Goal: Task Accomplishment & Management: Complete application form

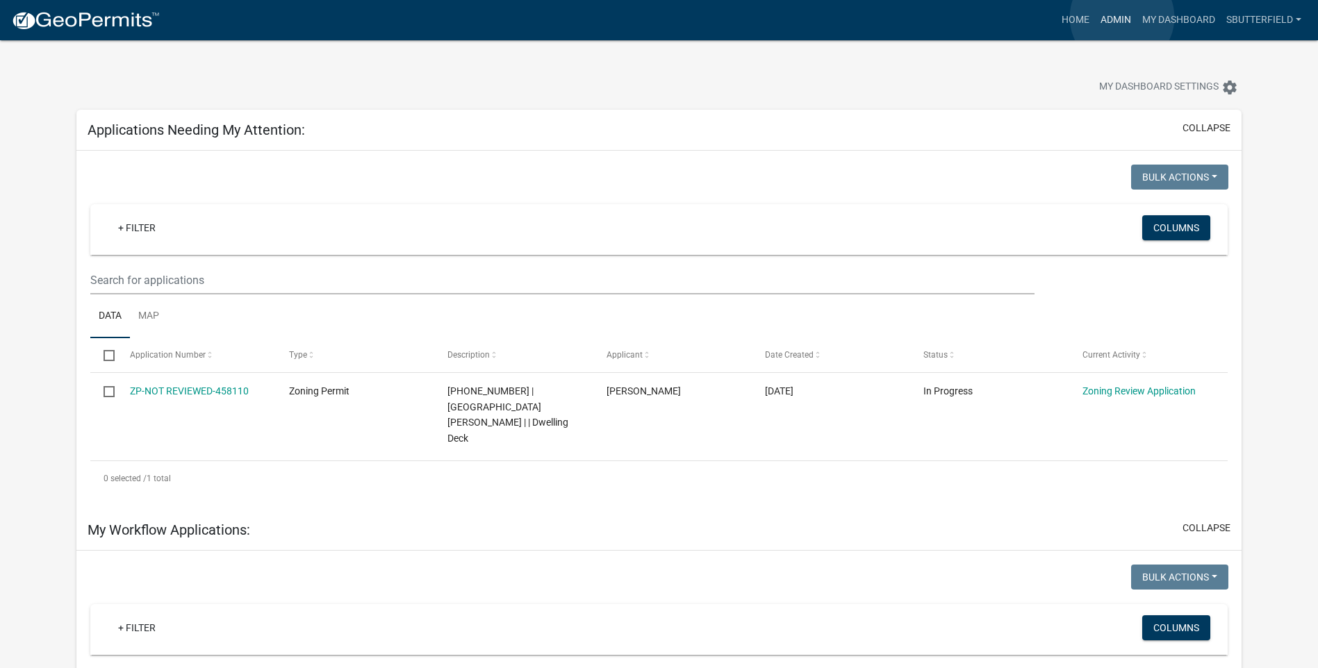
click at [1122, 17] on link "Admin" at bounding box center [1116, 20] width 42 height 26
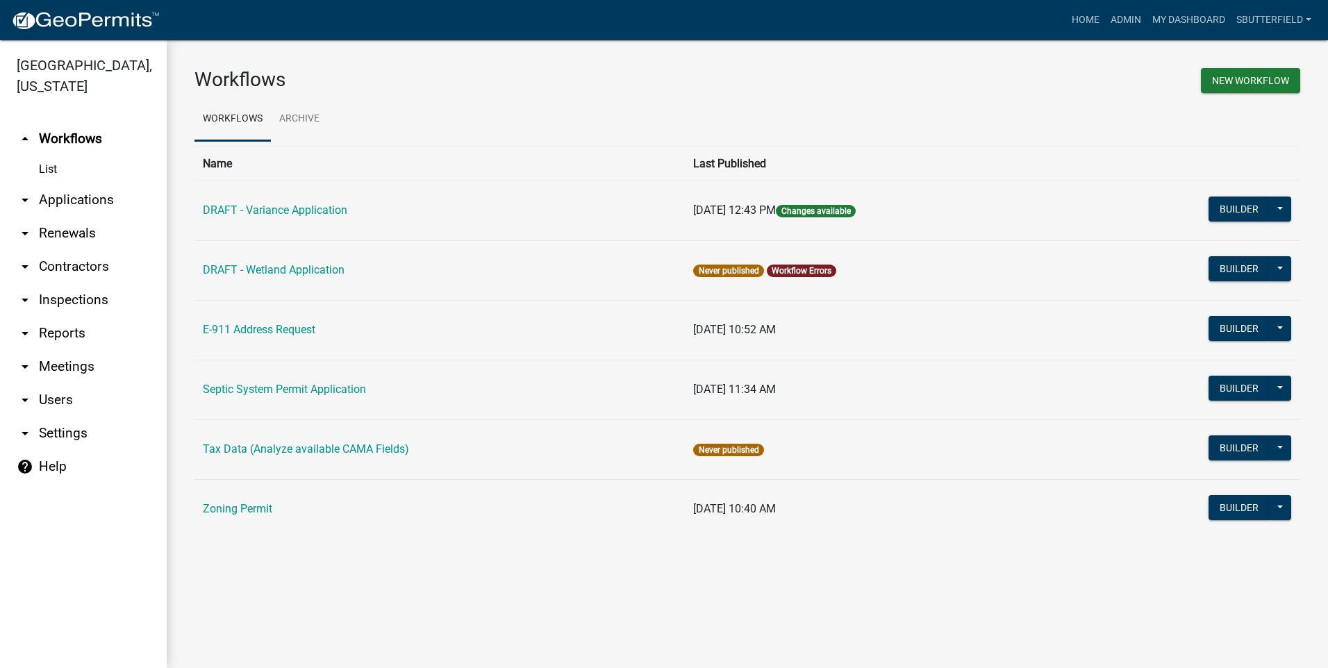
click at [24, 199] on icon "arrow_drop_down" at bounding box center [25, 200] width 17 height 17
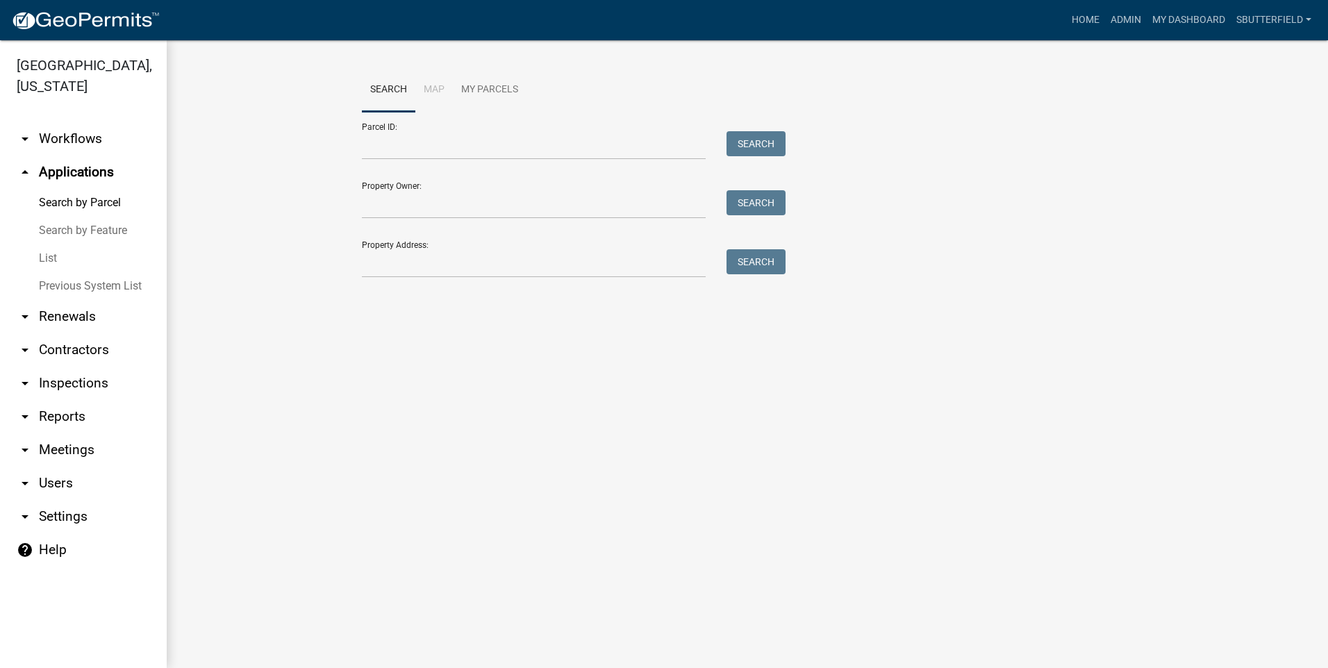
click at [48, 257] on link "List" at bounding box center [83, 259] width 167 height 28
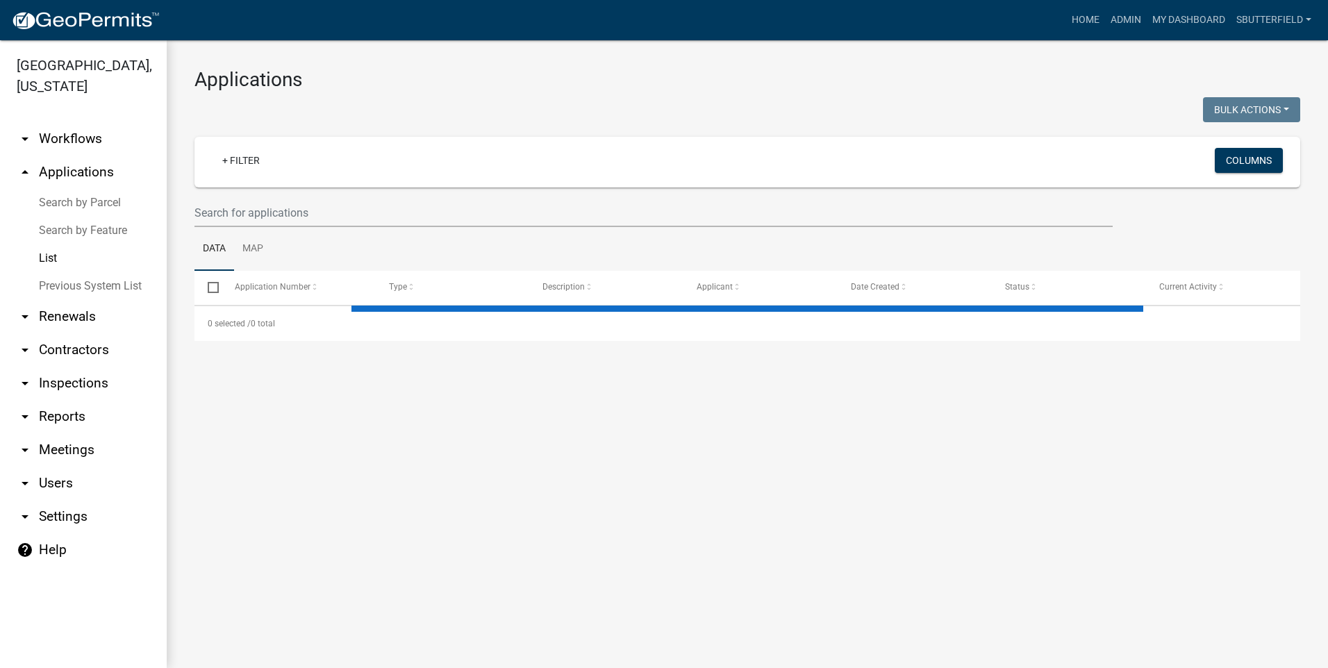
select select "1: 25"
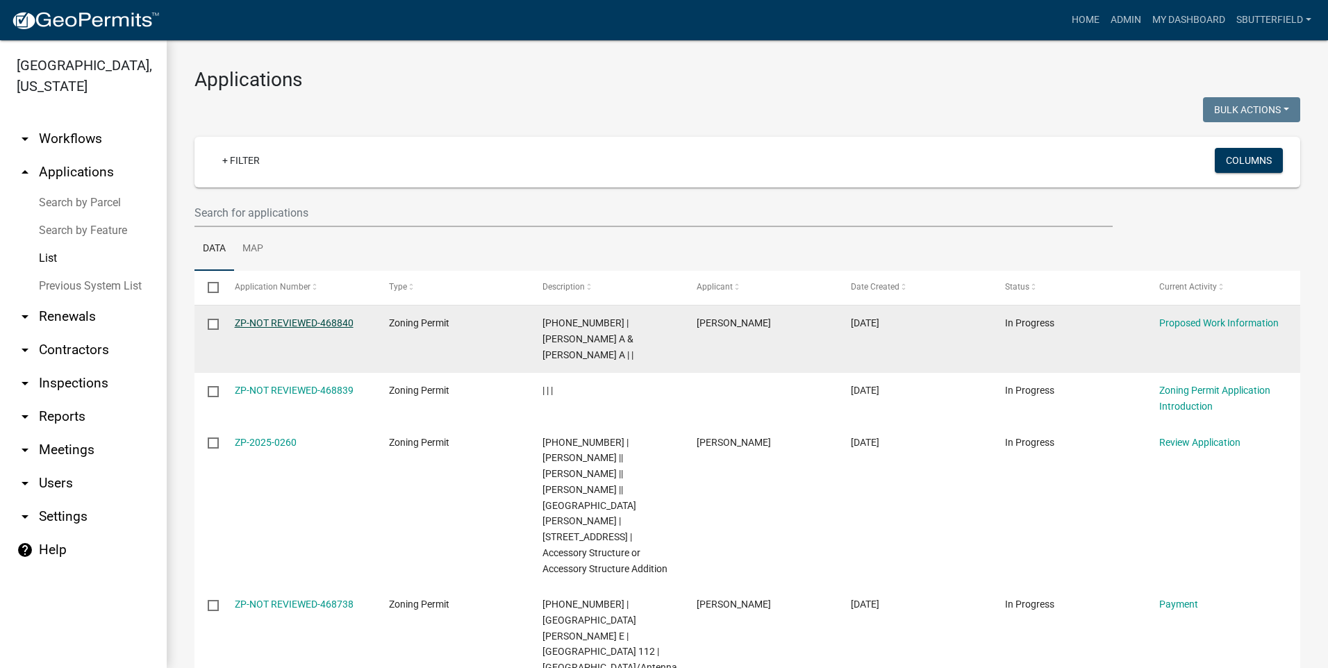
click at [289, 321] on link "ZP-NOT REVIEWED-468840" at bounding box center [294, 322] width 119 height 11
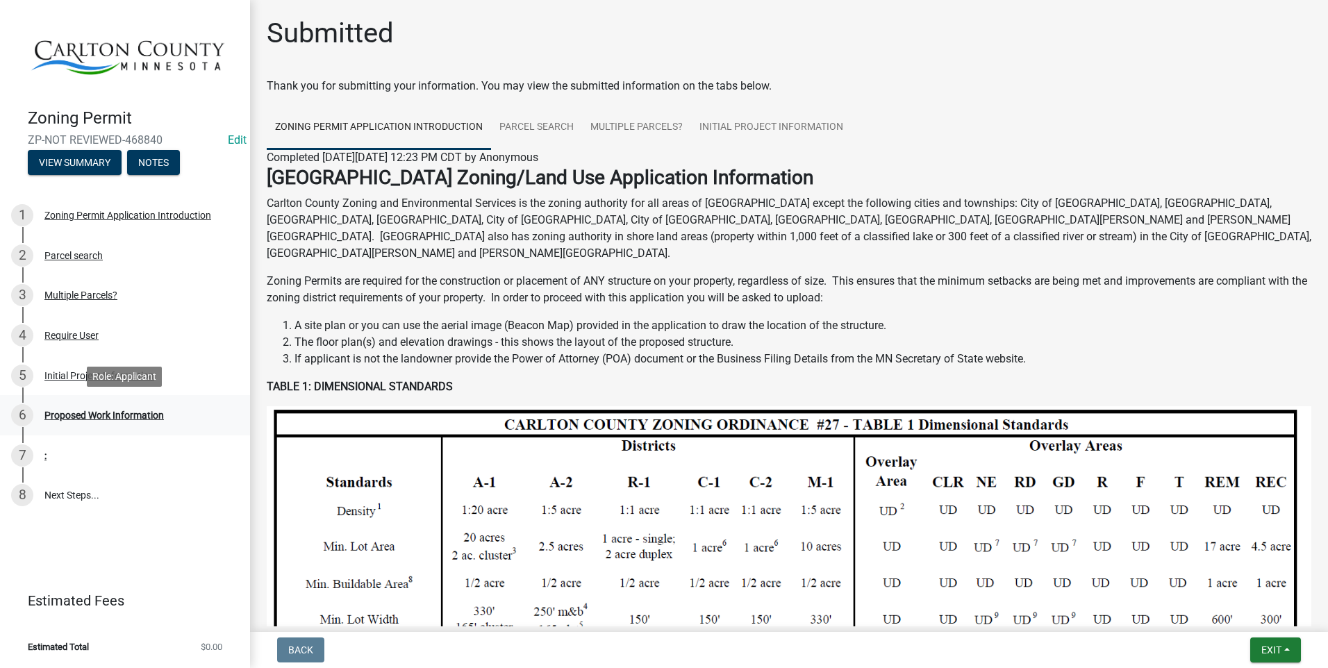
click at [131, 414] on div "Proposed Work Information" at bounding box center [103, 416] width 119 height 10
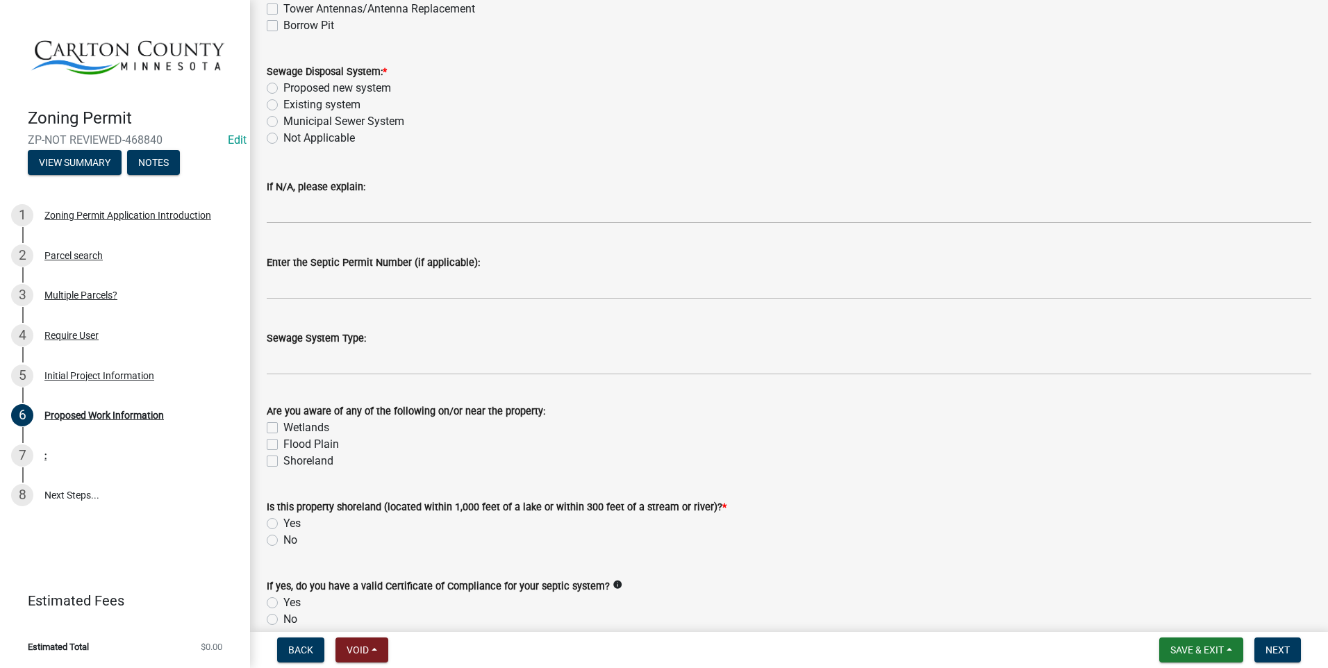
scroll to position [486, 0]
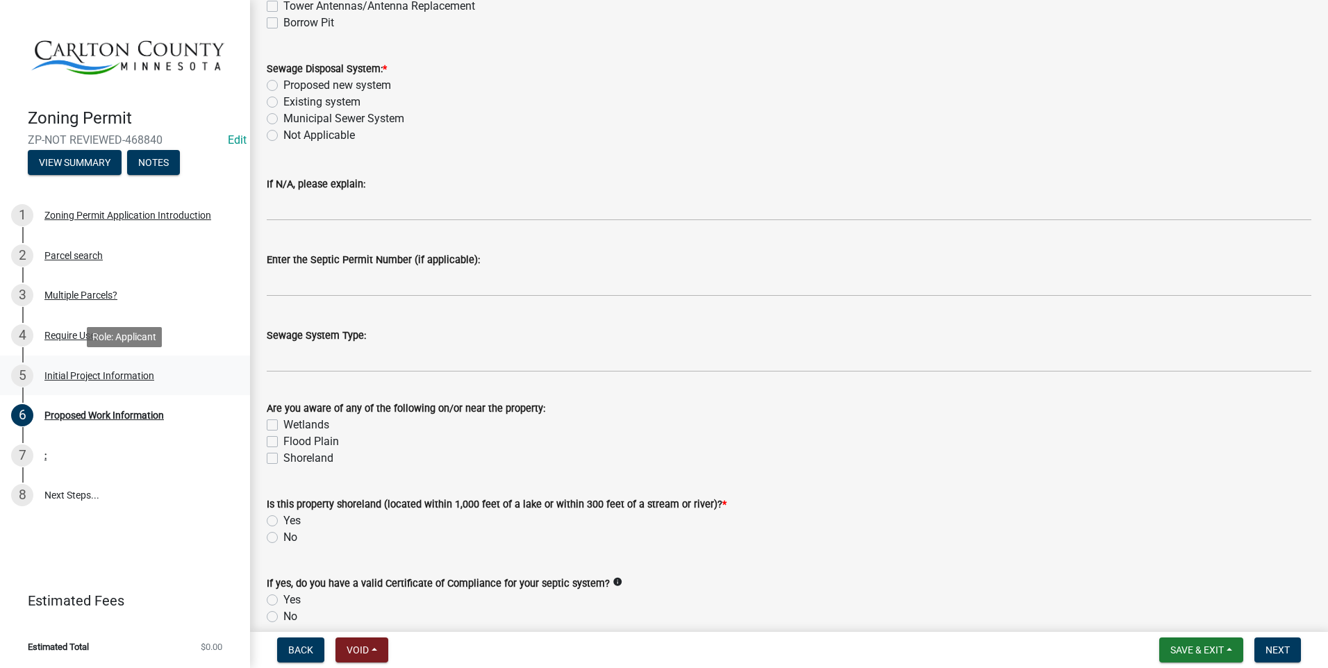
click at [122, 377] on div "Initial Project Information" at bounding box center [99, 376] width 110 height 10
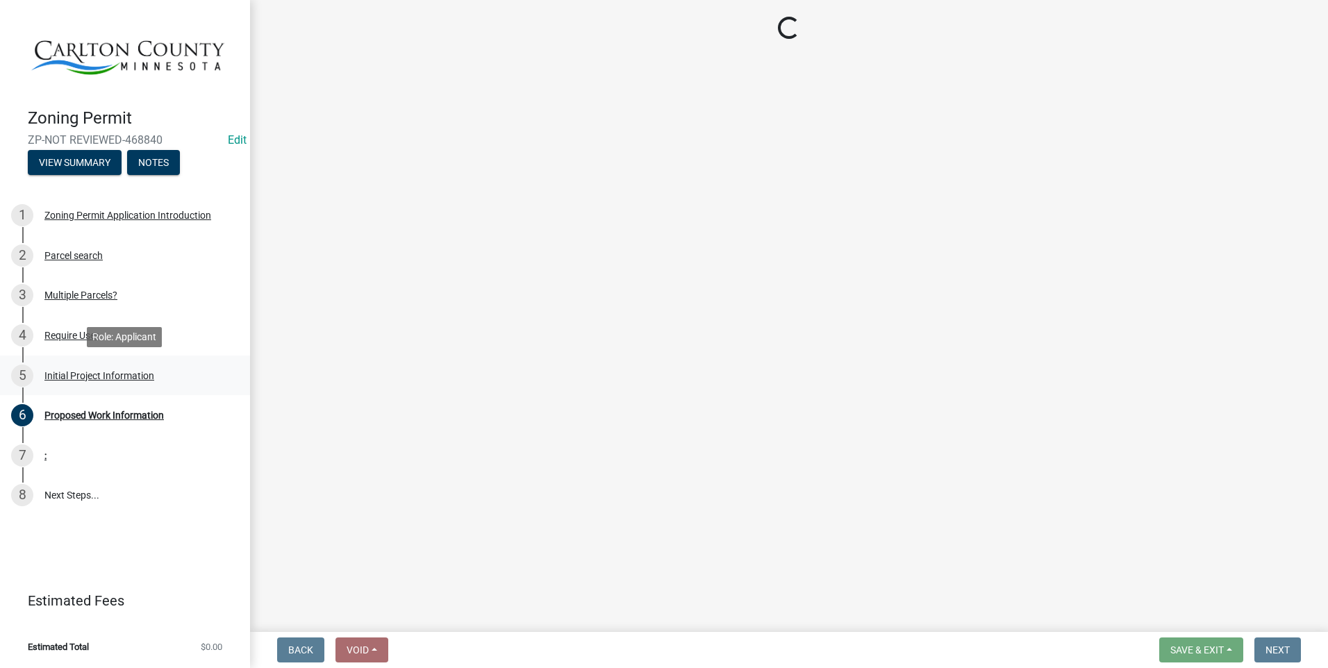
select select "33d21d3a-ebb3-419e-8315-ef7213d04586"
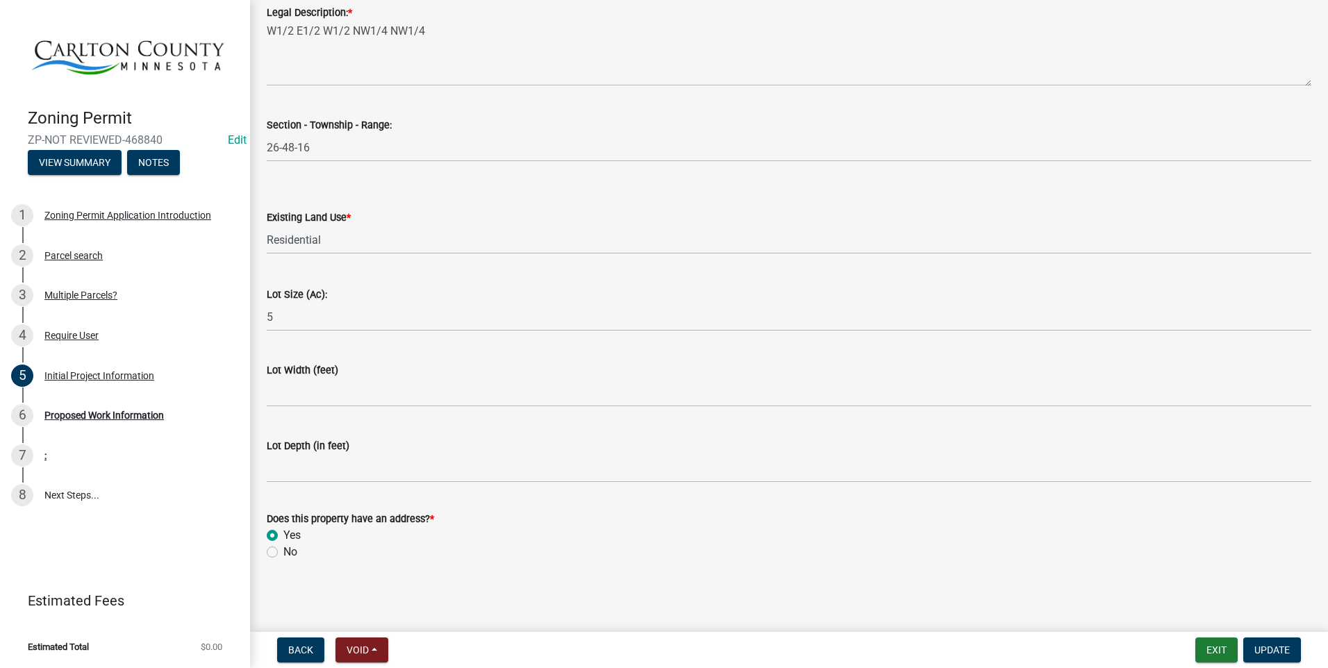
scroll to position [1746, 0]
click at [1259, 648] on span "Update" at bounding box center [1271, 650] width 35 height 11
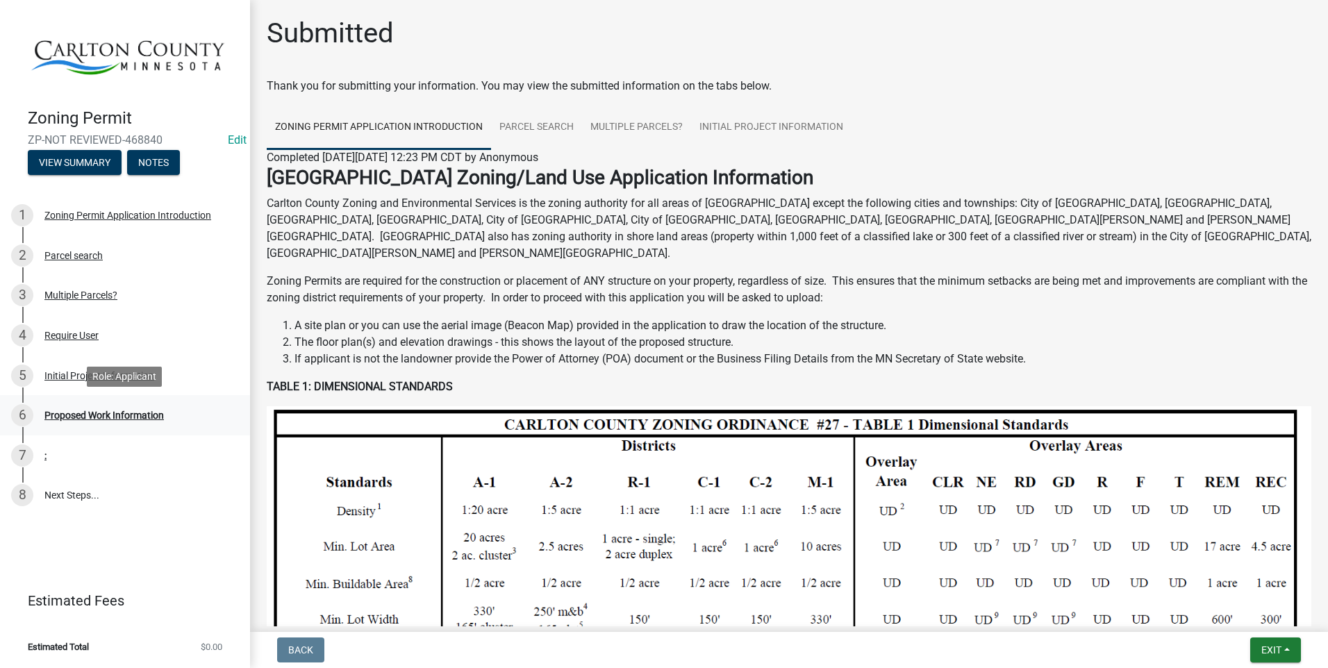
click at [135, 413] on div "Proposed Work Information" at bounding box center [103, 416] width 119 height 10
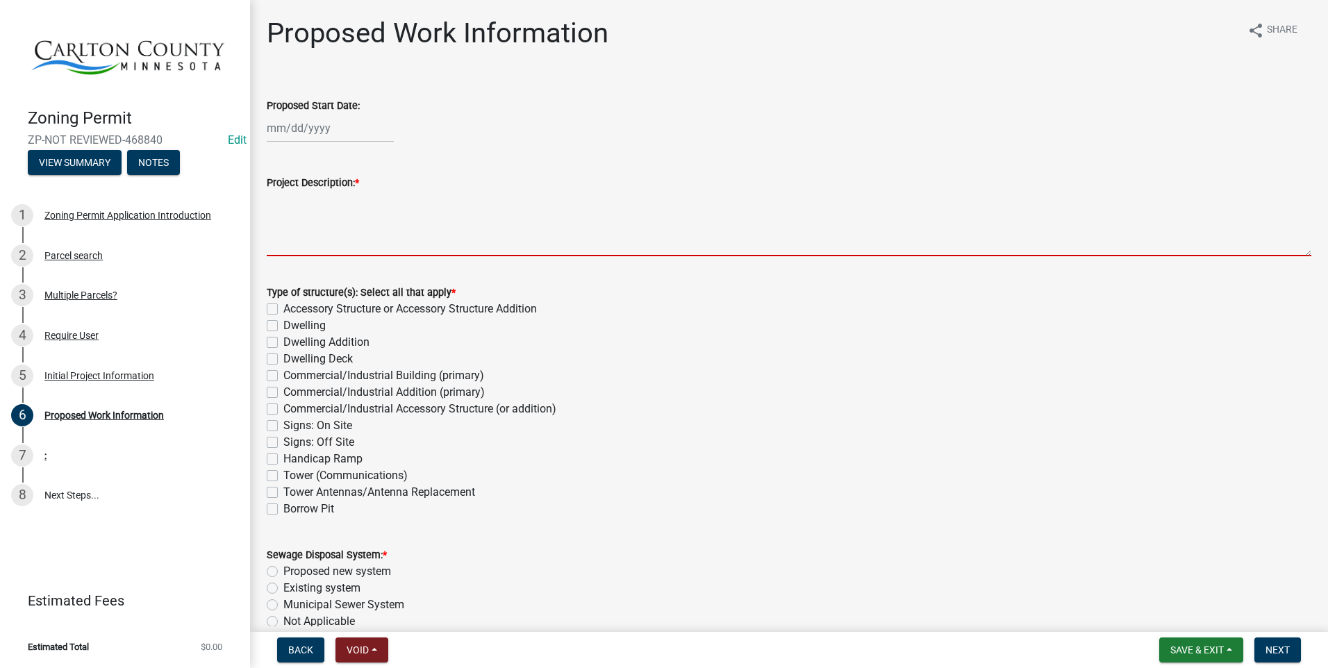
click at [338, 220] on textarea "Project Description: *" at bounding box center [789, 223] width 1045 height 65
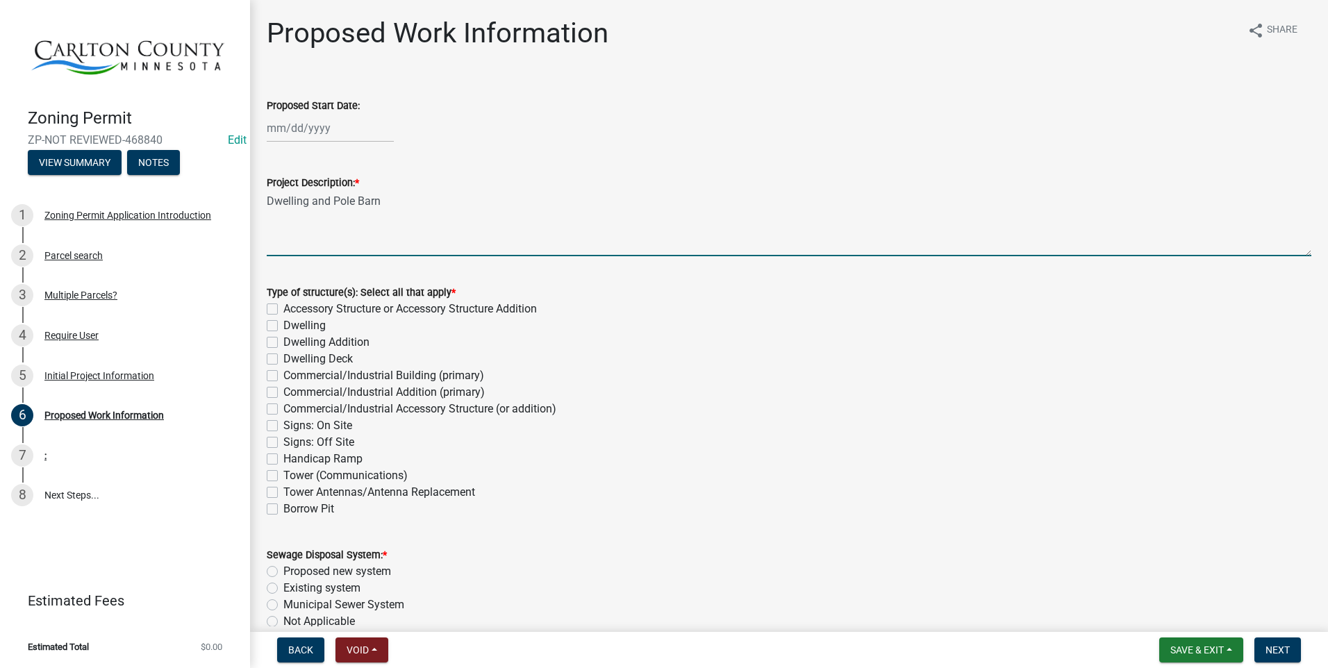
type textarea "Dwelling and Pole Barn"
drag, startPoint x: 267, startPoint y: 329, endPoint x: 274, endPoint y: 328, distance: 7.1
click at [283, 328] on label "Dwelling" at bounding box center [304, 325] width 42 height 17
click at [283, 326] on input "Dwelling" at bounding box center [287, 321] width 9 height 9
checkbox input "true"
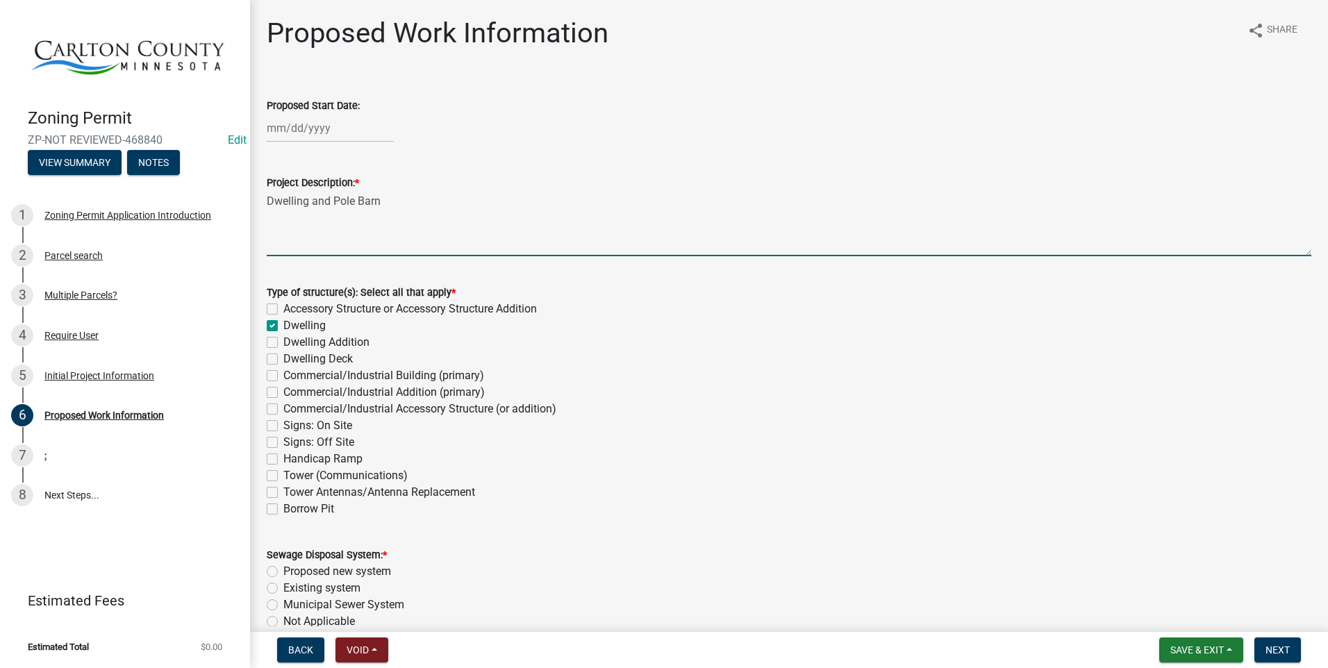
checkbox input "false"
checkbox input "true"
checkbox input "false"
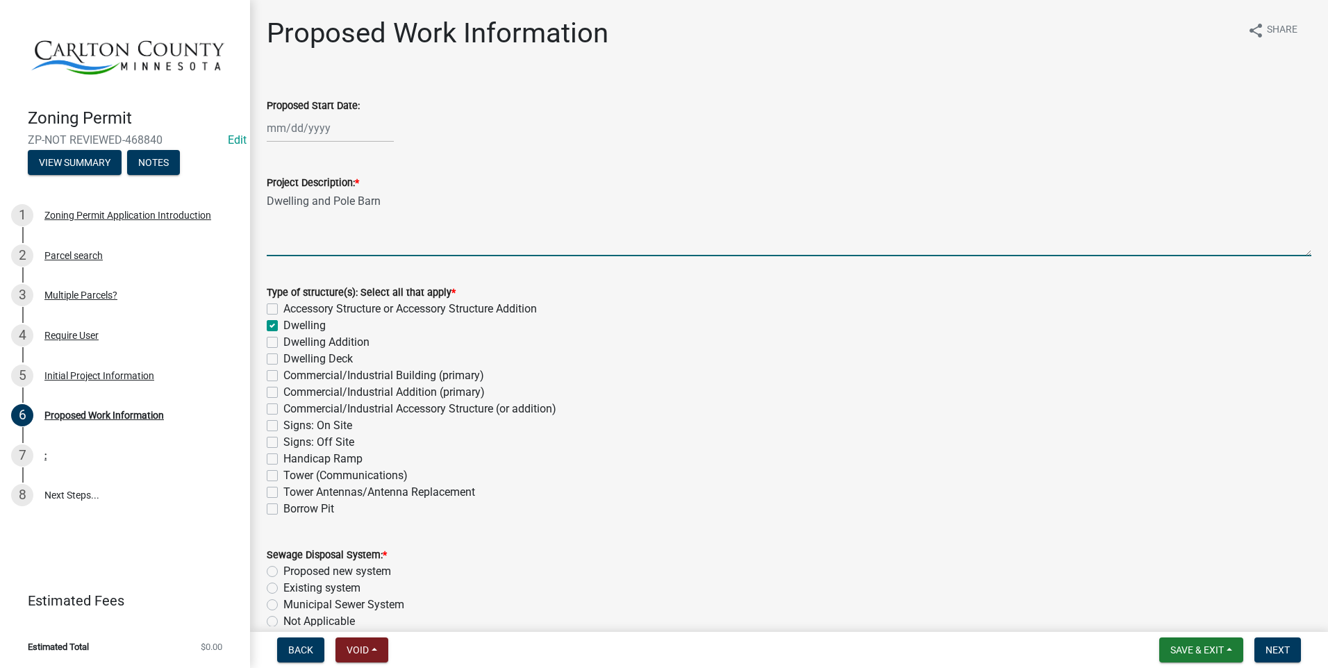
checkbox input "false"
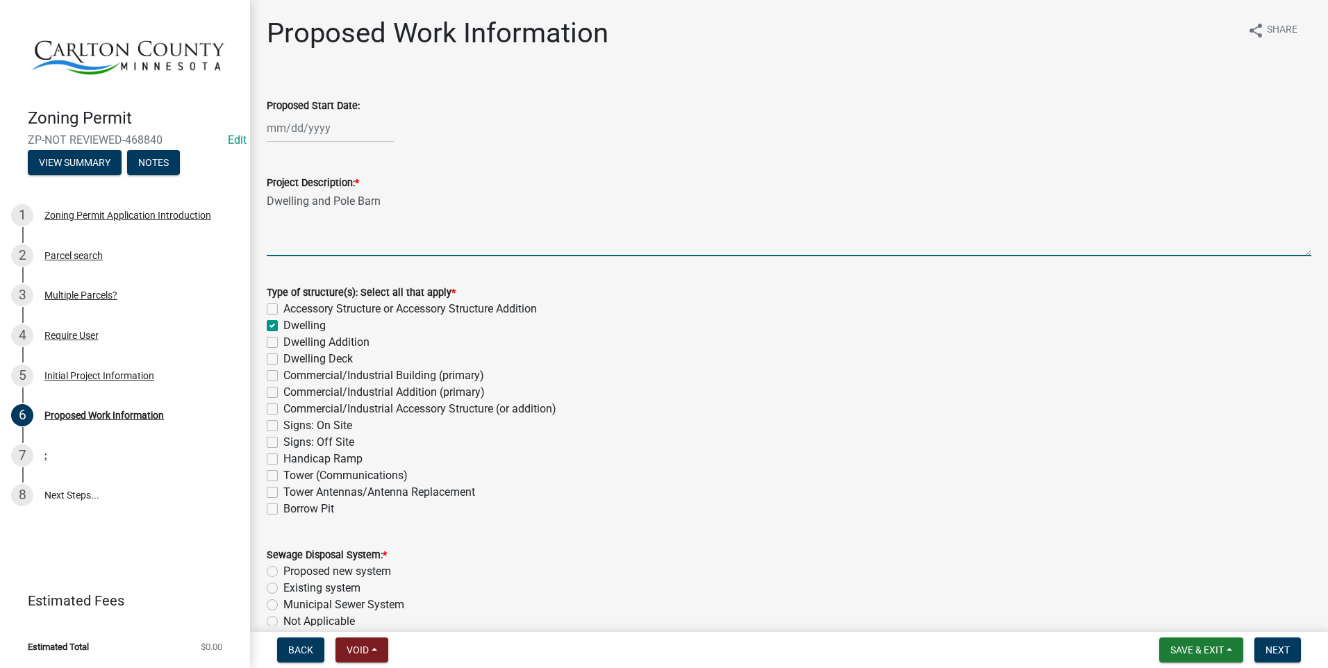
checkbox input "false"
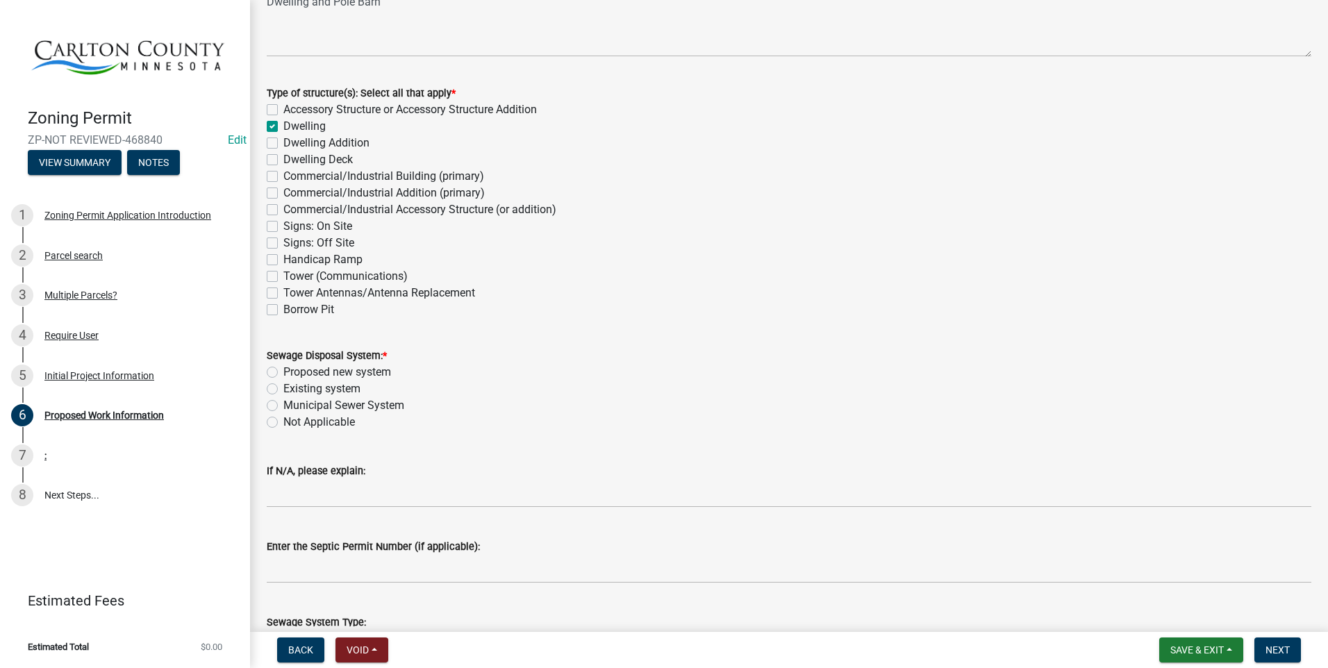
scroll to position [208, 0]
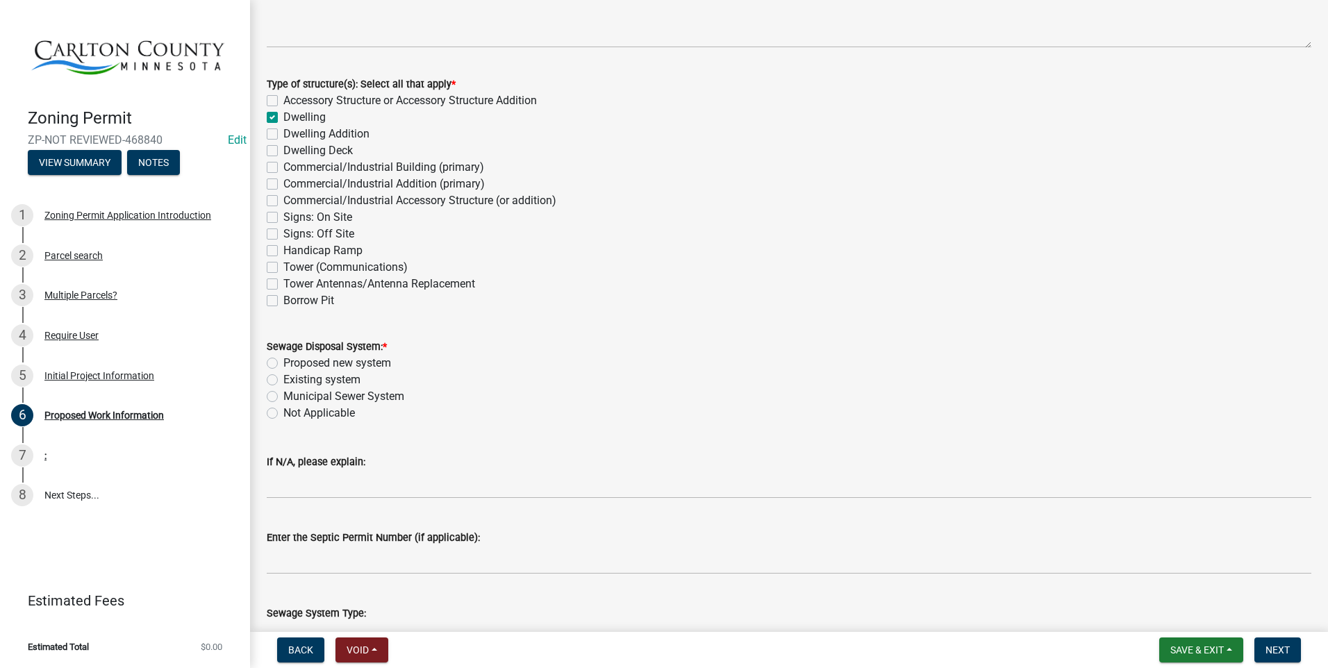
click at [283, 377] on label "Existing system" at bounding box center [321, 380] width 77 height 17
click at [283, 377] on input "Existing system" at bounding box center [287, 376] width 9 height 9
radio input "true"
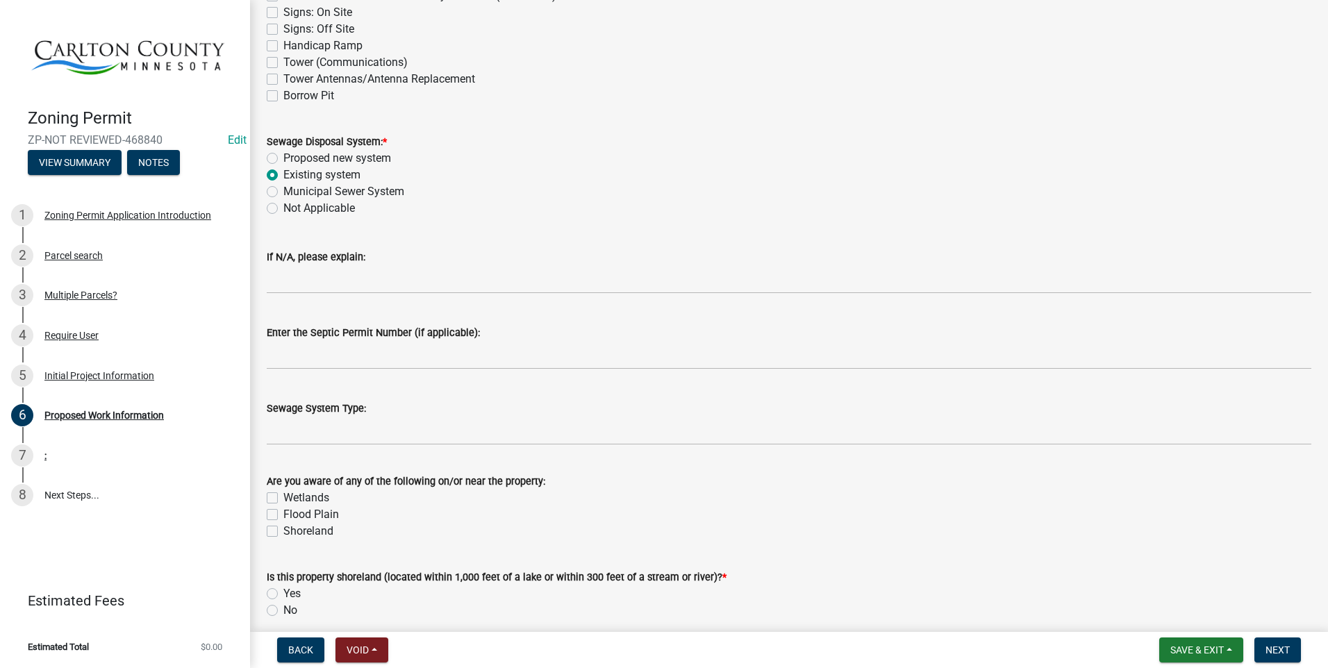
scroll to position [417, 0]
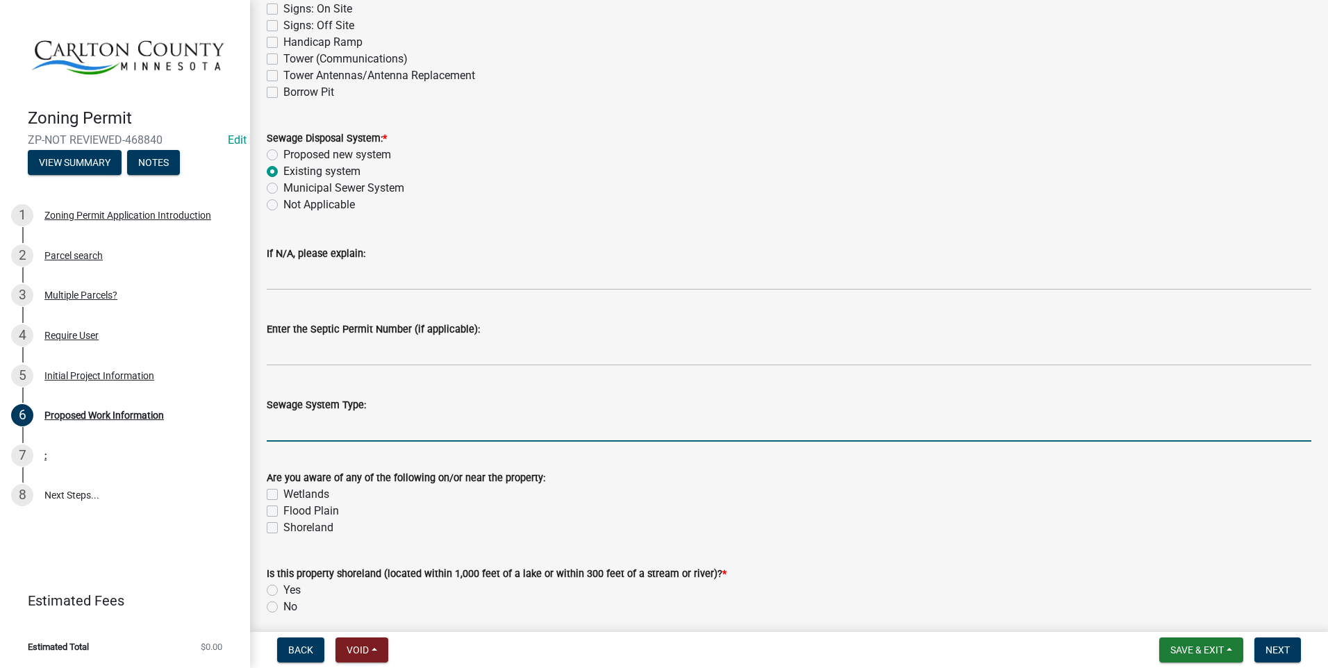
click at [342, 424] on input "Sewage System Type:" at bounding box center [789, 427] width 1045 height 28
type input "Mound System"
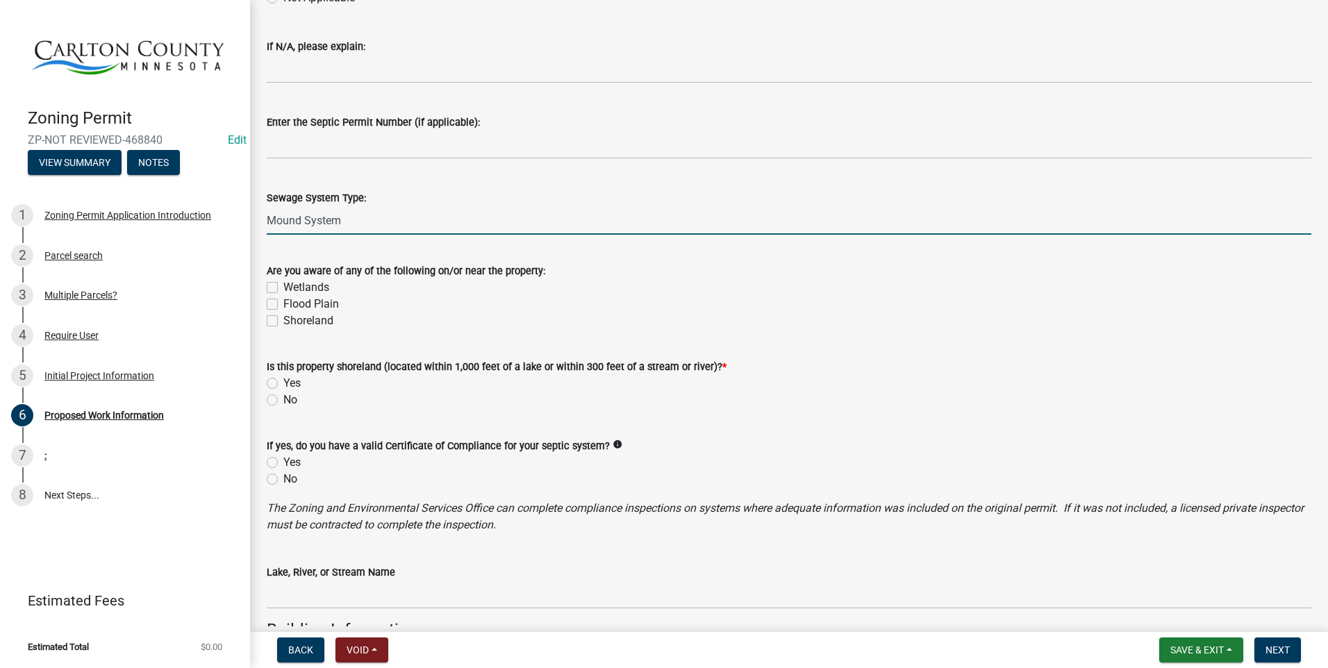
scroll to position [625, 0]
click at [283, 398] on label "No" at bounding box center [290, 398] width 14 height 17
click at [283, 398] on input "No" at bounding box center [287, 394] width 9 height 9
radio input "true"
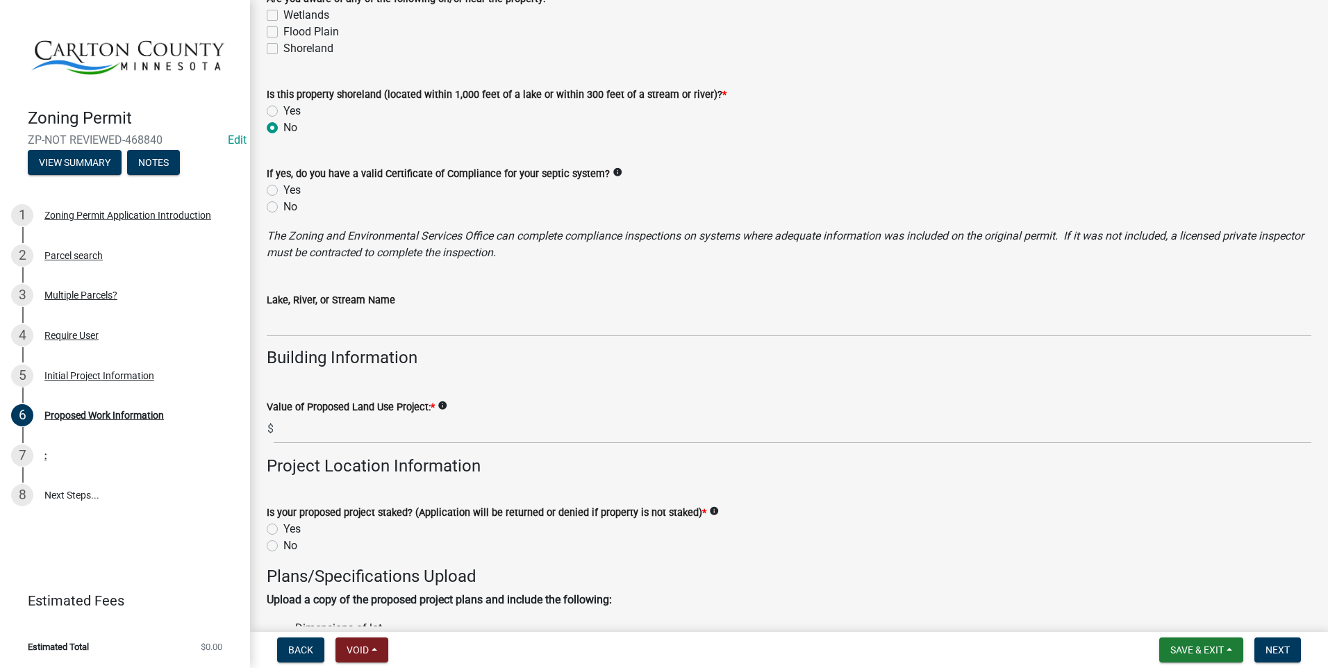
scroll to position [903, 0]
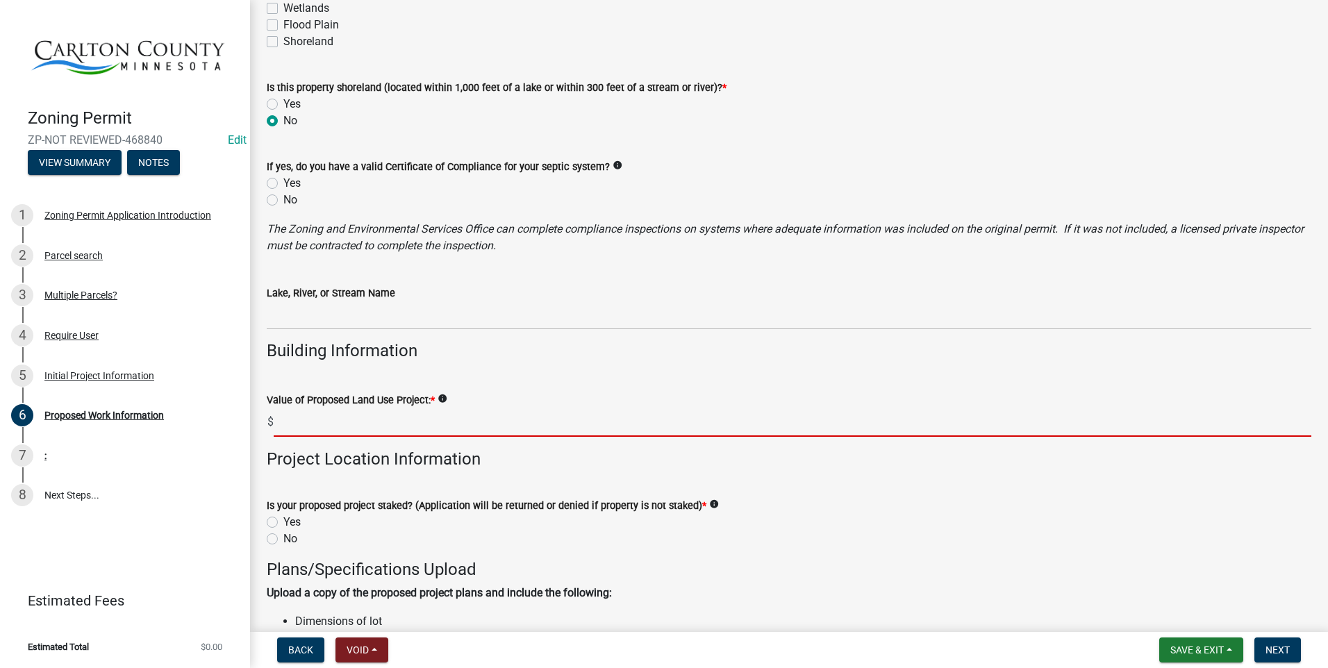
click at [376, 416] on input "text" at bounding box center [793, 422] width 1038 height 28
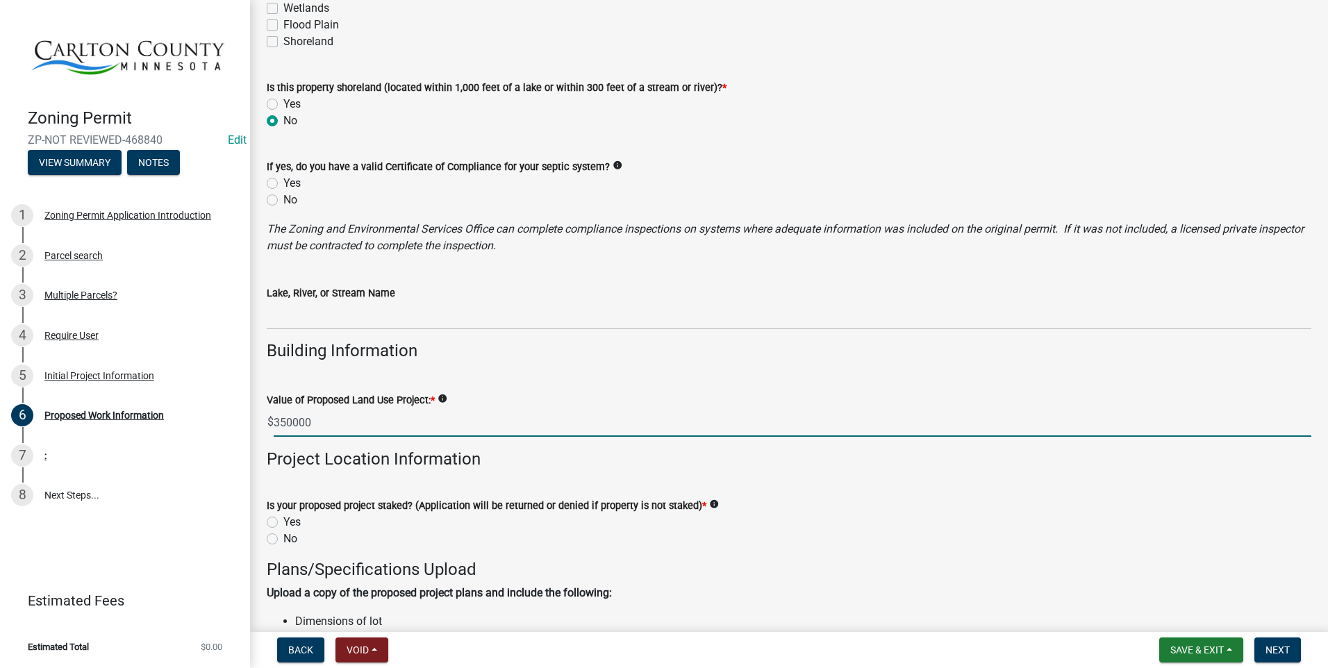
type input "350000"
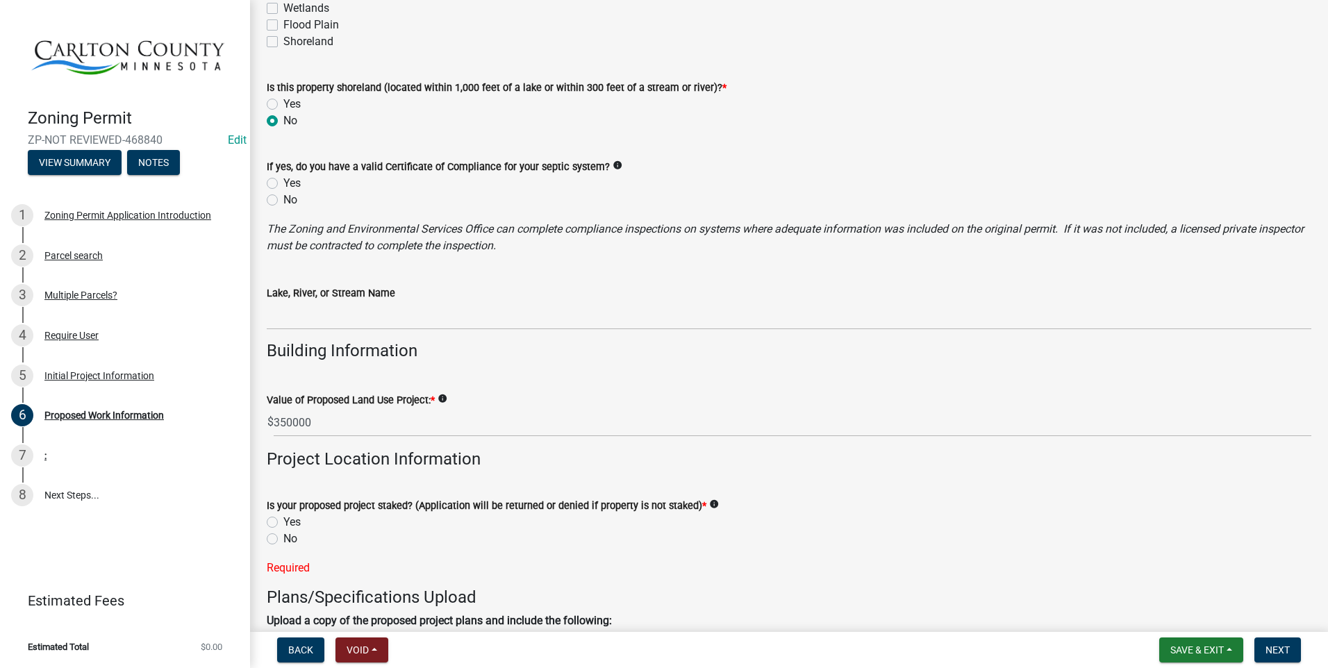
click at [283, 524] on label "Yes" at bounding box center [291, 522] width 17 height 17
click at [283, 523] on input "Yes" at bounding box center [287, 518] width 9 height 9
radio input "true"
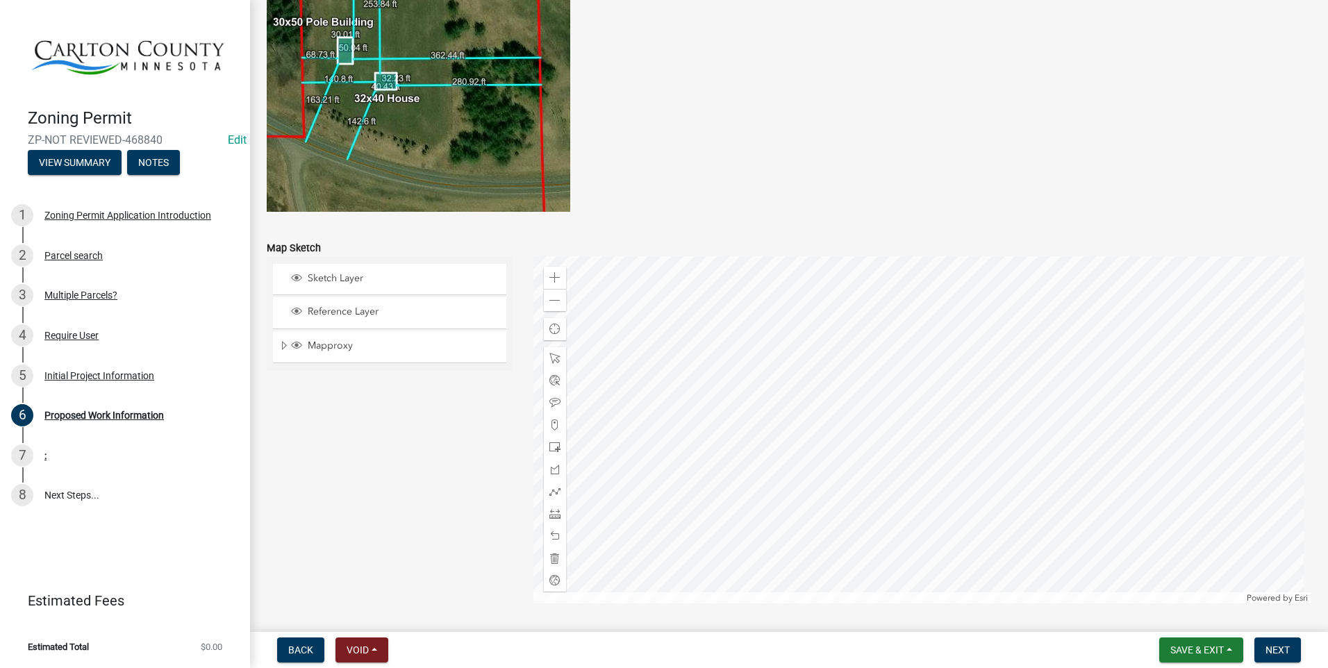
scroll to position [2690, 0]
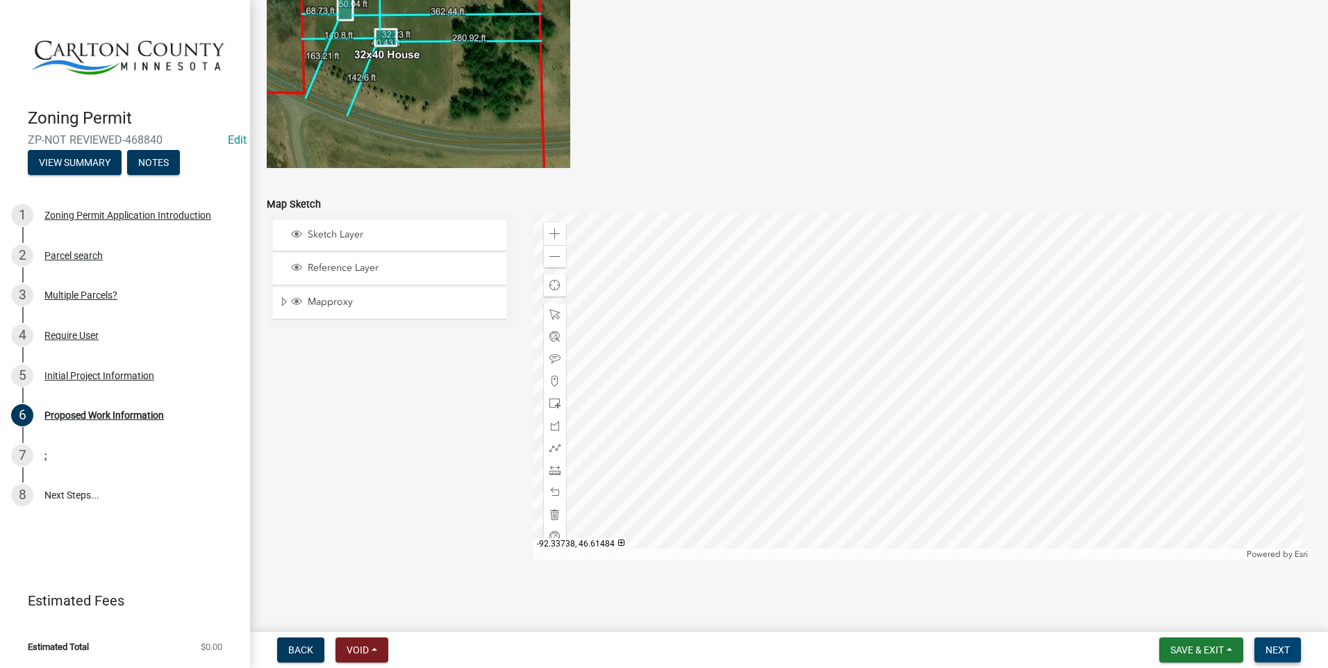
click at [1279, 640] on button "Next" at bounding box center [1277, 650] width 47 height 25
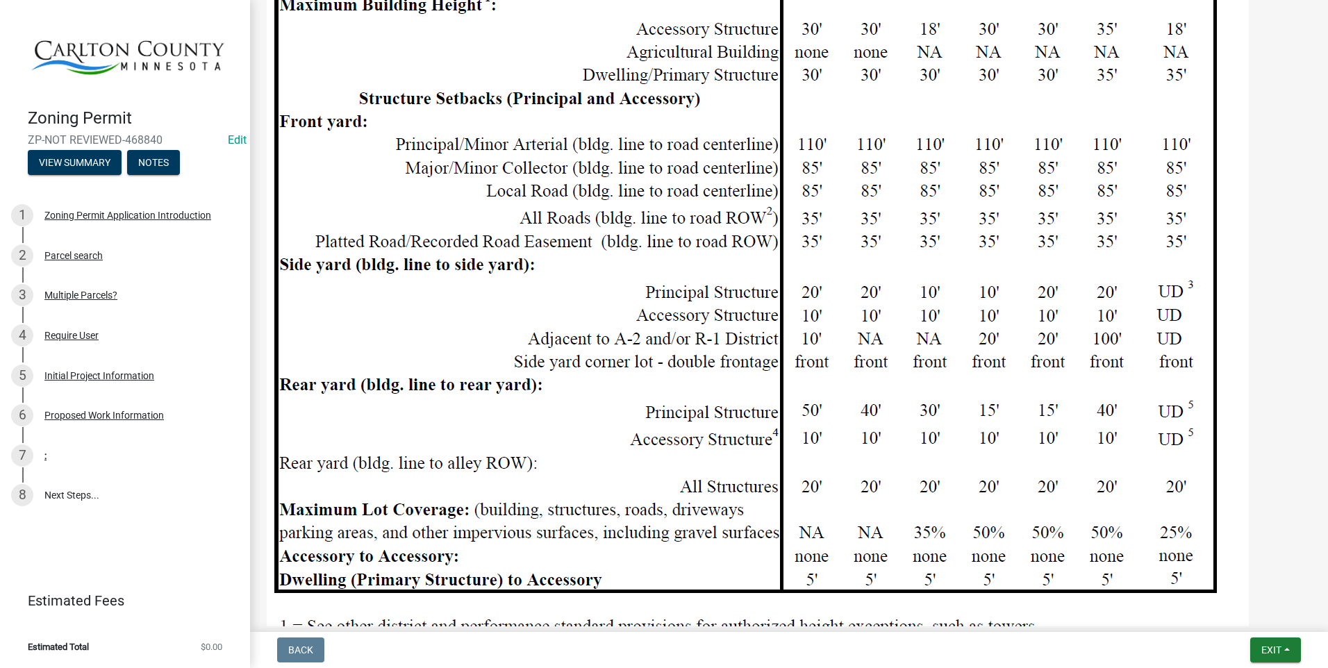
scroll to position [1320, 0]
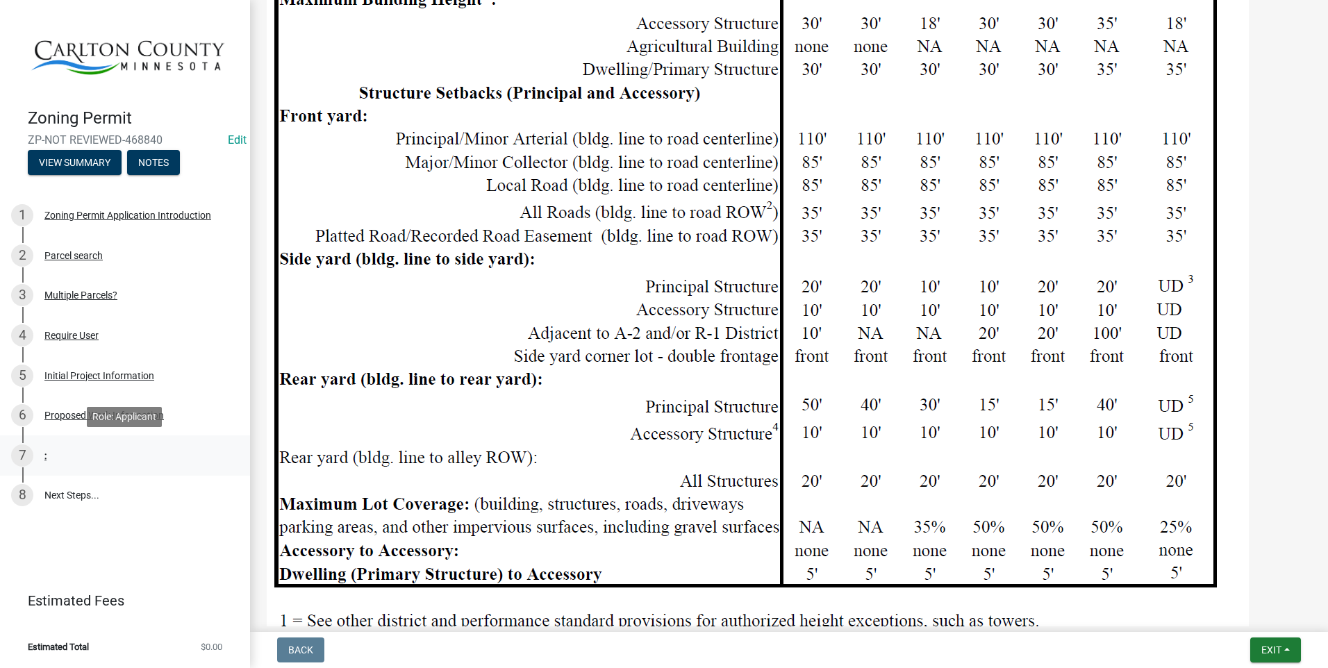
click at [38, 453] on div "7 :" at bounding box center [119, 456] width 217 height 22
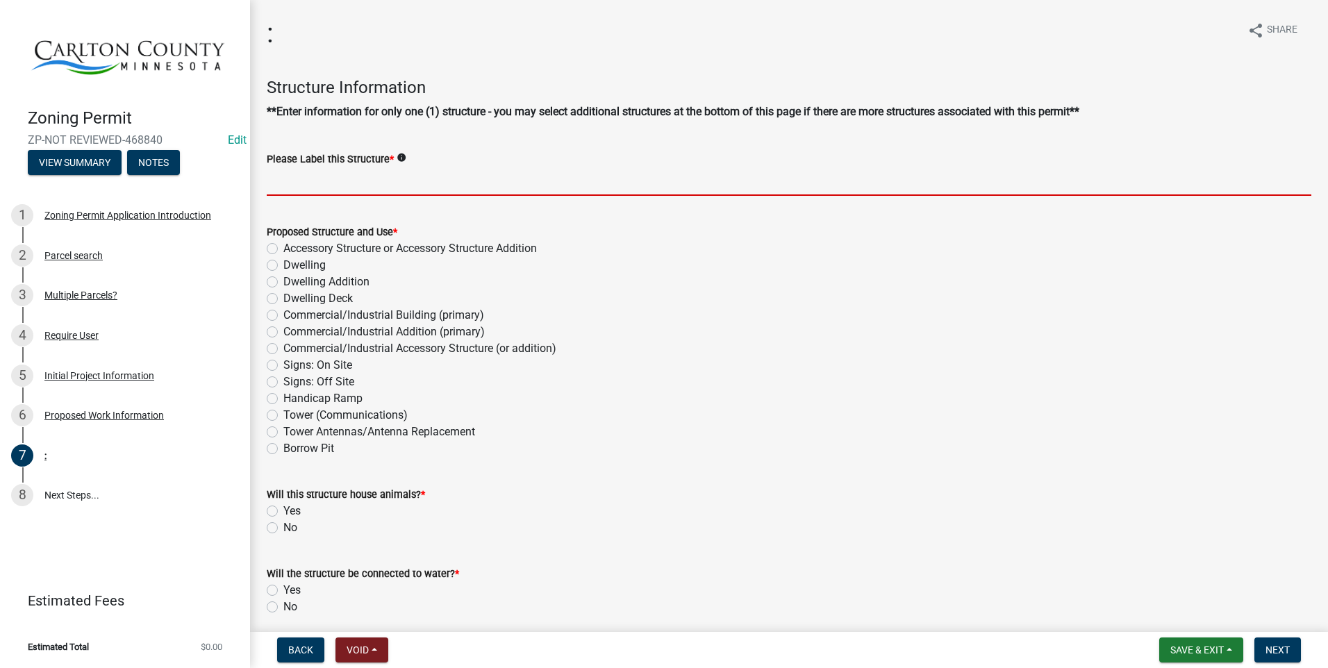
click at [335, 179] on input "Please Label this Structure *" at bounding box center [789, 181] width 1045 height 28
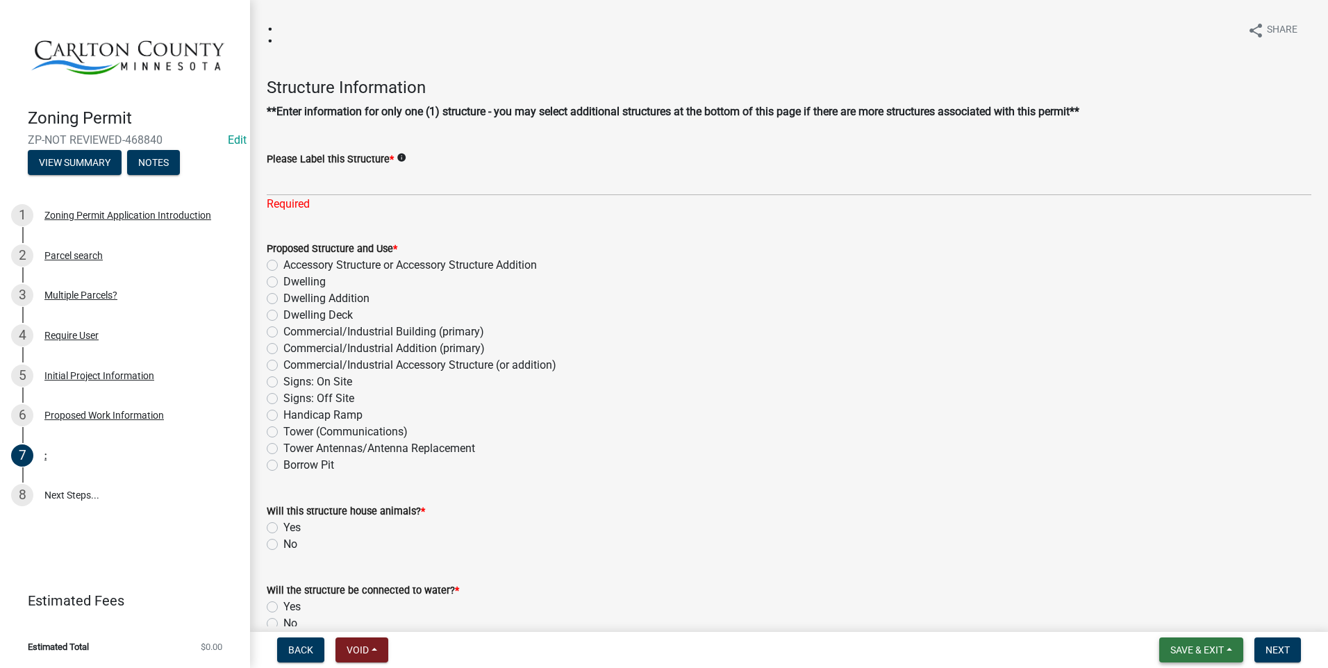
drag, startPoint x: 1229, startPoint y: 645, endPoint x: 1231, endPoint y: 638, distance: 7.3
click at [1229, 642] on button "Save & Exit" at bounding box center [1201, 650] width 84 height 25
click at [1218, 610] on button "Save & Exit" at bounding box center [1187, 613] width 111 height 33
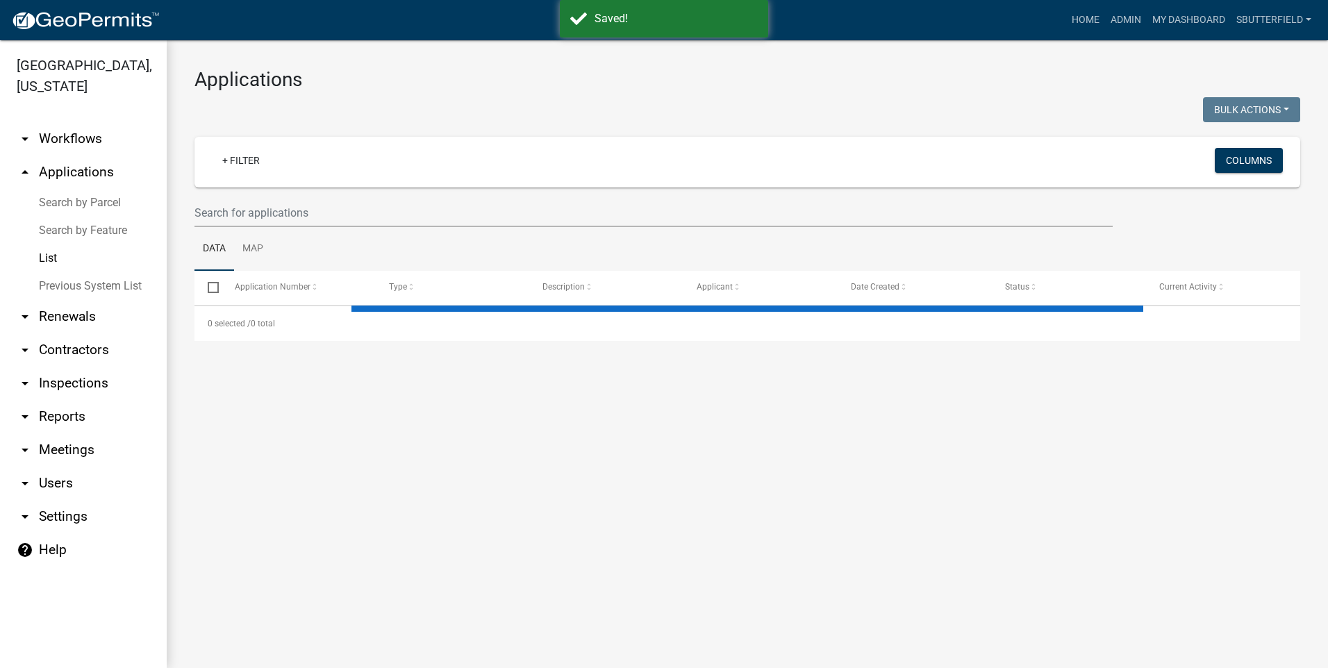
select select "1: 25"
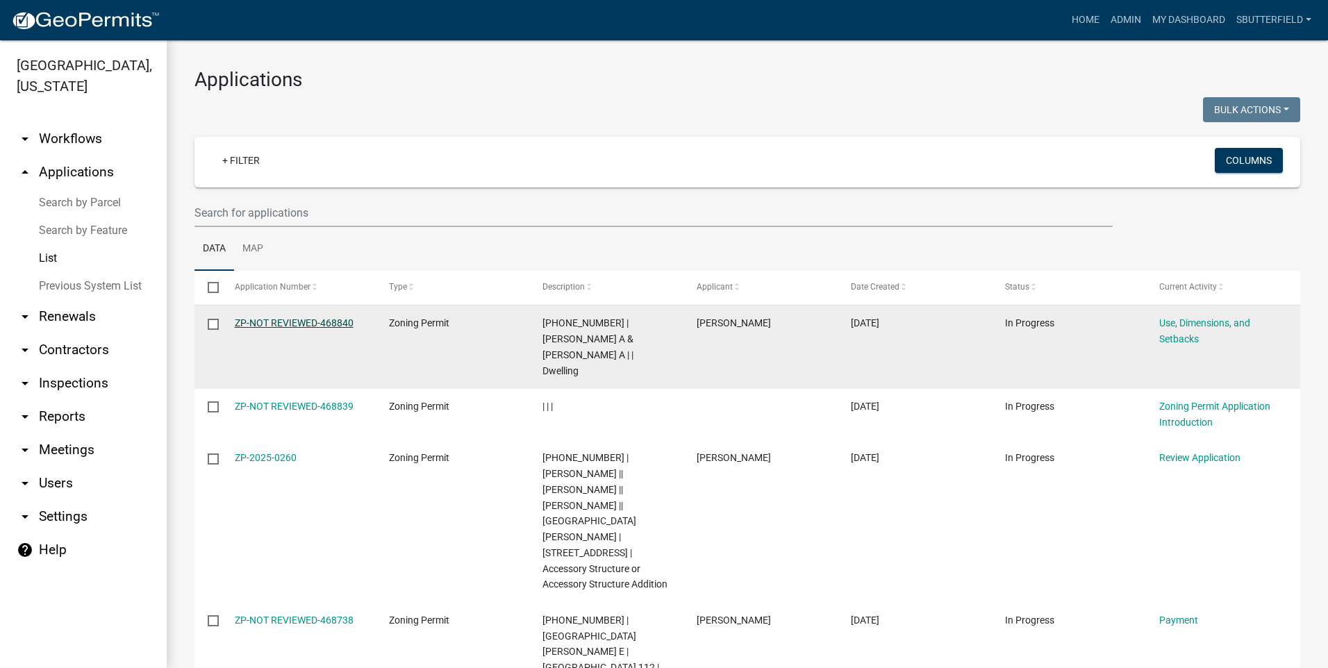
click at [285, 320] on link "ZP-NOT REVIEWED-468840" at bounding box center [294, 322] width 119 height 11
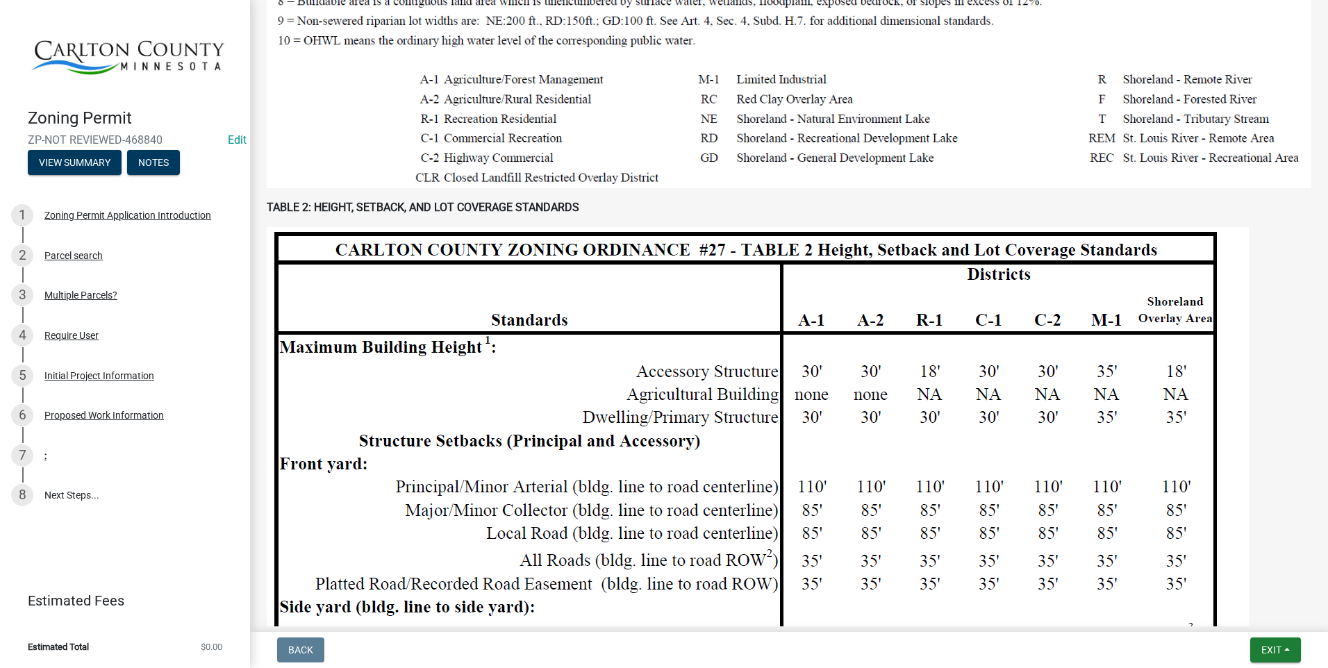
scroll to position [972, 0]
click at [77, 413] on div "Proposed Work Information" at bounding box center [103, 416] width 119 height 10
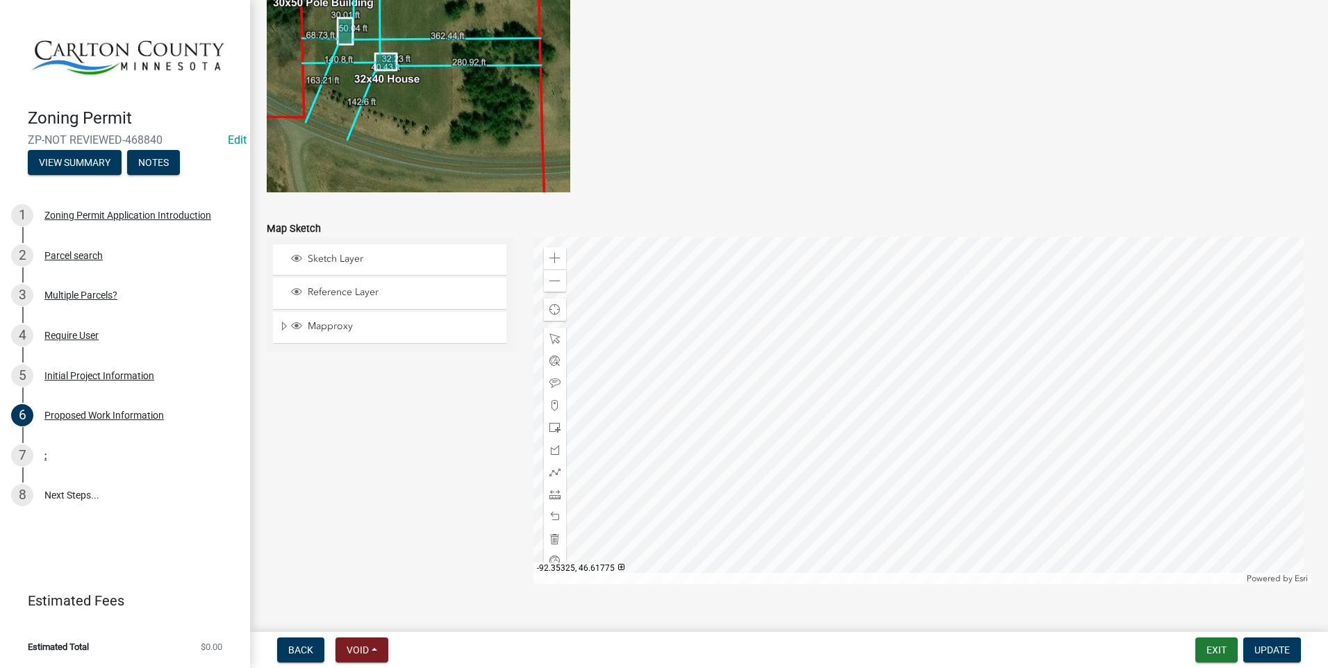
scroll to position [2690, 0]
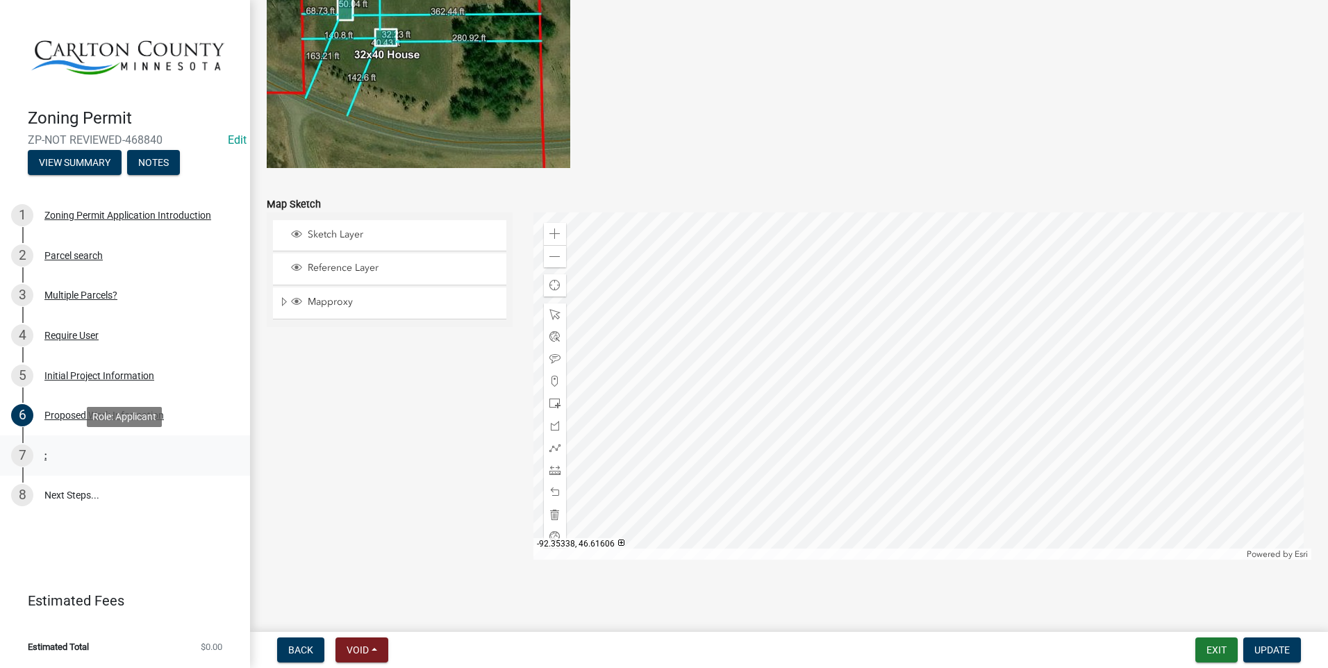
click at [35, 447] on div "7 :" at bounding box center [119, 456] width 217 height 22
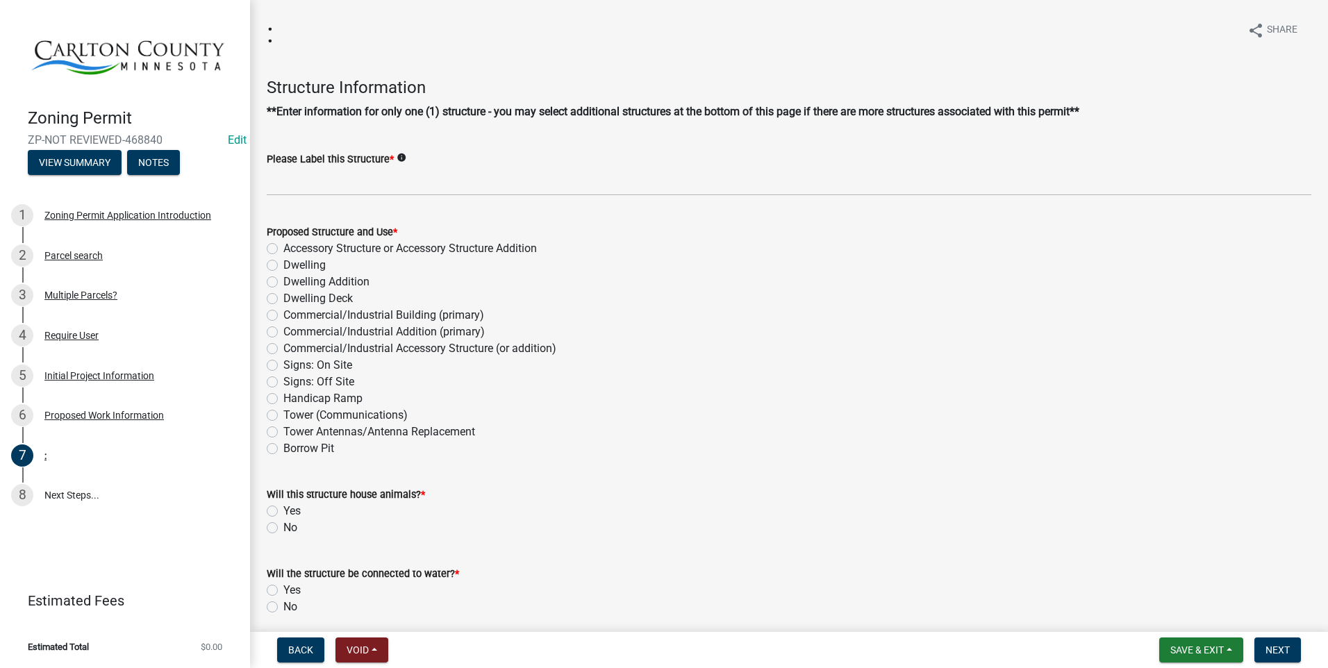
click at [283, 264] on label "Dwelling" at bounding box center [304, 265] width 42 height 17
click at [283, 264] on input "Dwelling" at bounding box center [287, 261] width 9 height 9
radio input "true"
click at [293, 649] on span "Back" at bounding box center [300, 650] width 25 height 11
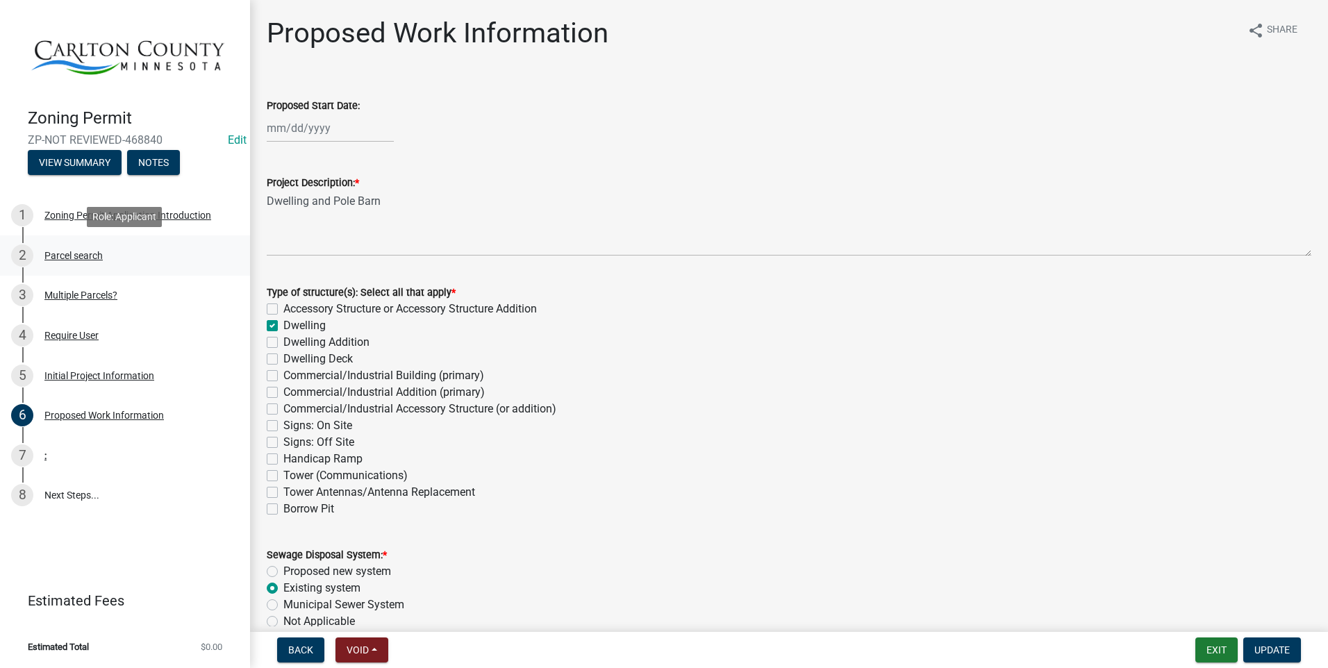
click at [87, 251] on div "Parcel search" at bounding box center [73, 256] width 58 height 10
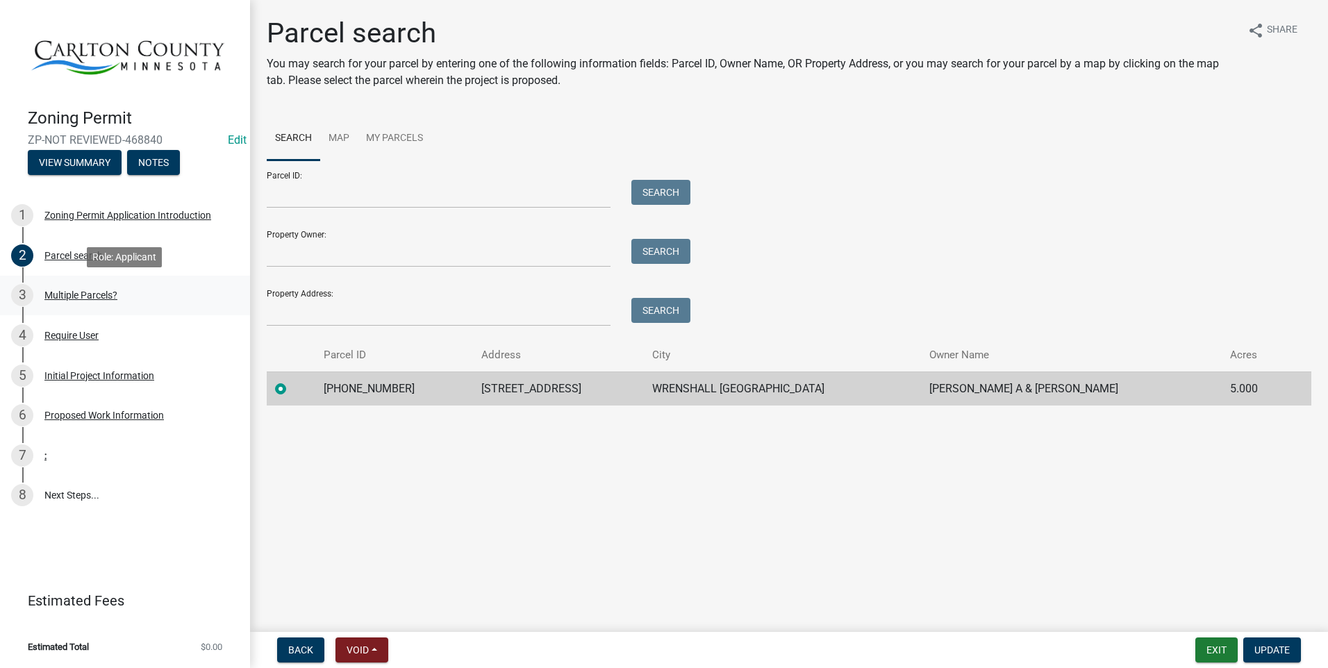
click at [84, 293] on div "Multiple Parcels?" at bounding box center [80, 295] width 73 height 10
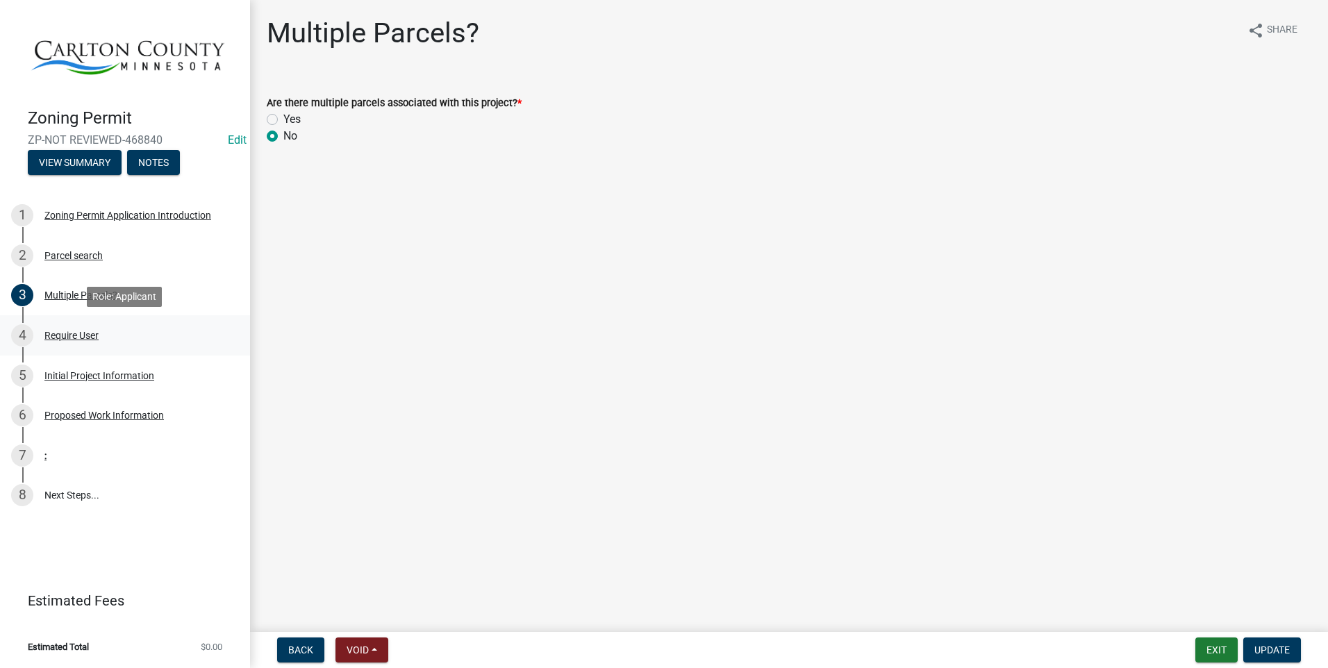
click at [69, 335] on div "Require User" at bounding box center [71, 336] width 54 height 10
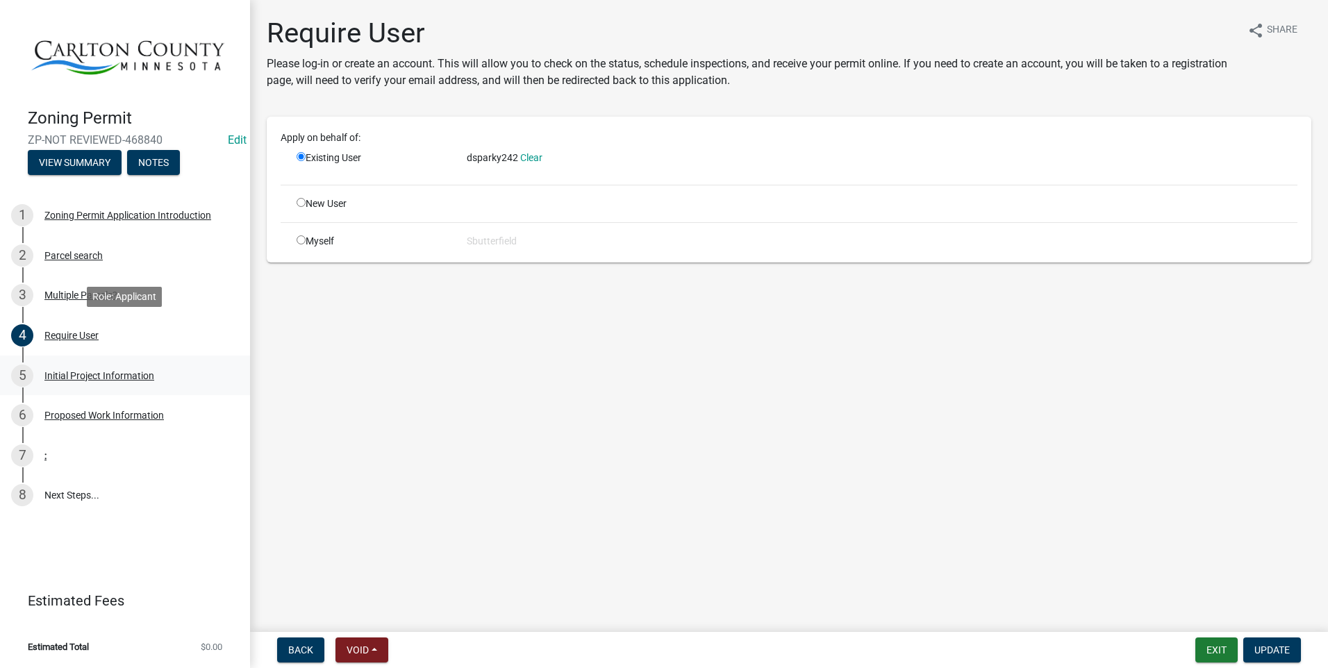
drag, startPoint x: 69, startPoint y: 335, endPoint x: 74, endPoint y: 370, distance: 35.2
click at [74, 371] on div "Initial Project Information" at bounding box center [99, 376] width 110 height 10
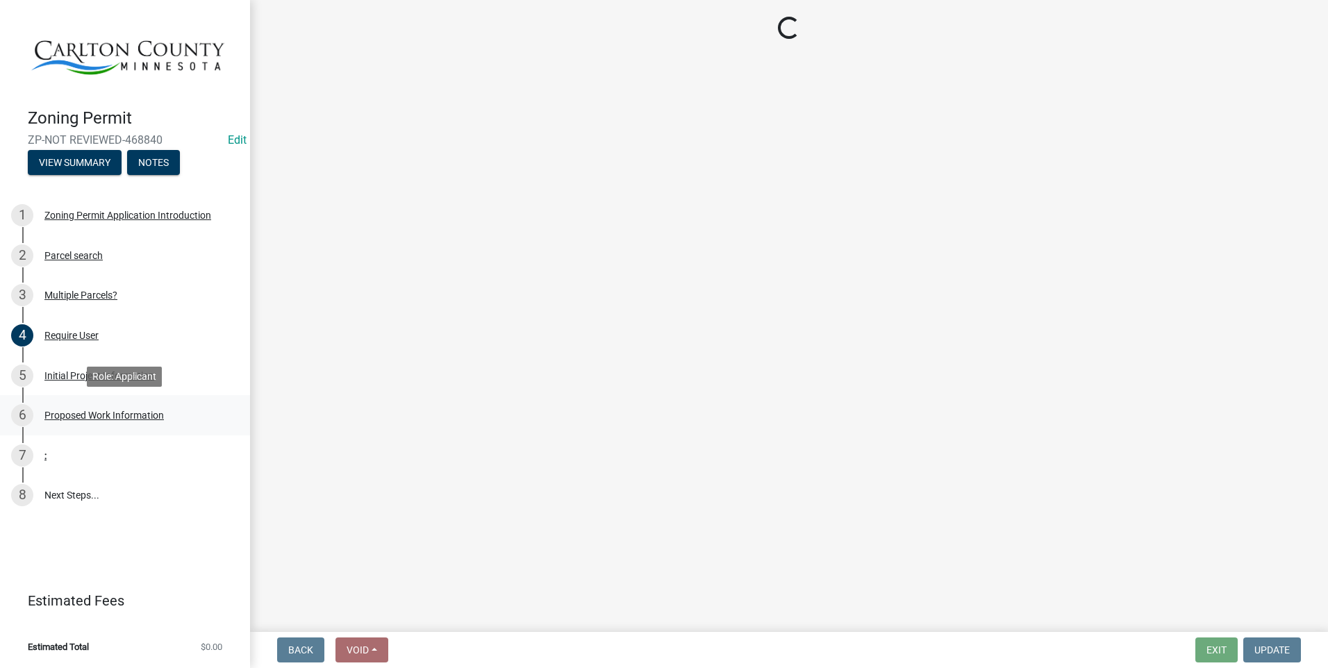
select select "33d21d3a-ebb3-419e-8315-ef7213d04586"
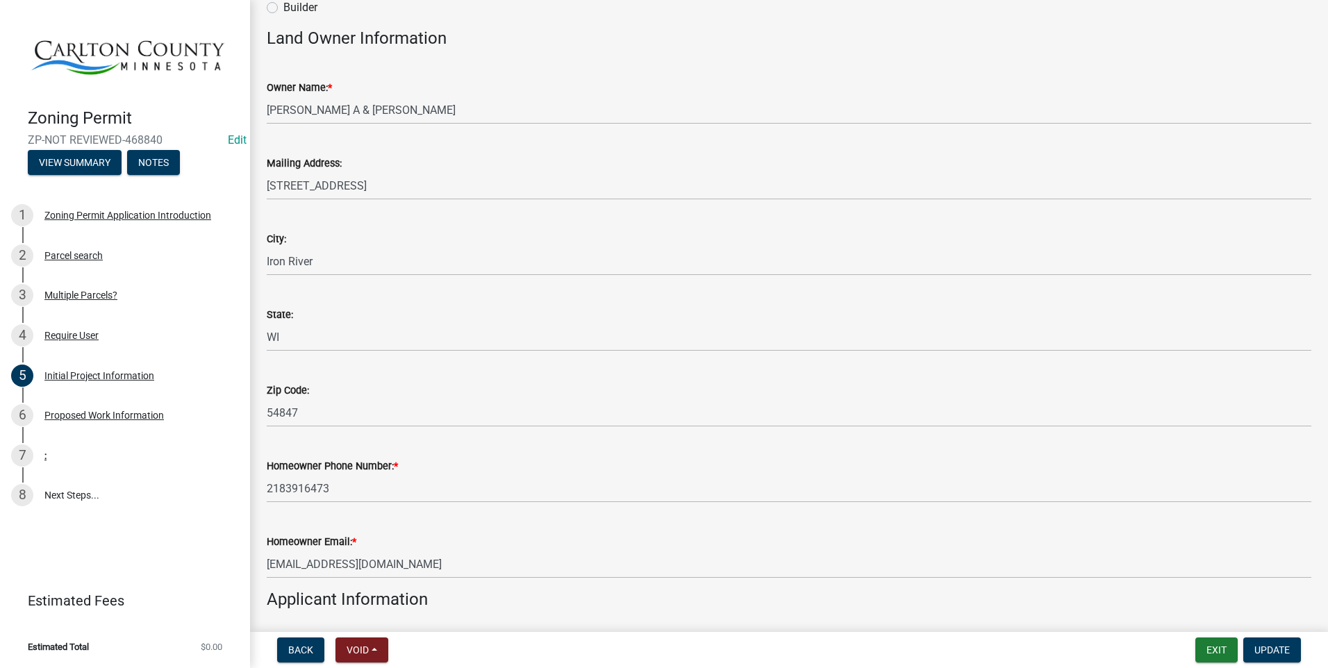
scroll to position [208, 0]
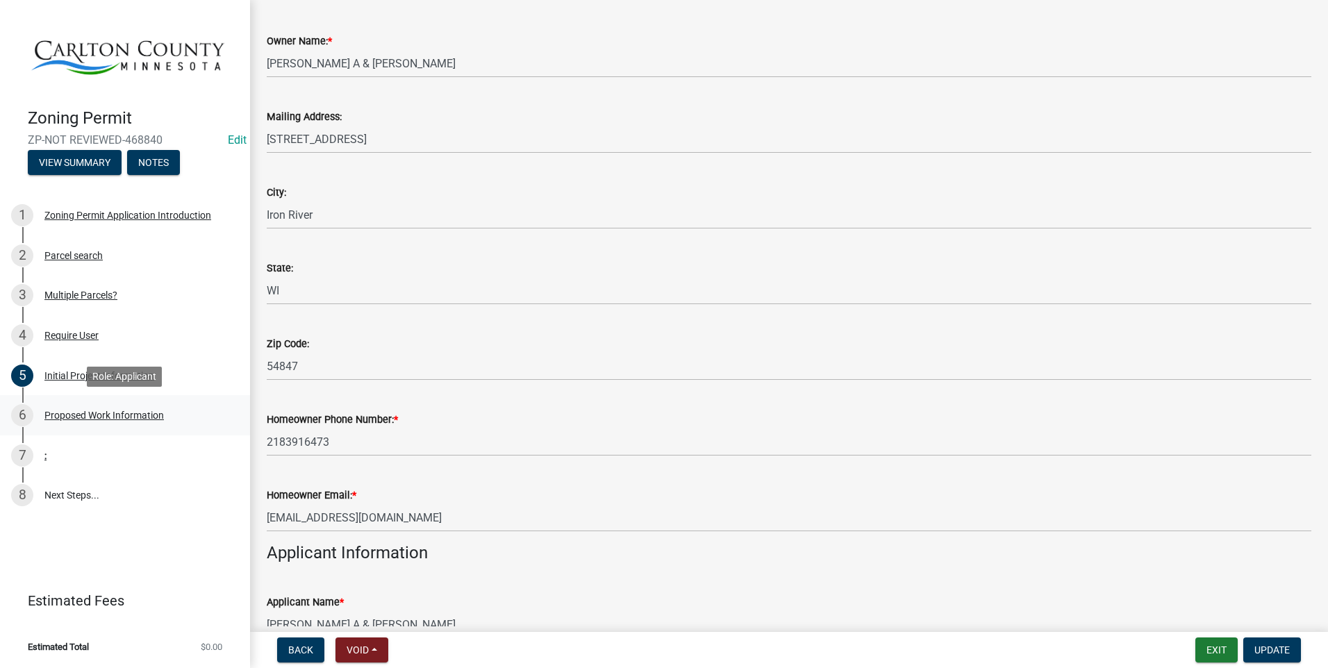
click at [119, 413] on div "Proposed Work Information" at bounding box center [103, 416] width 119 height 10
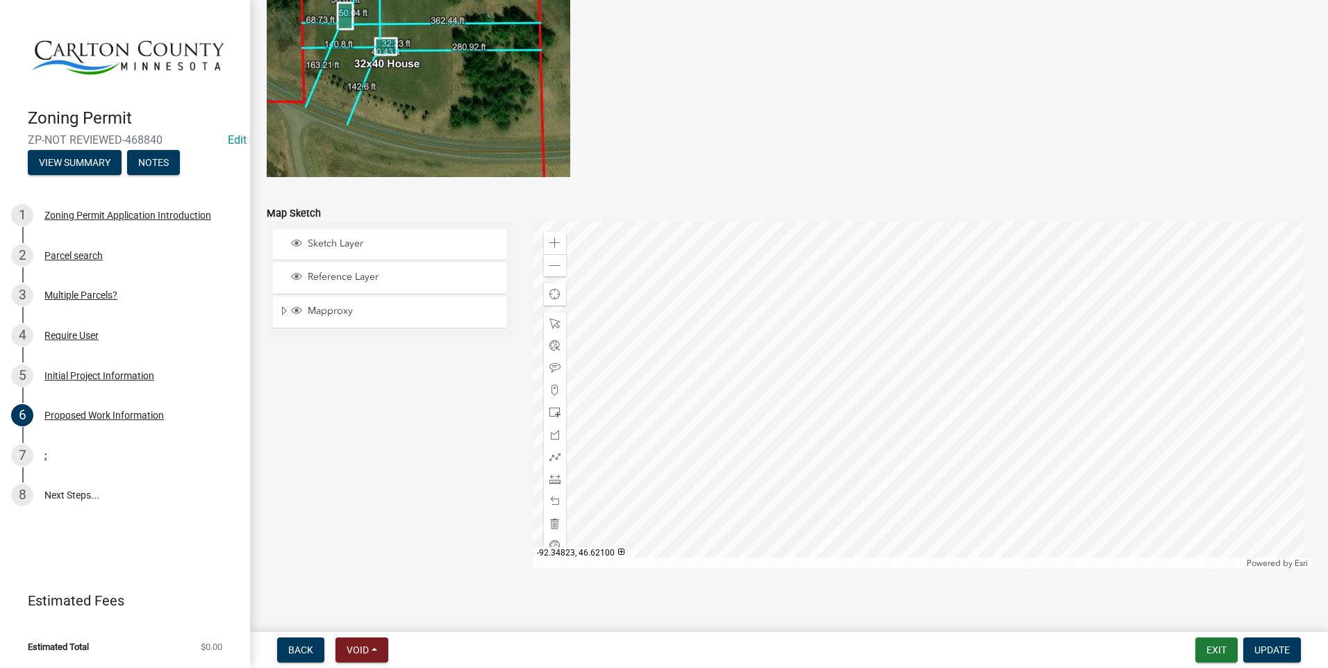
scroll to position [2690, 0]
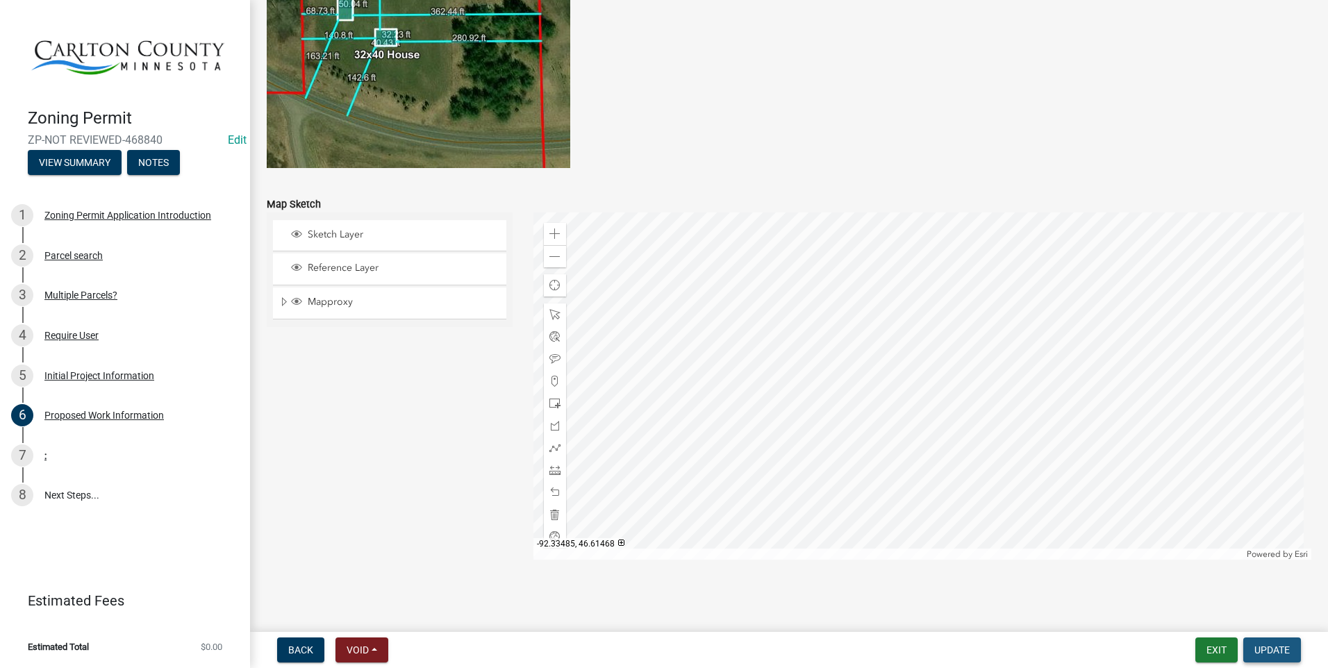
click at [1276, 648] on span "Update" at bounding box center [1271, 650] width 35 height 11
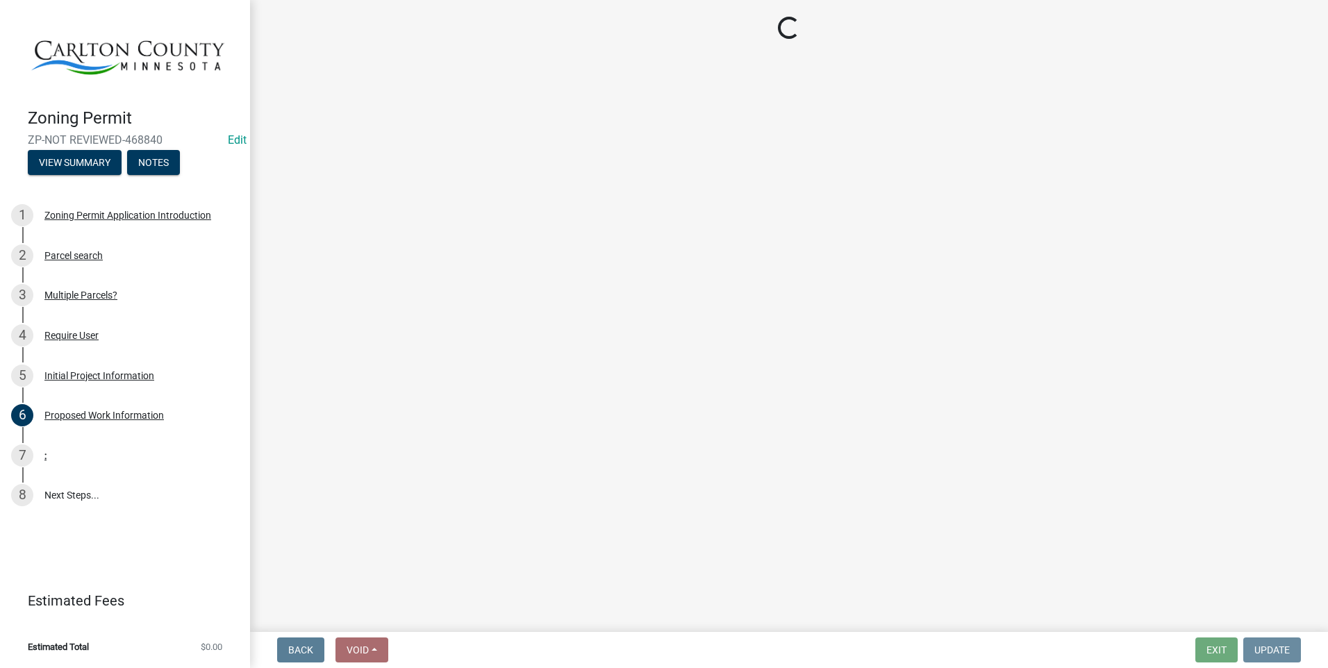
scroll to position [0, 0]
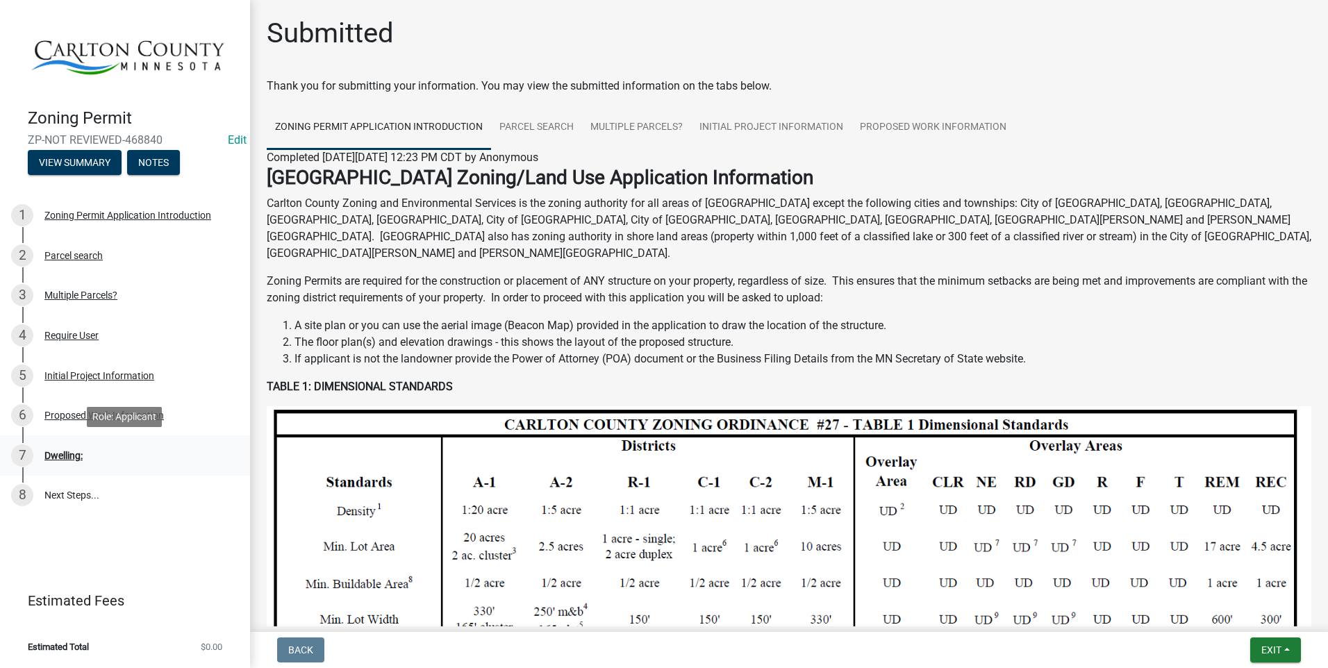
click at [65, 452] on div "Dwelling:" at bounding box center [63, 456] width 38 height 10
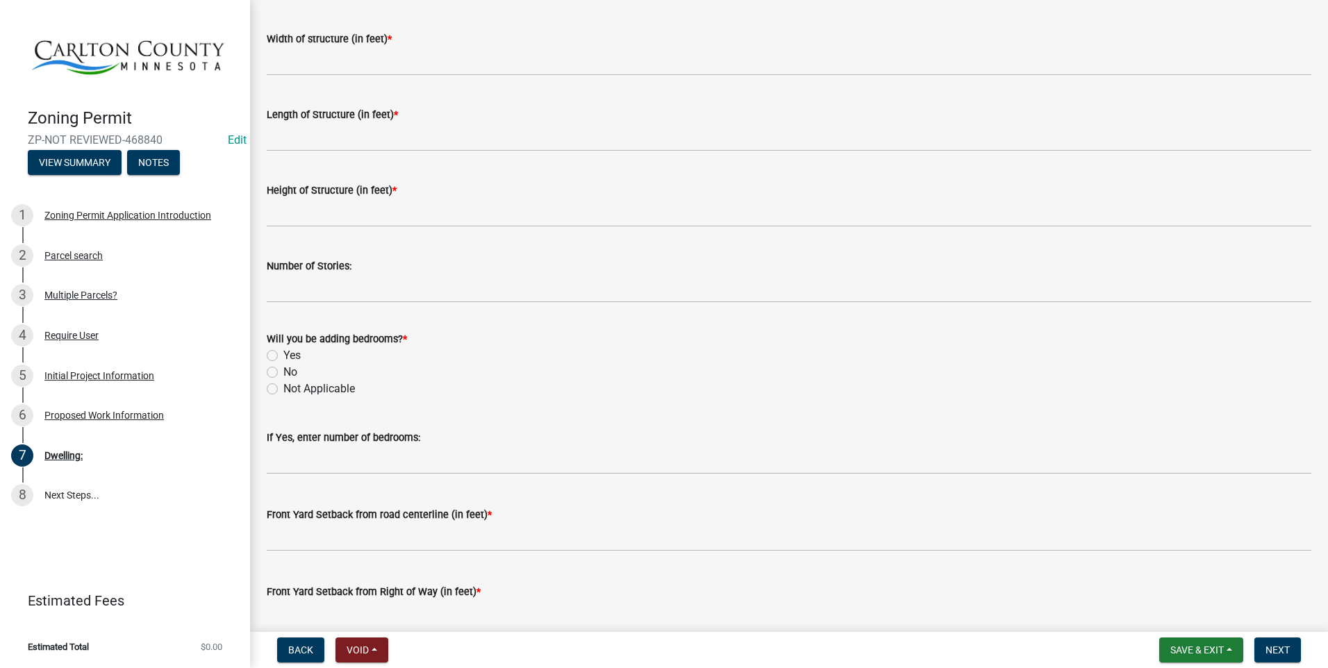
scroll to position [334, 0]
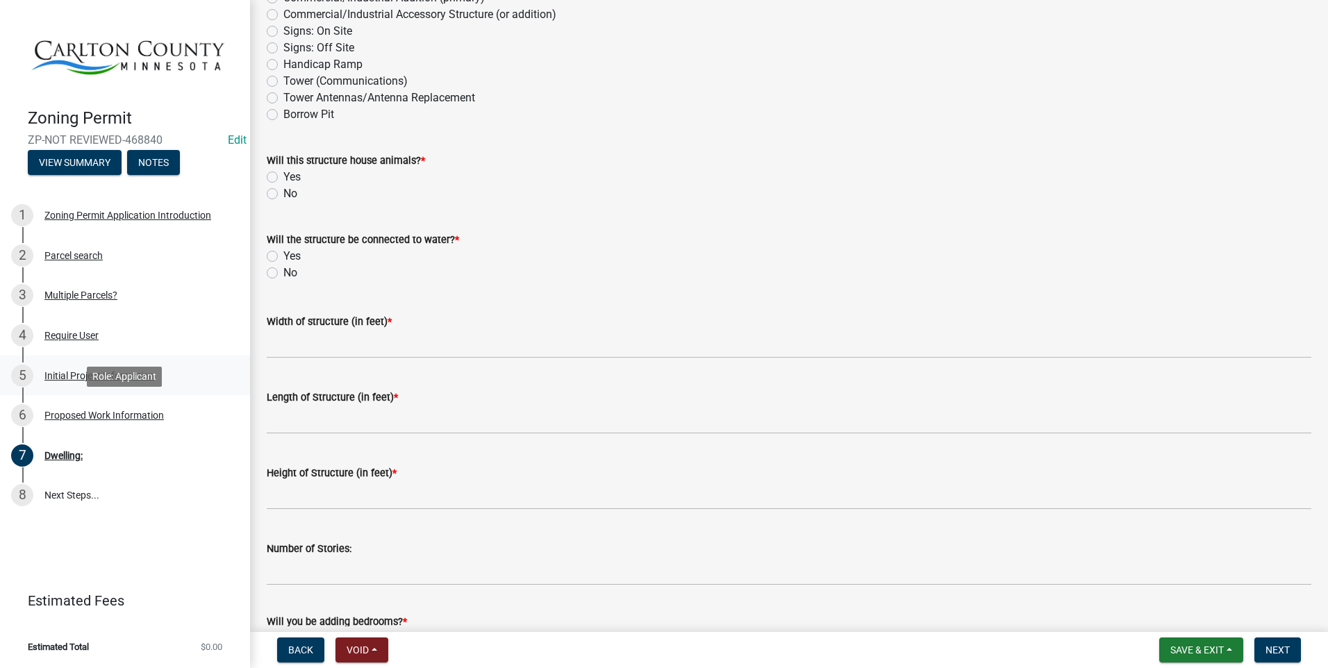
drag, startPoint x: 38, startPoint y: 413, endPoint x: 64, endPoint y: 392, distance: 32.7
click at [39, 408] on div "6 Proposed Work Information" at bounding box center [119, 415] width 217 height 22
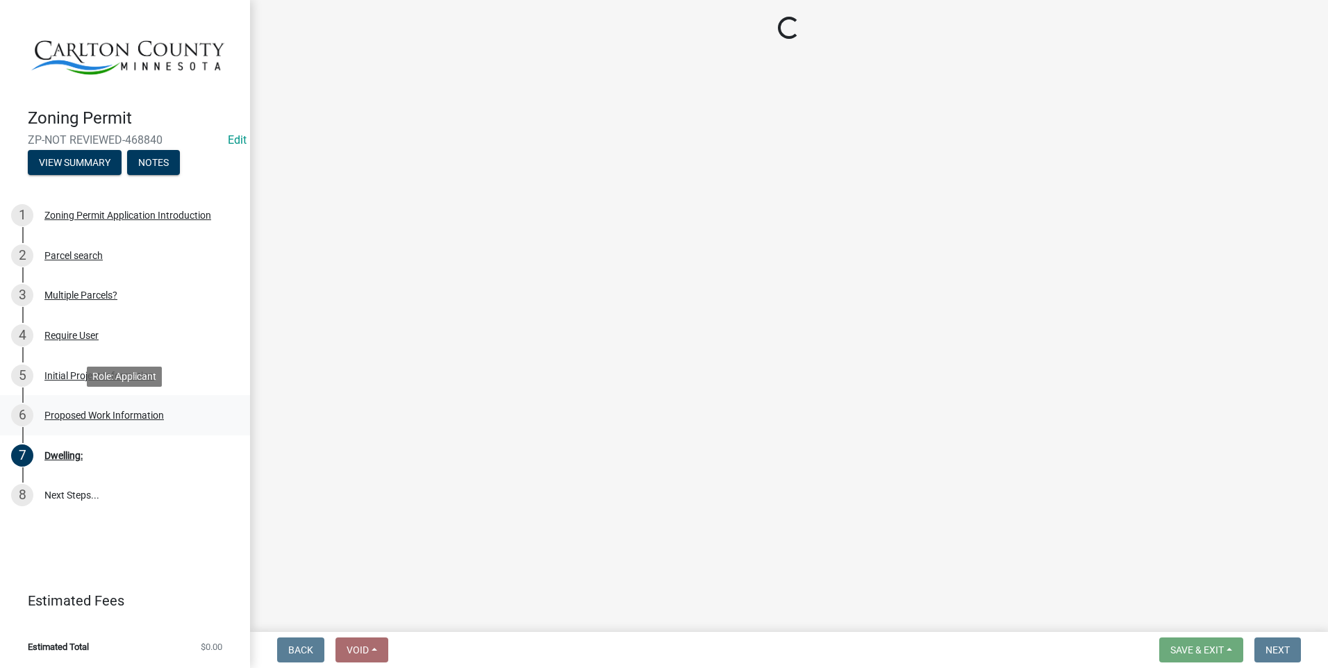
click at [102, 411] on div "Proposed Work Information" at bounding box center [103, 416] width 119 height 10
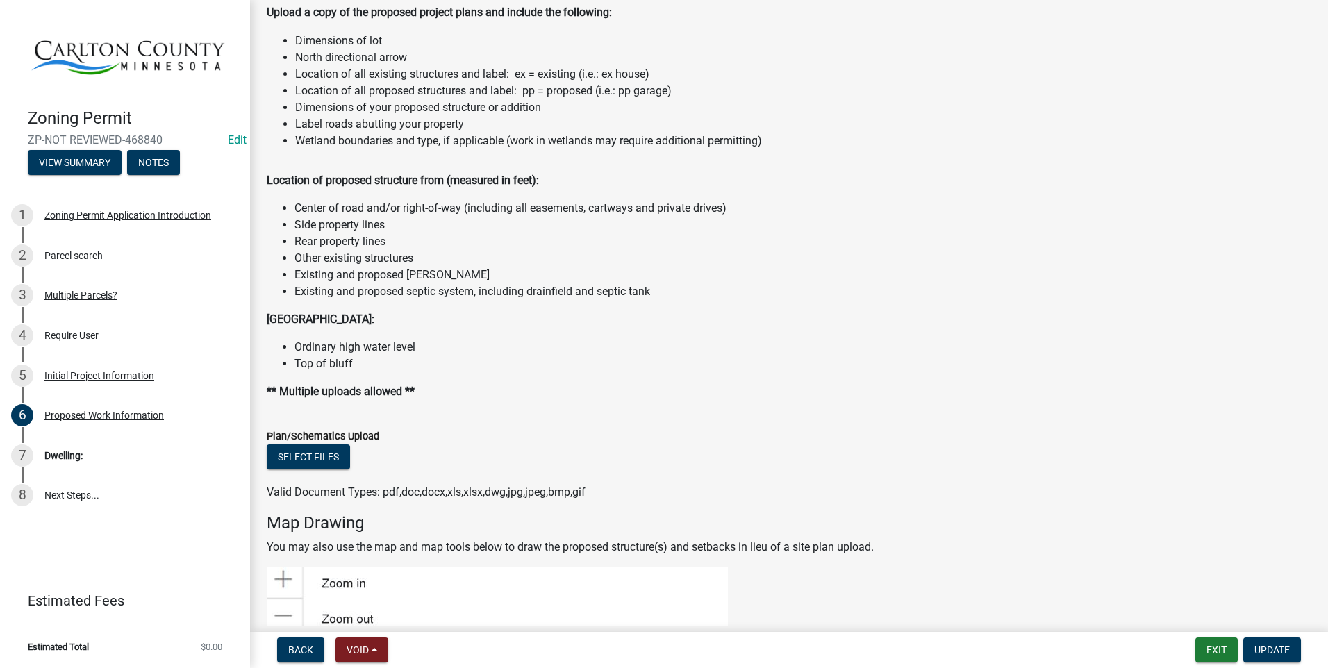
scroll to position [1528, 0]
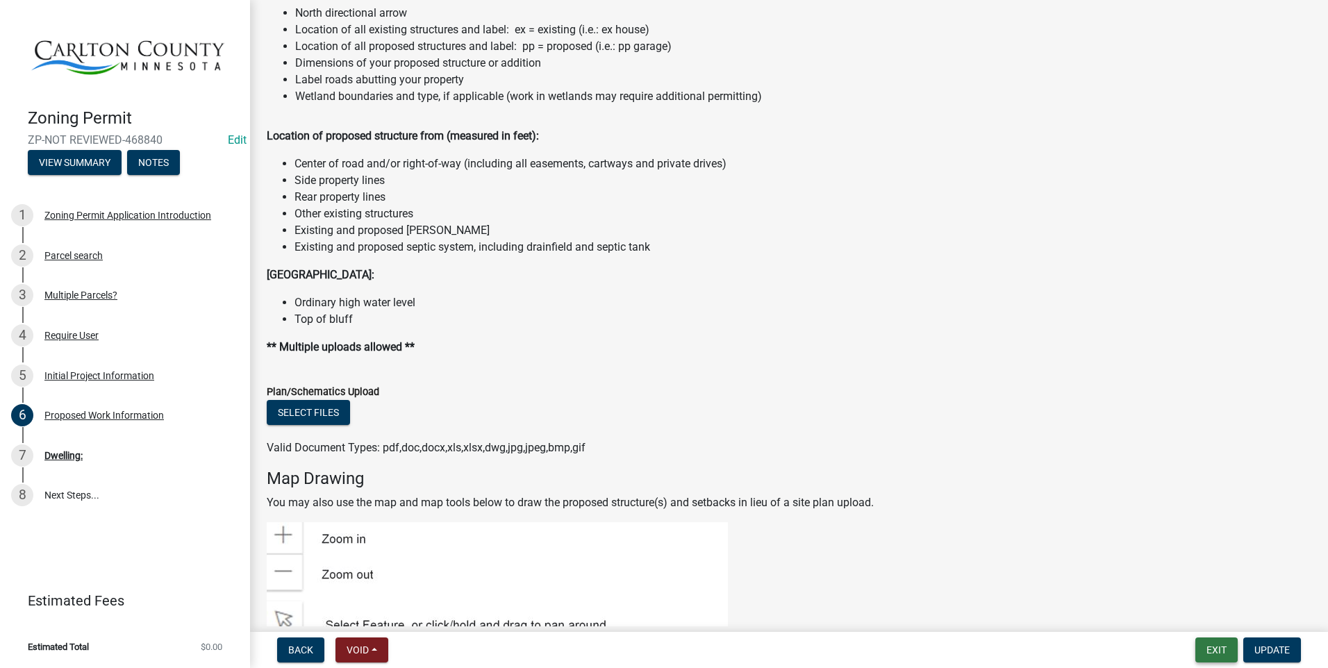
click at [1201, 646] on button "Exit" at bounding box center [1216, 650] width 42 height 25
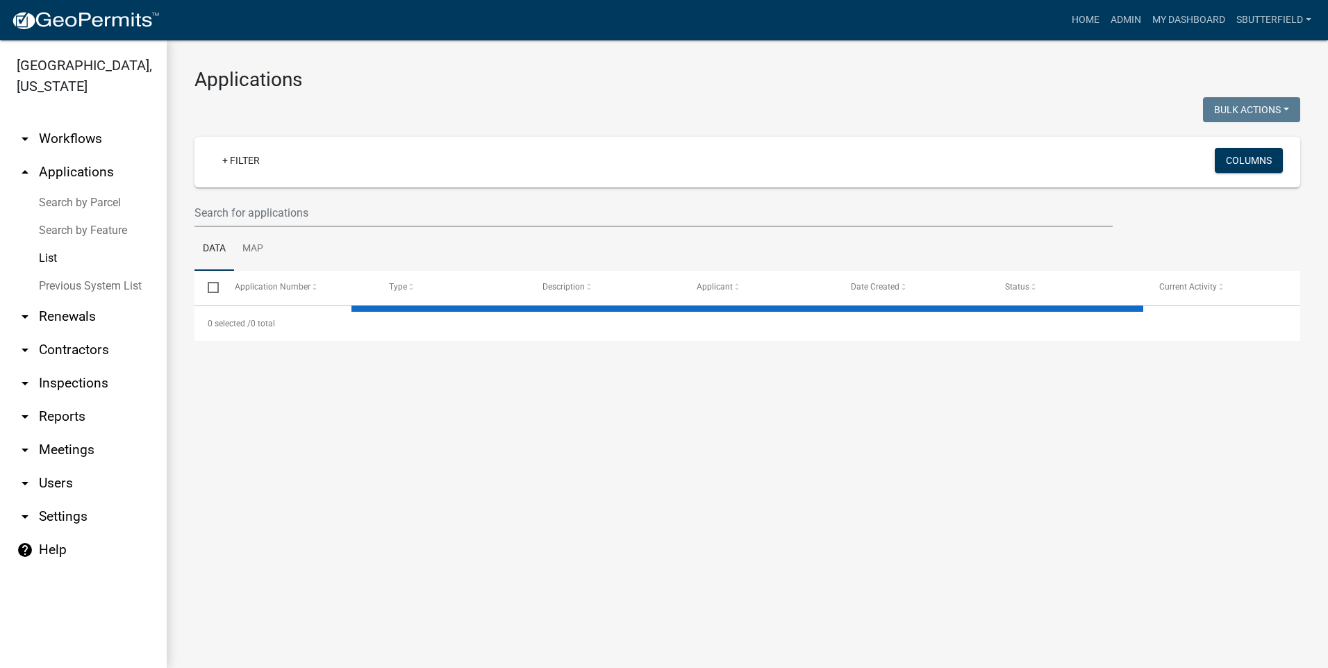
select select "1: 25"
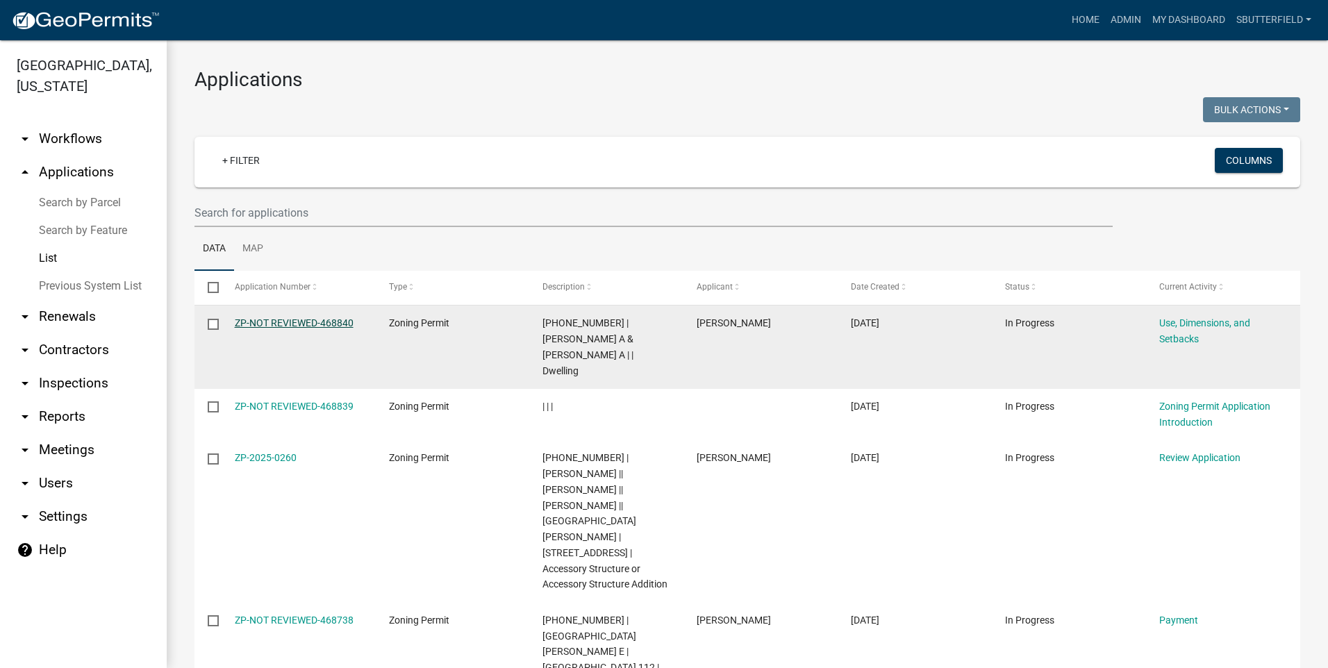
click at [267, 323] on link "ZP-NOT REVIEWED-468840" at bounding box center [294, 322] width 119 height 11
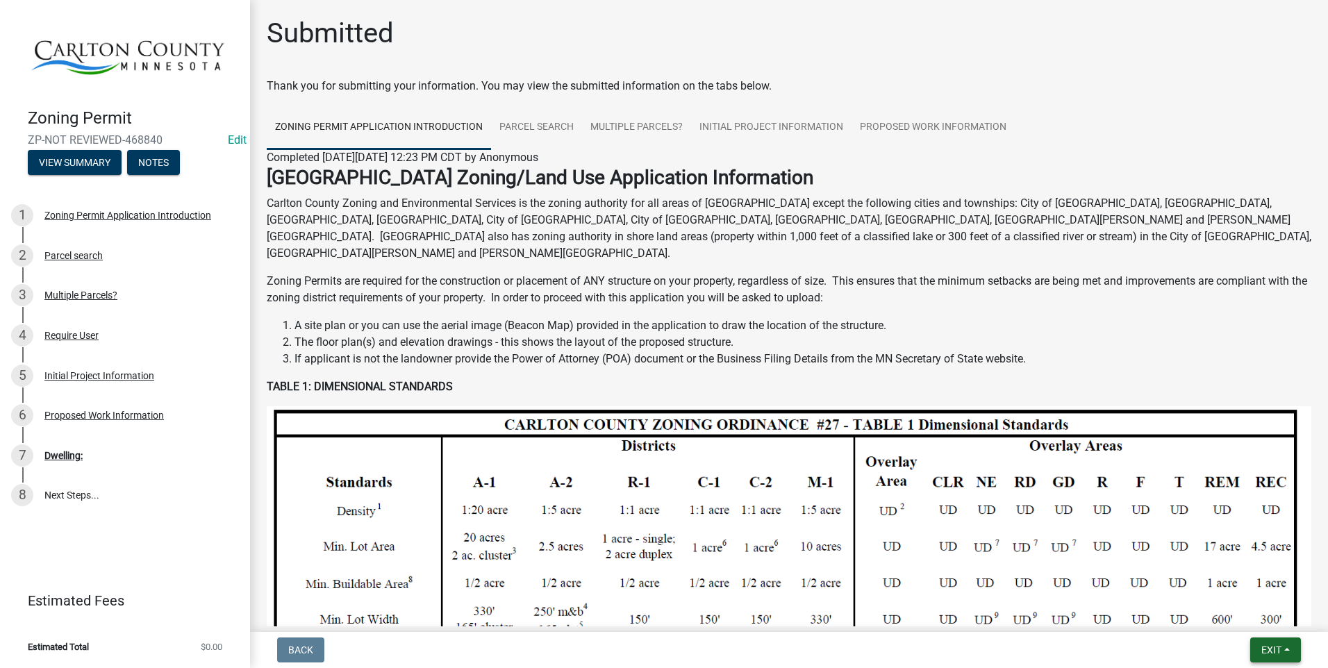
drag, startPoint x: 1266, startPoint y: 645, endPoint x: 1263, endPoint y: 639, distance: 7.2
click at [1263, 641] on button "Exit" at bounding box center [1275, 650] width 51 height 25
click at [1245, 614] on button "Save & Exit" at bounding box center [1245, 613] width 111 height 33
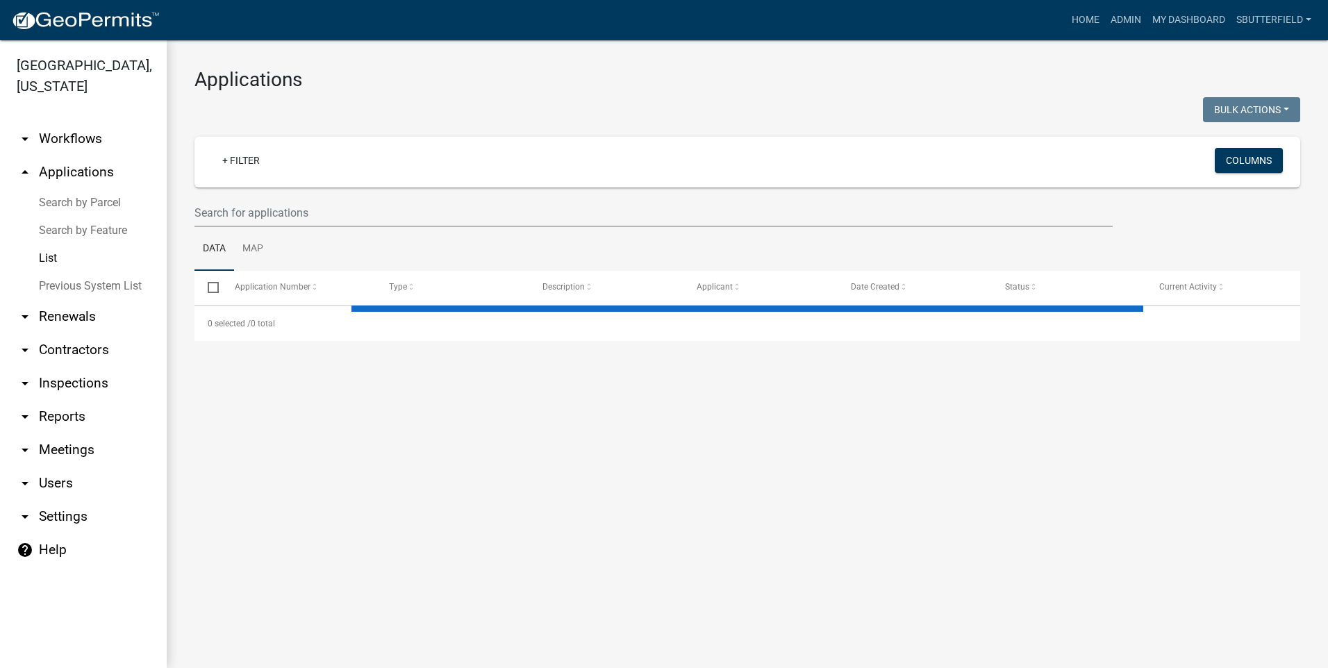
select select "1: 25"
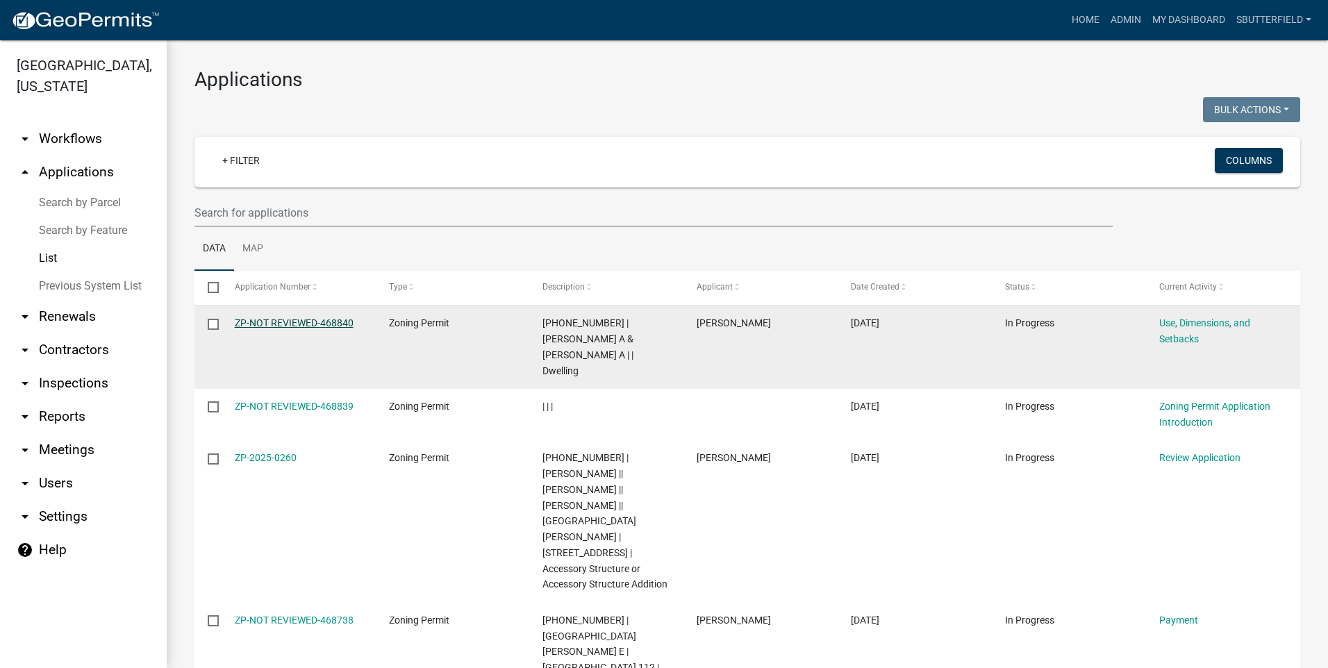
click at [290, 320] on link "ZP-NOT REVIEWED-468840" at bounding box center [294, 322] width 119 height 11
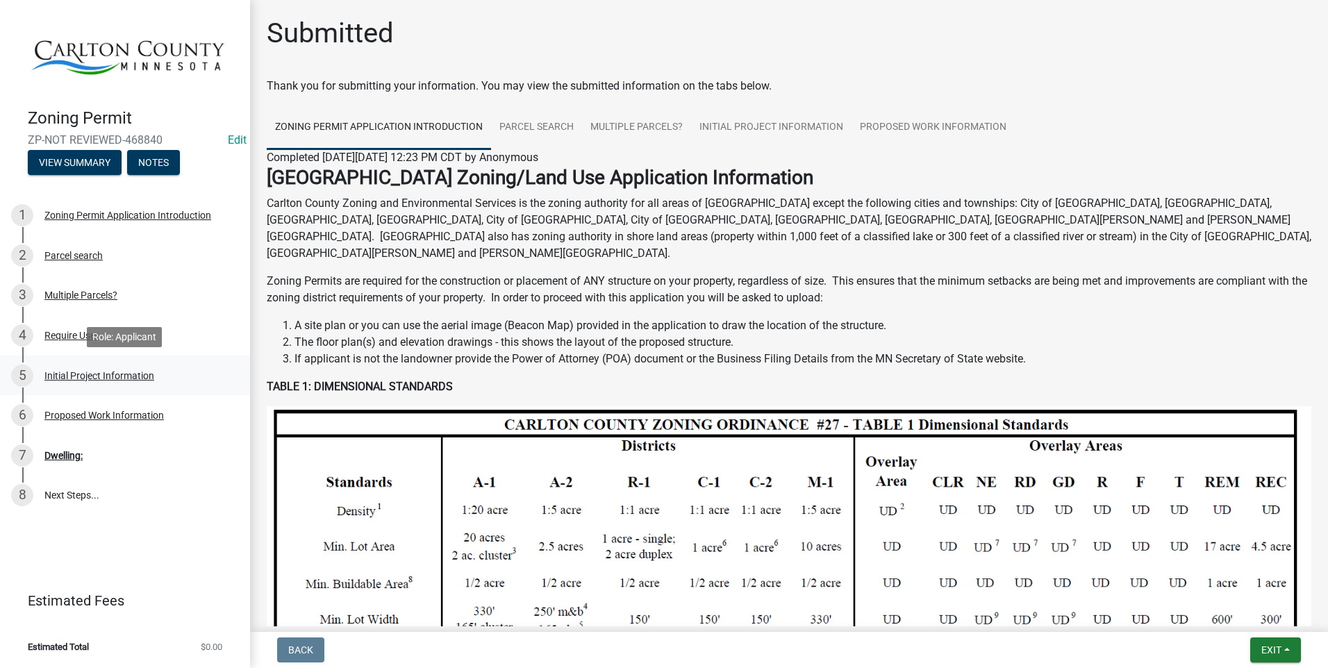
click at [119, 372] on div "Initial Project Information" at bounding box center [99, 376] width 110 height 10
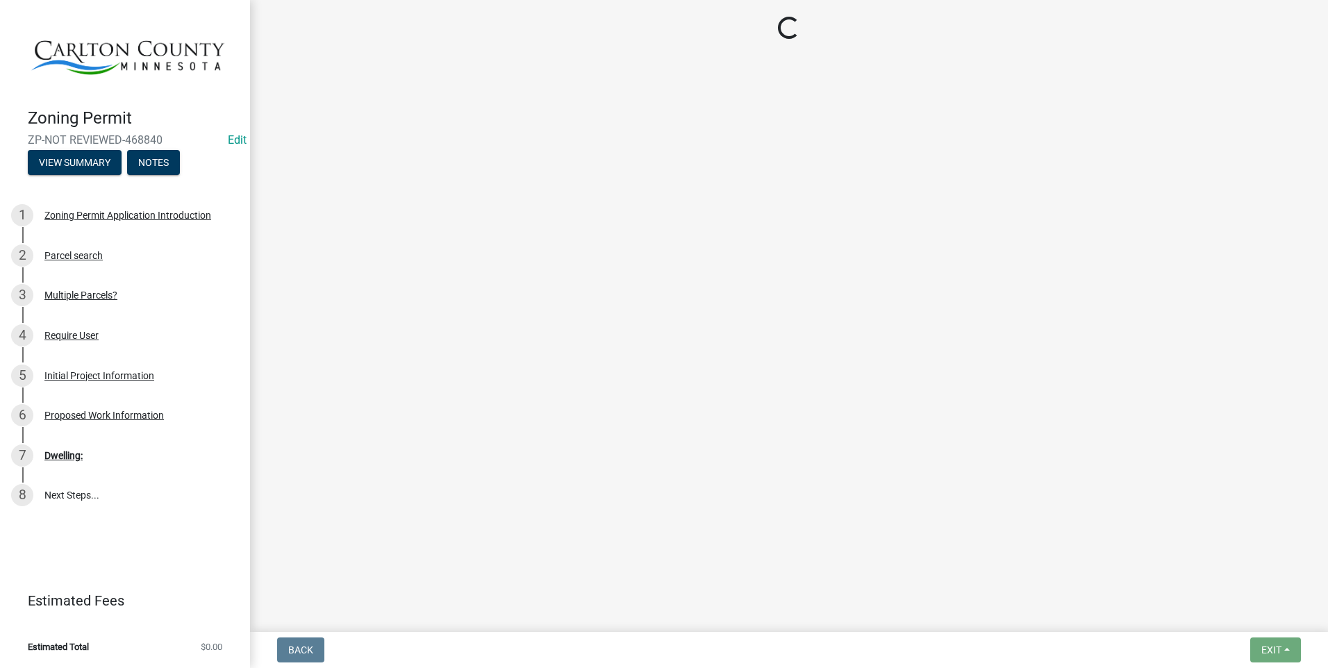
select select "33d21d3a-ebb3-419e-8315-ef7213d04586"
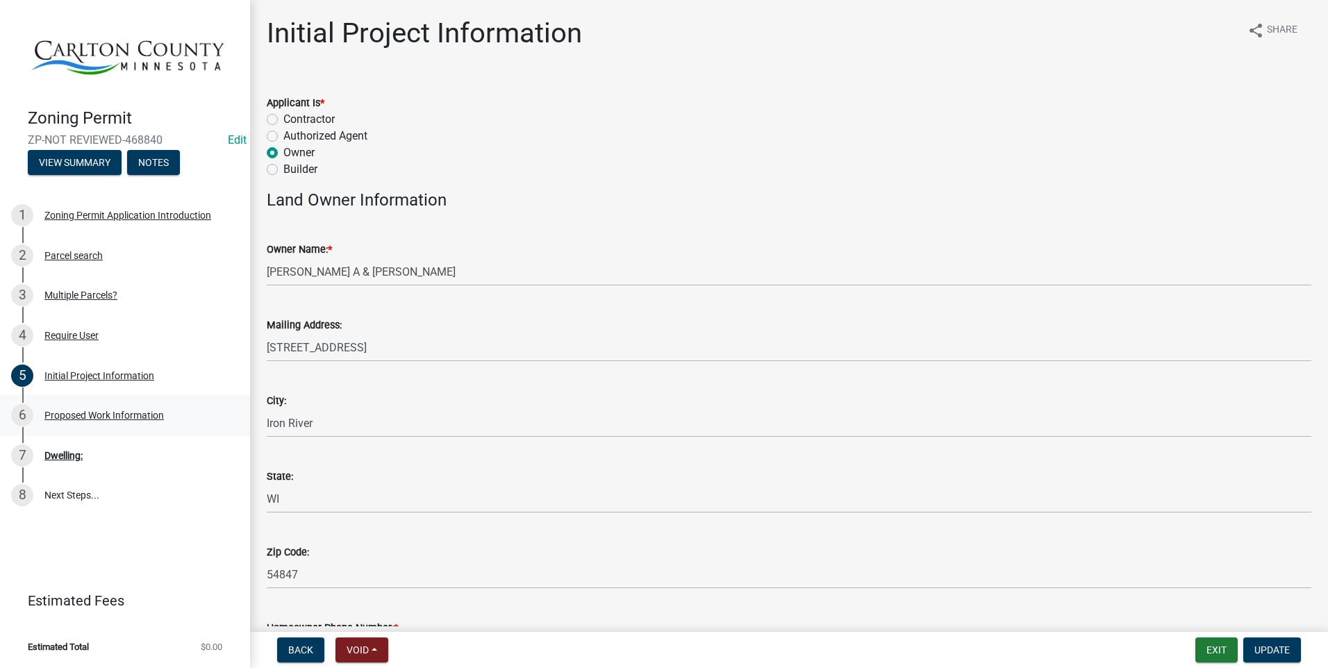
click at [148, 408] on div "6 Proposed Work Information" at bounding box center [119, 415] width 217 height 22
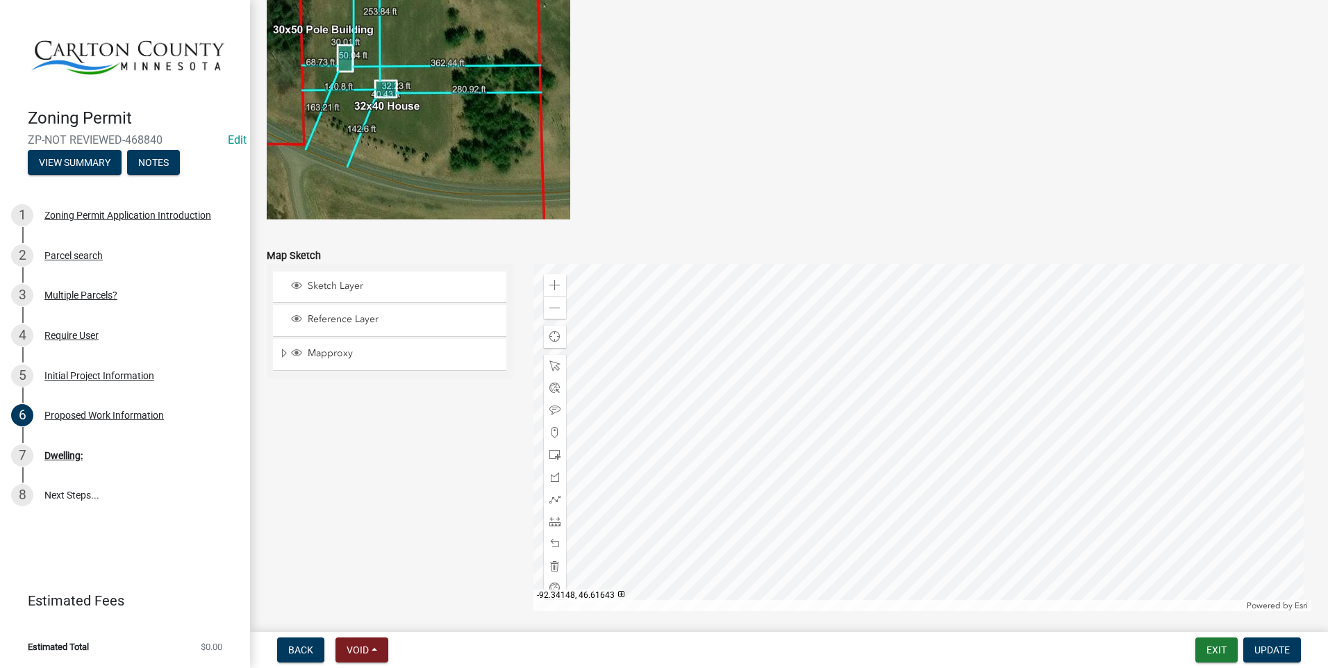
scroll to position [2620, 0]
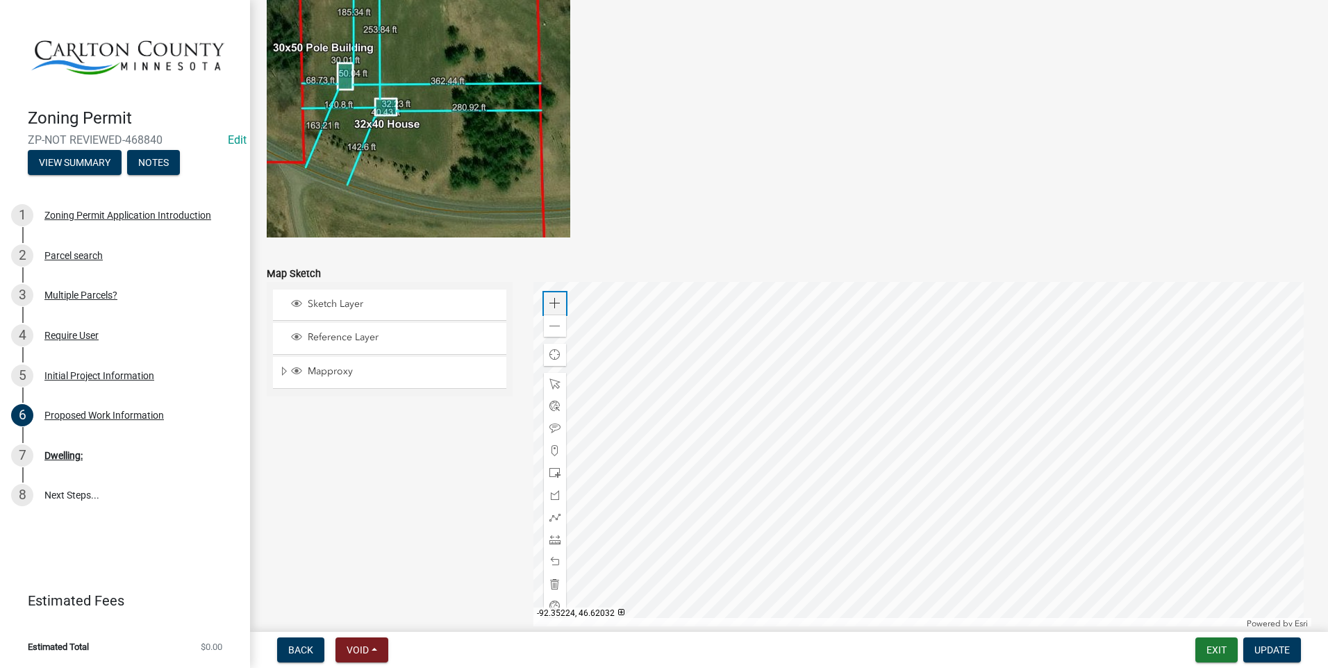
click at [554, 303] on span at bounding box center [554, 303] width 11 height 11
click at [551, 308] on span at bounding box center [554, 303] width 11 height 11
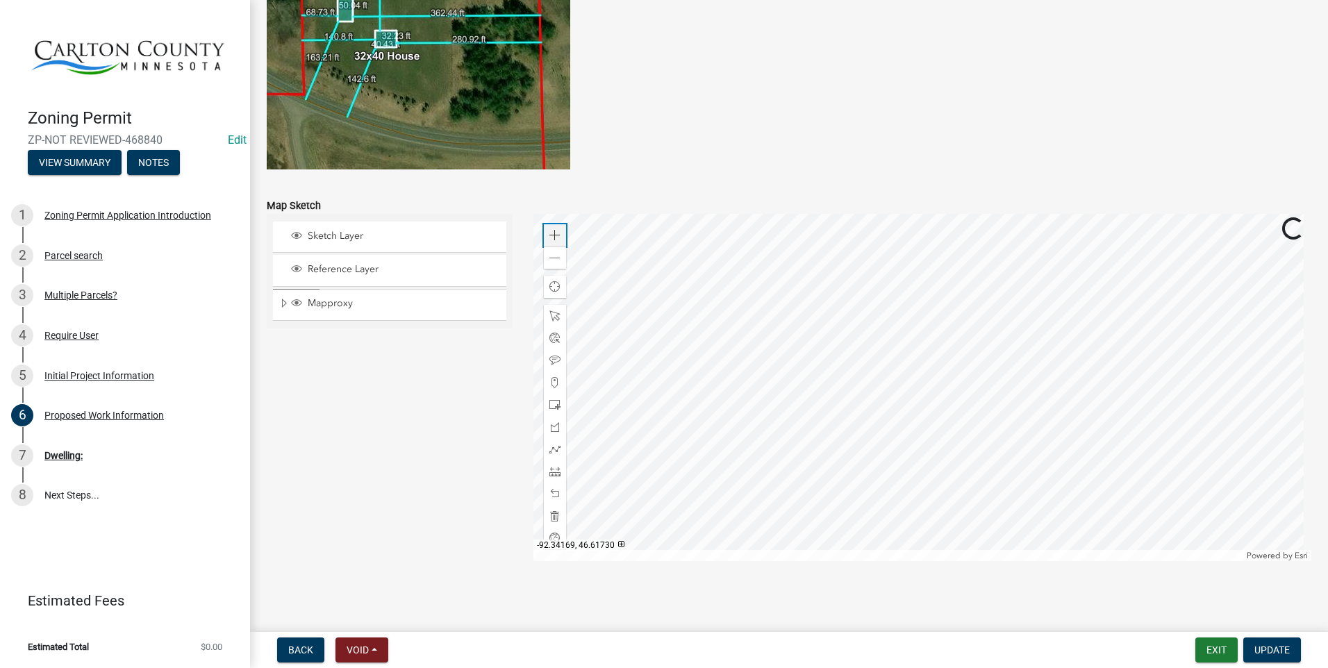
scroll to position [2690, 0]
click at [559, 256] on div "Zoom out" at bounding box center [555, 256] width 22 height 22
click at [838, 455] on div at bounding box center [922, 386] width 779 height 347
click at [553, 467] on span at bounding box center [554, 470] width 11 height 11
click at [290, 647] on span "Back" at bounding box center [300, 650] width 25 height 11
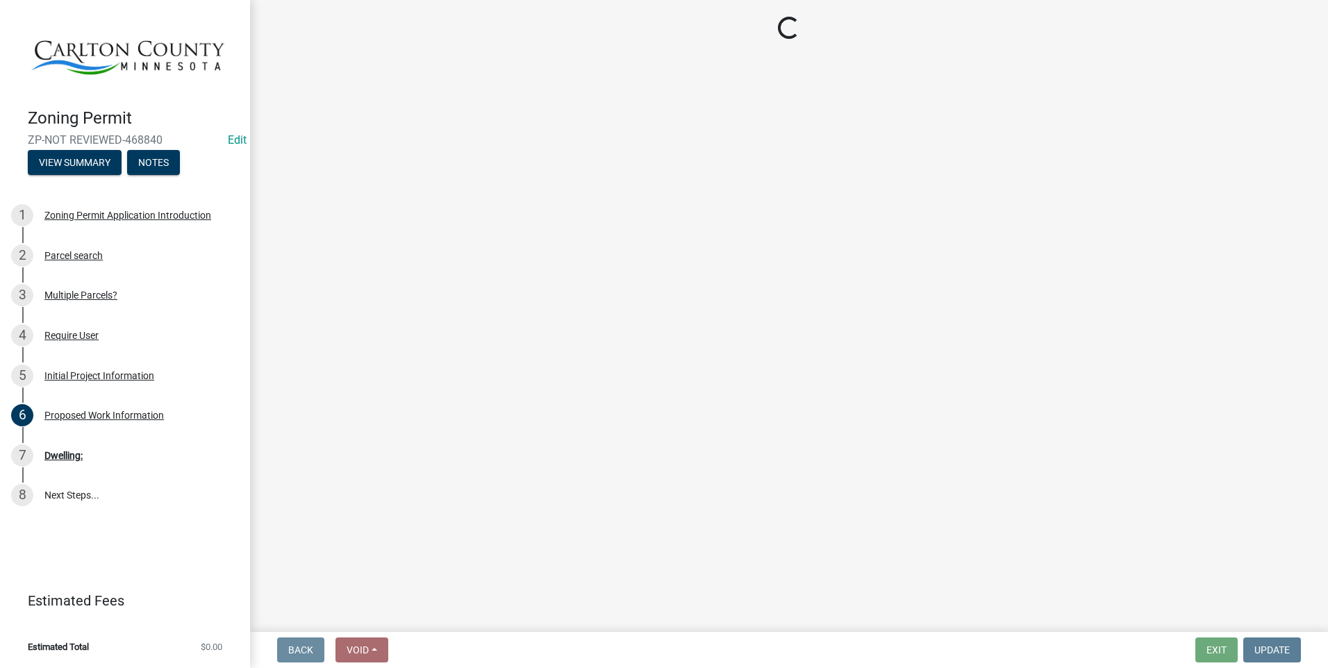
scroll to position [0, 0]
select select "33d21d3a-ebb3-419e-8315-ef7213d04586"
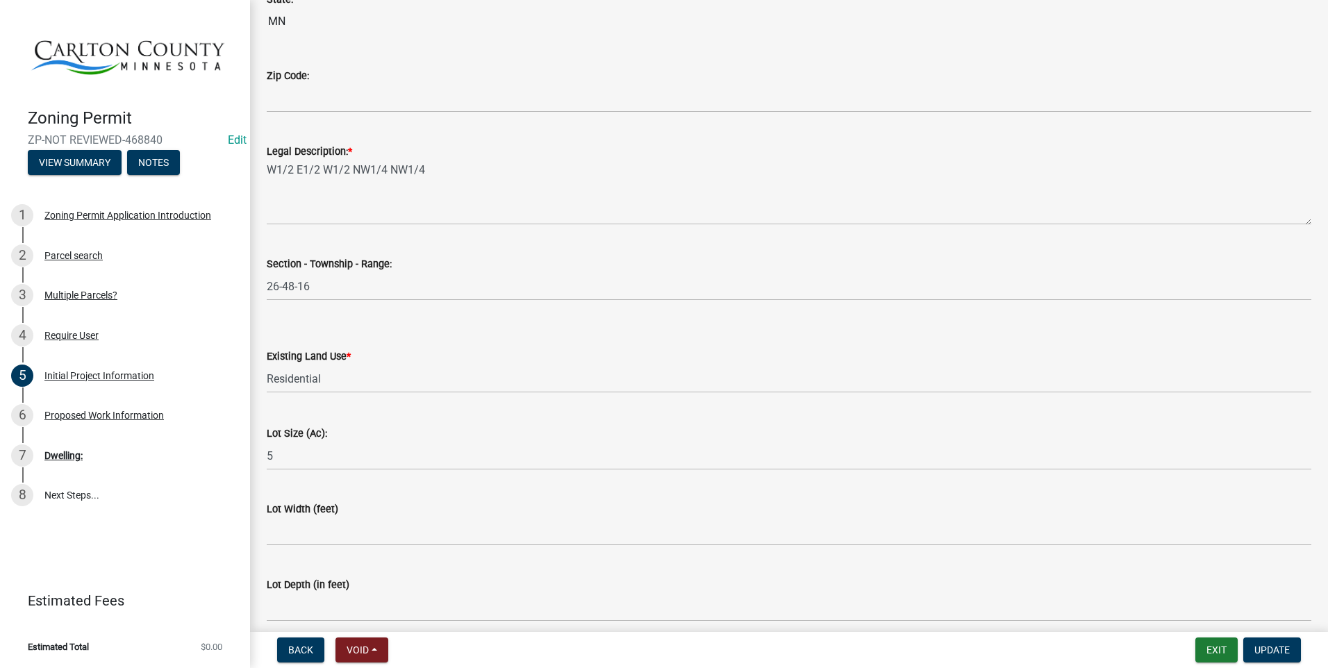
scroll to position [1746, 0]
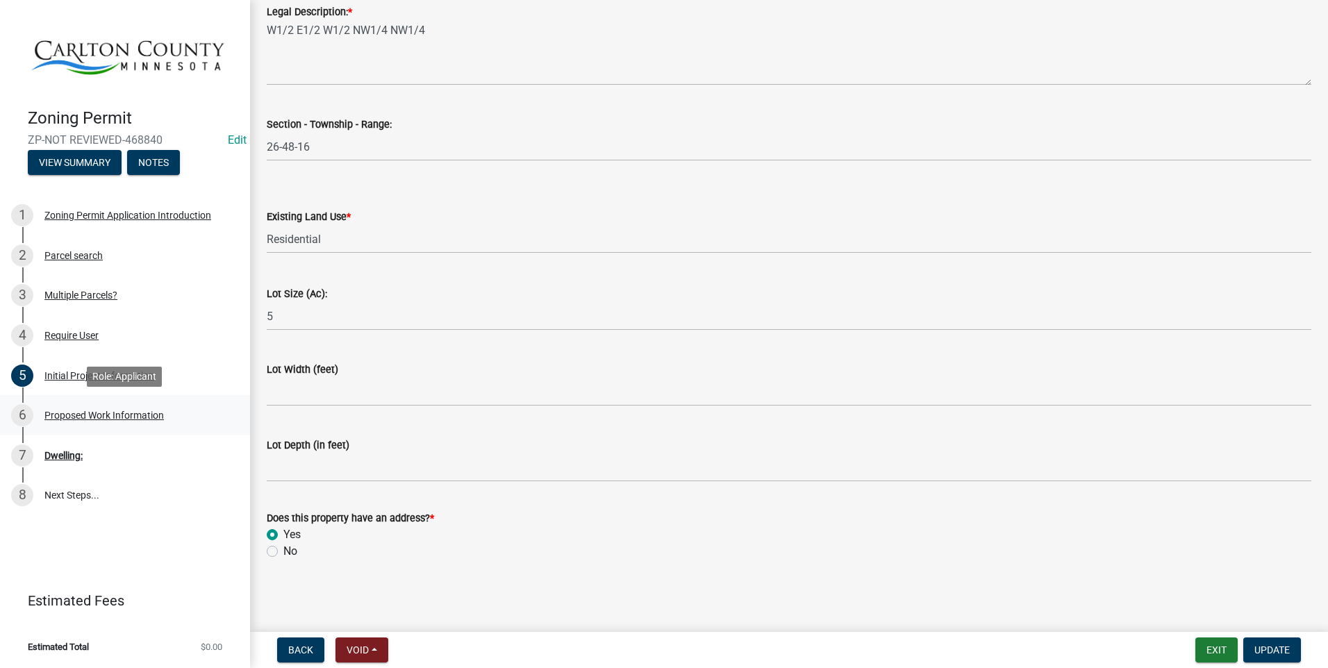
click at [76, 414] on div "Proposed Work Information" at bounding box center [103, 416] width 119 height 10
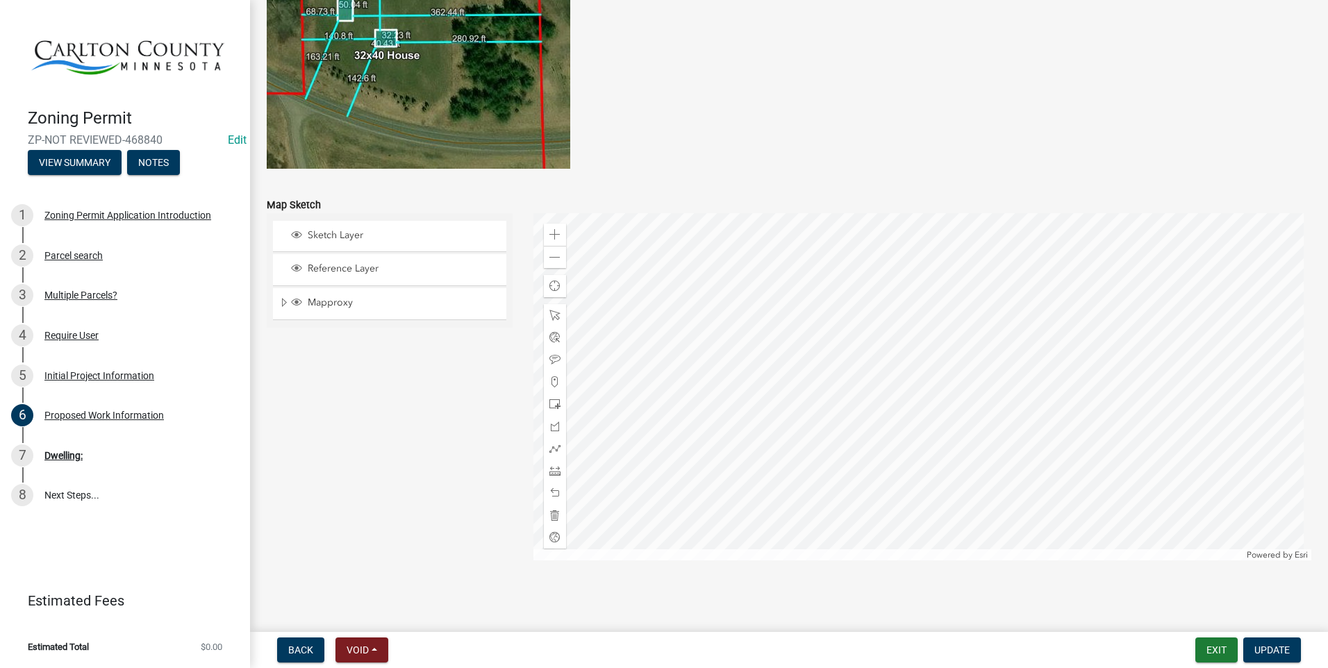
scroll to position [2690, 0]
click at [65, 451] on div "Dwelling:" at bounding box center [63, 456] width 38 height 10
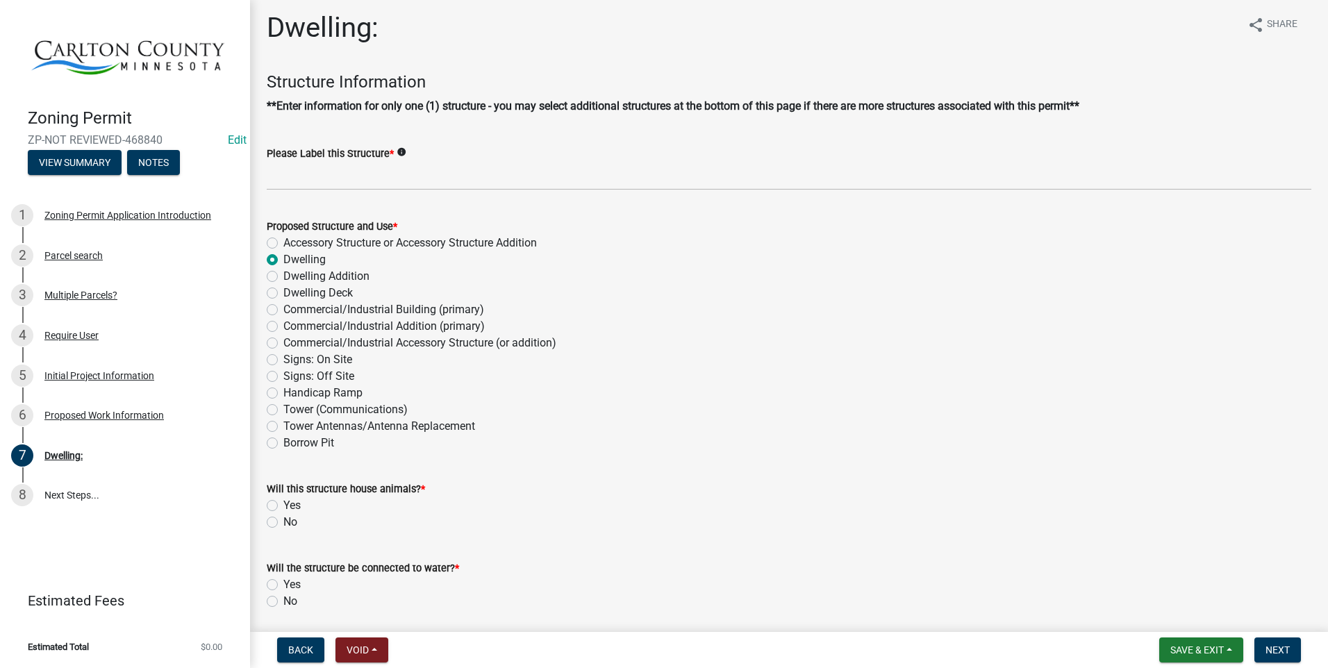
scroll to position [0, 0]
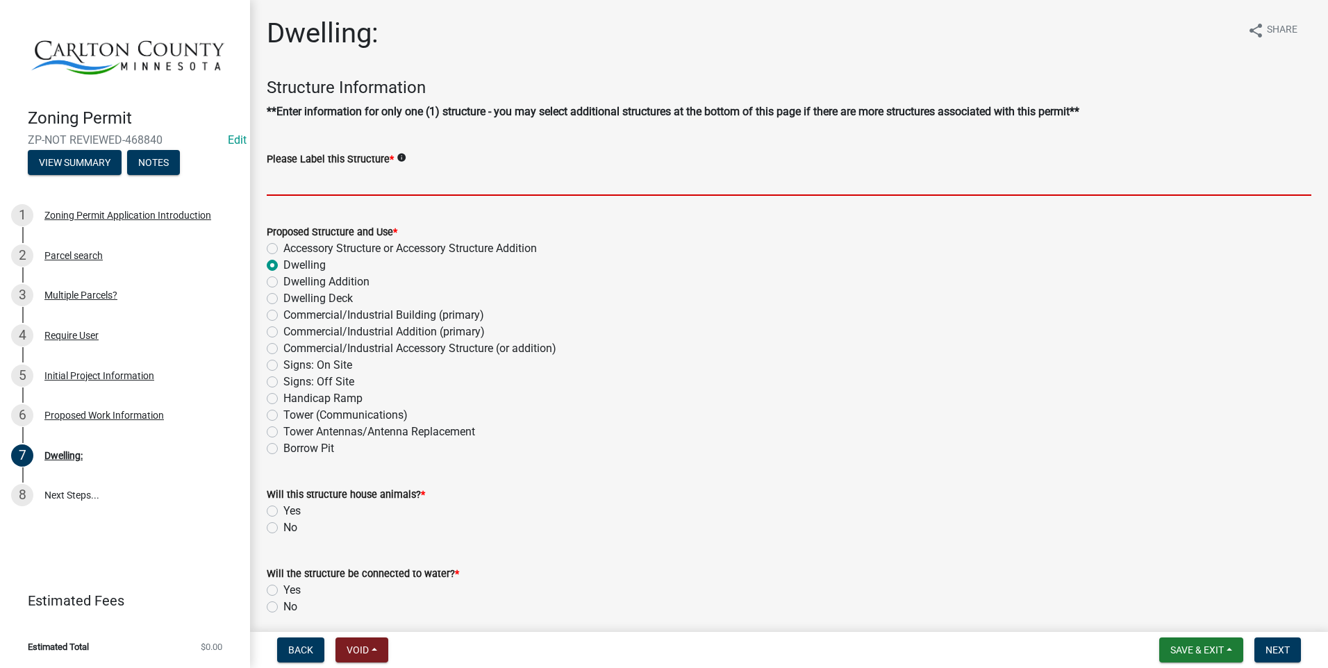
click at [336, 178] on input "Please Label this Structure *" at bounding box center [789, 181] width 1045 height 28
click at [347, 179] on input "Please Label this Structure *" at bounding box center [789, 181] width 1045 height 28
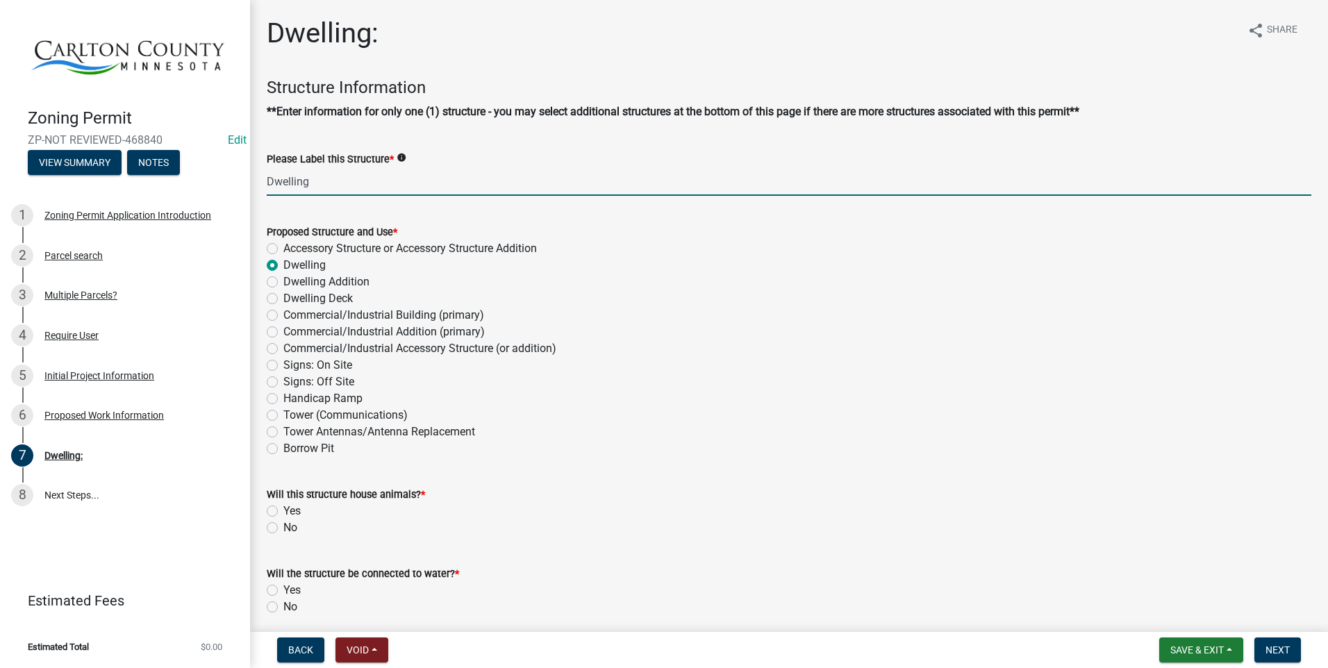
type input "Dwelling"
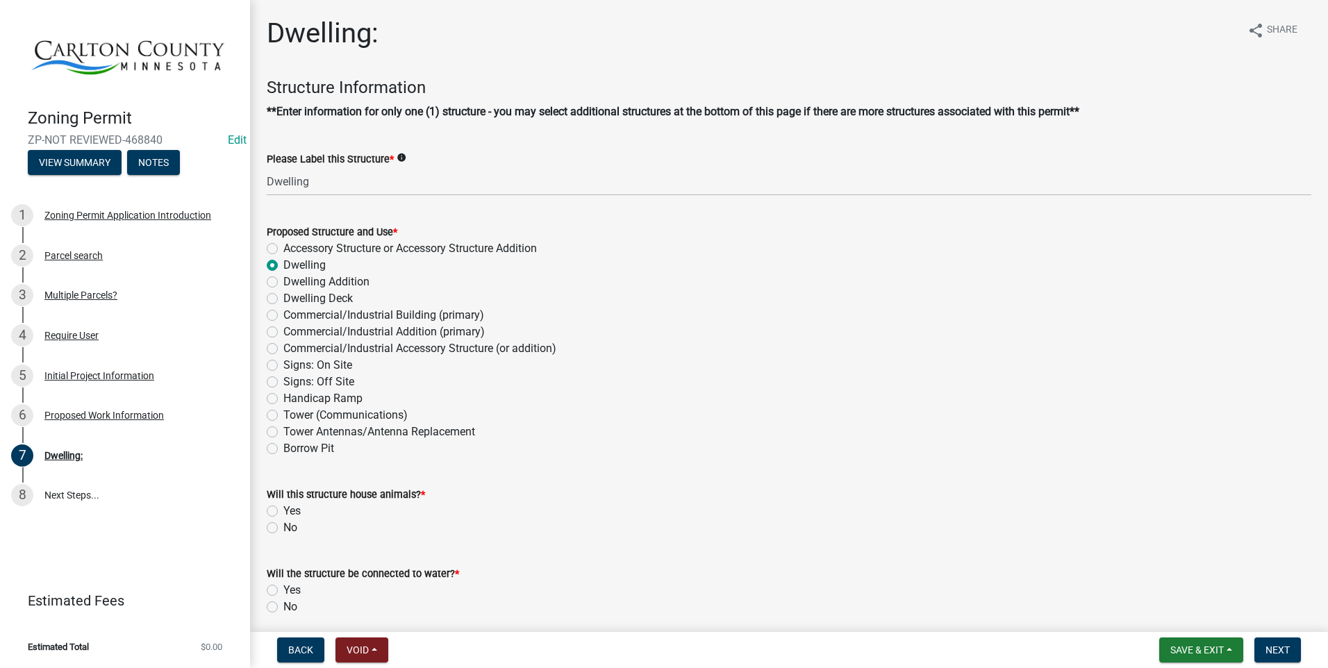
click at [283, 526] on label "No" at bounding box center [290, 528] width 14 height 17
click at [283, 526] on input "No" at bounding box center [287, 524] width 9 height 9
radio input "true"
click at [283, 591] on label "Yes" at bounding box center [291, 590] width 17 height 17
click at [283, 591] on input "Yes" at bounding box center [287, 586] width 9 height 9
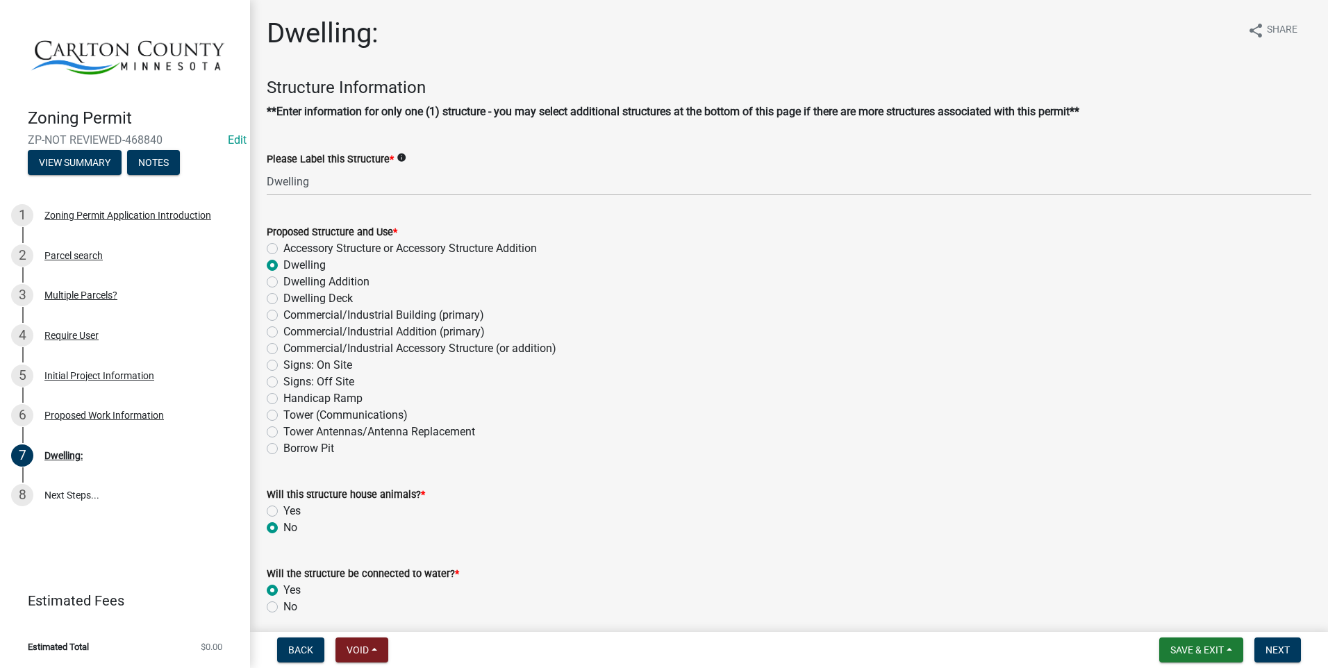
radio input "true"
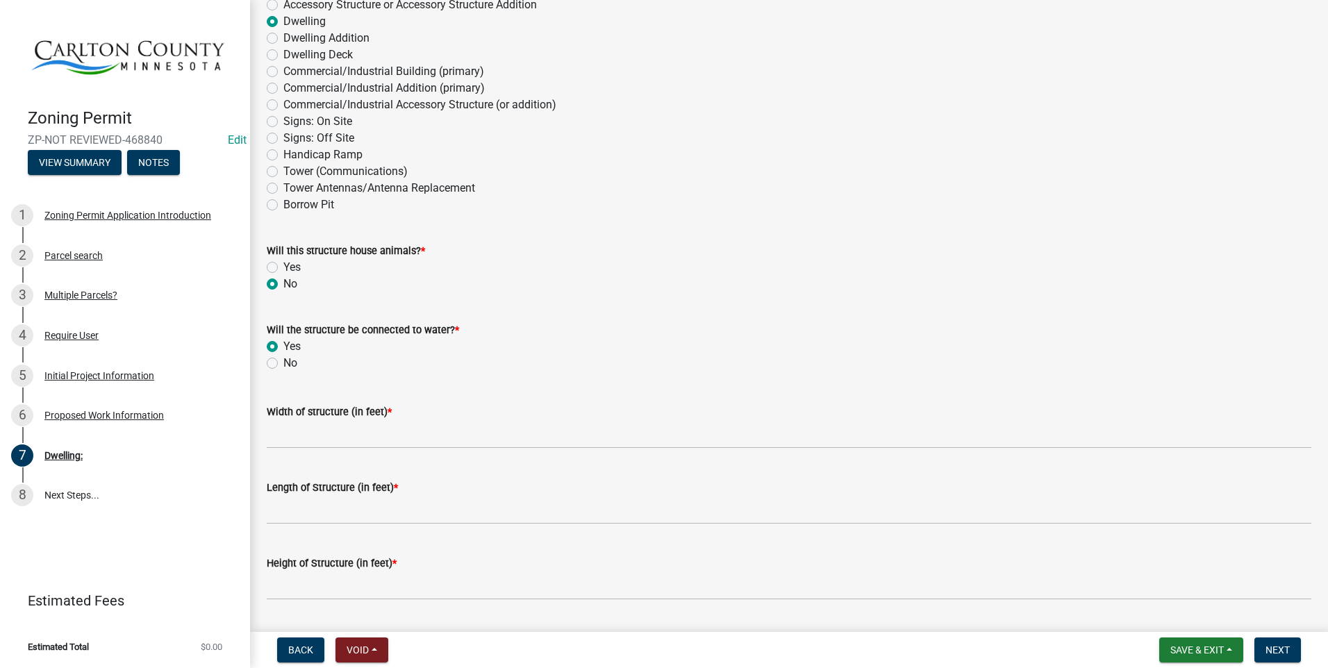
scroll to position [278, 0]
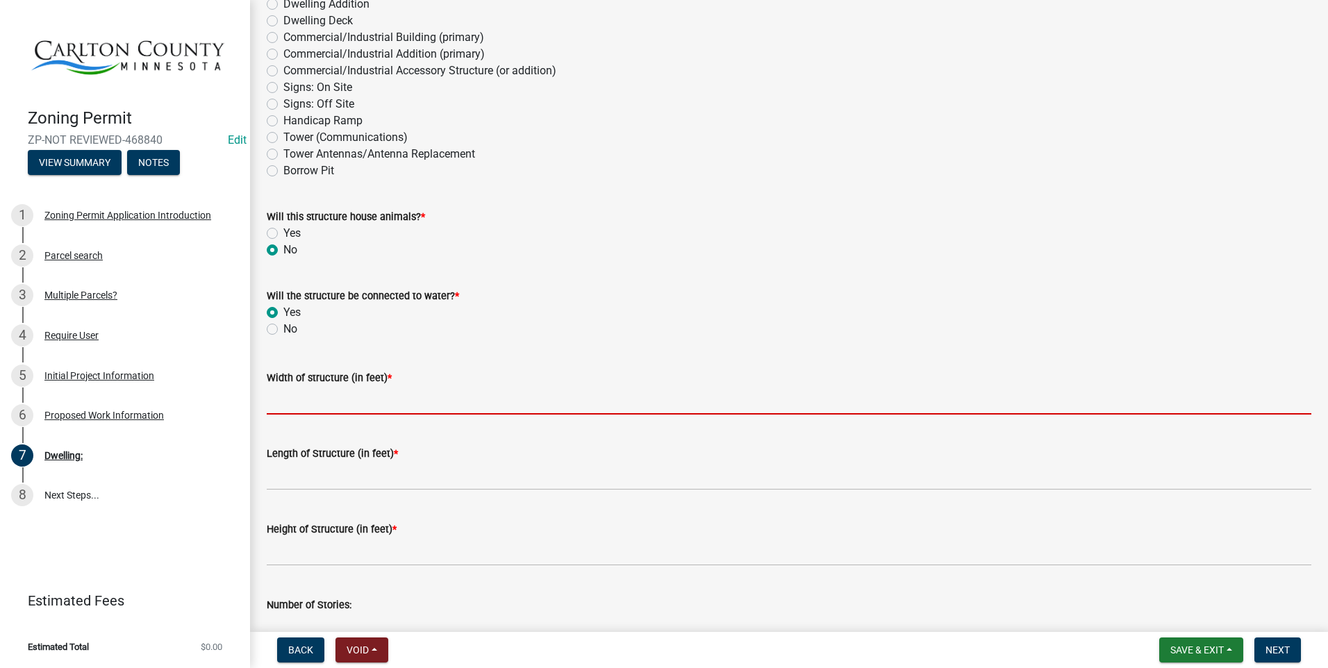
click at [331, 399] on input "Width of structure (in feet) *" at bounding box center [789, 400] width 1045 height 28
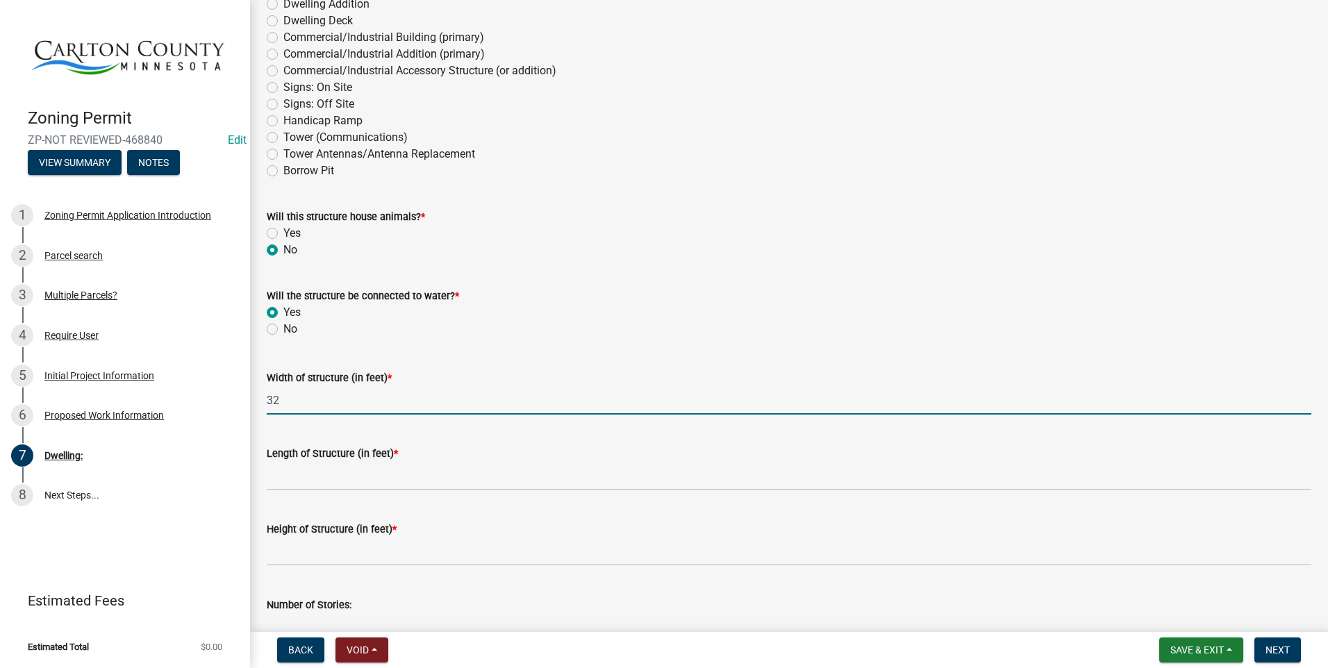
type input "32"
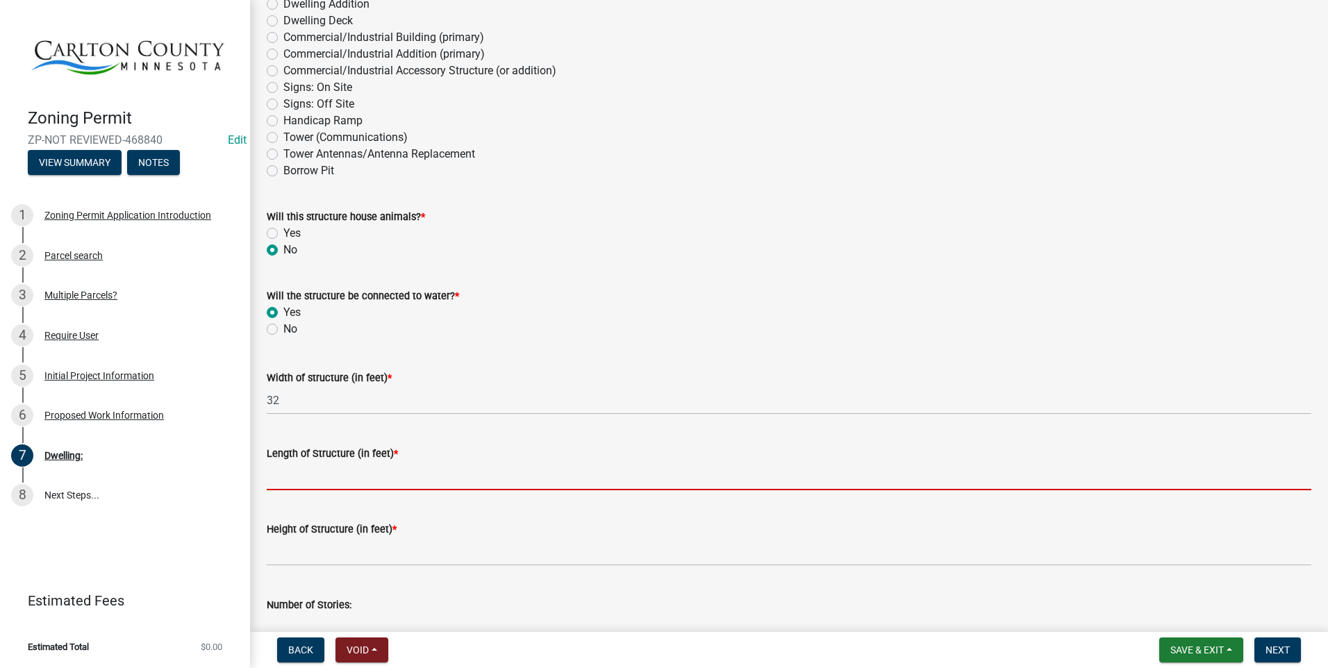
click at [297, 475] on input "Length of Structure (in feet) *" at bounding box center [789, 476] width 1045 height 28
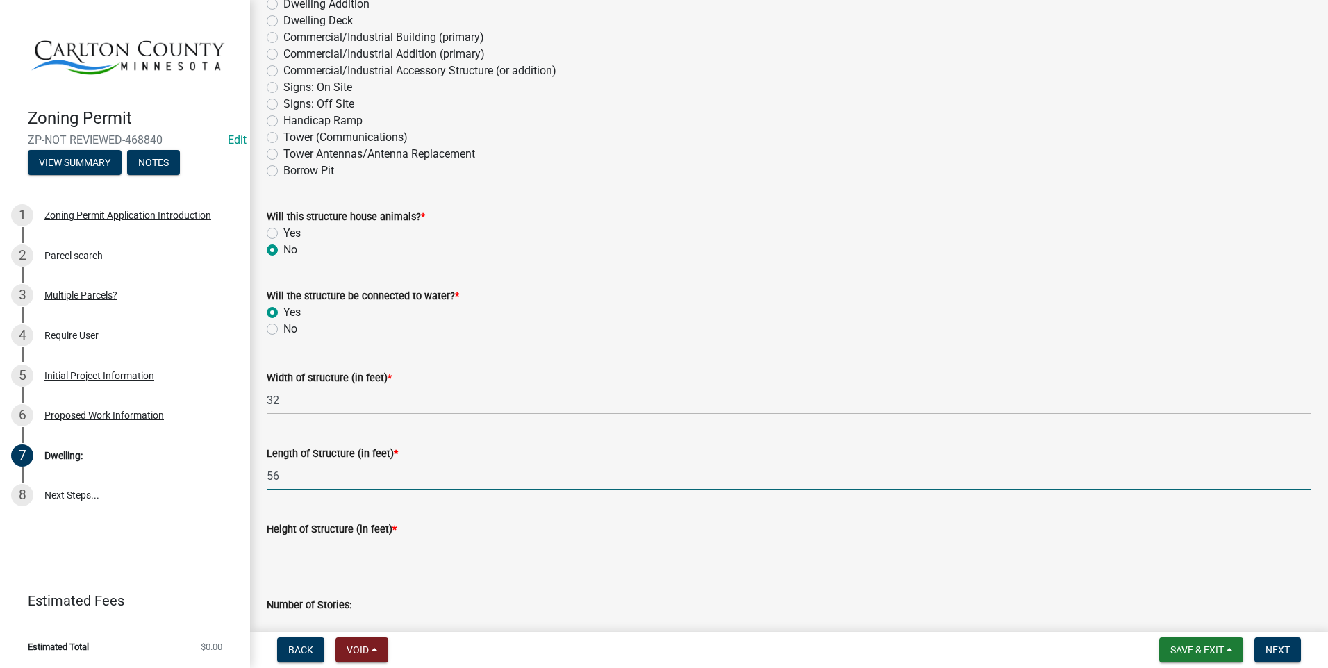
type input "56"
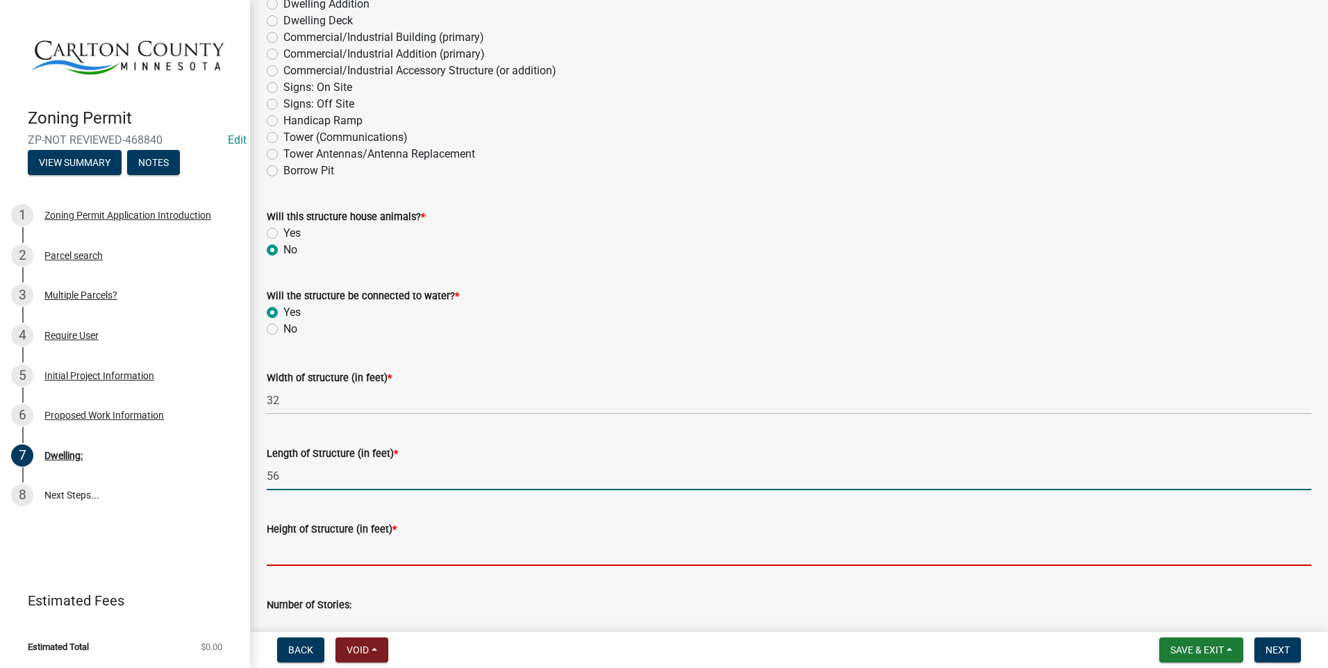
click at [299, 553] on input "Height of Structure (in feet) *" at bounding box center [789, 552] width 1045 height 28
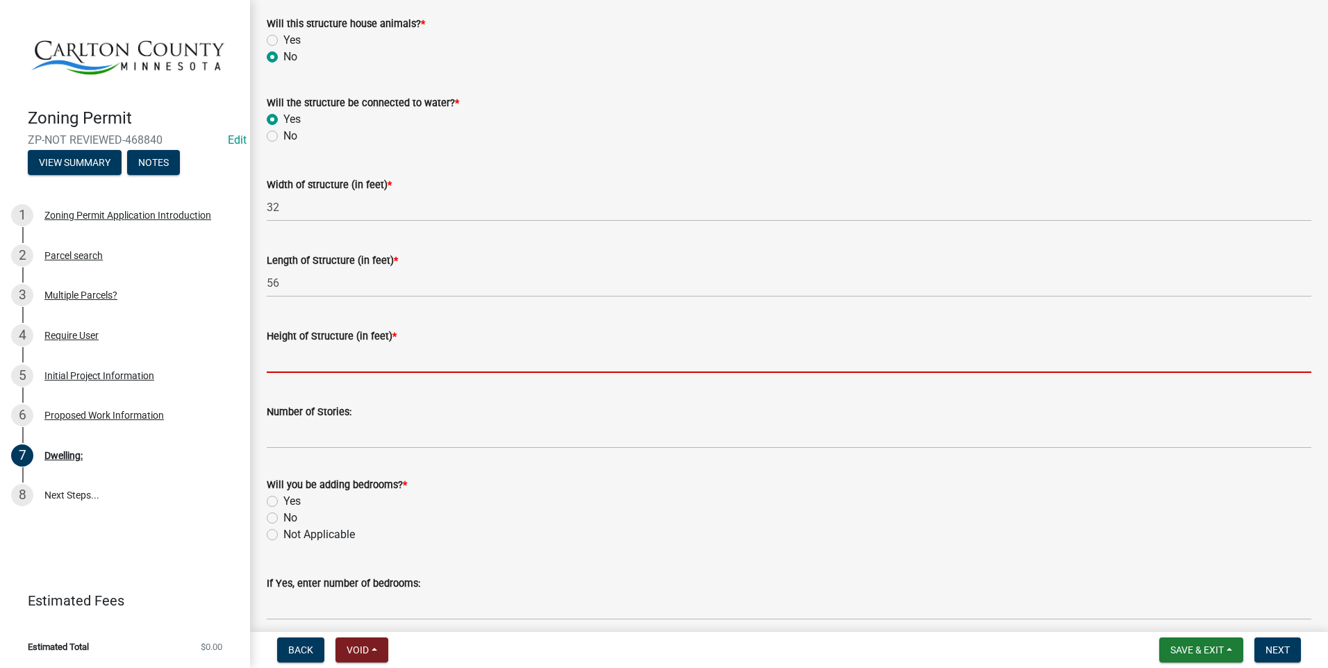
scroll to position [486, 0]
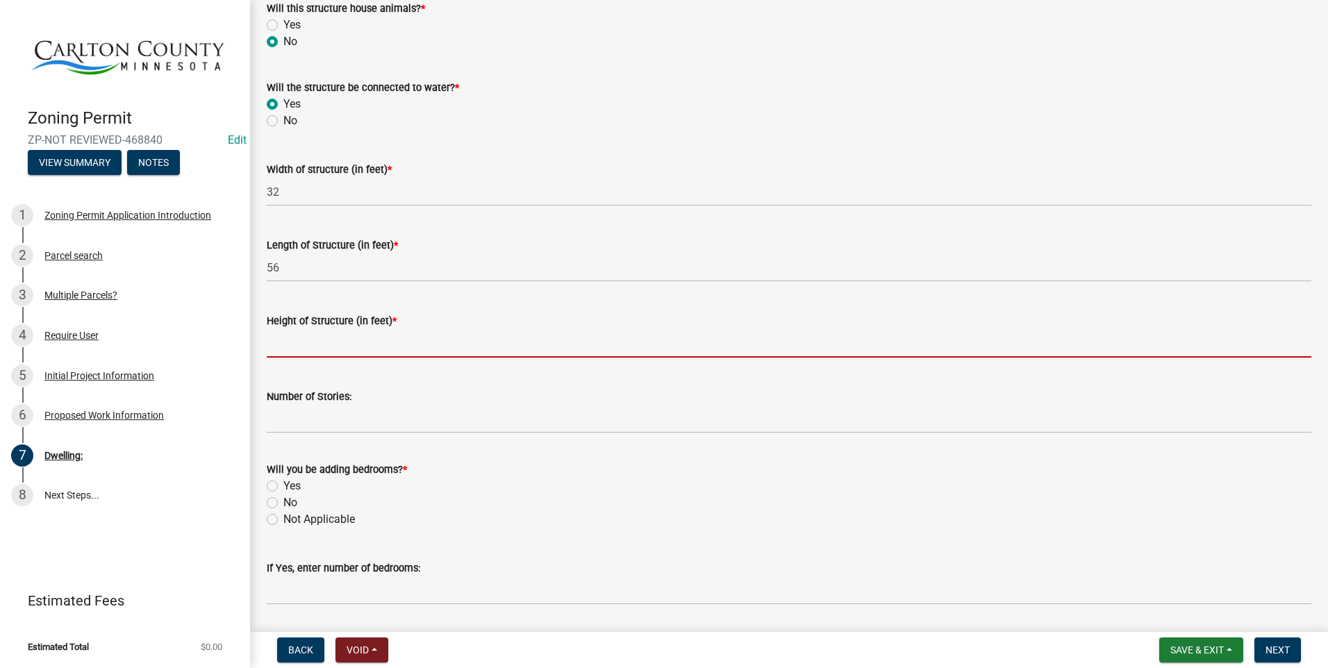
click at [327, 335] on input "Height of Structure (in feet) *" at bounding box center [789, 343] width 1045 height 28
click at [338, 339] on input "Height of Structure (in feet) *" at bounding box center [789, 343] width 1045 height 28
click at [320, 335] on input "Height of Structure (in feet) *" at bounding box center [789, 343] width 1045 height 28
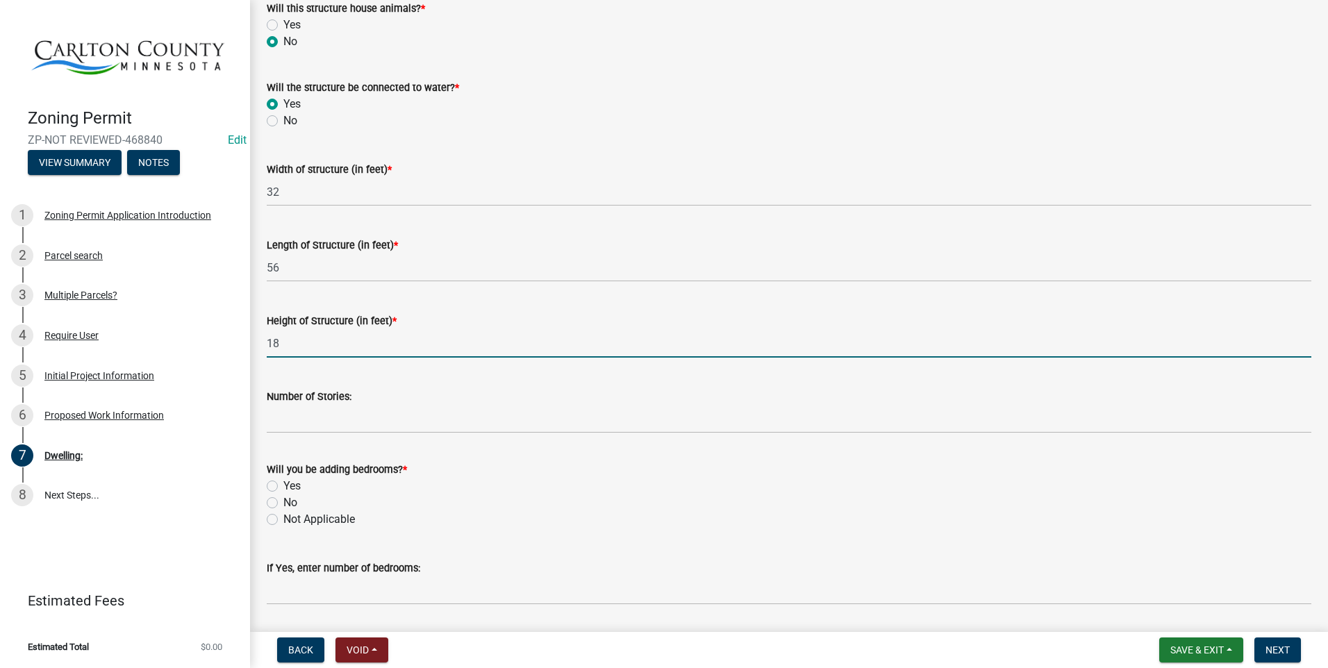
type input "18"
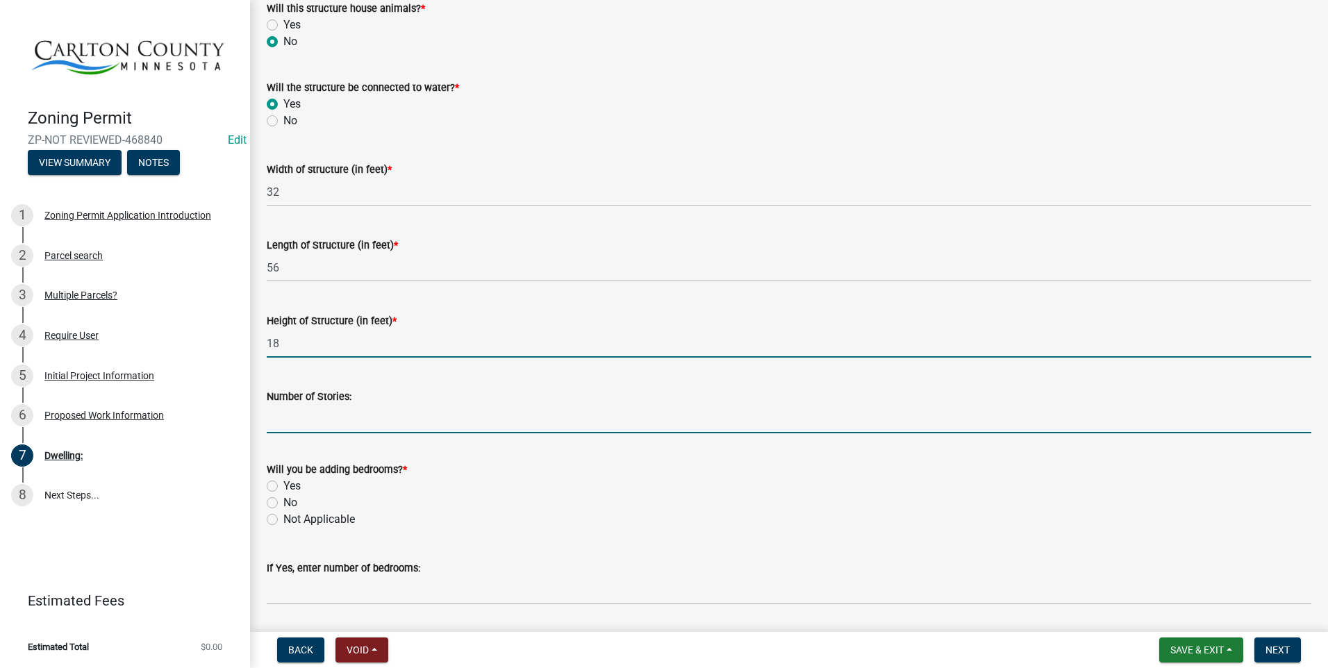
click at [302, 414] on input "Number of Stories:" at bounding box center [789, 419] width 1045 height 28
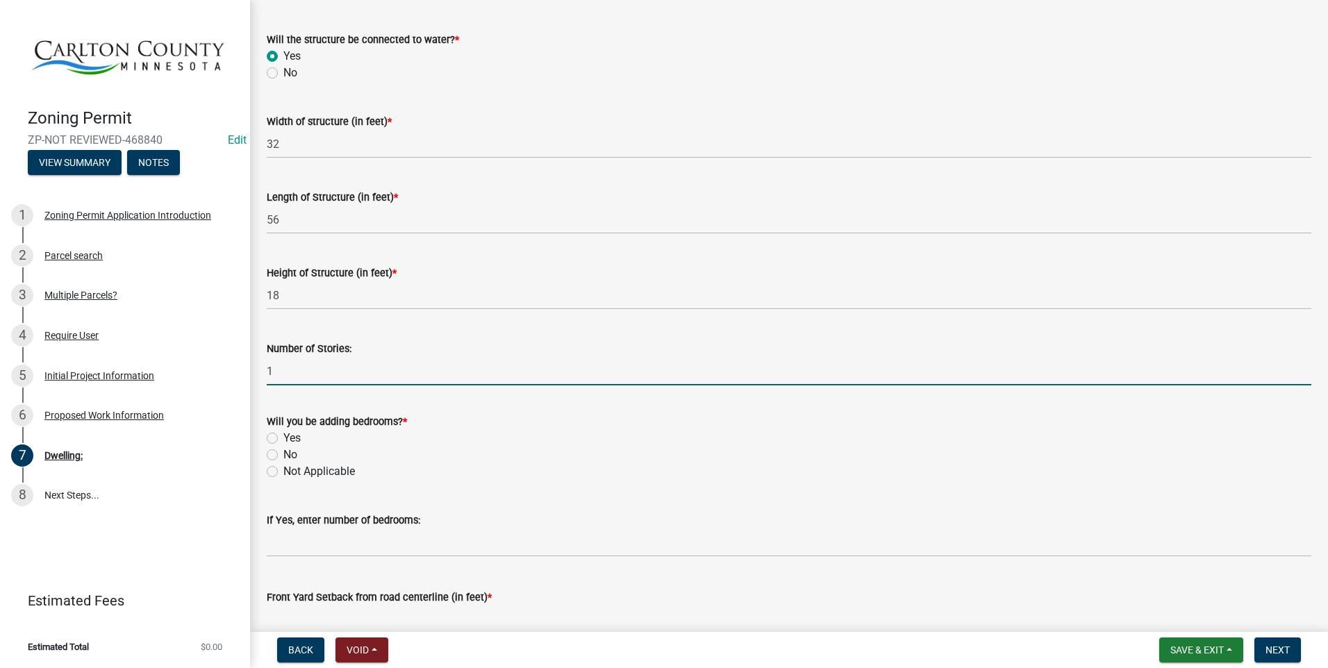
scroll to position [556, 0]
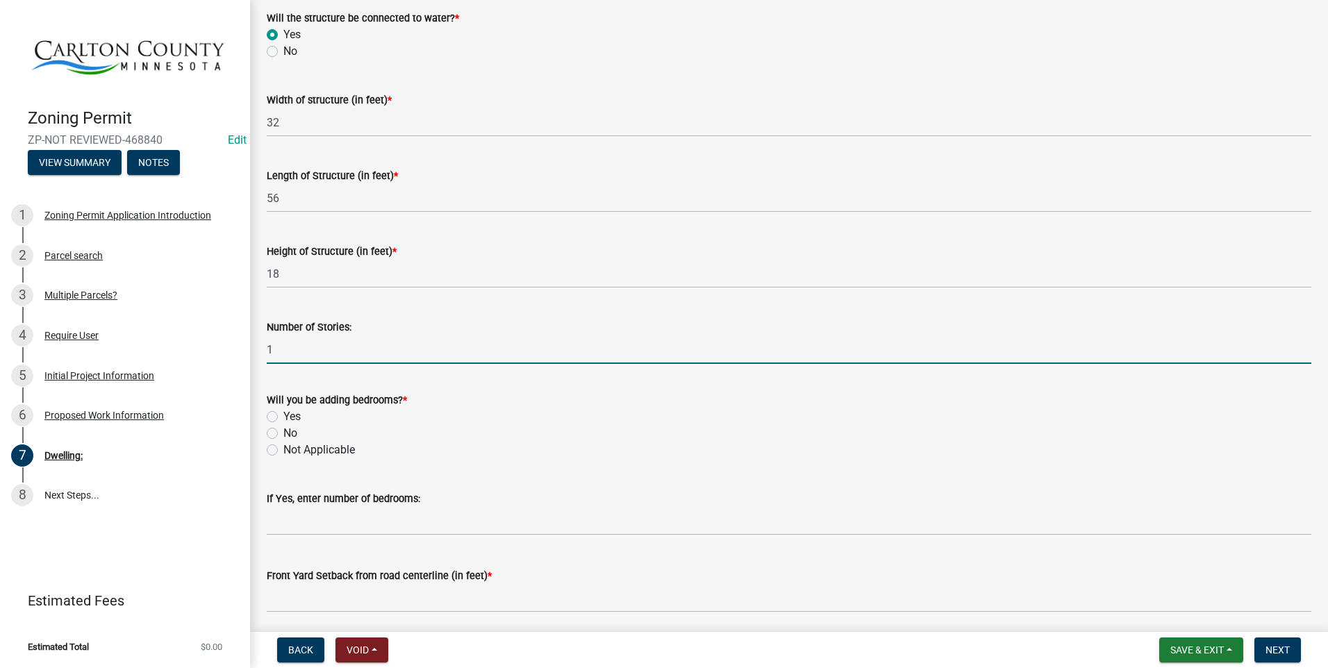
type input "1"
click at [283, 413] on label "Yes" at bounding box center [291, 416] width 17 height 17
click at [283, 413] on input "Yes" at bounding box center [287, 412] width 9 height 9
radio input "true"
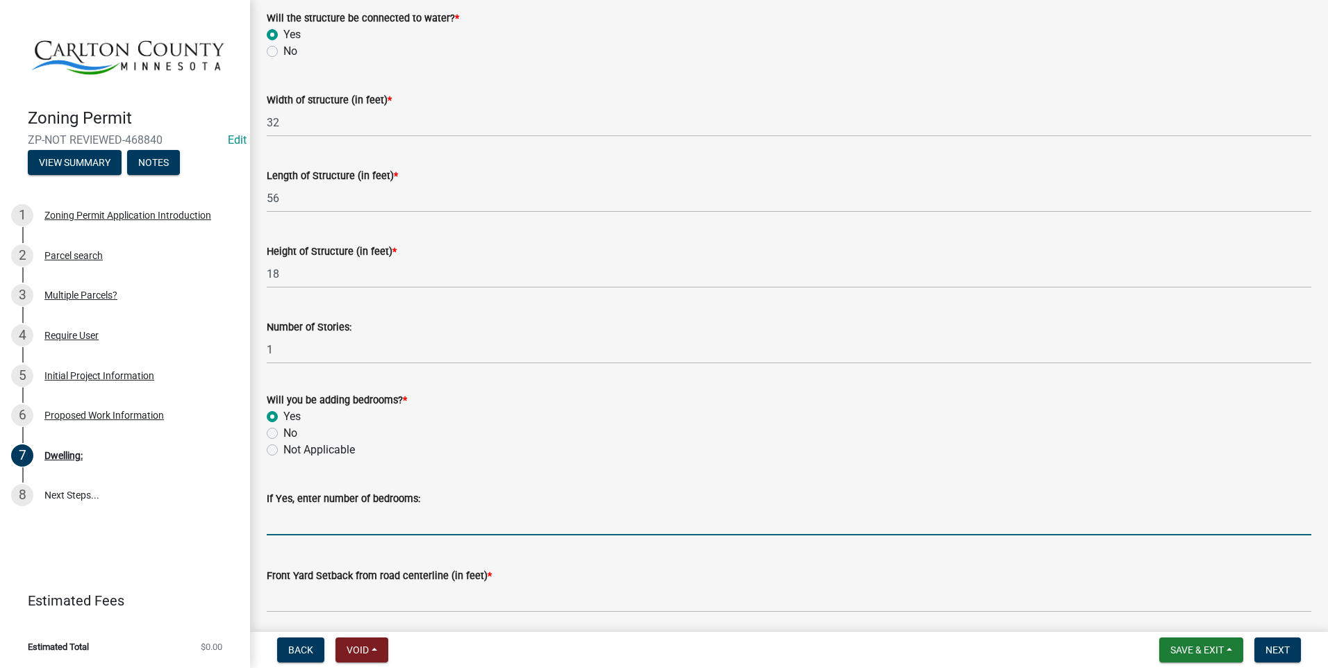
click at [295, 514] on input "text" at bounding box center [789, 521] width 1045 height 28
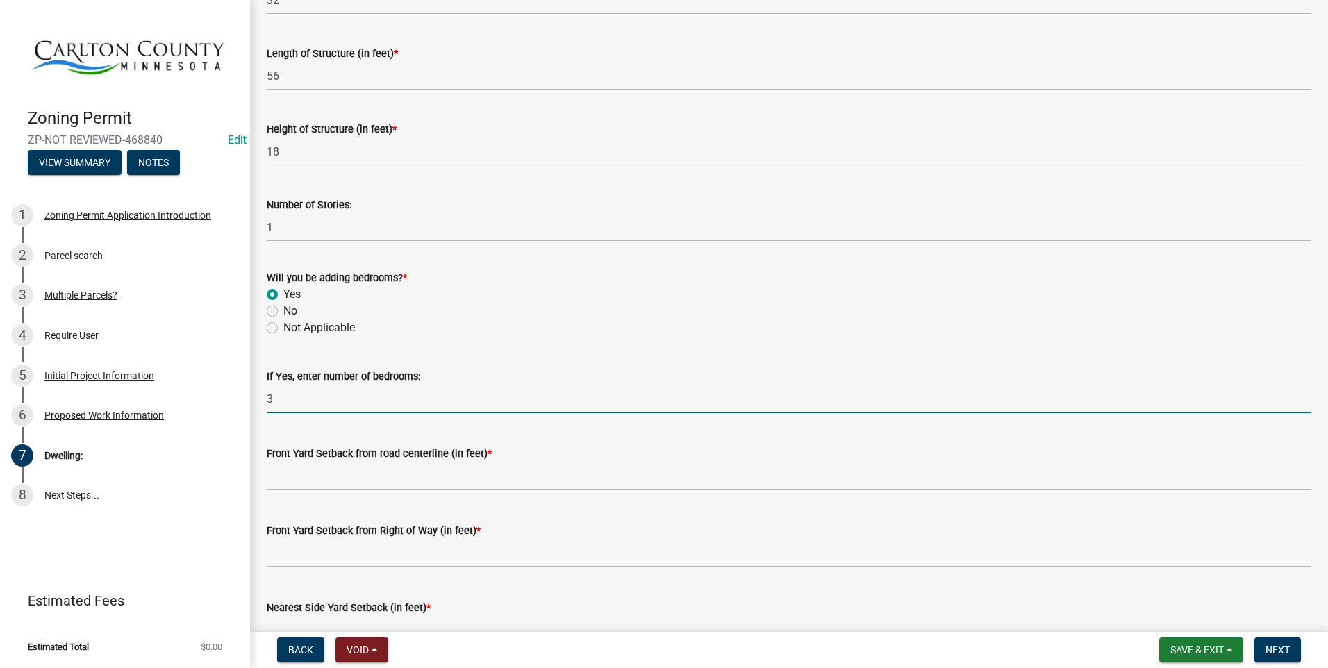
scroll to position [695, 0]
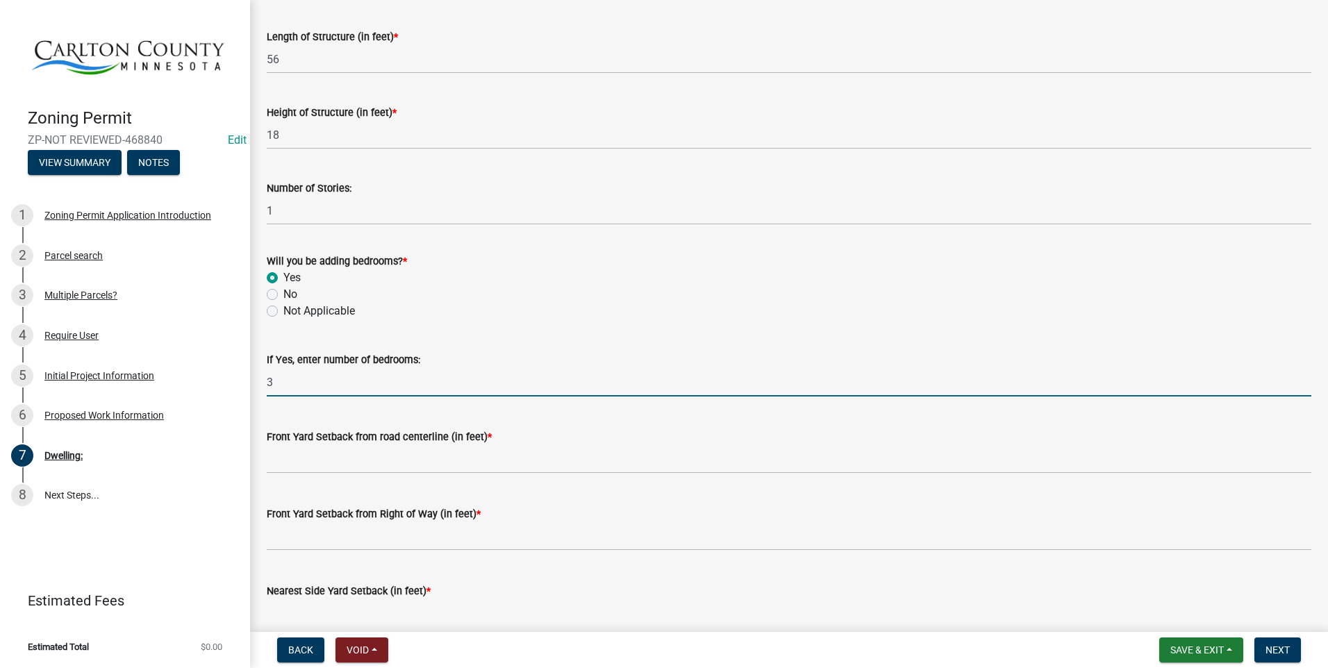
type input "3"
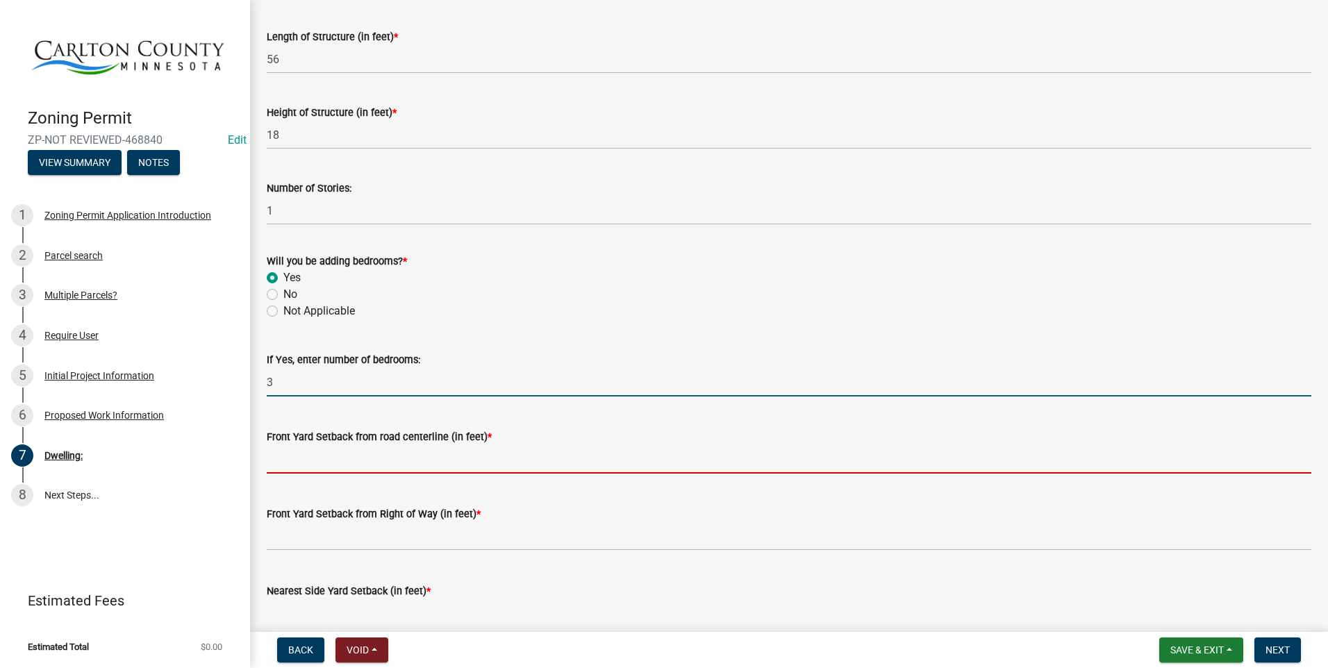
click at [325, 458] on input "text" at bounding box center [789, 459] width 1045 height 28
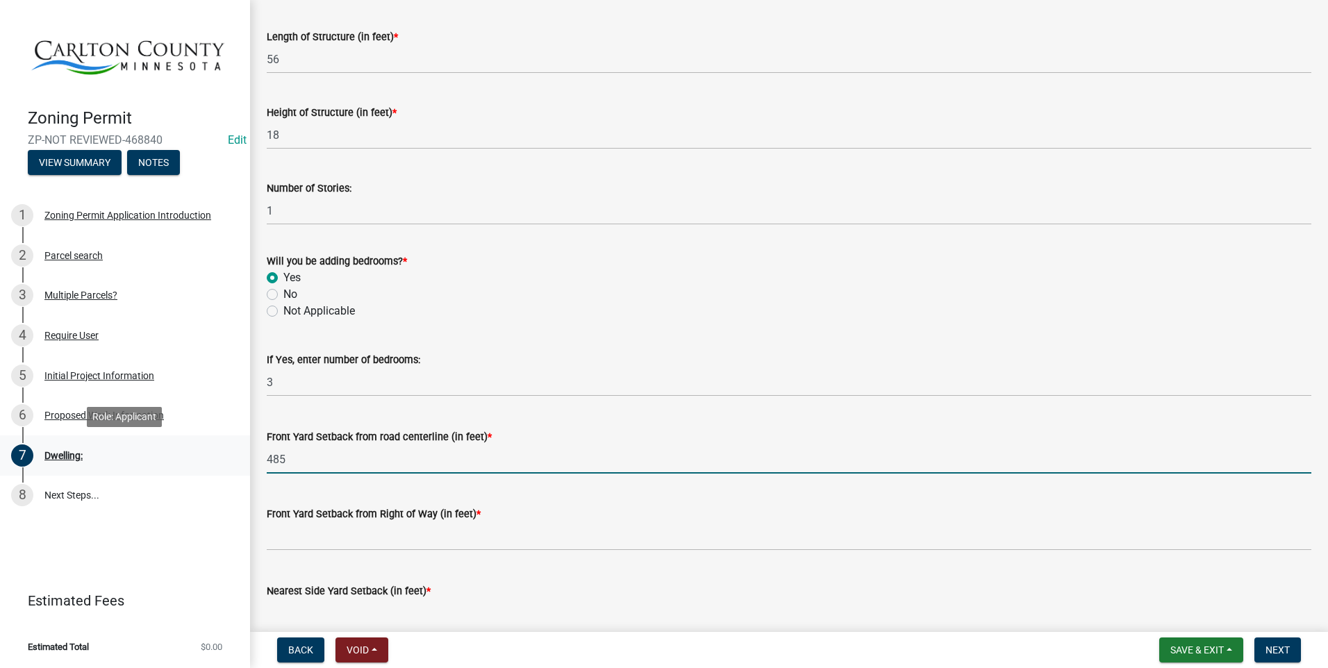
drag, startPoint x: 314, startPoint y: 457, endPoint x: 247, endPoint y: 467, distance: 67.4
click at [247, 467] on div "Zoning Permit ZP-NOT REVIEWED-468840 Edit View Summary Notes 1 Zoning Permit Ap…" at bounding box center [664, 334] width 1328 height 668
type input "85"
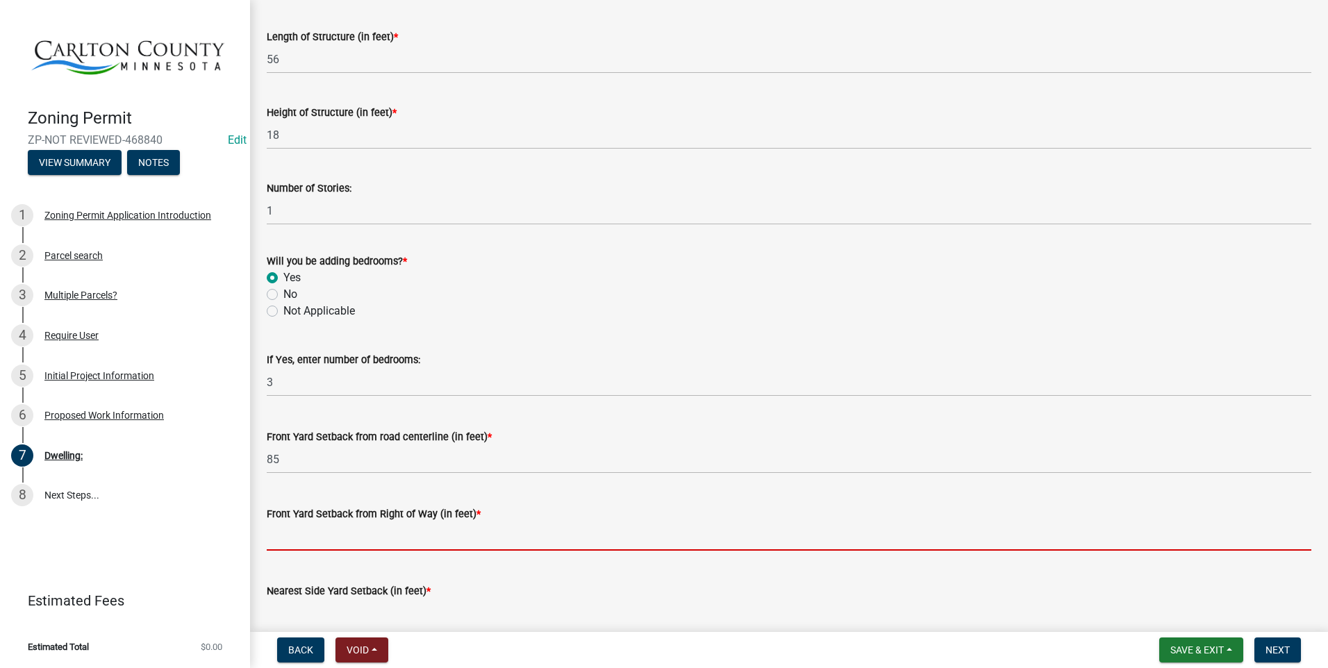
click at [328, 529] on input "text" at bounding box center [789, 536] width 1045 height 28
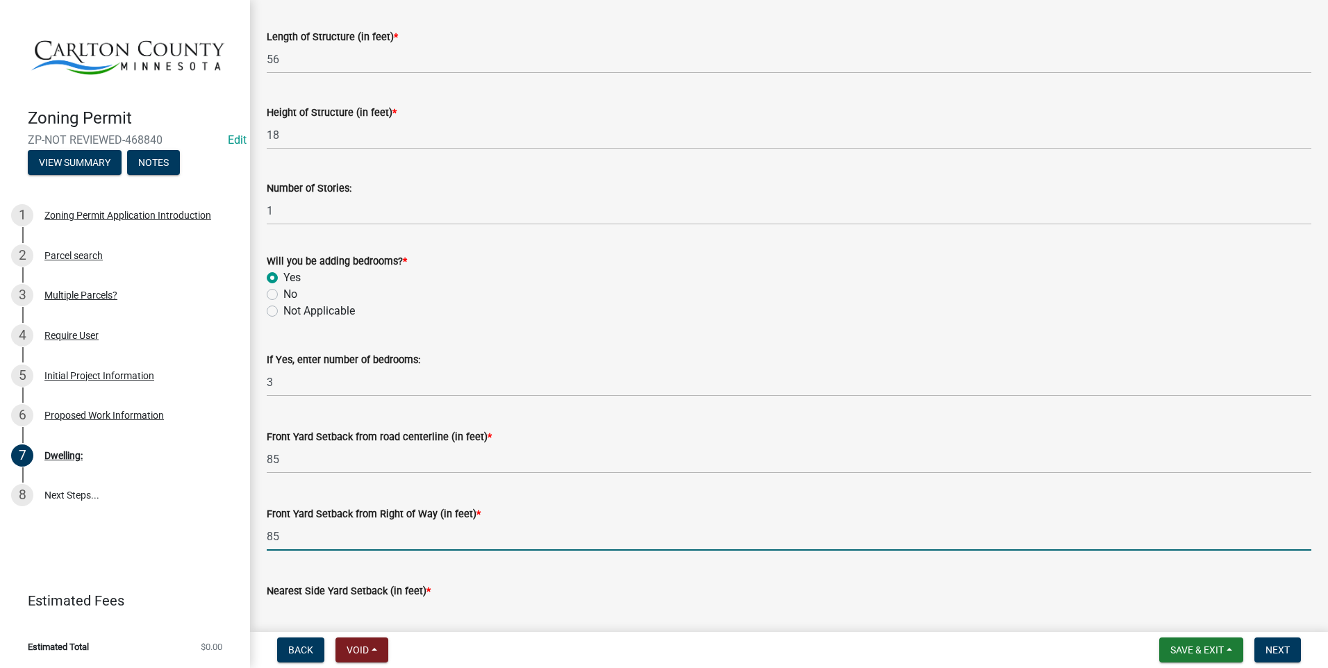
type input "8"
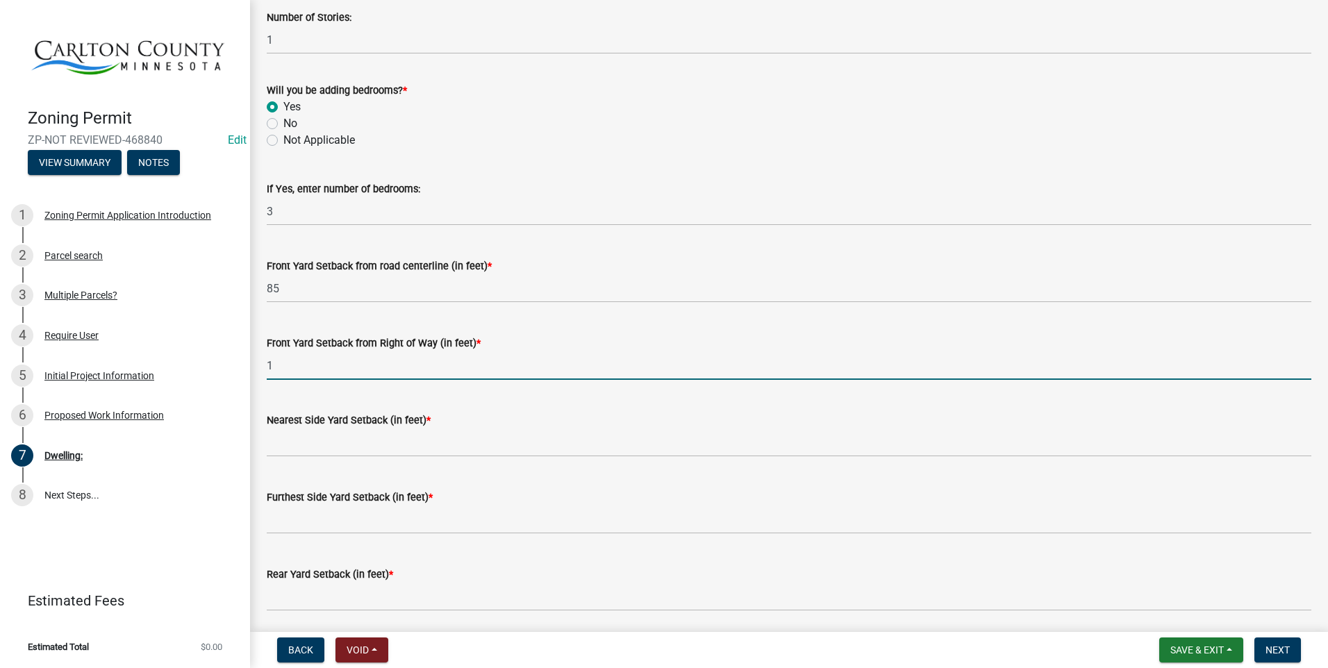
scroll to position [903, 0]
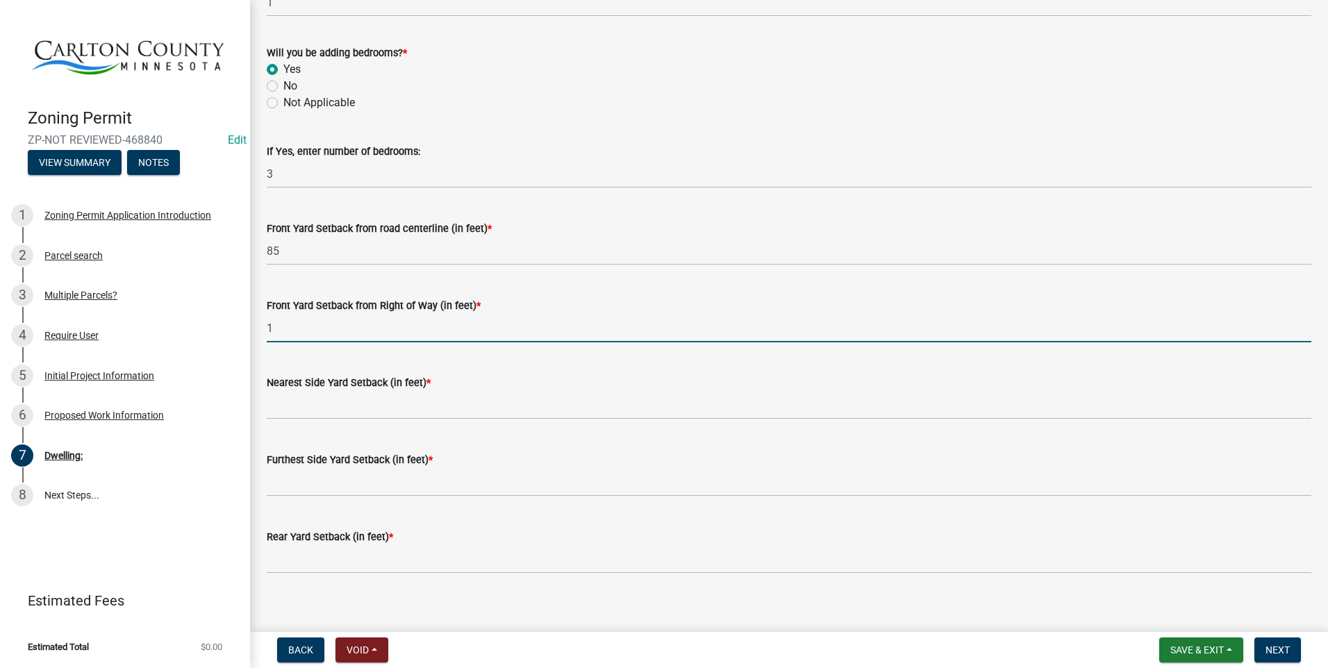
type input "1"
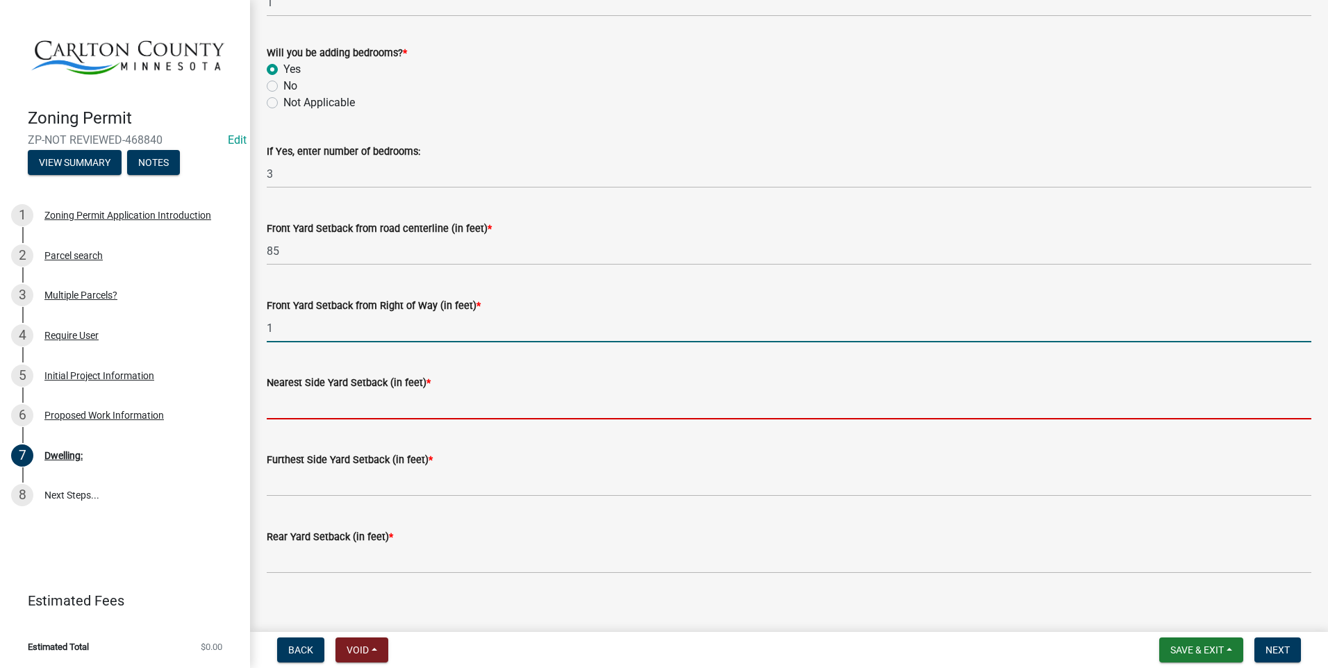
click at [305, 404] on input "text" at bounding box center [789, 405] width 1045 height 28
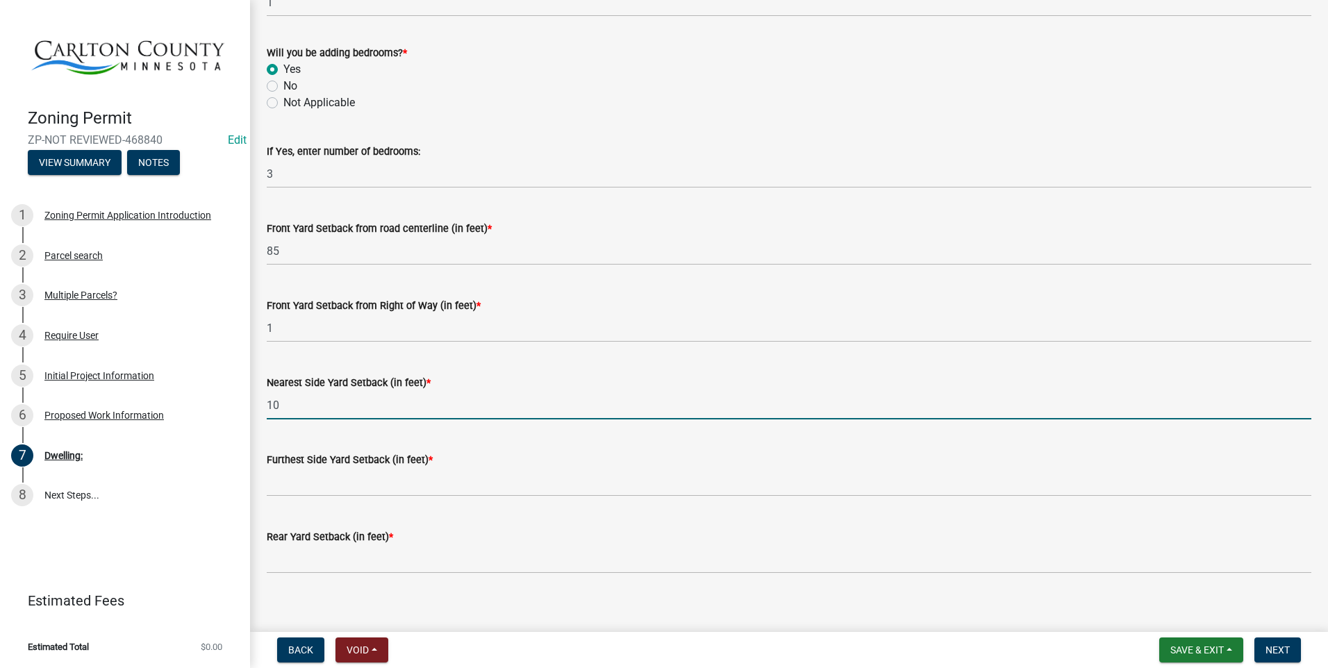
type input "10"
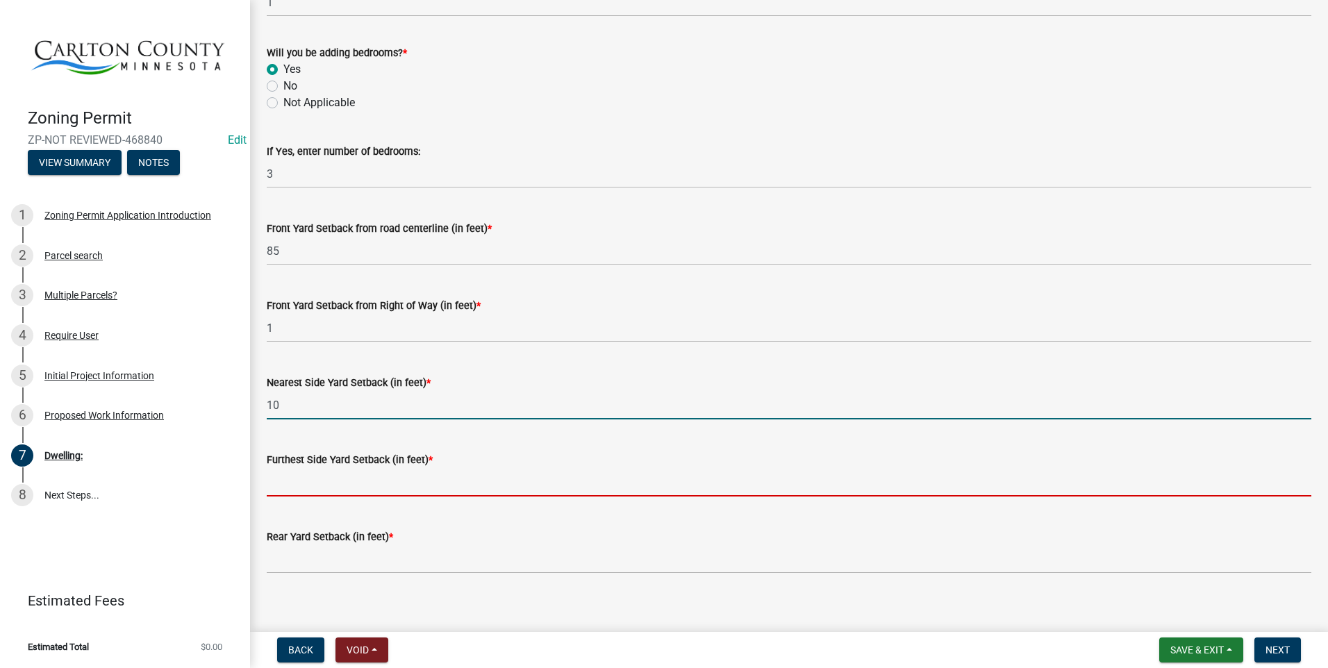
click at [326, 477] on input "text" at bounding box center [789, 482] width 1045 height 28
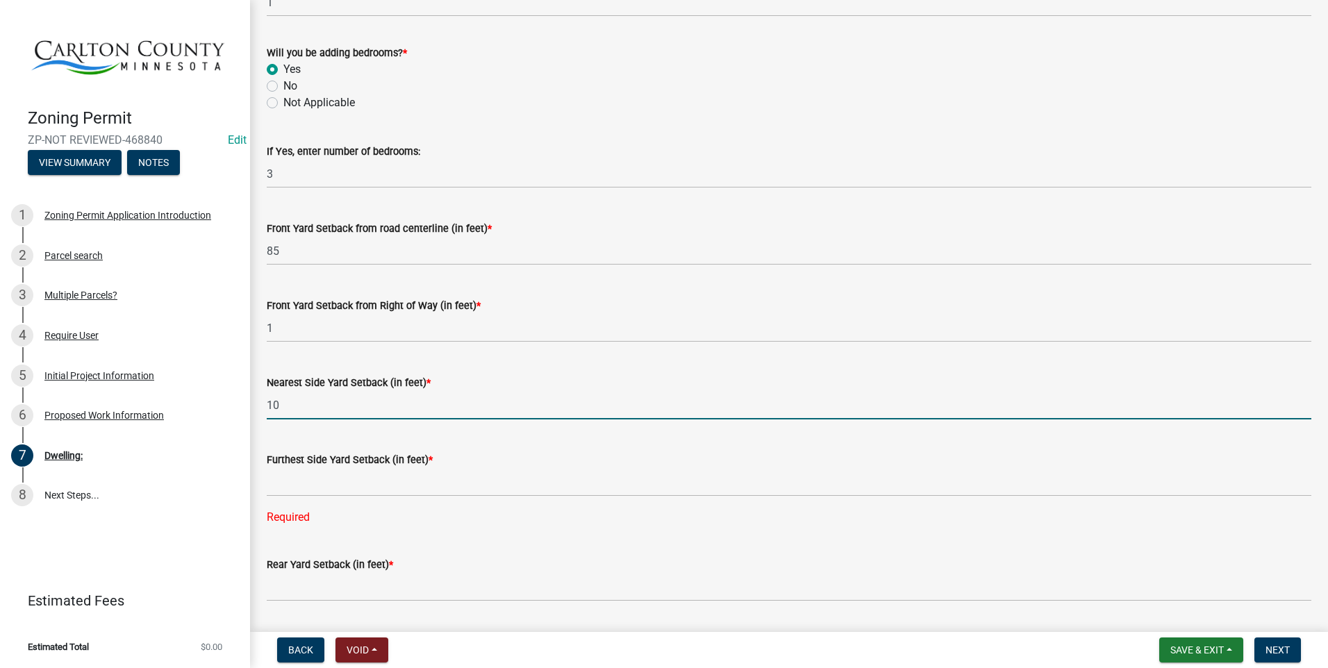
click at [308, 402] on input "10" at bounding box center [789, 405] width 1045 height 28
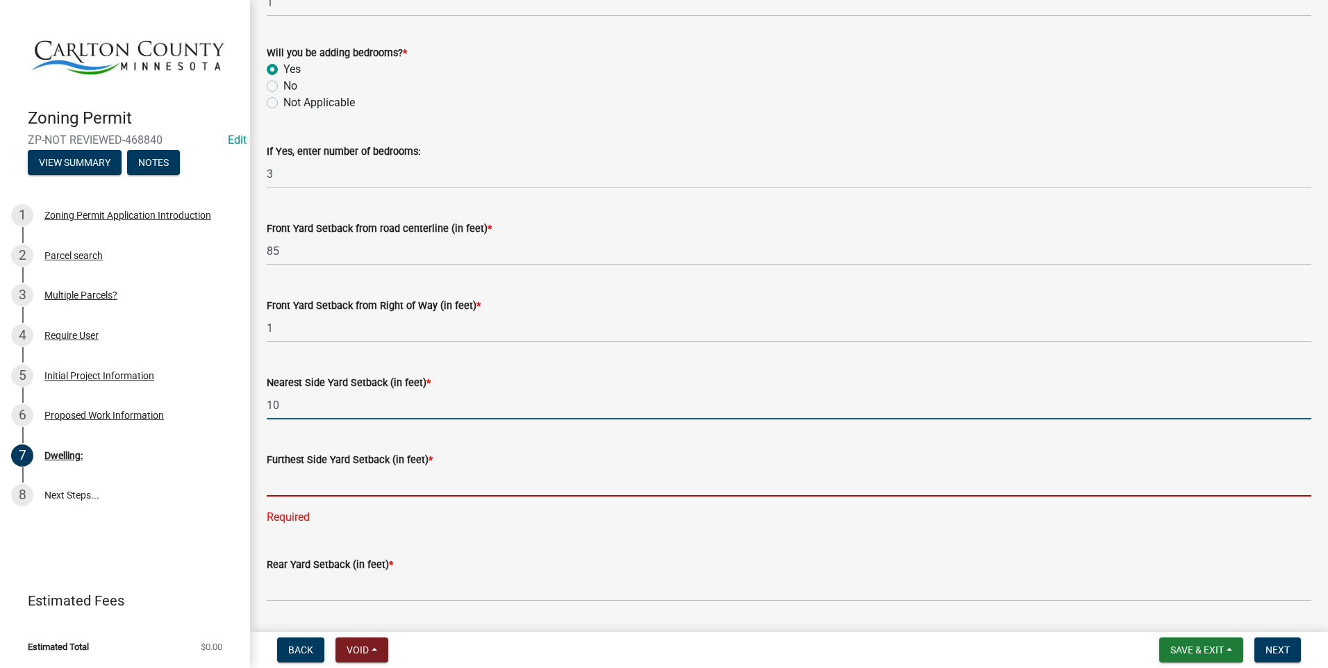
click at [307, 482] on input "text" at bounding box center [789, 482] width 1045 height 28
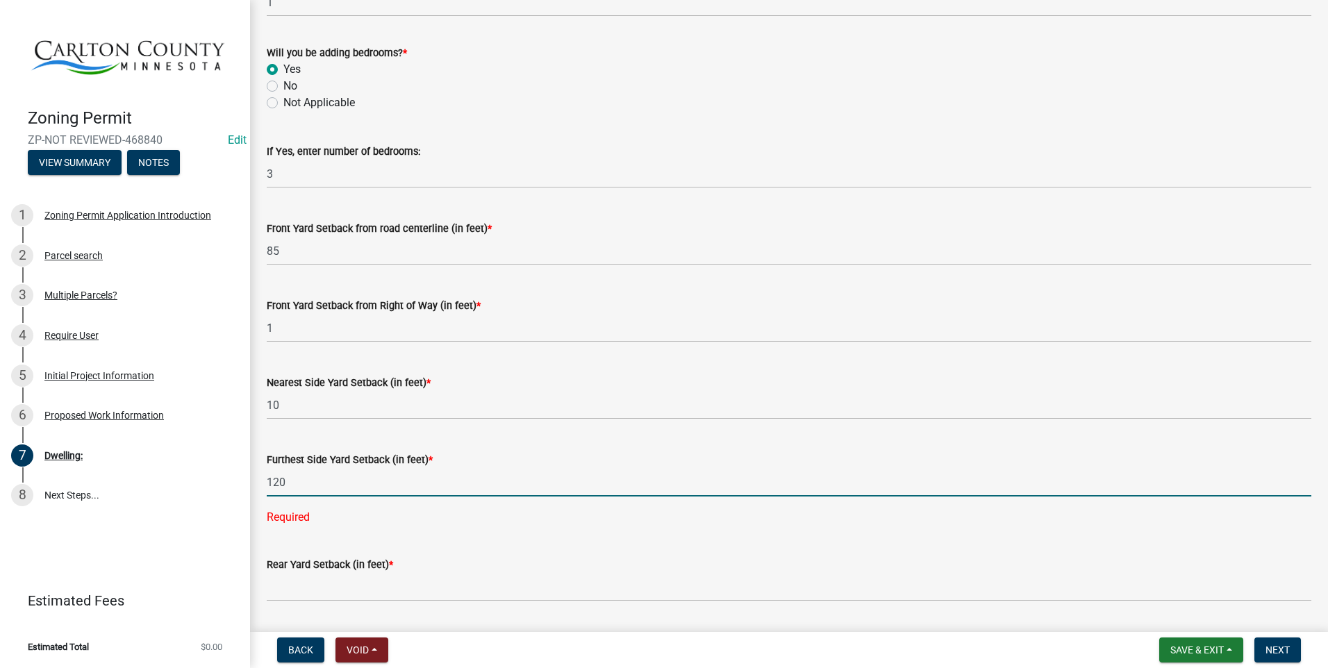
type input "120"
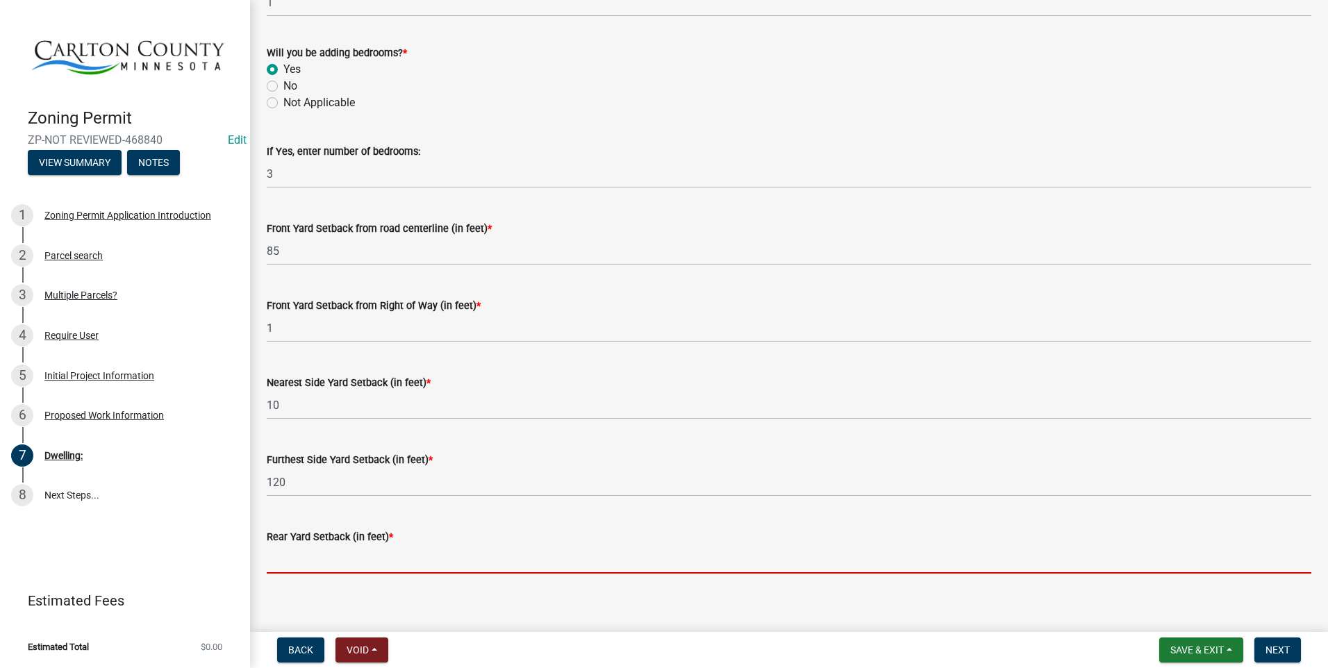
click at [299, 593] on wm-data-entity-input-list "Structure Information **Enter information for only one (1) structure - you may …" at bounding box center [789, 75] width 1045 height 1801
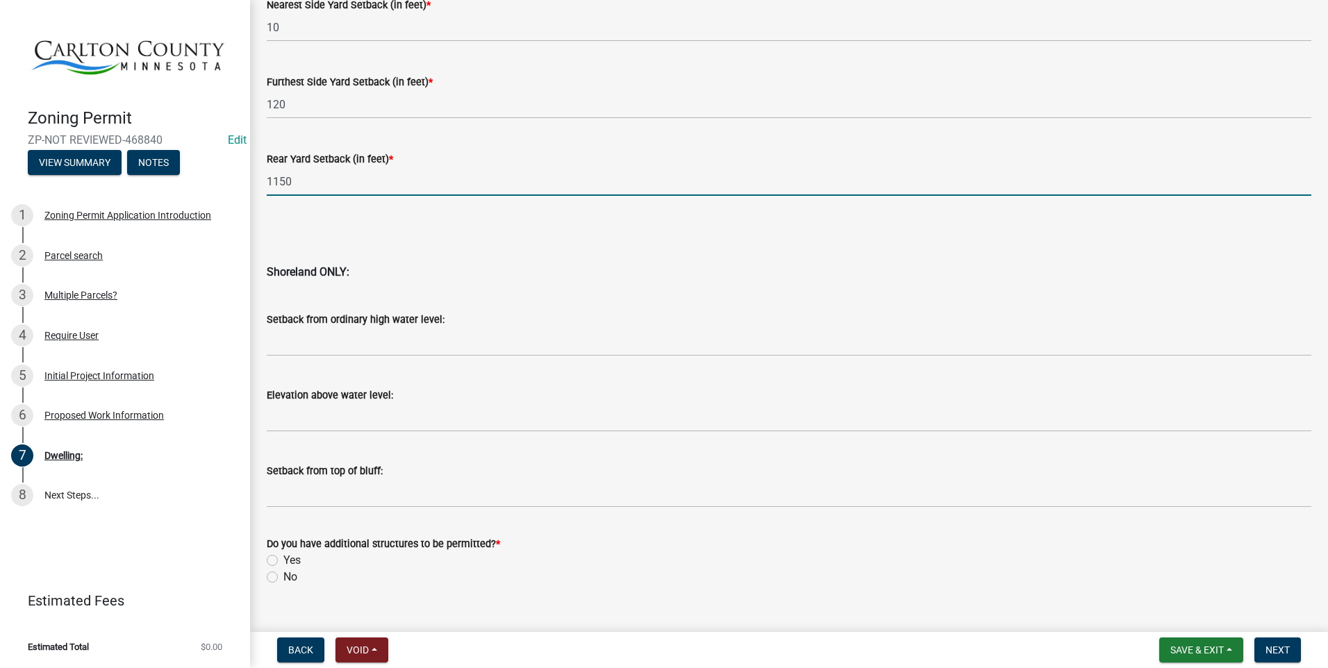
scroll to position [1307, 0]
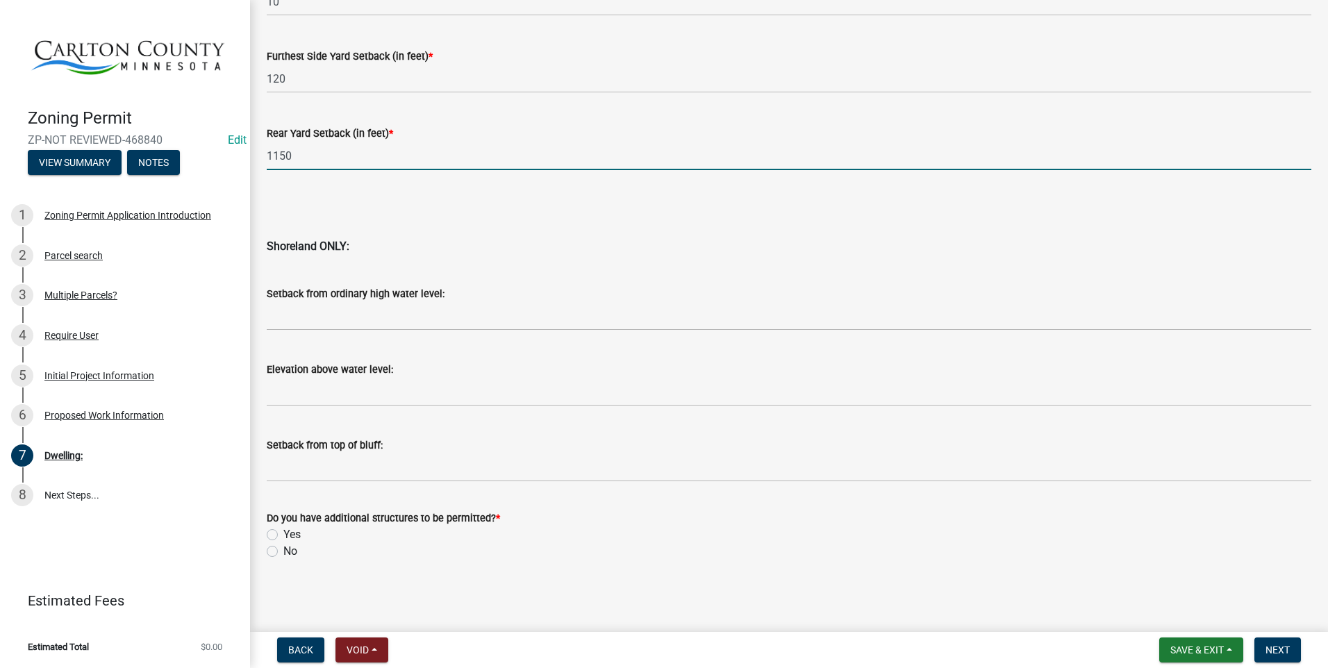
type input "1150"
click at [283, 533] on label "Yes" at bounding box center [291, 535] width 17 height 17
click at [283, 533] on input "Yes" at bounding box center [287, 531] width 9 height 9
radio input "true"
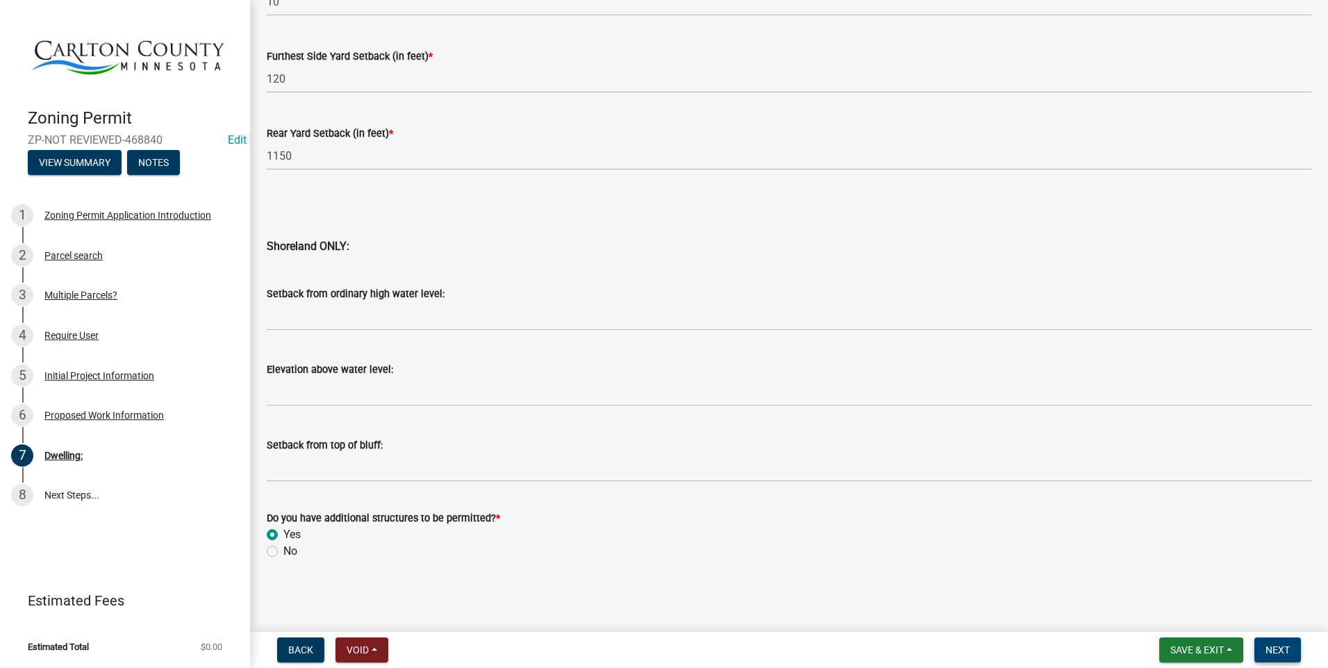
click at [1277, 648] on span "Next" at bounding box center [1278, 650] width 24 height 11
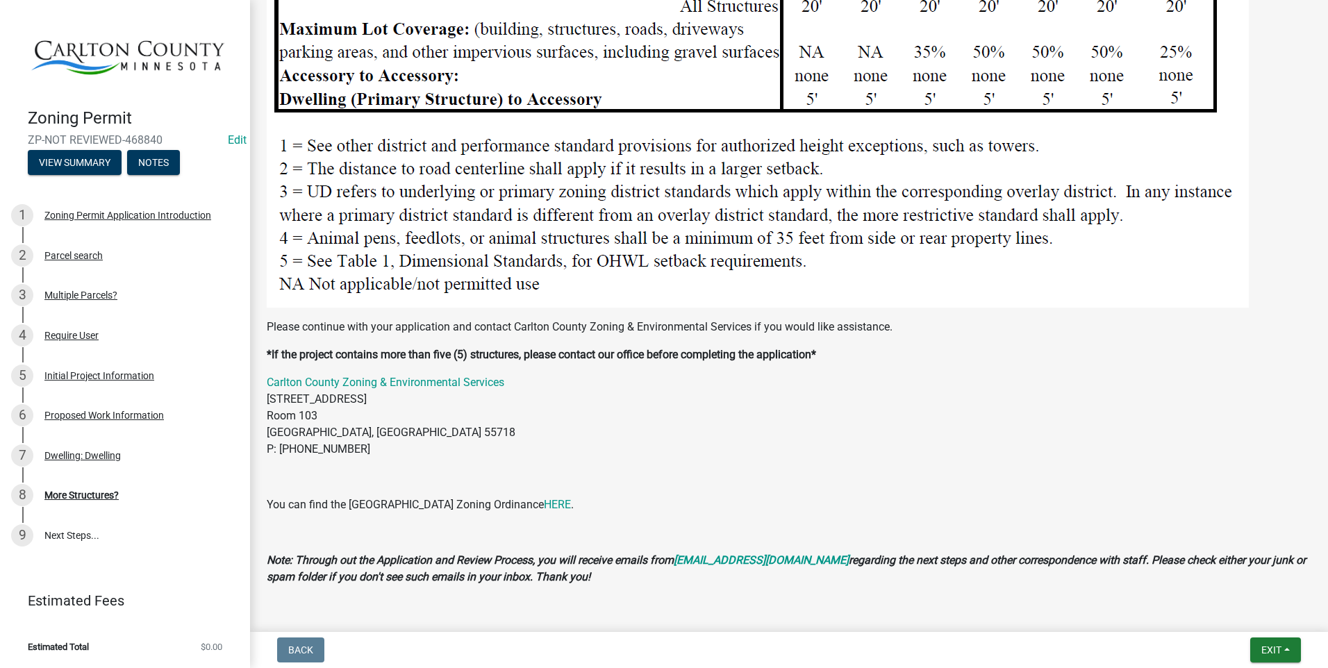
scroll to position [1806, 0]
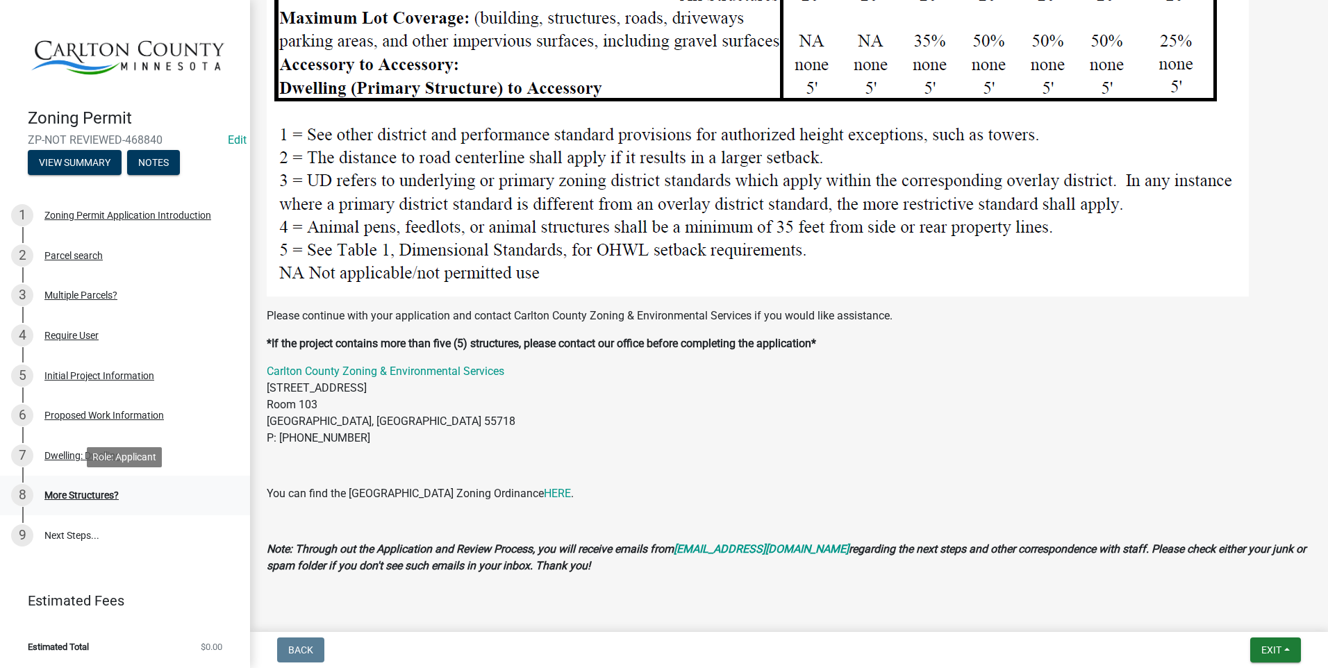
click at [108, 492] on div "More Structures?" at bounding box center [81, 495] width 74 height 10
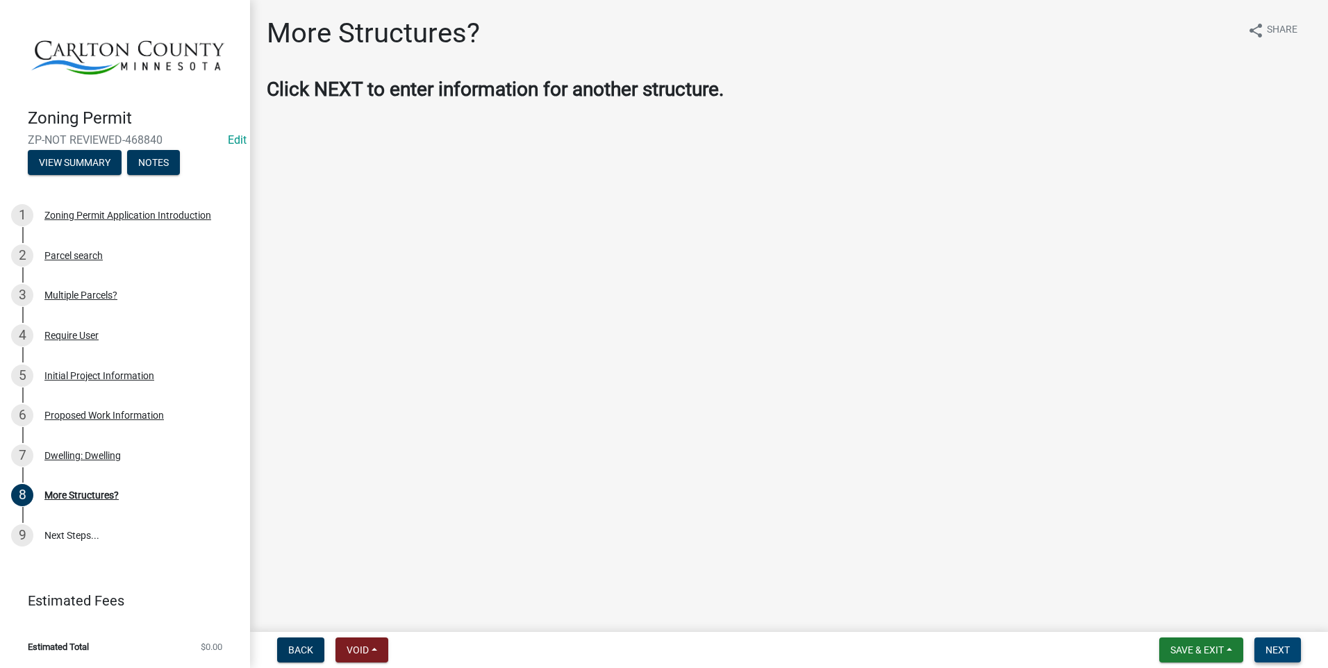
click at [1277, 645] on span "Next" at bounding box center [1278, 650] width 24 height 11
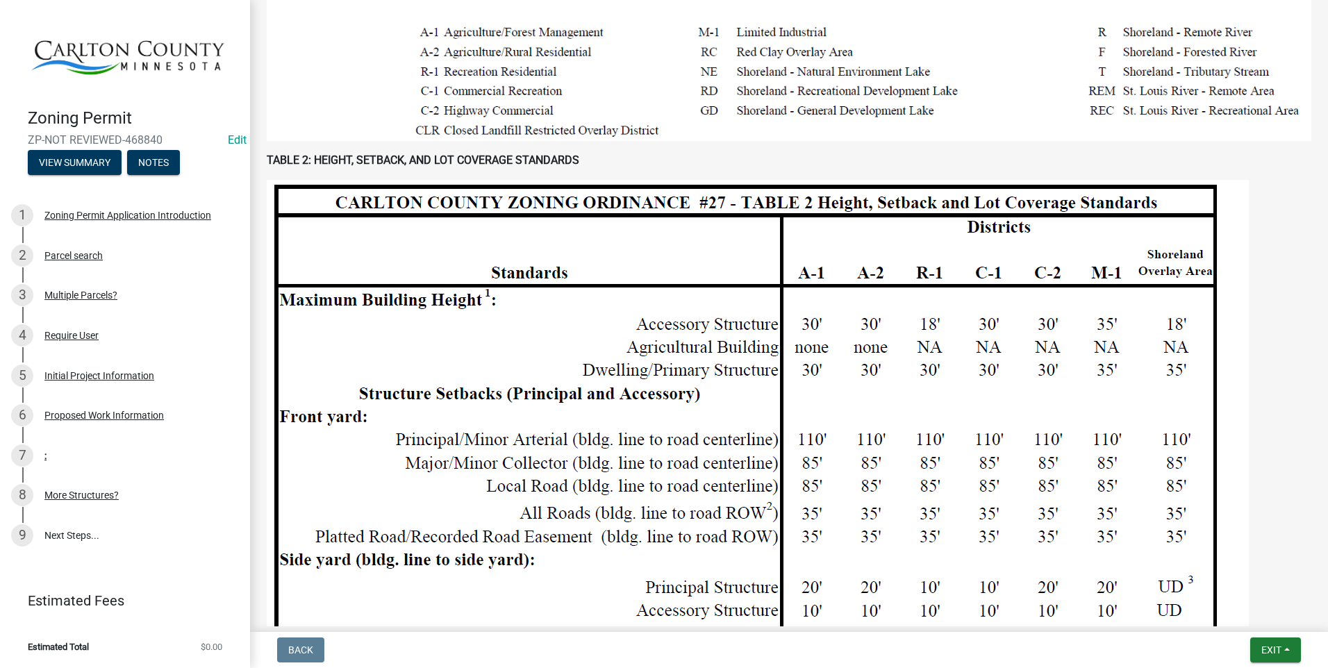
scroll to position [1042, 0]
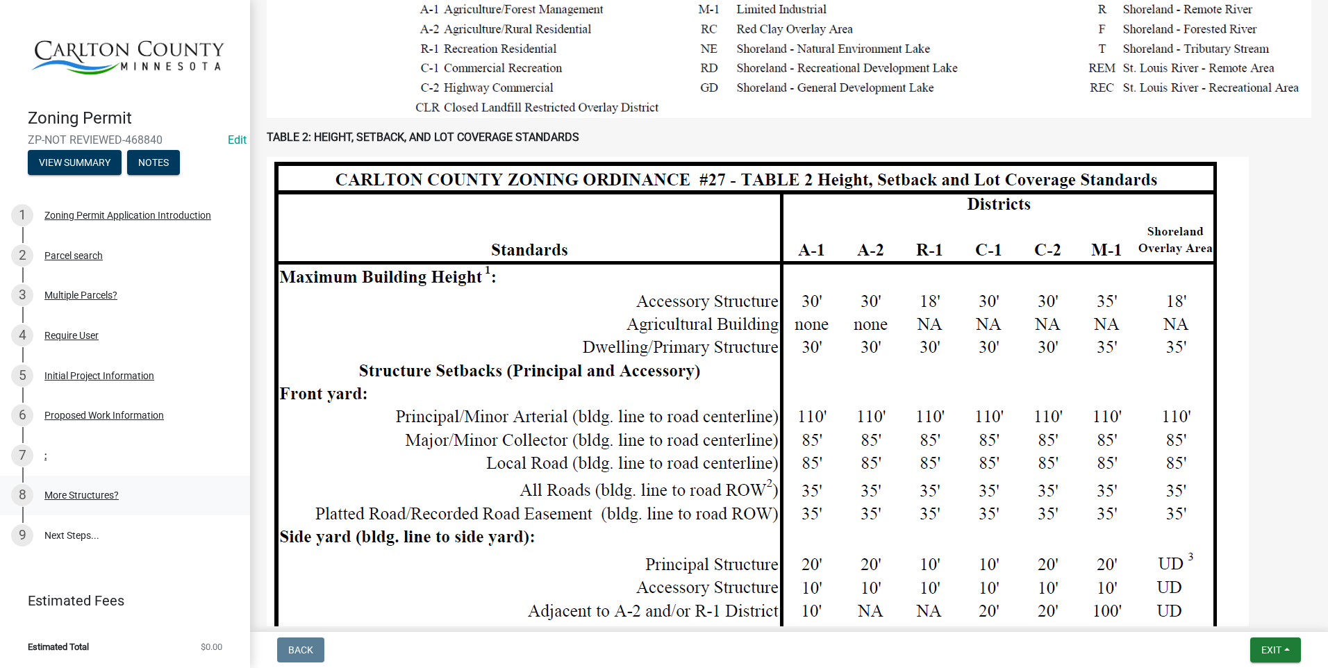
click at [67, 492] on div "More Structures?" at bounding box center [81, 495] width 74 height 10
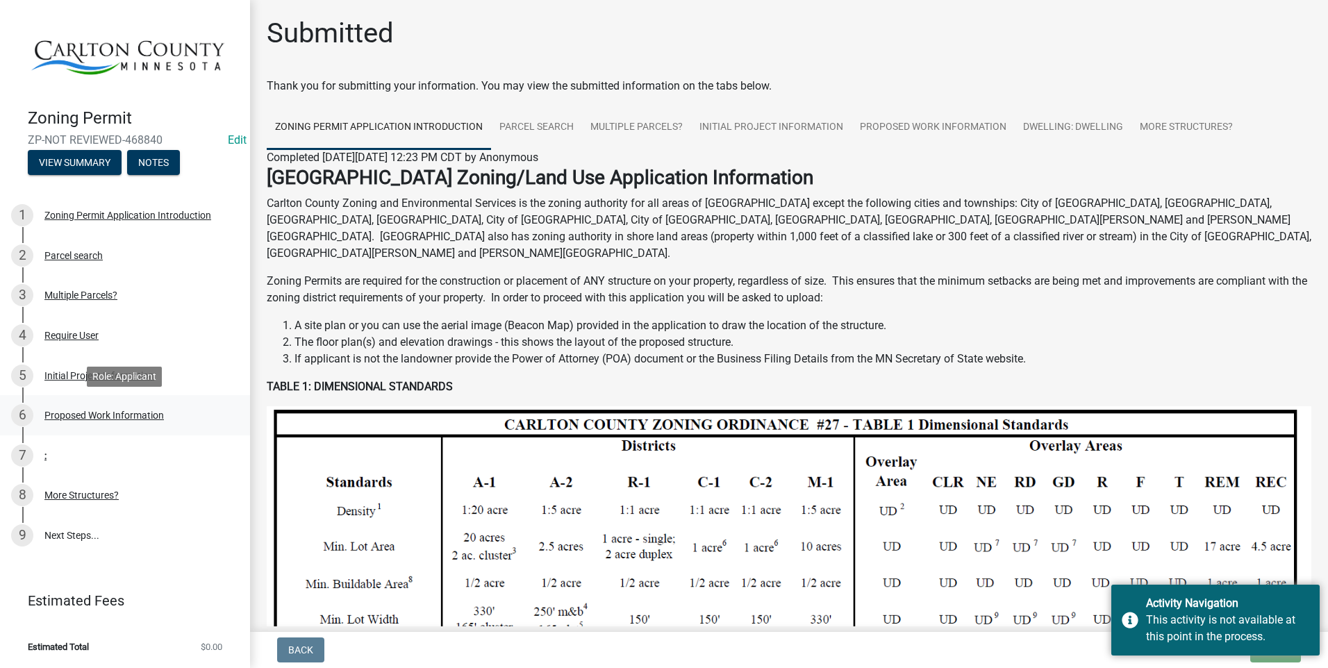
click at [119, 411] on div "Proposed Work Information" at bounding box center [103, 416] width 119 height 10
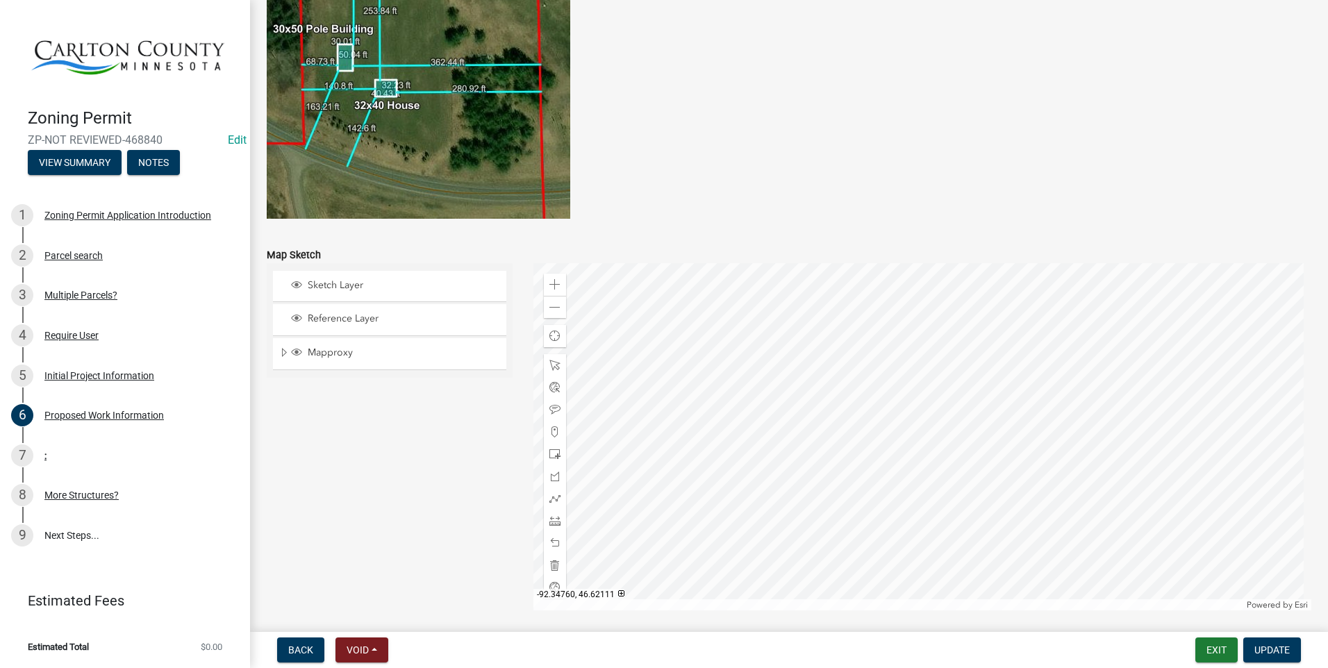
scroll to position [2690, 0]
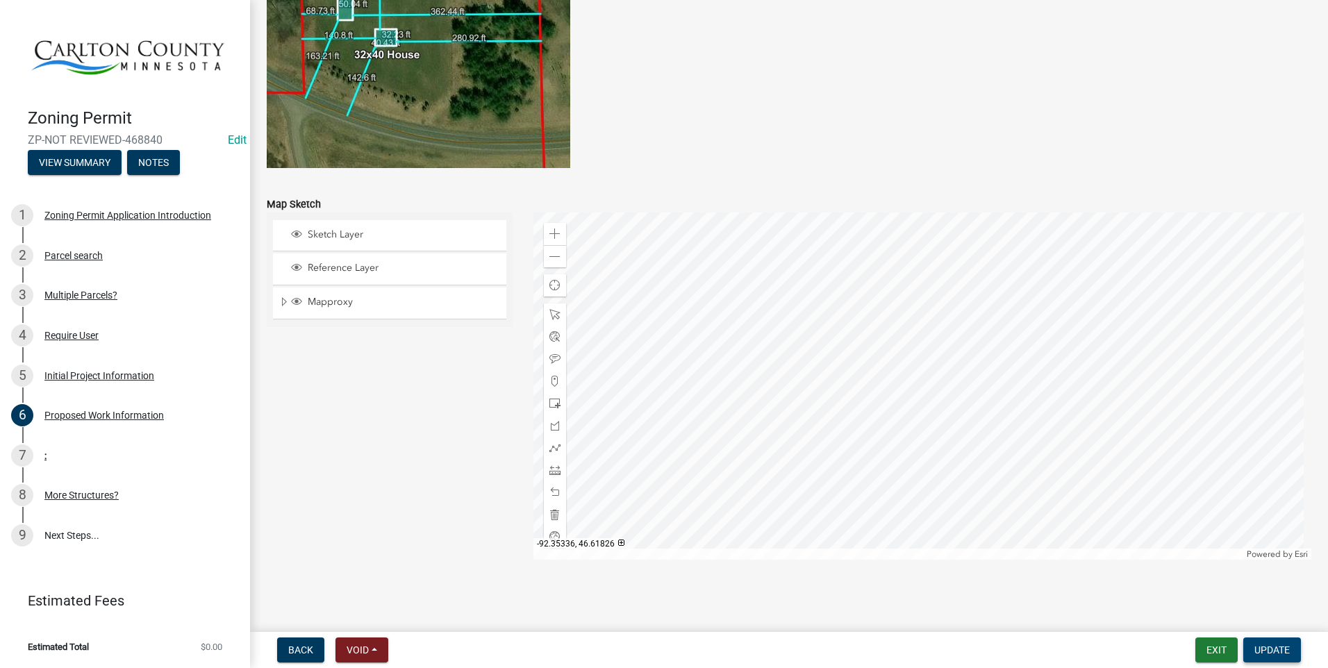
click at [1272, 652] on span "Update" at bounding box center [1271, 650] width 35 height 11
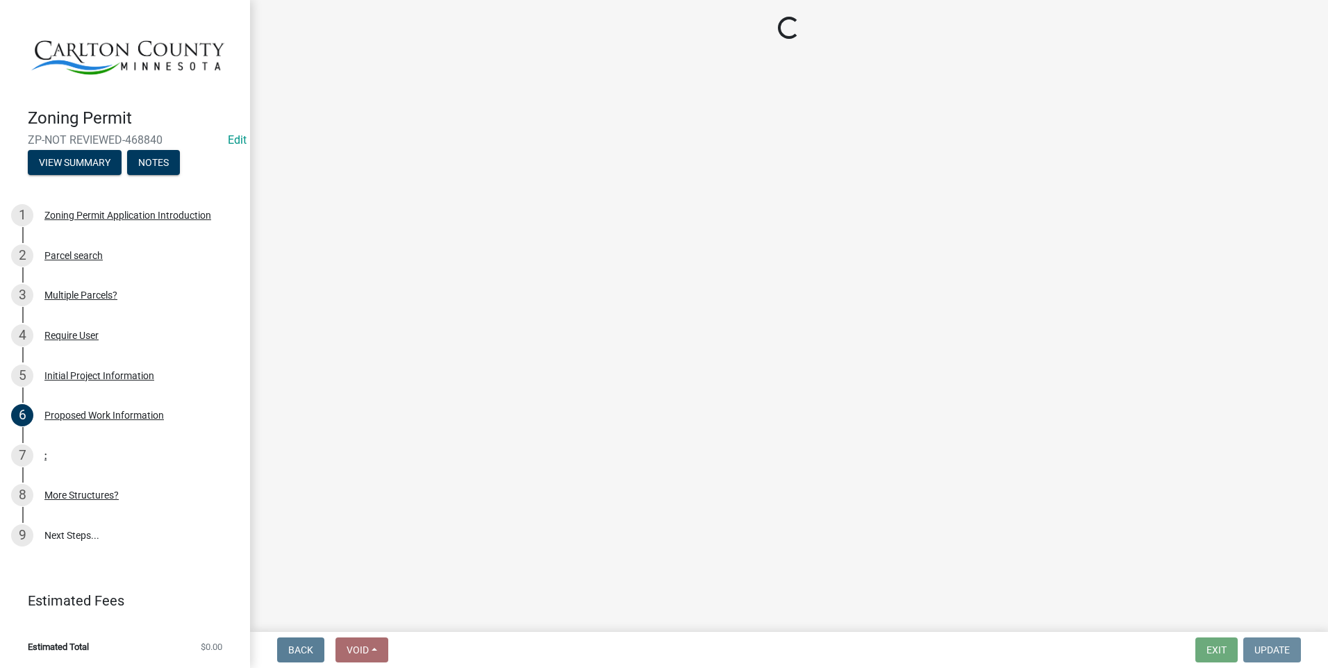
scroll to position [0, 0]
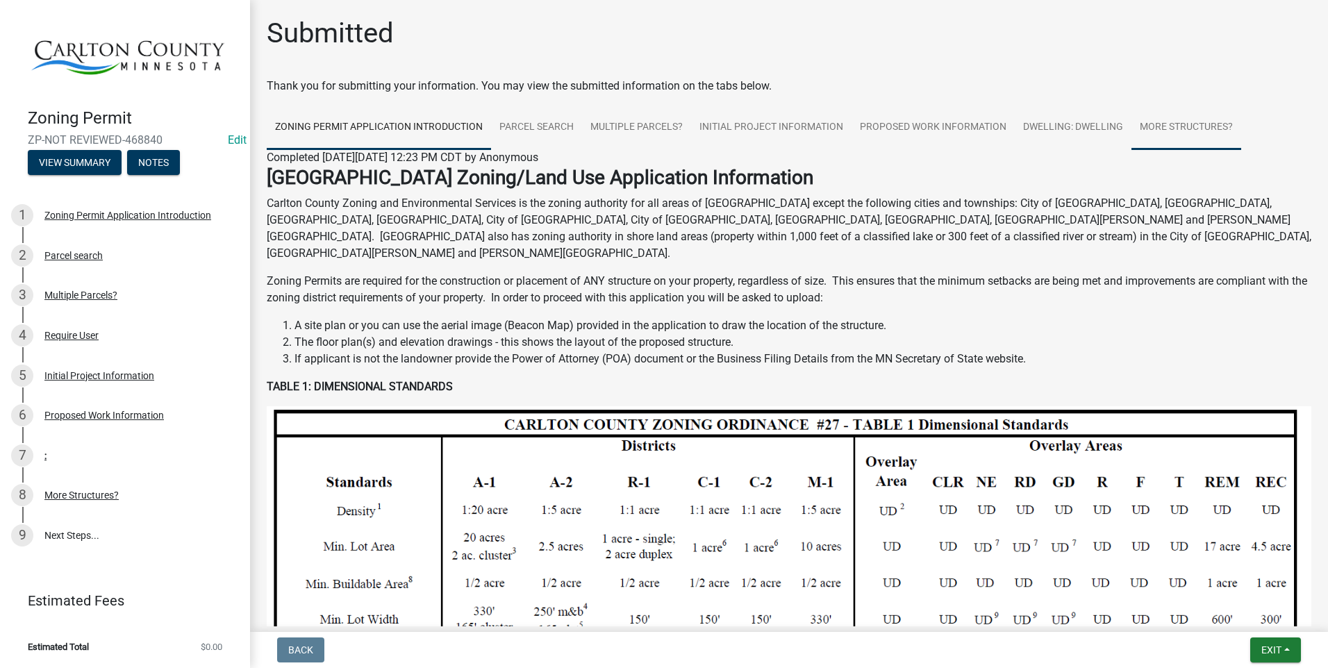
click at [1167, 119] on link "More Structures?" at bounding box center [1187, 128] width 110 height 44
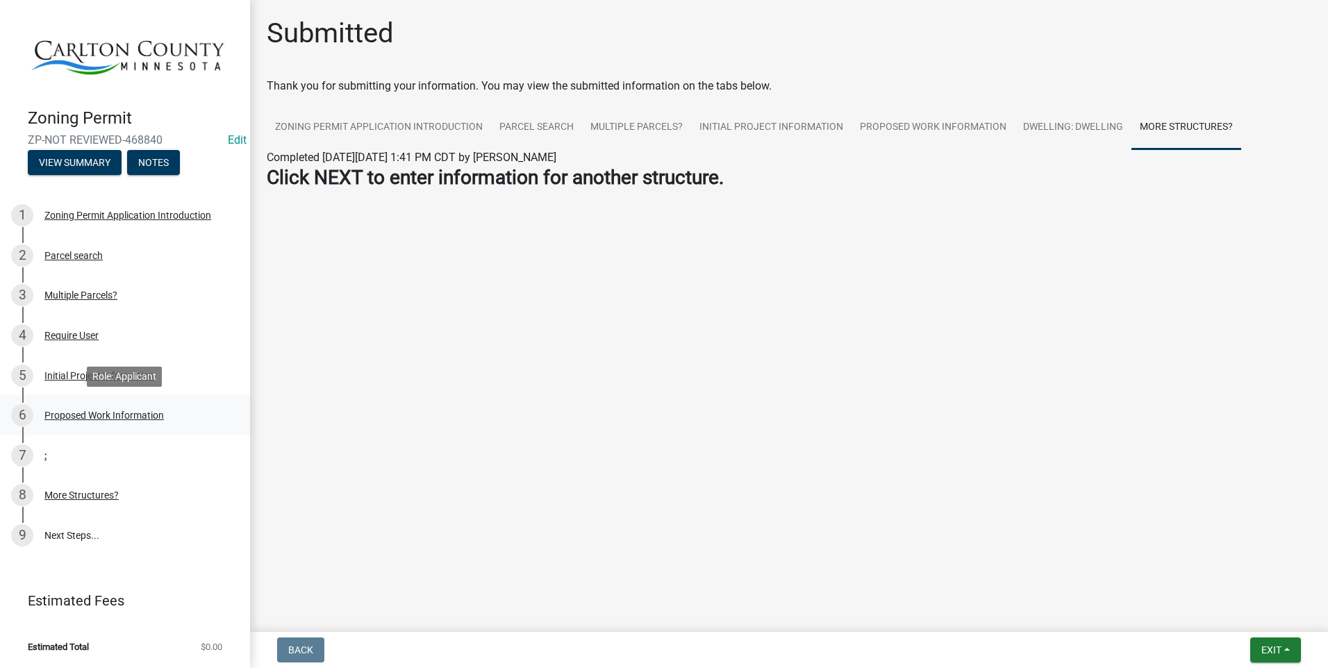
click at [104, 411] on div "Proposed Work Information" at bounding box center [103, 416] width 119 height 10
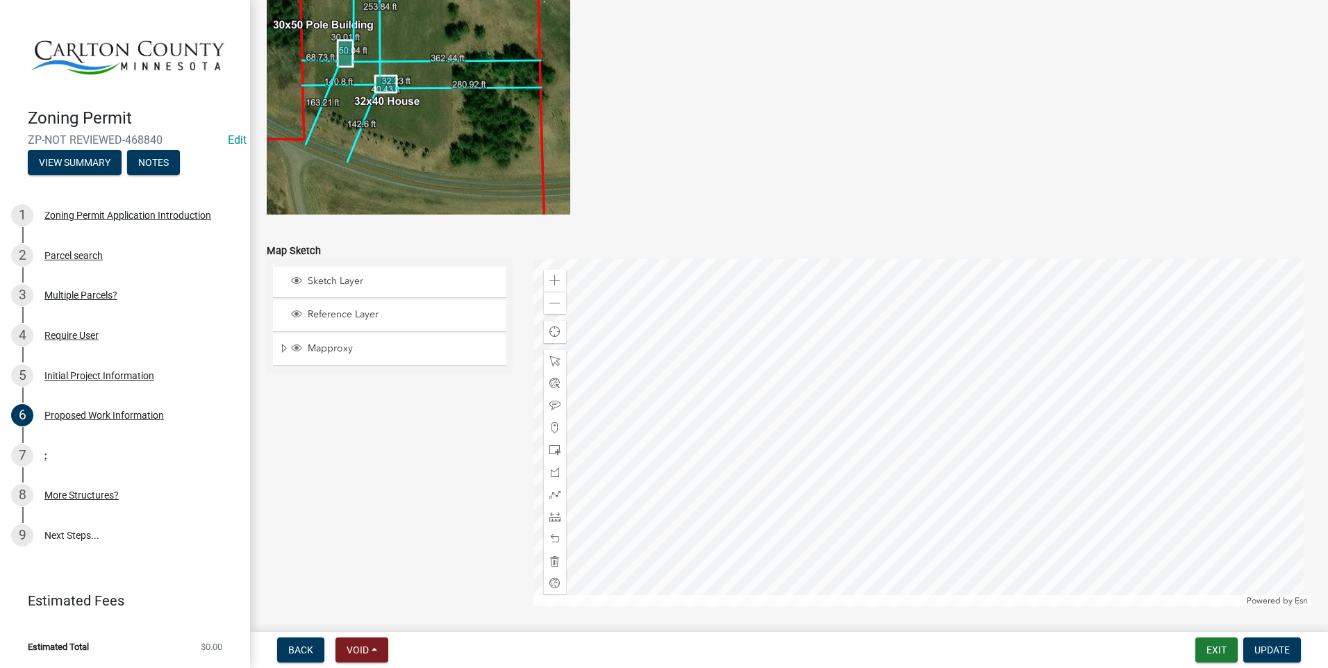
scroll to position [2690, 0]
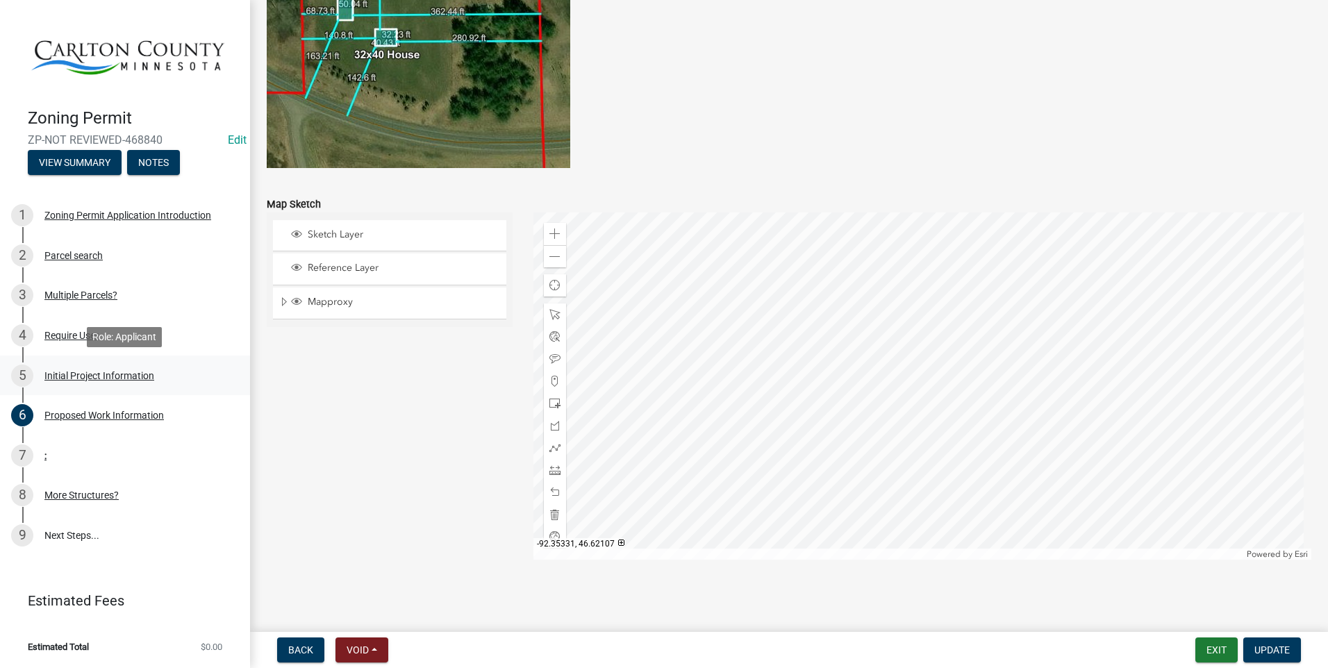
click at [67, 372] on div "Initial Project Information" at bounding box center [99, 376] width 110 height 10
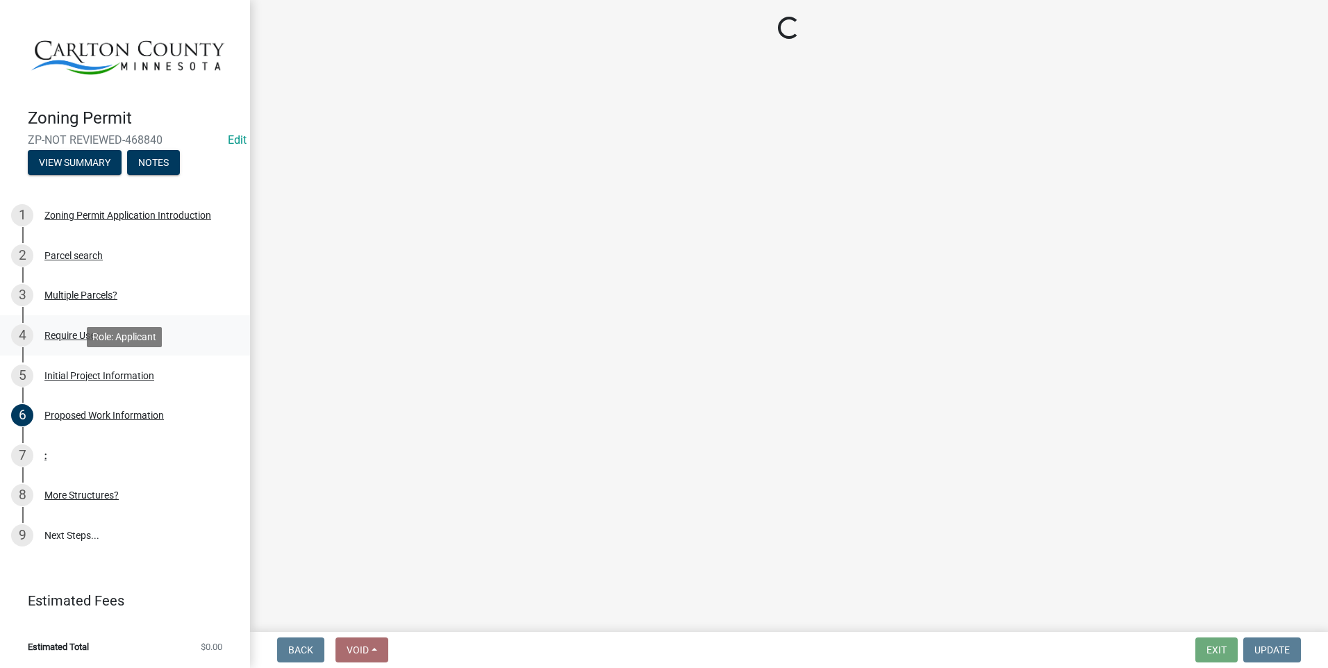
select select "33d21d3a-ebb3-419e-8315-ef7213d04586"
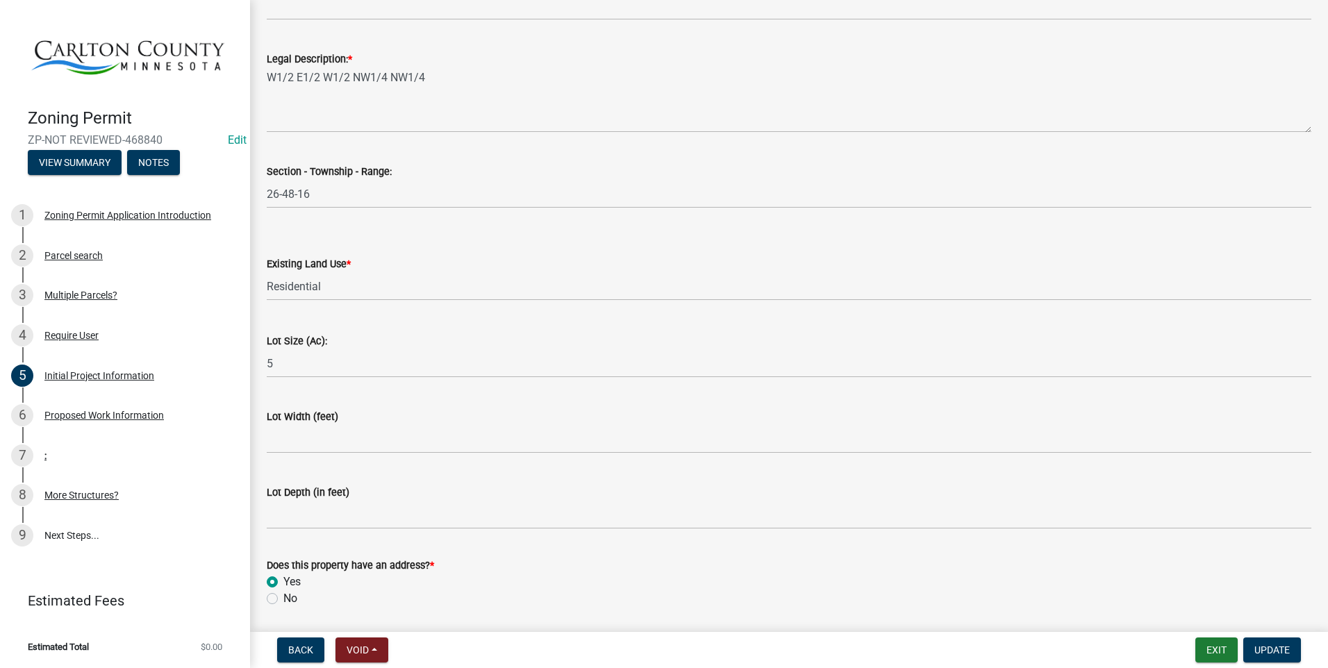
scroll to position [1746, 0]
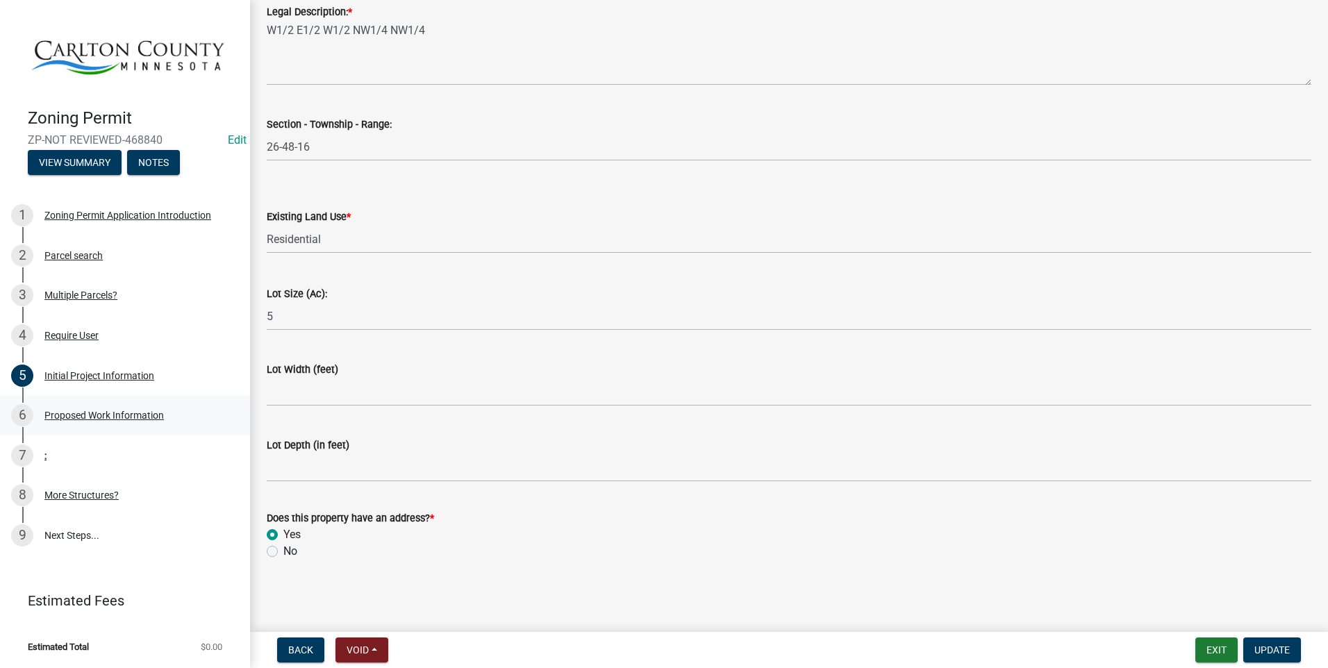
click at [86, 411] on div "Proposed Work Information" at bounding box center [103, 416] width 119 height 10
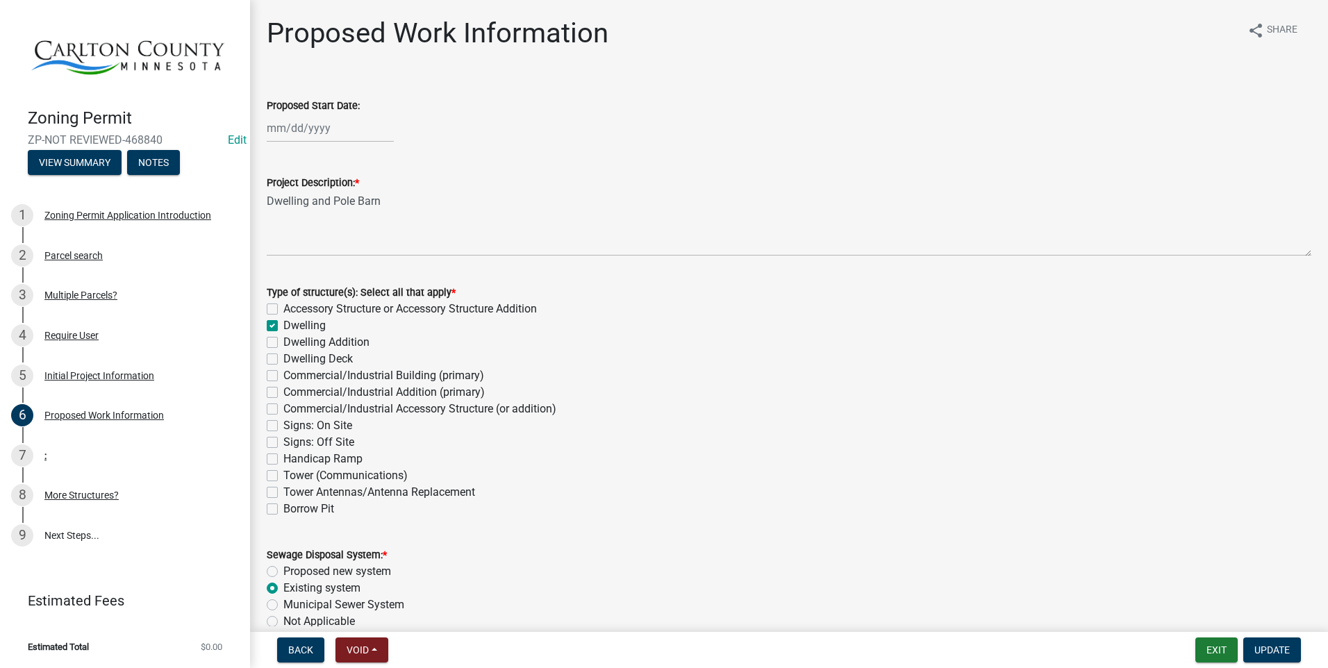
scroll to position [69, 0]
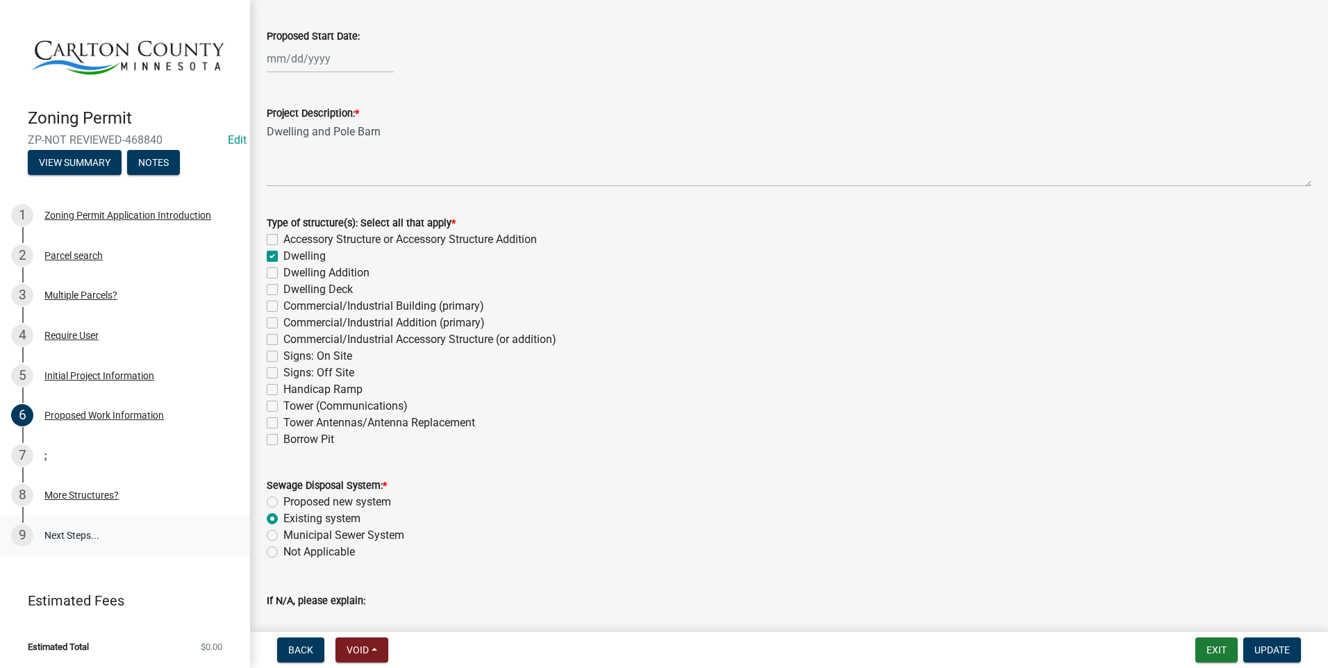
click at [63, 531] on link "9 Next Steps..." at bounding box center [125, 535] width 250 height 40
click at [1216, 649] on button "Exit" at bounding box center [1216, 650] width 42 height 25
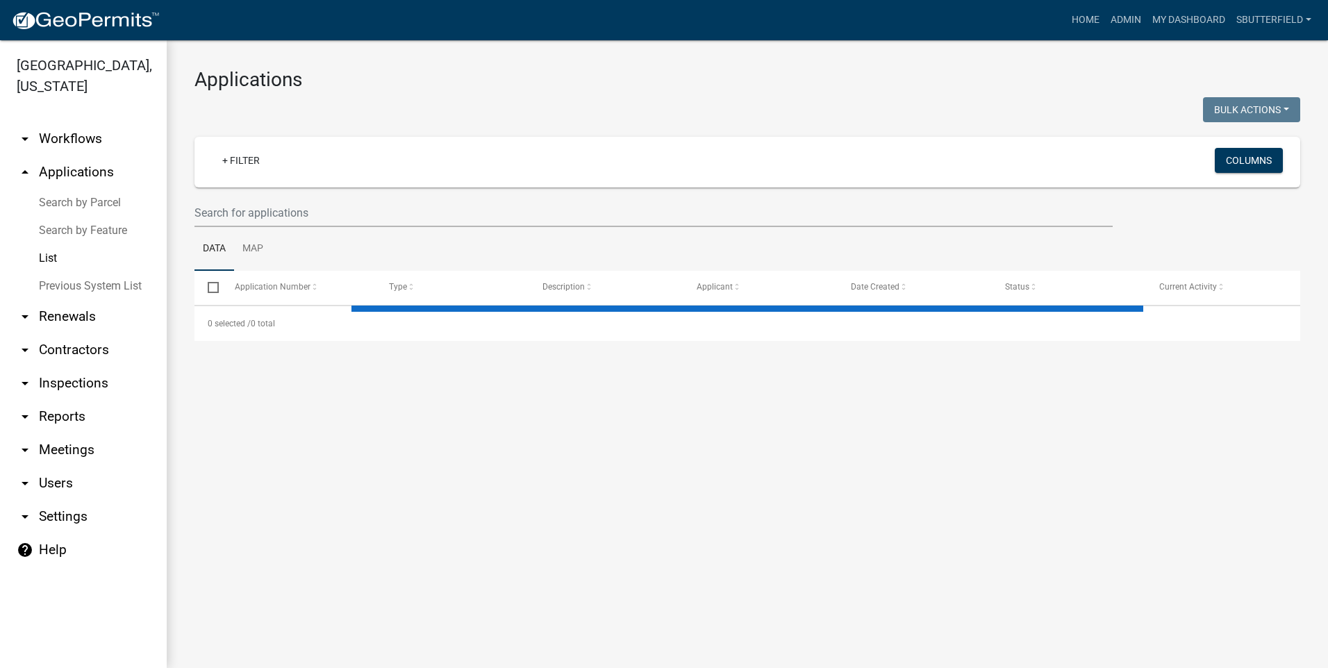
select select "1: 25"
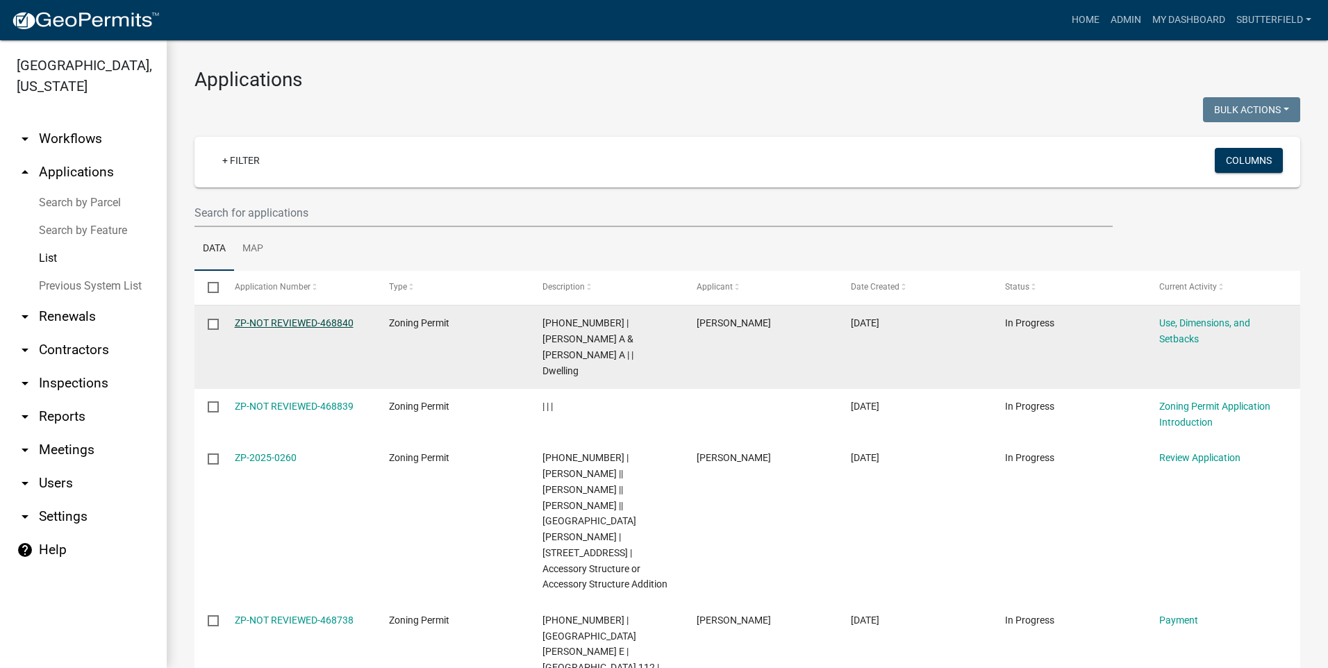
click at [283, 321] on link "ZP-NOT REVIEWED-468840" at bounding box center [294, 322] width 119 height 11
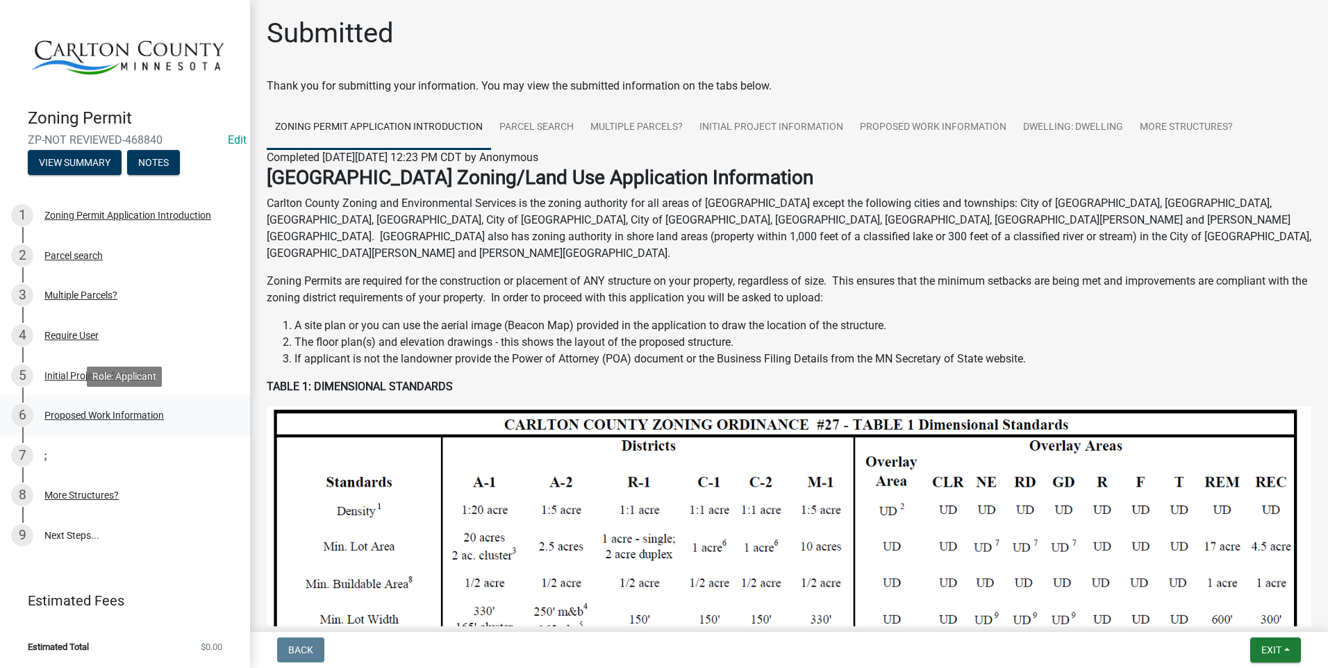
click at [135, 411] on div "Proposed Work Information" at bounding box center [103, 416] width 119 height 10
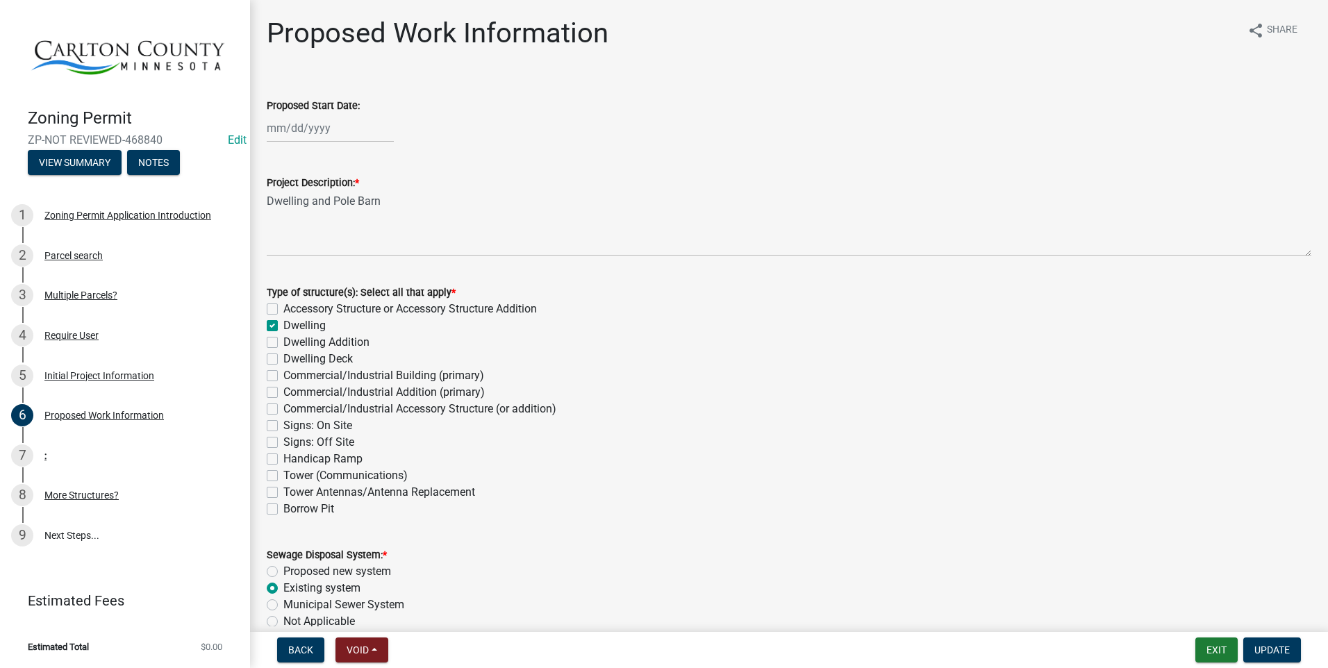
click at [283, 306] on label "Accessory Structure or Accessory Structure Addition" at bounding box center [410, 309] width 254 height 17
click at [283, 306] on input "Accessory Structure or Accessory Structure Addition" at bounding box center [287, 305] width 9 height 9
checkbox input "true"
checkbox input "false"
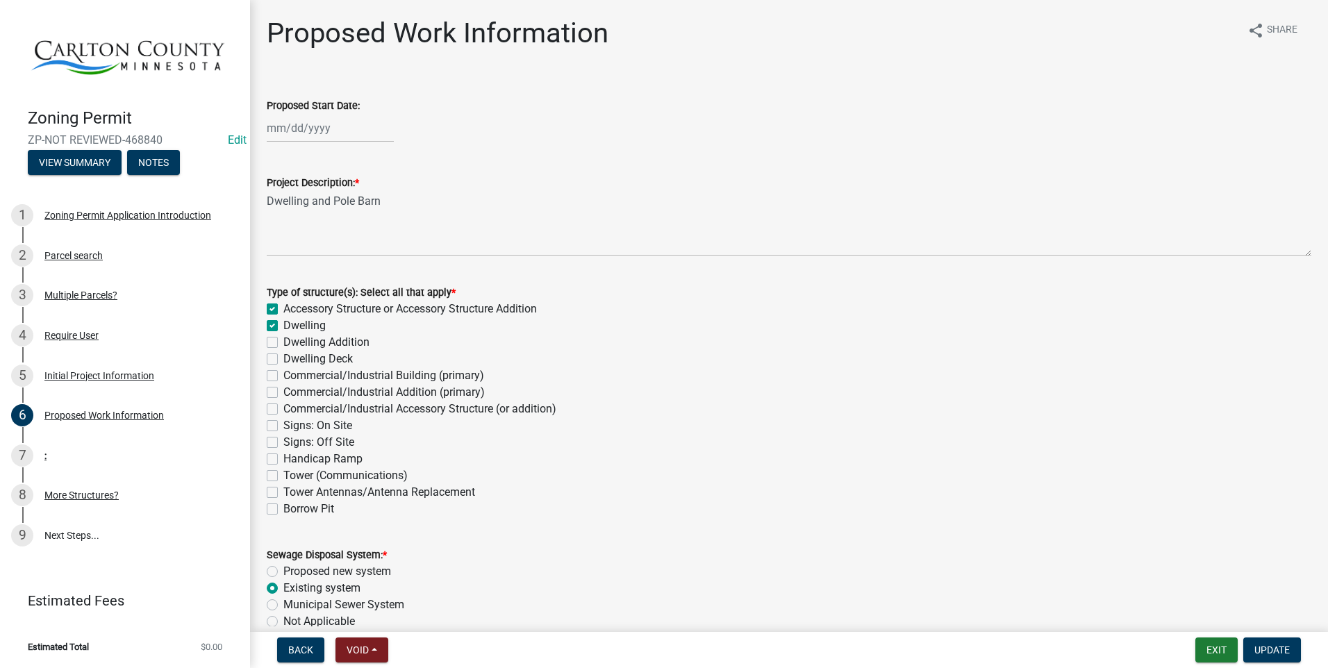
checkbox input "false"
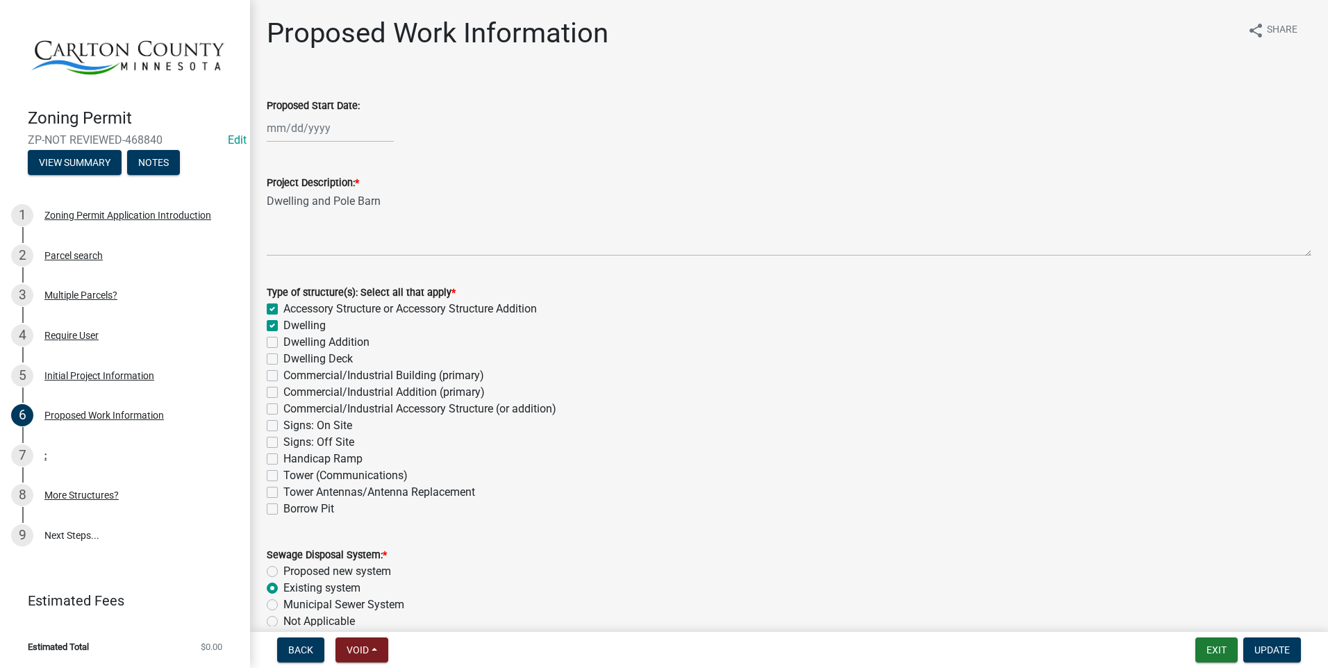
checkbox input "false"
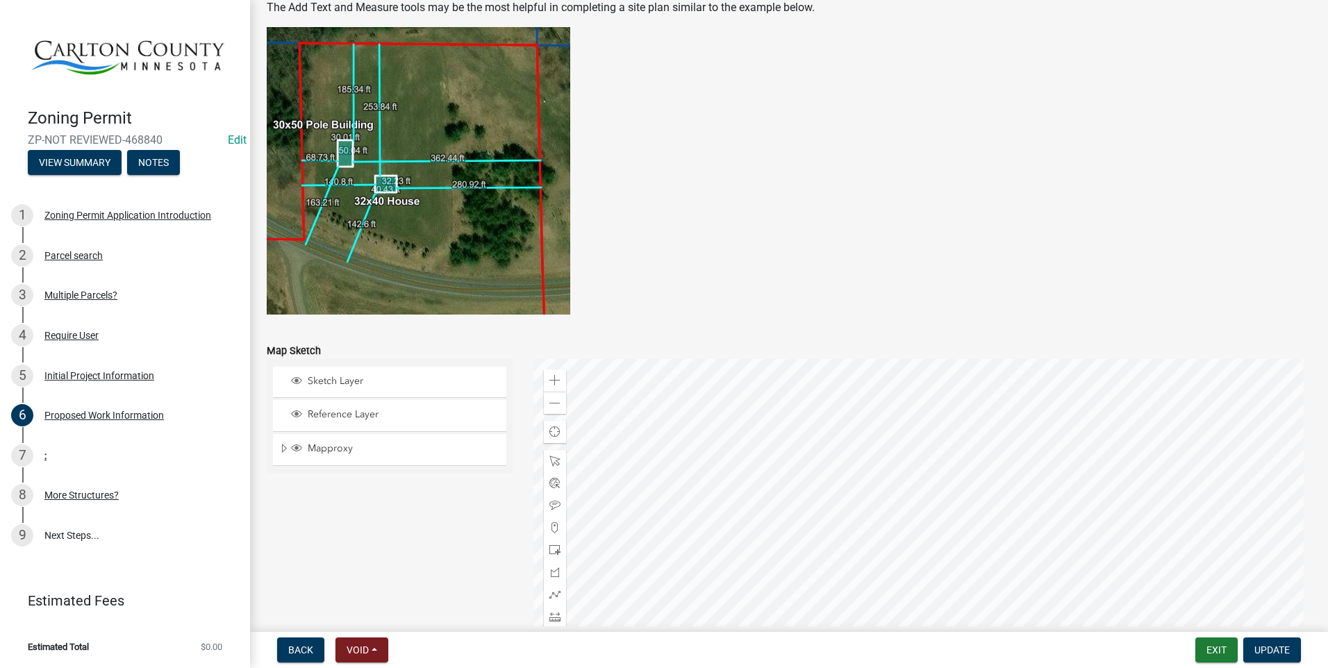
scroll to position [2690, 0]
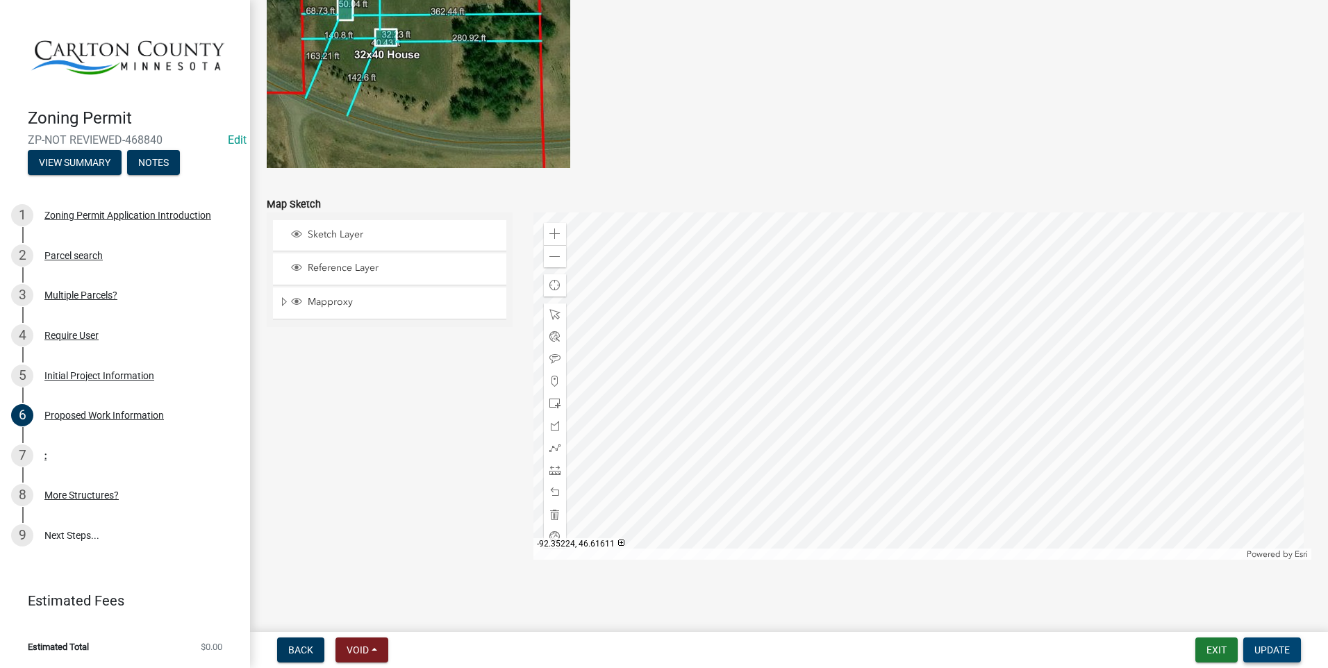
click at [1269, 652] on span "Update" at bounding box center [1271, 650] width 35 height 11
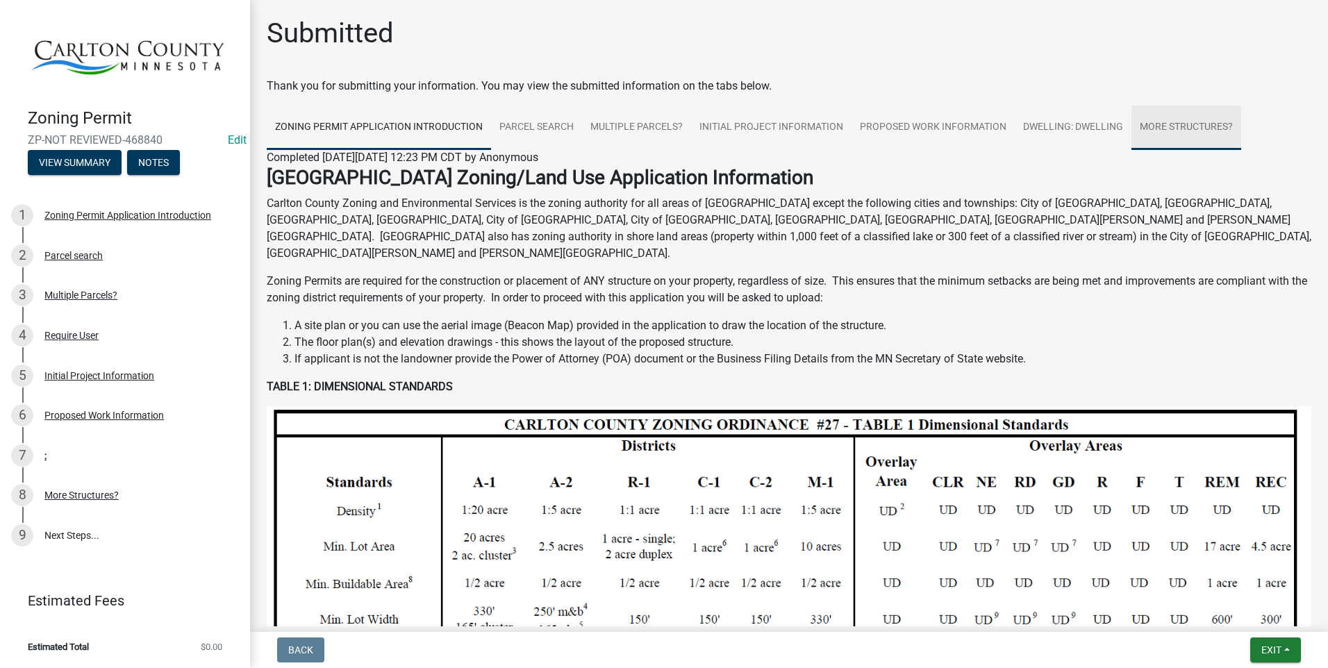
click at [1169, 130] on link "More Structures?" at bounding box center [1187, 128] width 110 height 44
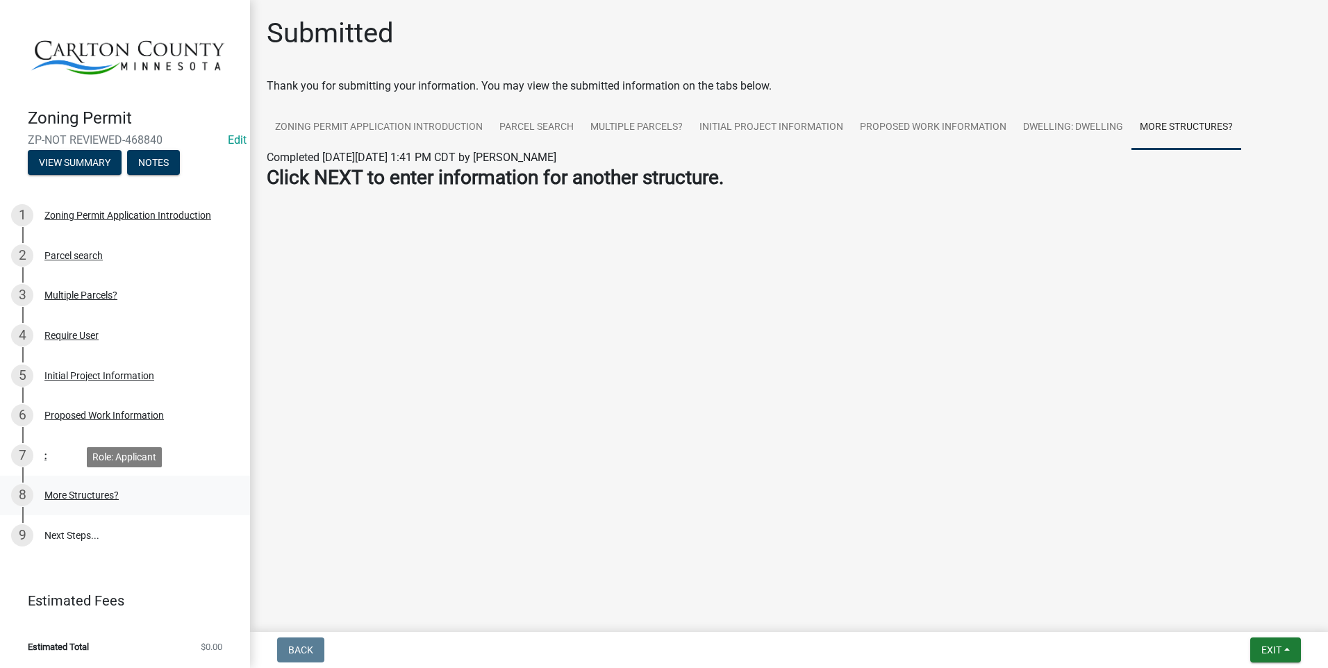
click at [45, 492] on div "More Structures?" at bounding box center [81, 495] width 74 height 10
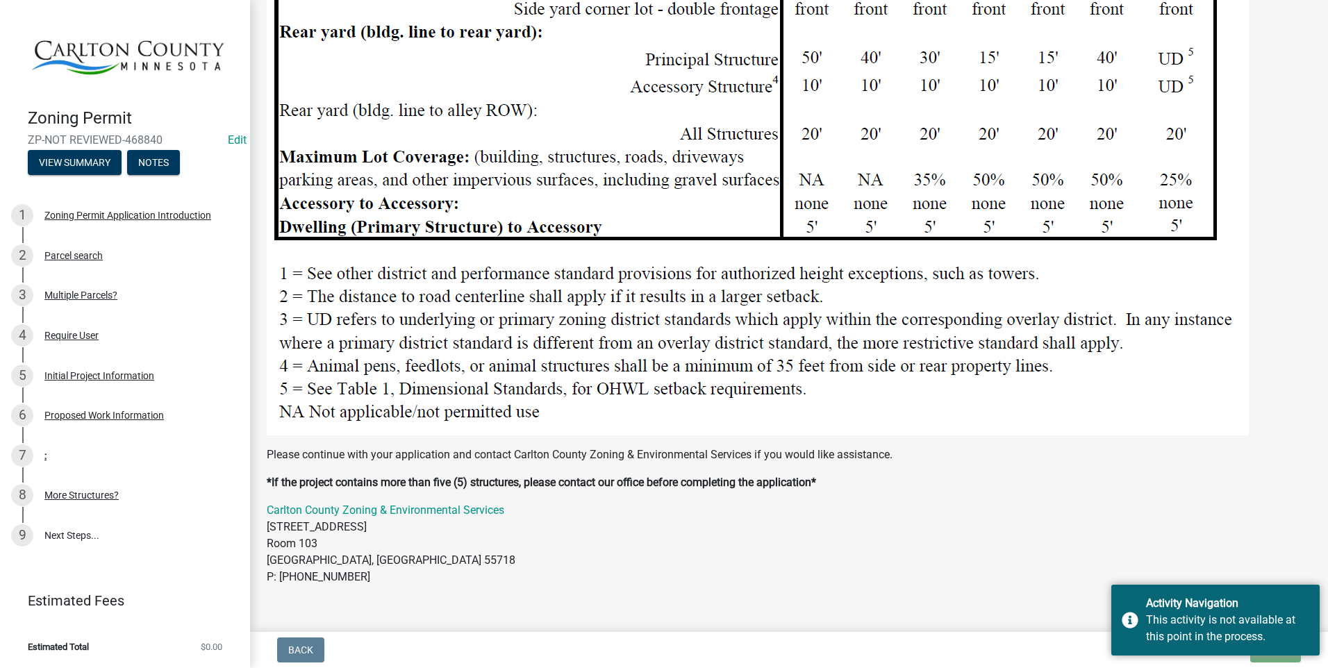
scroll to position [1812, 0]
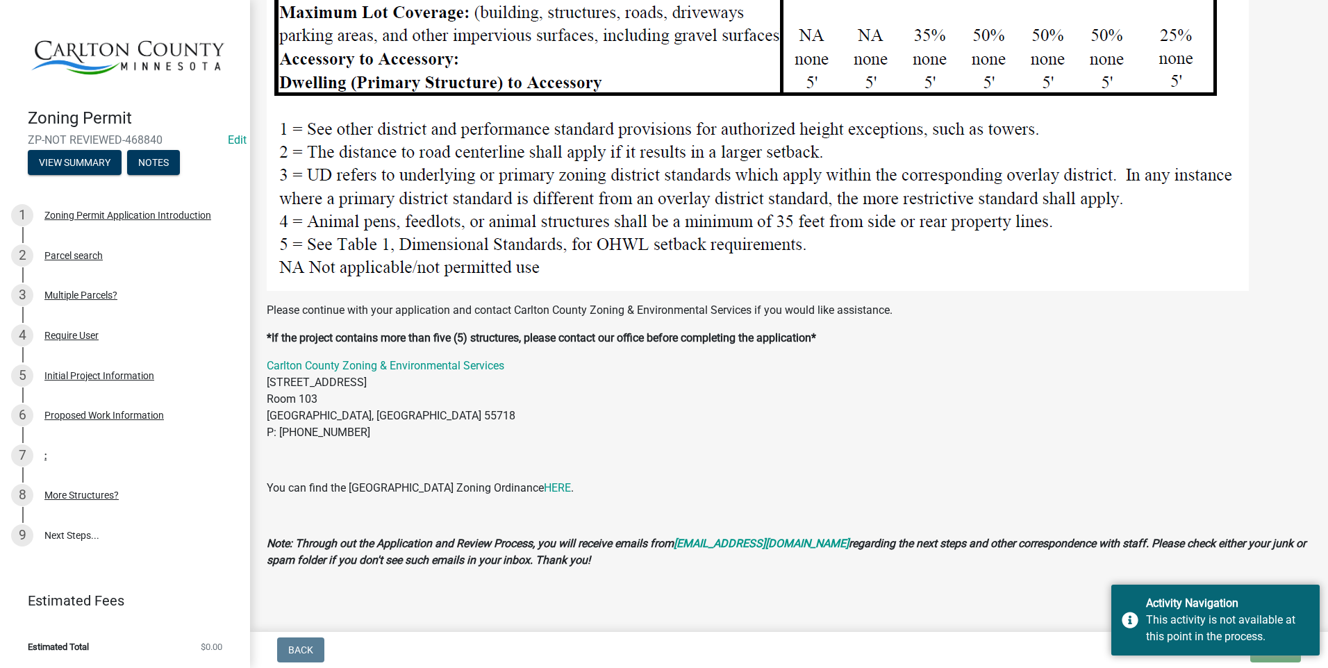
drag, startPoint x: 1241, startPoint y: 589, endPoint x: 876, endPoint y: 555, distance: 366.9
click at [876, 555] on body "Internet Explorer does NOT work with GeoPermits. Get a new browser for more sec…" at bounding box center [664, 334] width 1328 height 668
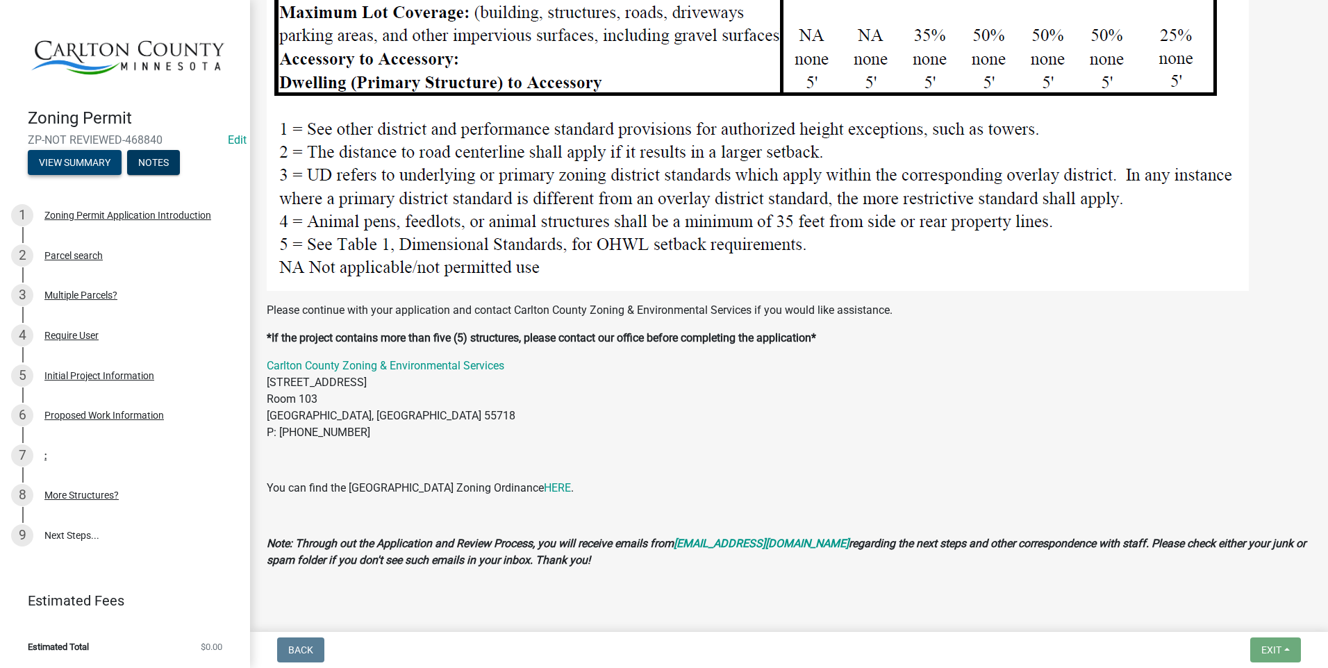
click at [76, 160] on button "View Summary" at bounding box center [75, 162] width 94 height 25
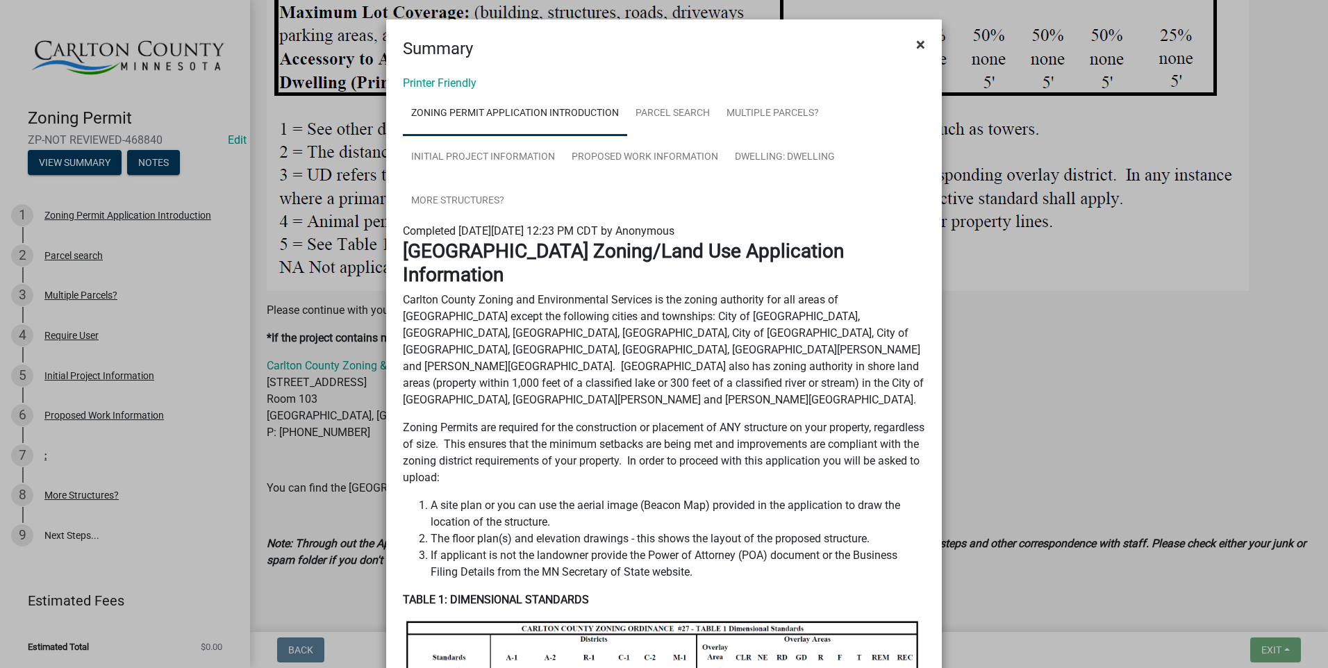
click at [925, 47] on button "×" at bounding box center [920, 44] width 31 height 39
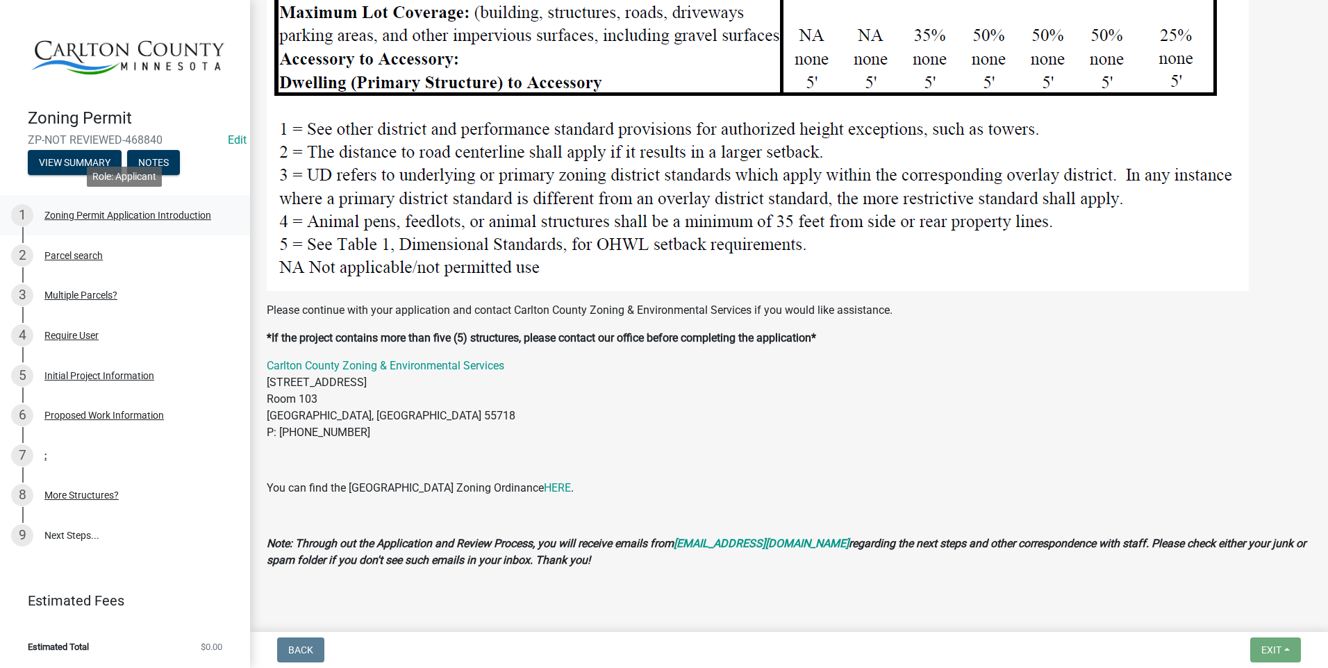
click at [145, 210] on div "Zoning Permit Application Introduction" at bounding box center [127, 215] width 167 height 10
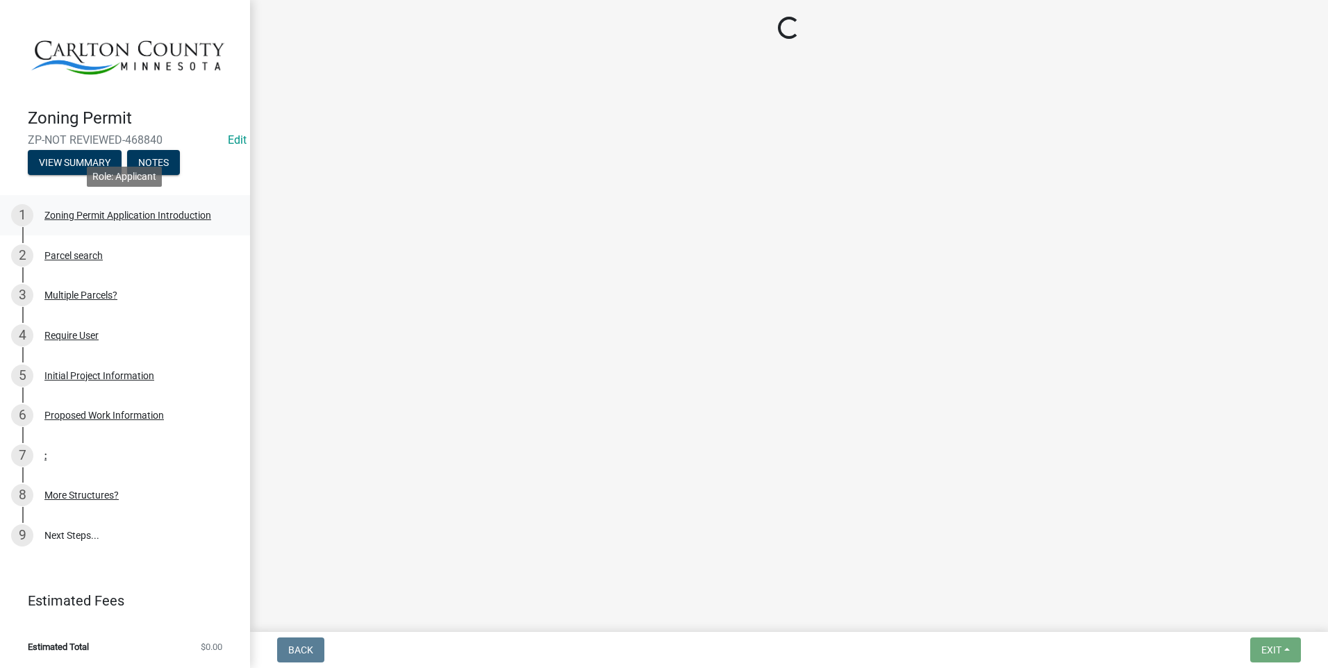
scroll to position [0, 0]
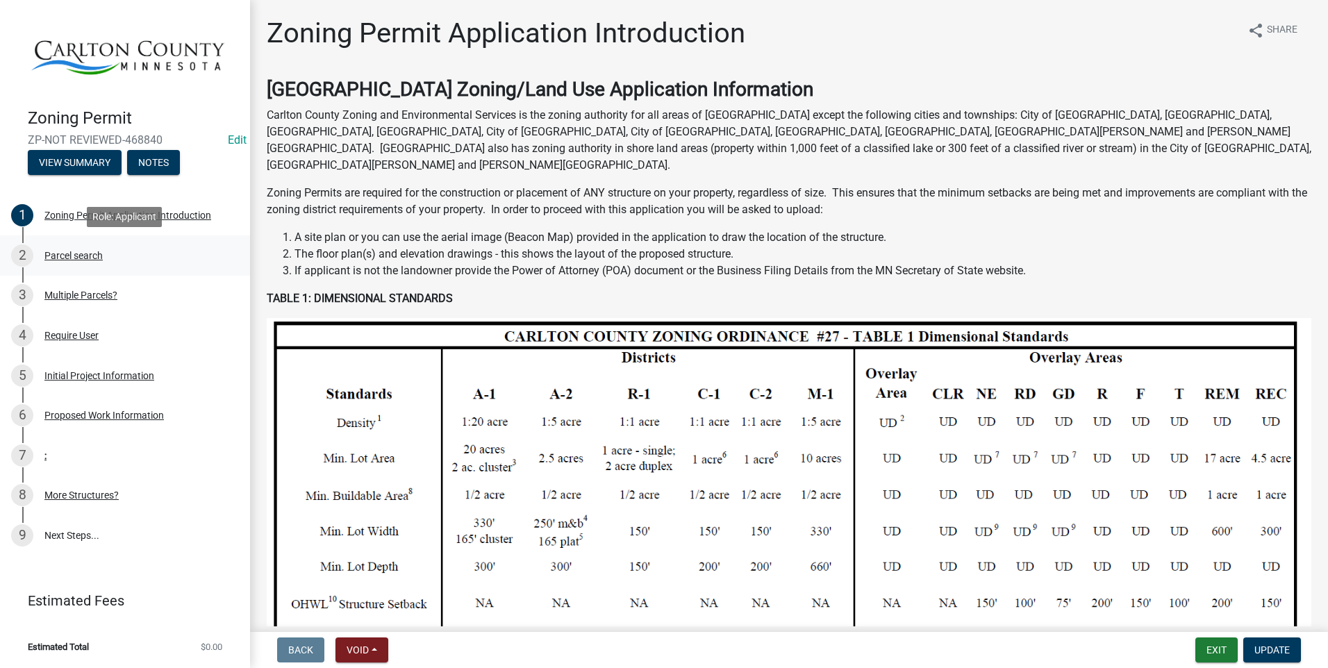
click at [77, 252] on div "Parcel search" at bounding box center [73, 256] width 58 height 10
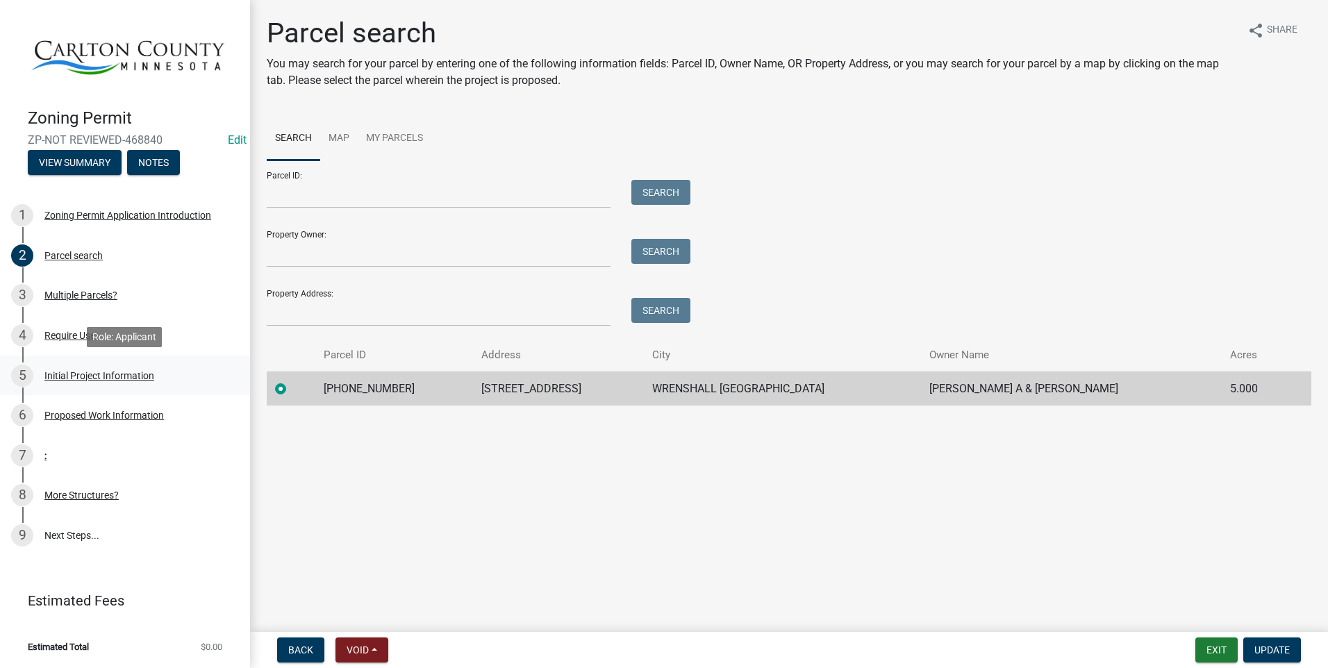
click at [78, 377] on div "Initial Project Information" at bounding box center [99, 376] width 110 height 10
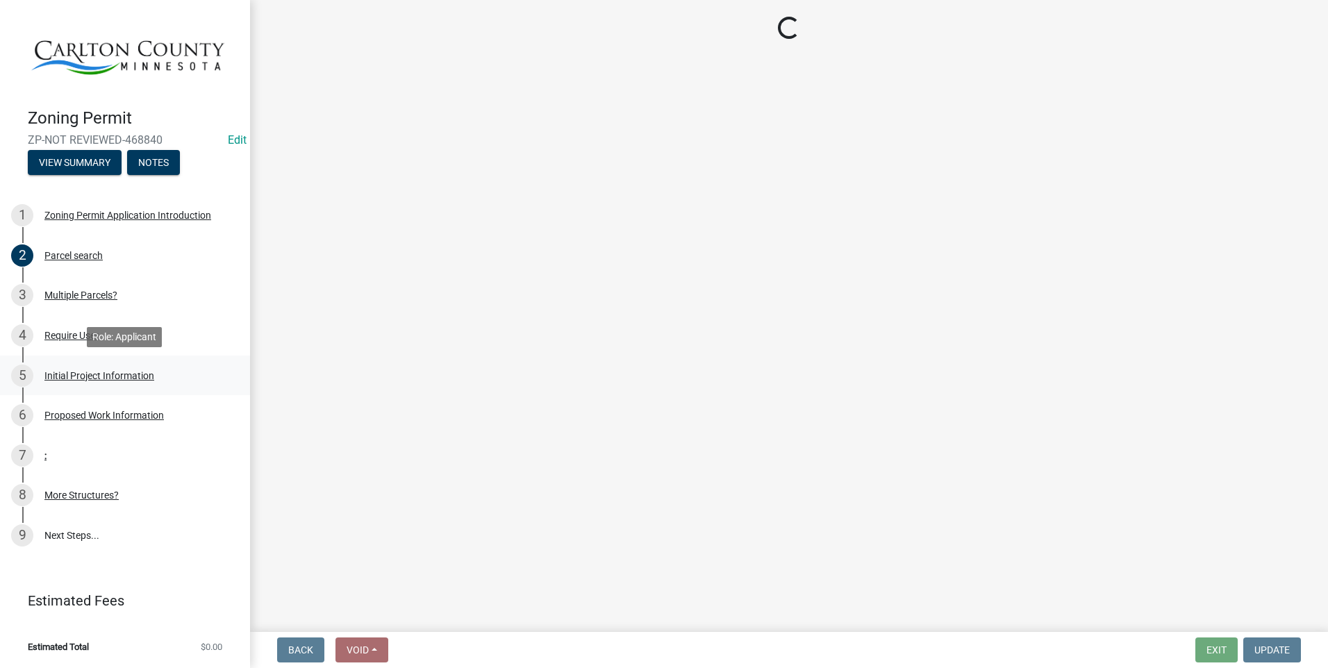
select select "33d21d3a-ebb3-419e-8315-ef7213d04586"
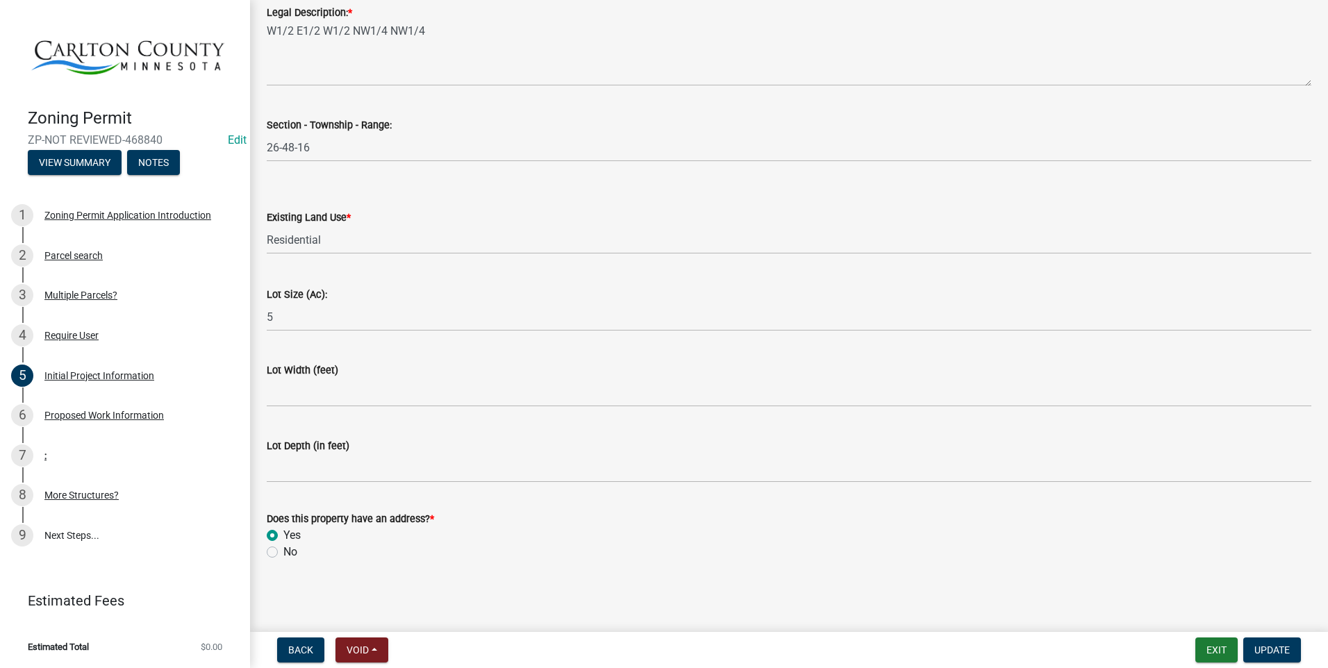
scroll to position [1746, 0]
click at [92, 374] on div "Initial Project Information" at bounding box center [99, 376] width 110 height 10
click at [103, 415] on div "Proposed Work Information" at bounding box center [103, 416] width 119 height 10
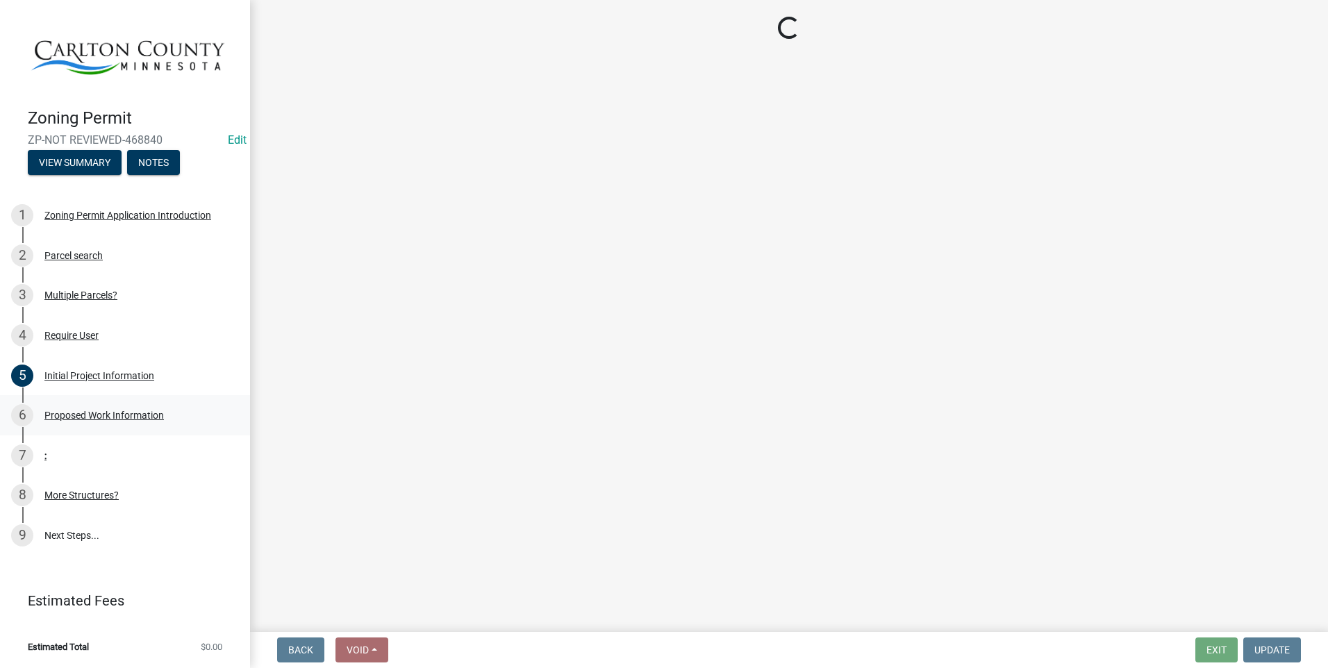
scroll to position [0, 0]
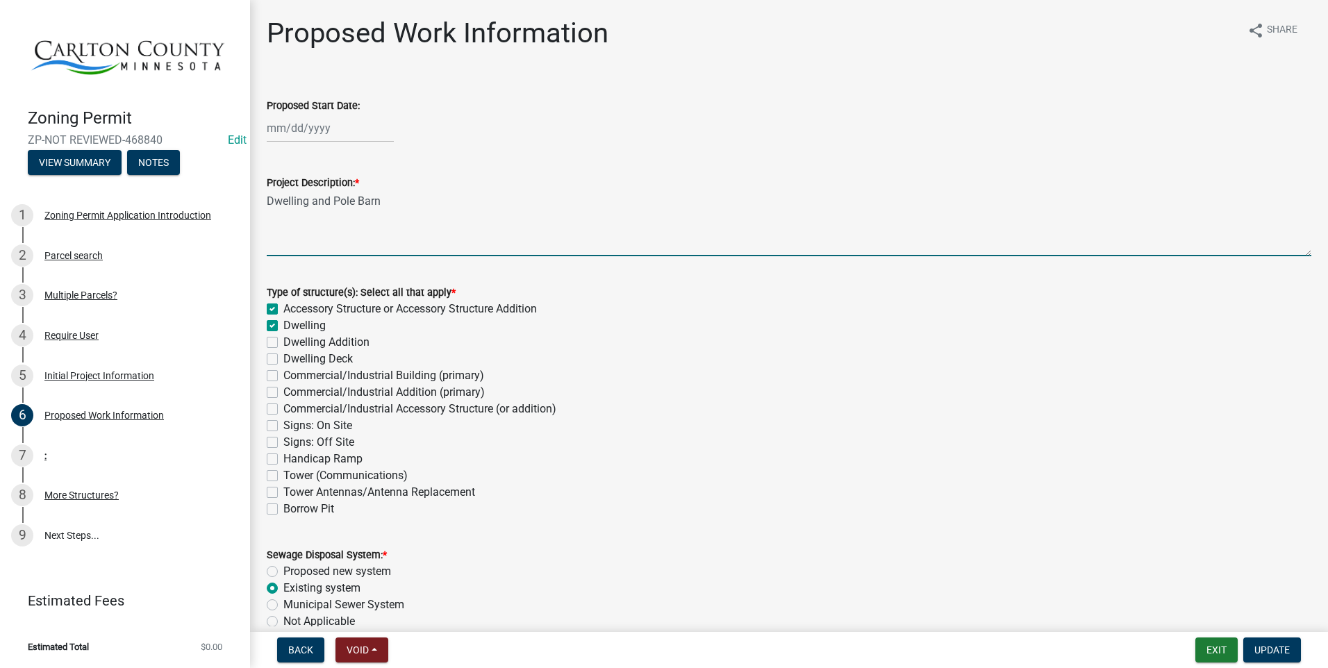
click at [399, 201] on textarea "Dwelling and Pole Barn" at bounding box center [789, 223] width 1045 height 65
type textarea "Dwelling"
click at [787, 425] on div "Signs: On Site" at bounding box center [789, 425] width 1045 height 17
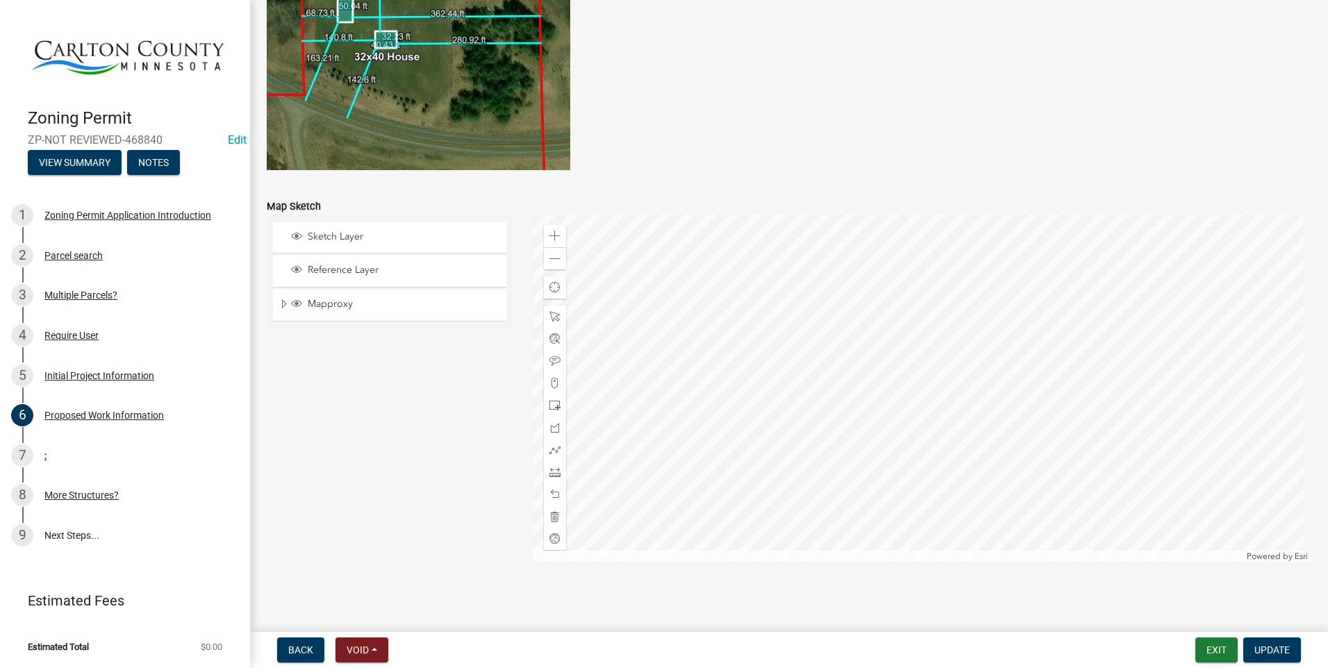
scroll to position [2690, 0]
click at [108, 454] on div "7 :" at bounding box center [119, 456] width 217 height 22
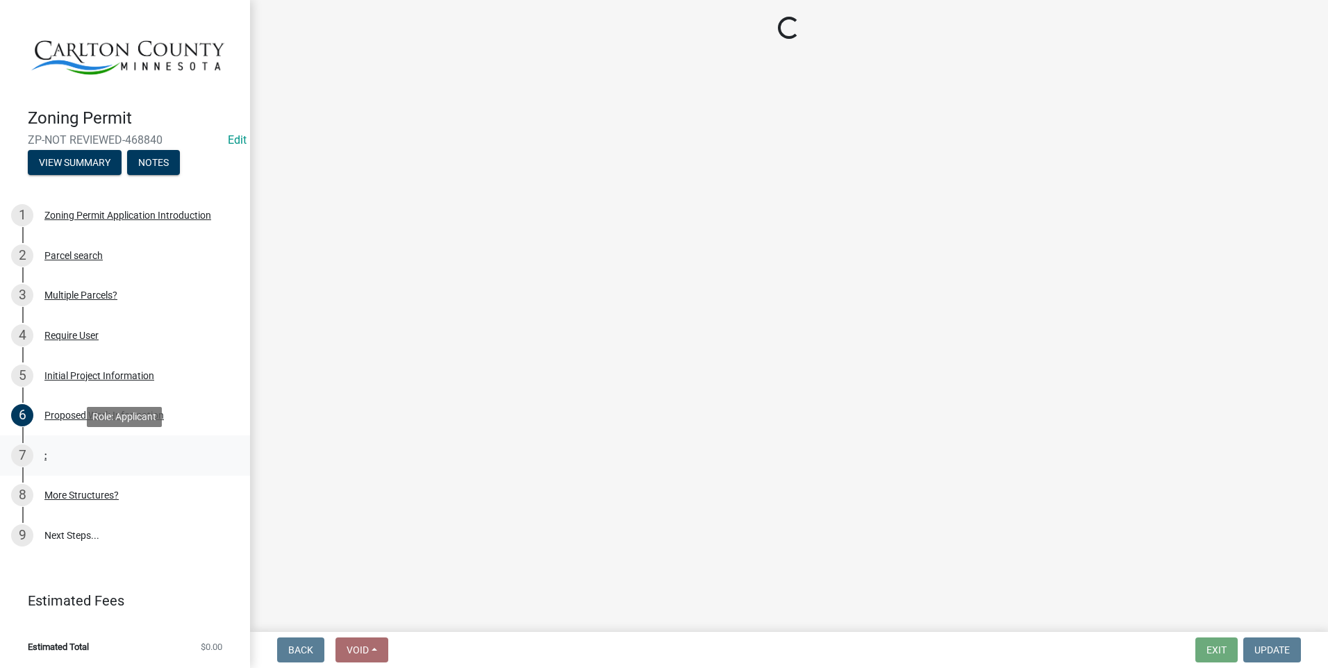
scroll to position [0, 0]
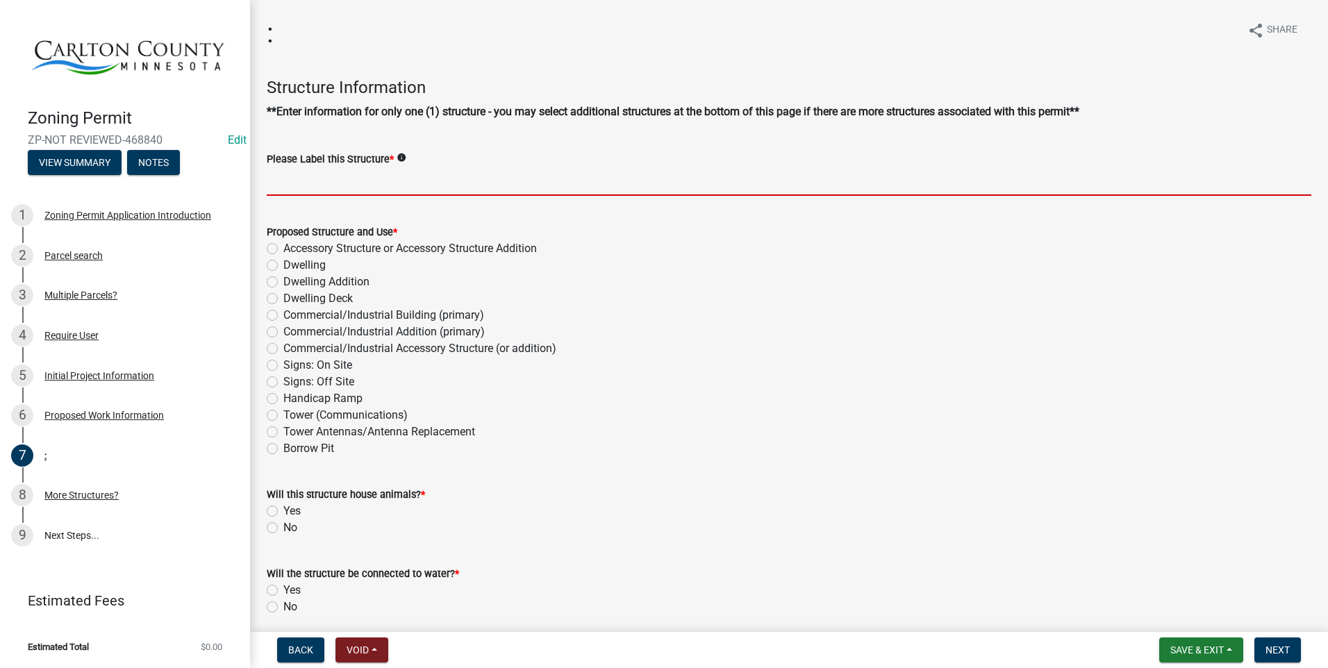
click at [384, 180] on input "Please Label this Structure *" at bounding box center [789, 181] width 1045 height 28
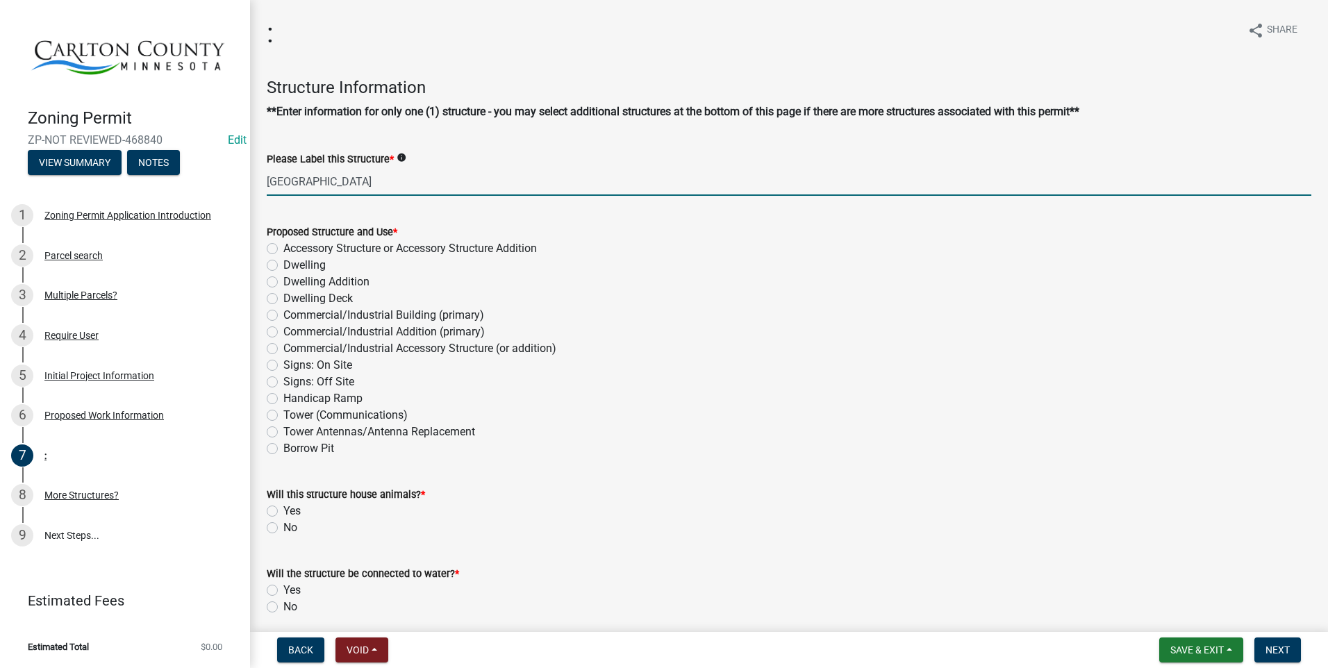
type input "[GEOGRAPHIC_DATA]"
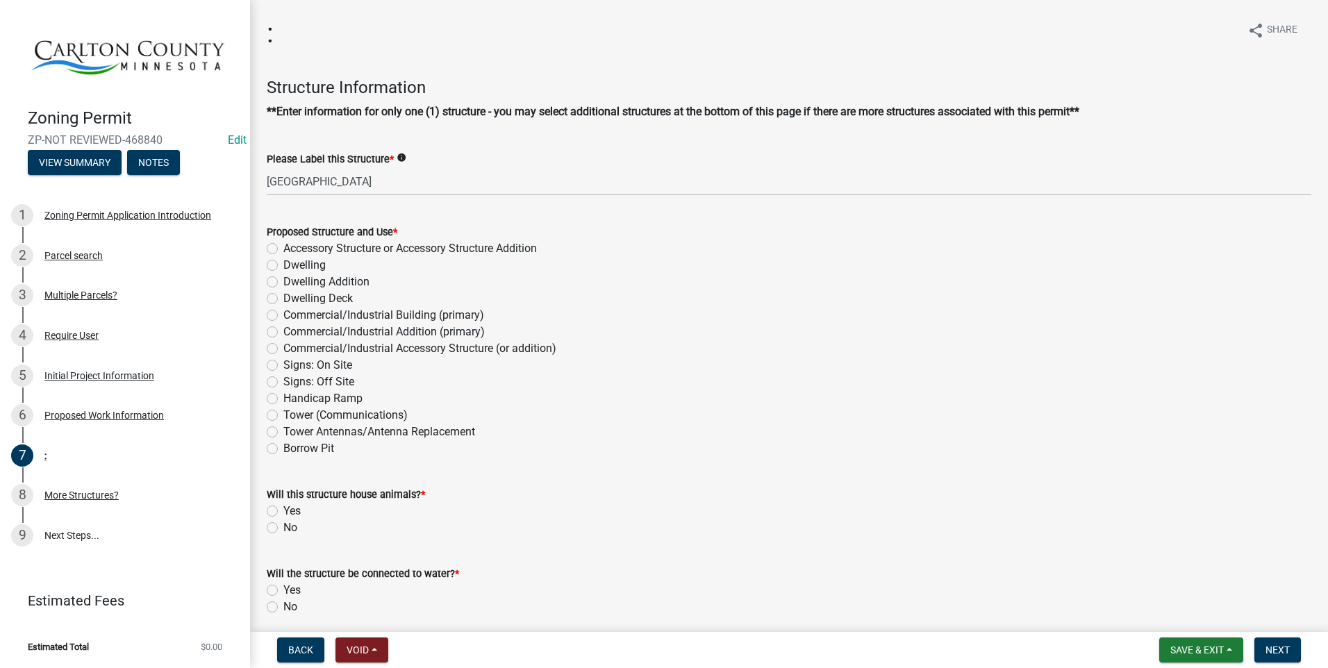
click at [283, 247] on label "Accessory Structure or Accessory Structure Addition" at bounding box center [410, 248] width 254 height 17
click at [283, 247] on input "Accessory Structure or Accessory Structure Addition" at bounding box center [287, 244] width 9 height 9
radio input "true"
click at [283, 525] on label "No" at bounding box center [290, 528] width 14 height 17
click at [283, 525] on input "No" at bounding box center [287, 524] width 9 height 9
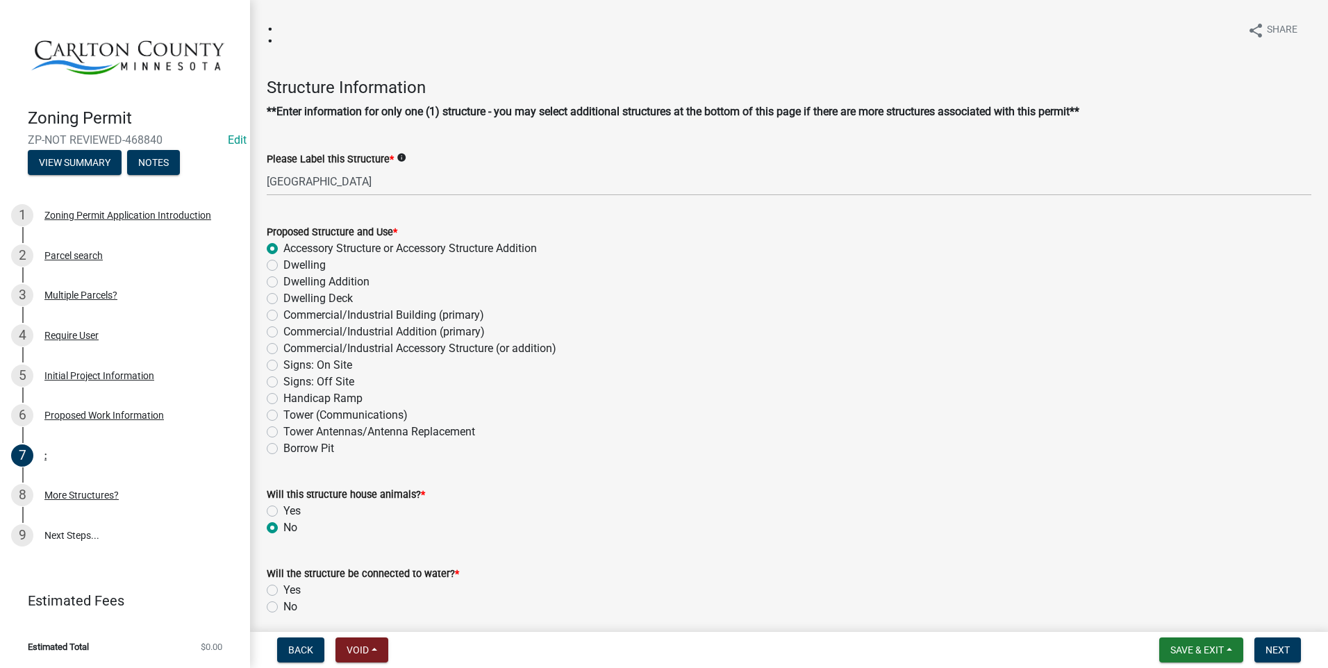
radio input "true"
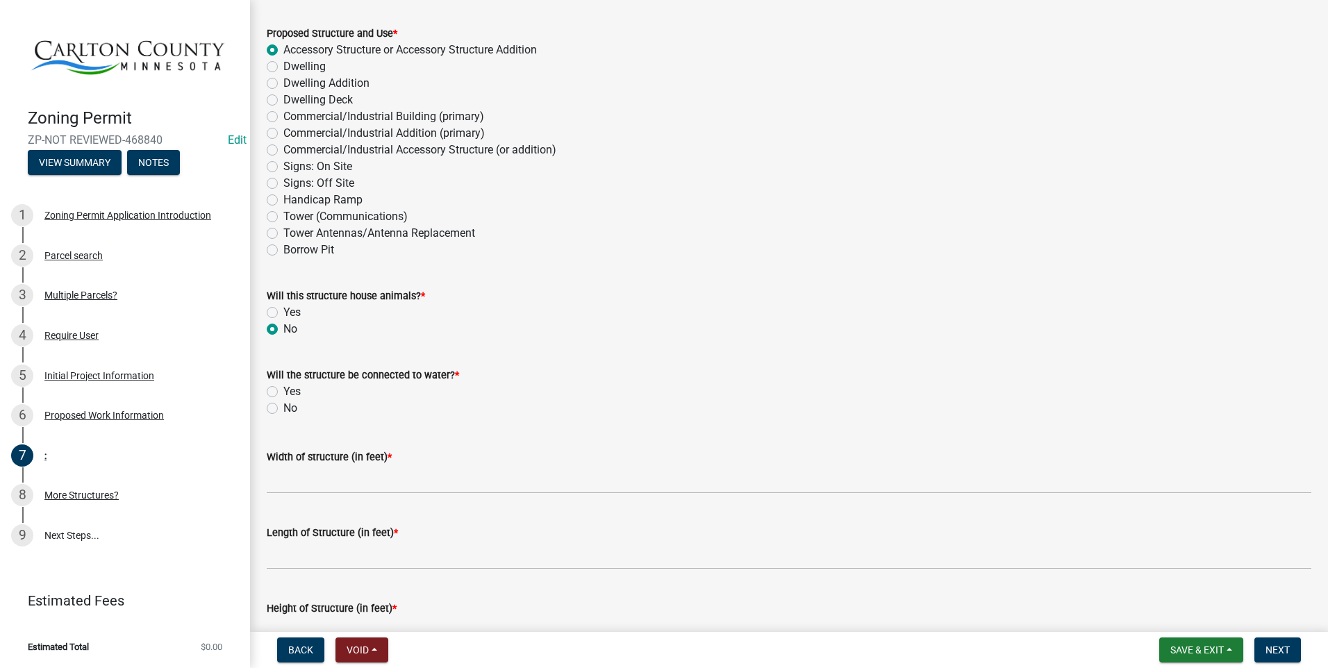
scroll to position [208, 0]
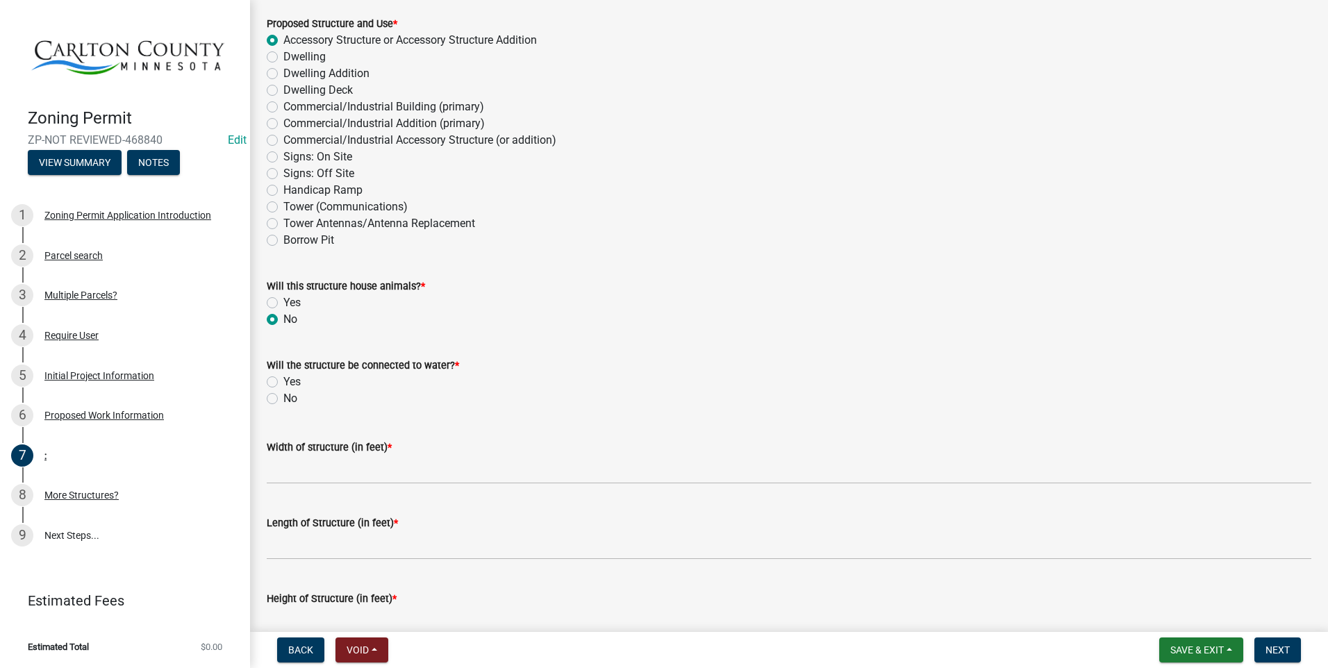
click at [283, 400] on label "No" at bounding box center [290, 398] width 14 height 17
click at [283, 399] on input "No" at bounding box center [287, 394] width 9 height 9
radio input "true"
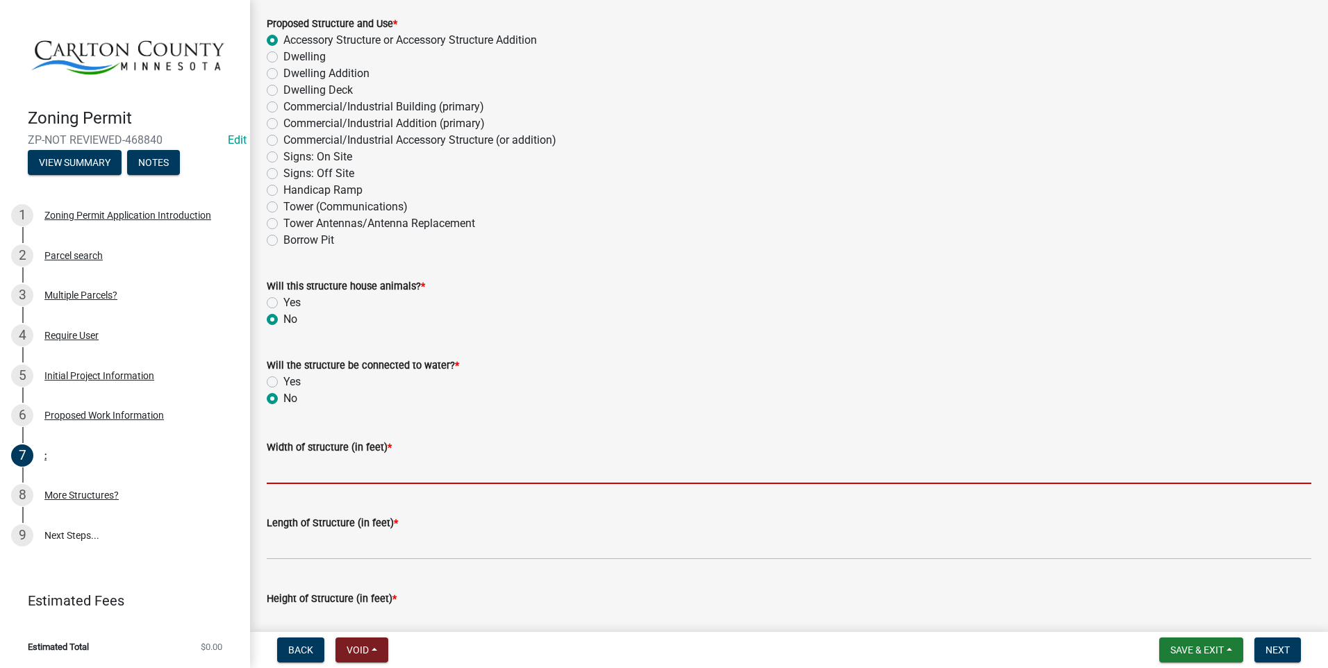
click at [309, 465] on input "Width of structure (in feet) *" at bounding box center [789, 470] width 1045 height 28
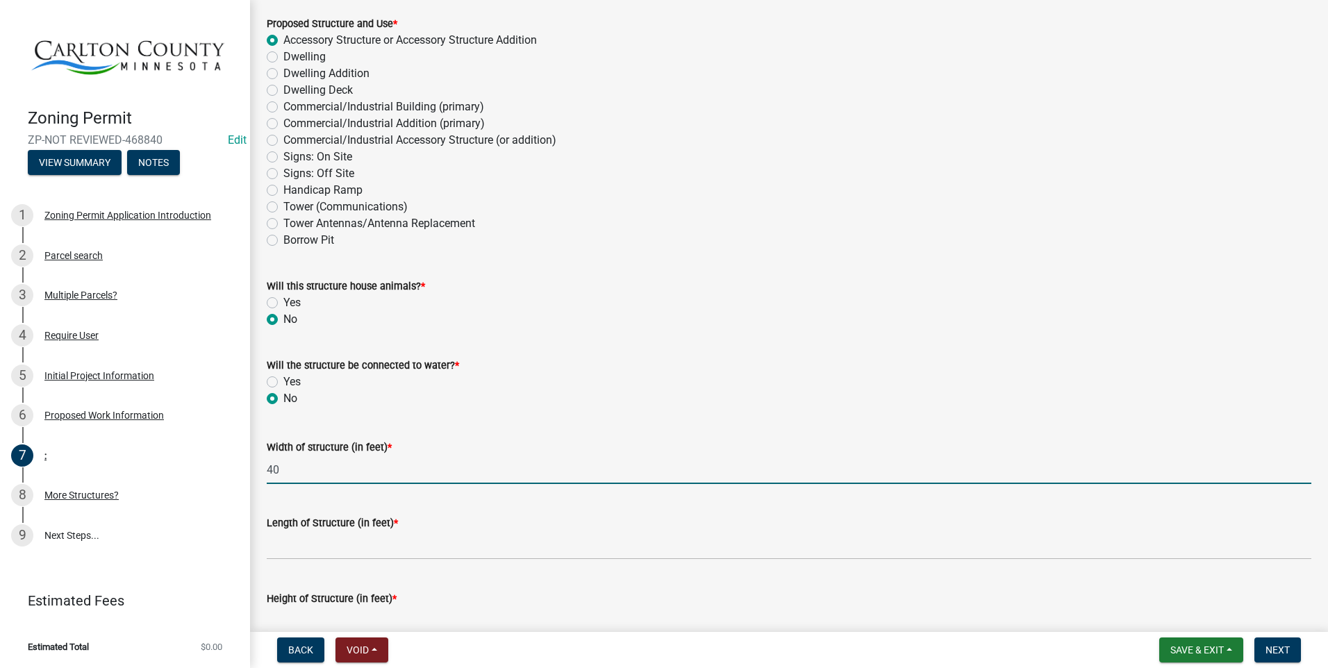
type input "40"
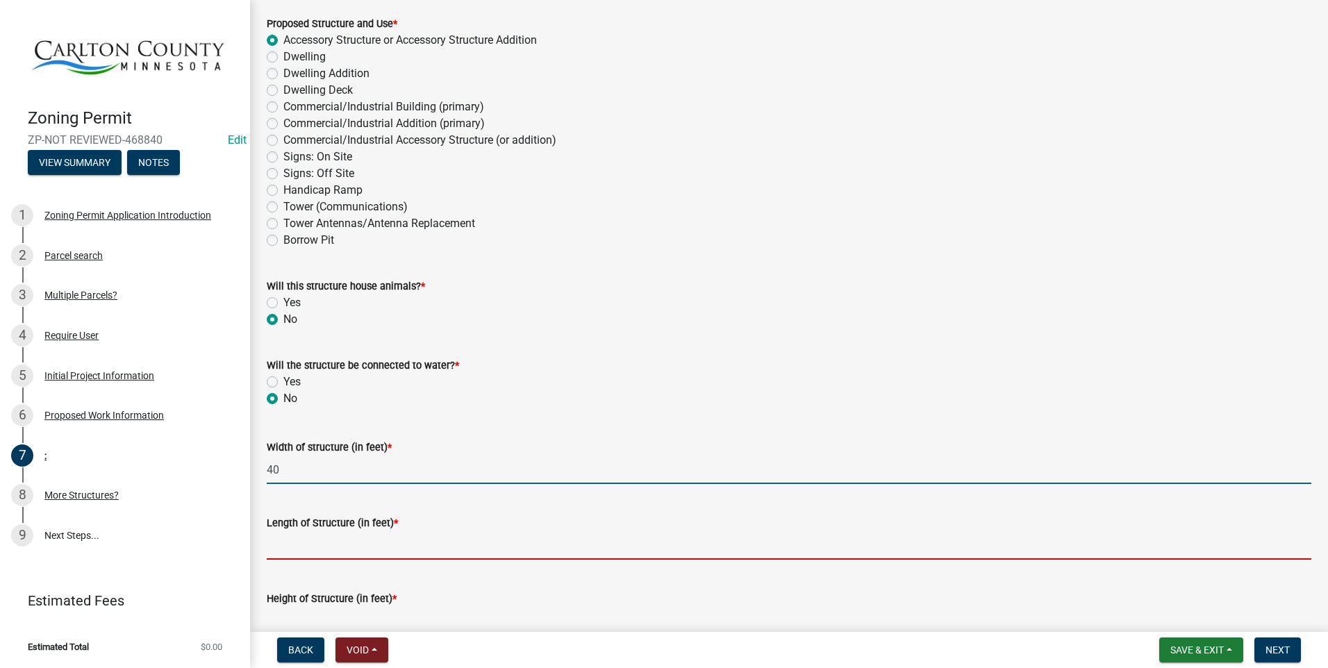
click at [301, 538] on input "Length of Structure (in feet) *" at bounding box center [789, 545] width 1045 height 28
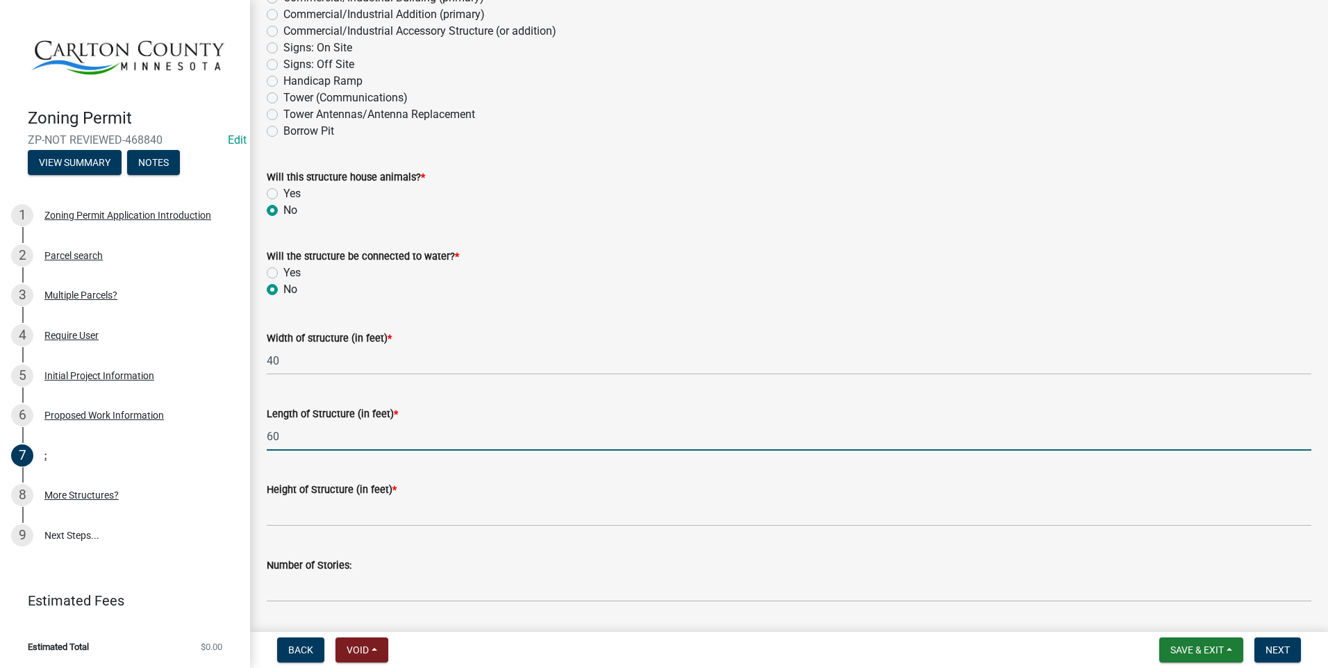
scroll to position [347, 0]
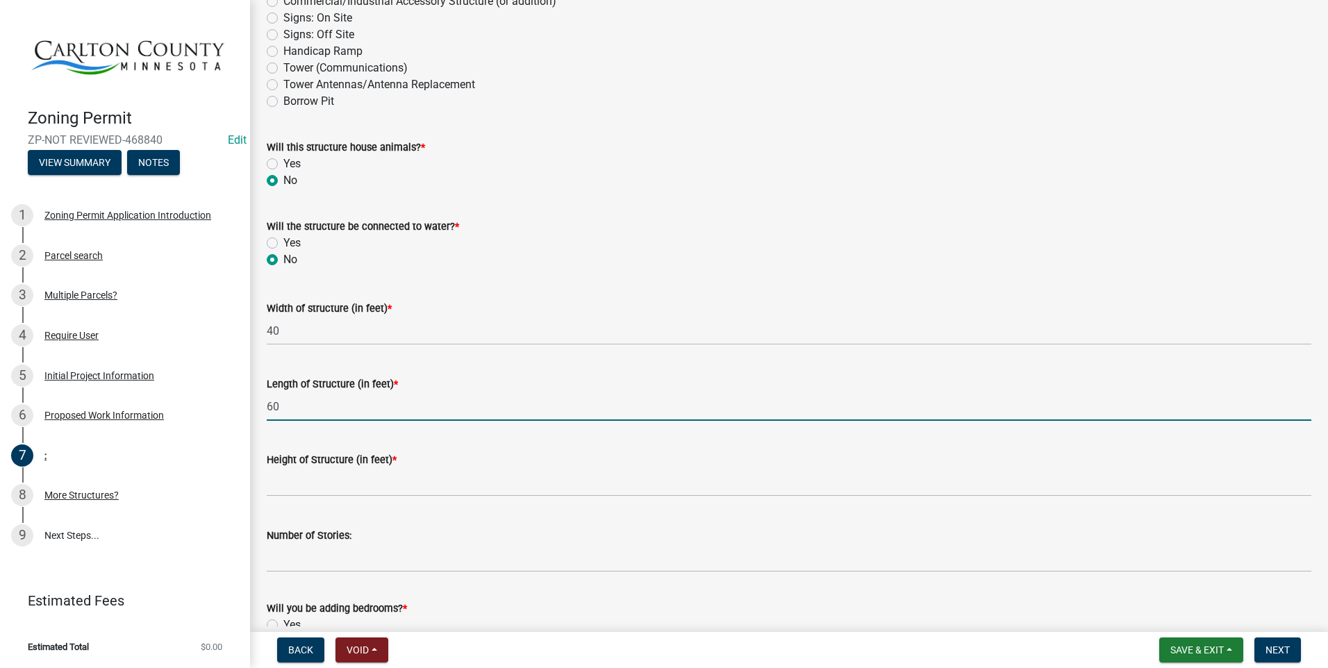
type input "60"
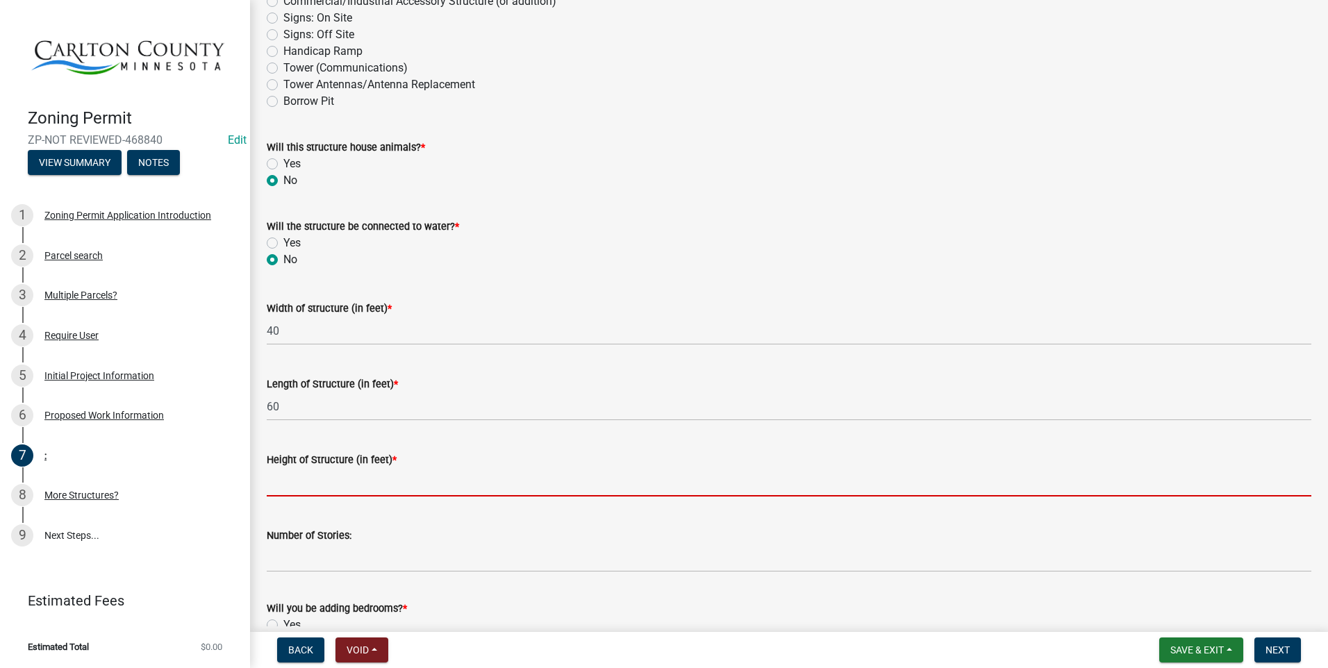
click at [304, 483] on input "Height of Structure (in feet) *" at bounding box center [789, 482] width 1045 height 28
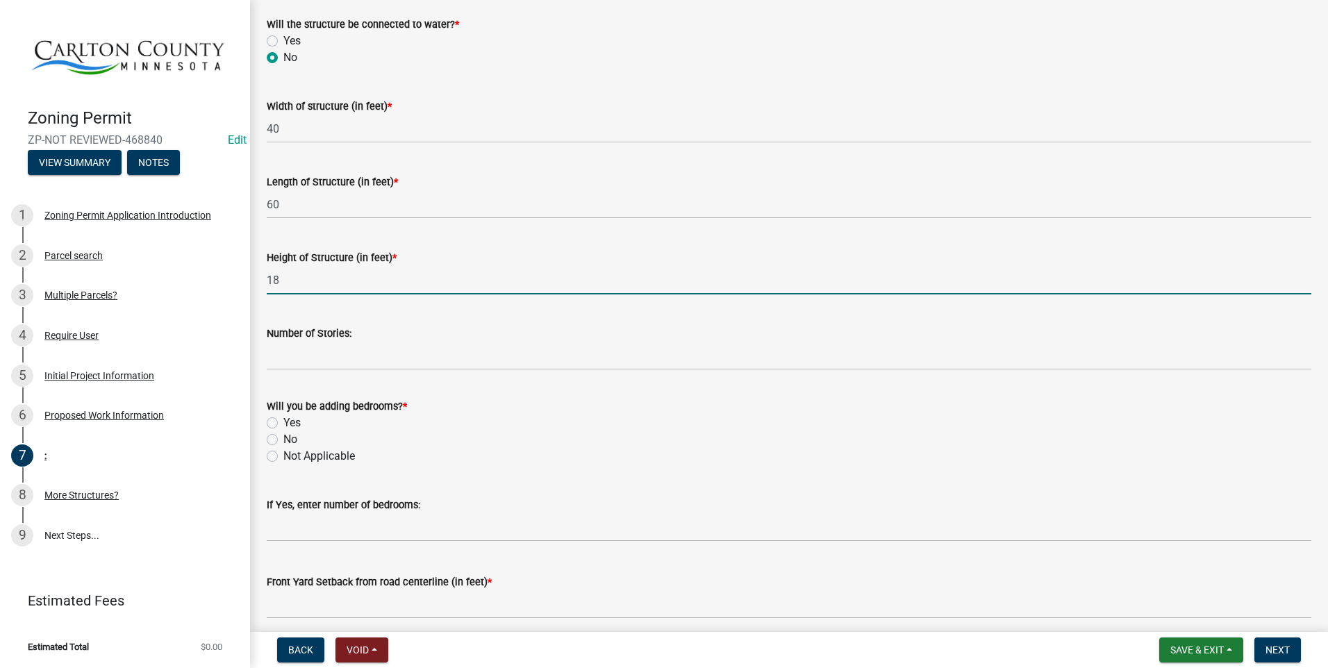
scroll to position [556, 0]
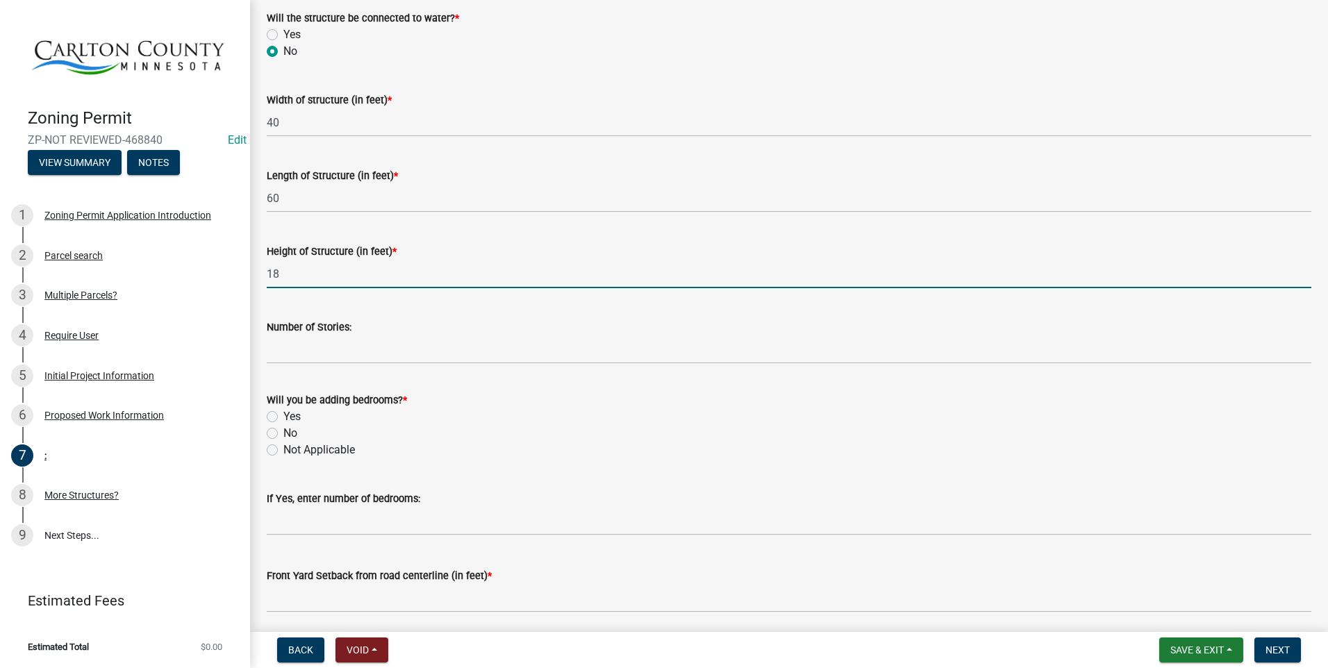
type input "18"
click at [283, 448] on label "Not Applicable" at bounding box center [319, 450] width 72 height 17
click at [283, 448] on input "Not Applicable" at bounding box center [287, 446] width 9 height 9
radio input "true"
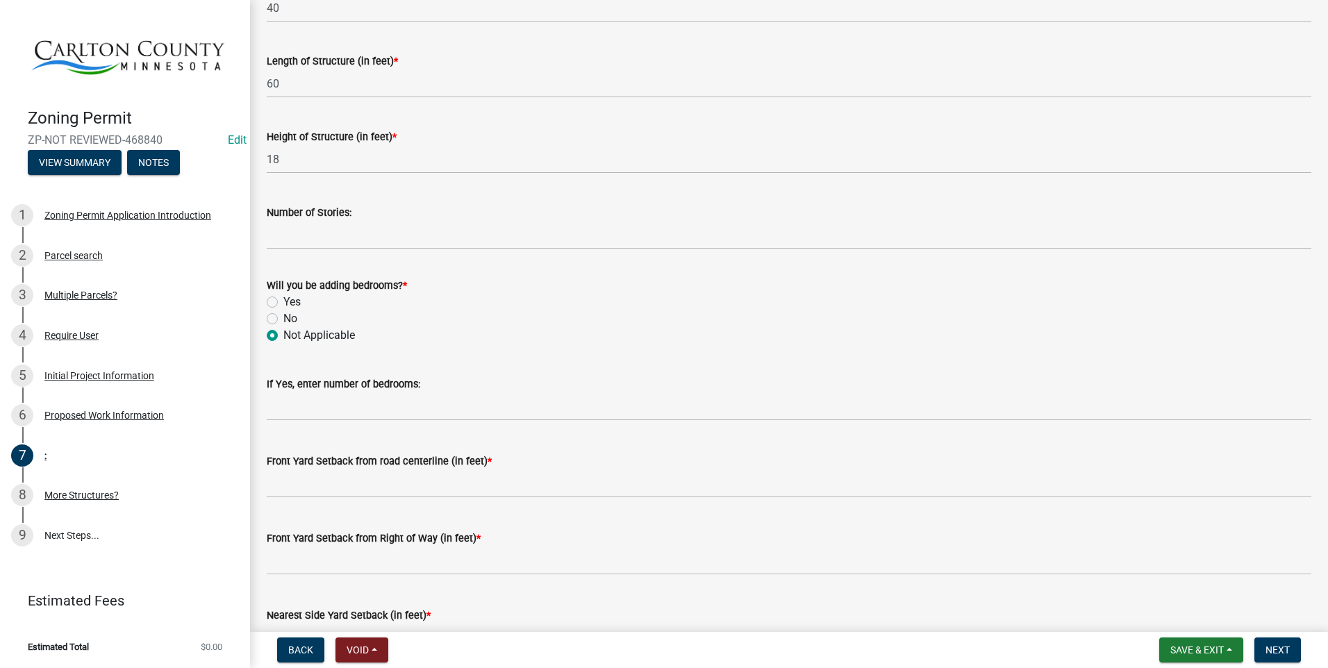
scroll to position [695, 0]
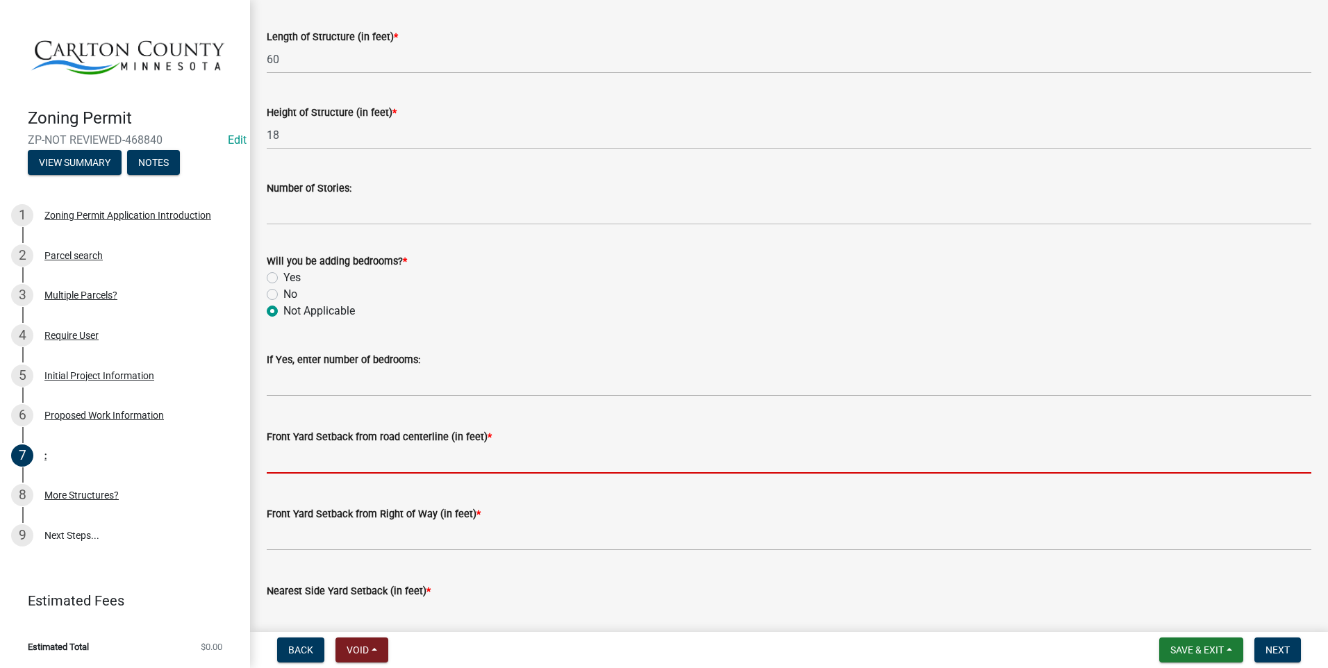
click at [323, 456] on input "text" at bounding box center [789, 459] width 1045 height 28
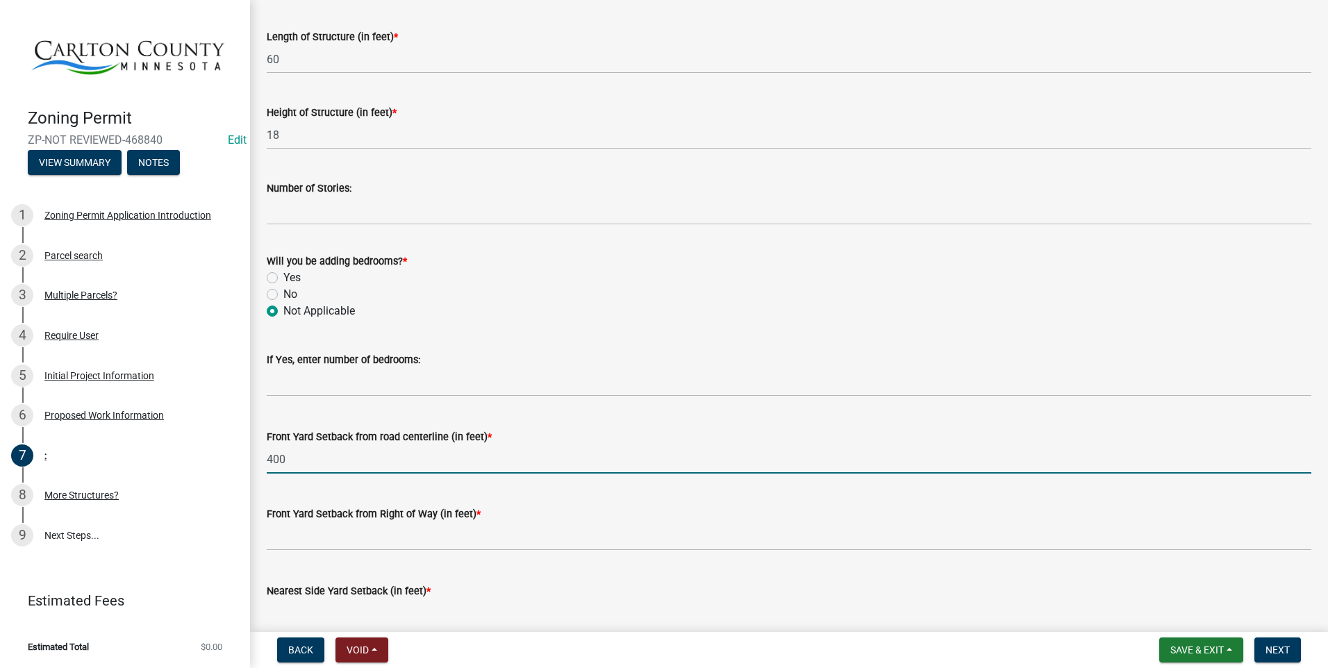
drag, startPoint x: 328, startPoint y: 455, endPoint x: 251, endPoint y: 452, distance: 77.2
click at [251, 452] on div ": share Share Structure Information **Enter information for only one (1) struct…" at bounding box center [789, 259] width 1078 height 1875
type input "410"
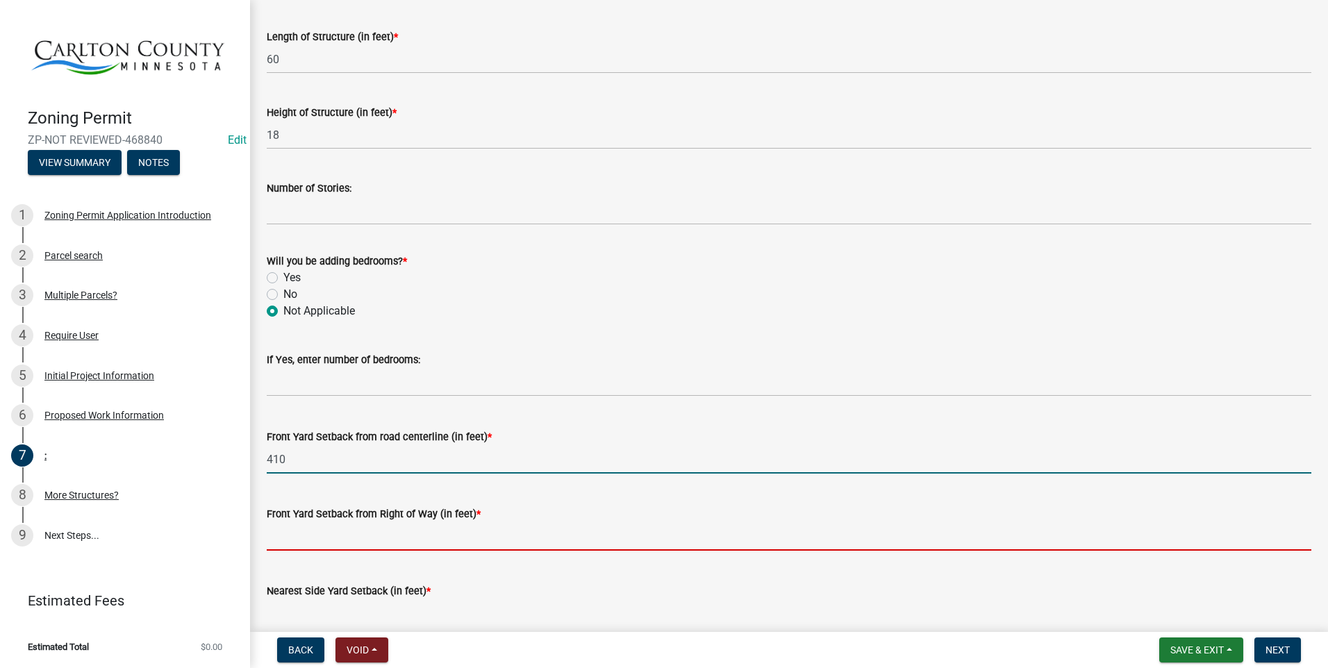
drag, startPoint x: 317, startPoint y: 537, endPoint x: 303, endPoint y: 546, distance: 16.6
click at [313, 536] on input "text" at bounding box center [789, 536] width 1045 height 28
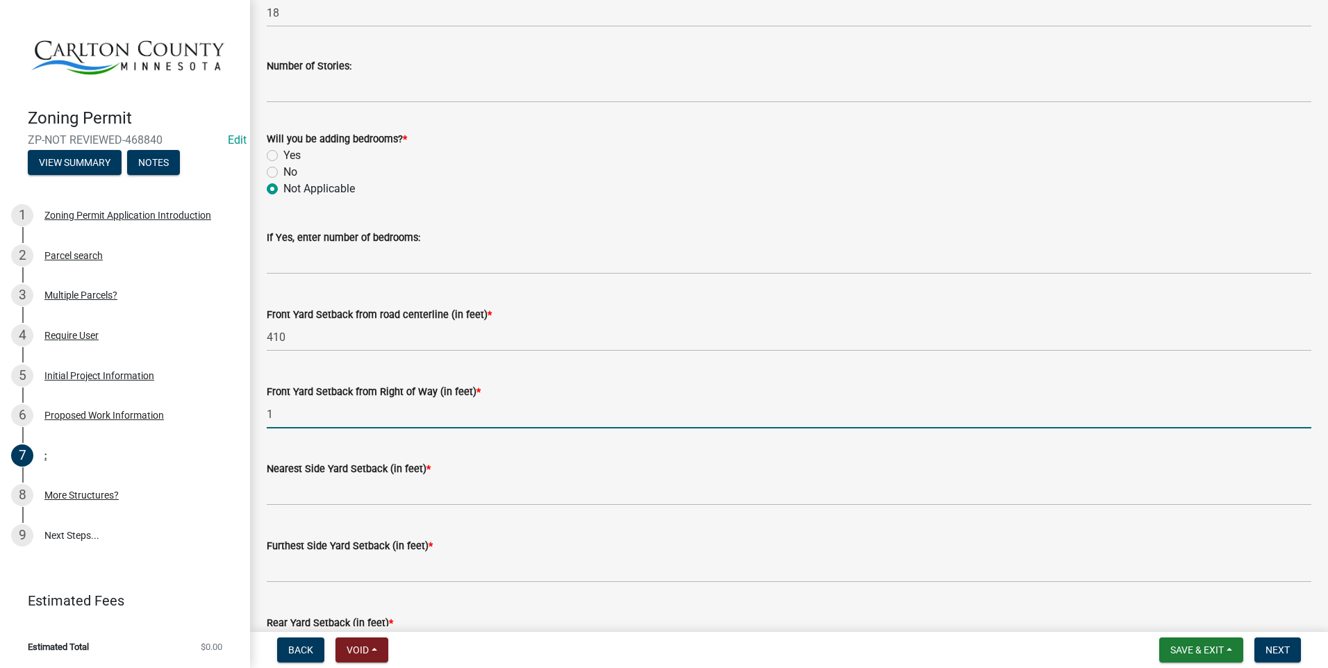
scroll to position [834, 0]
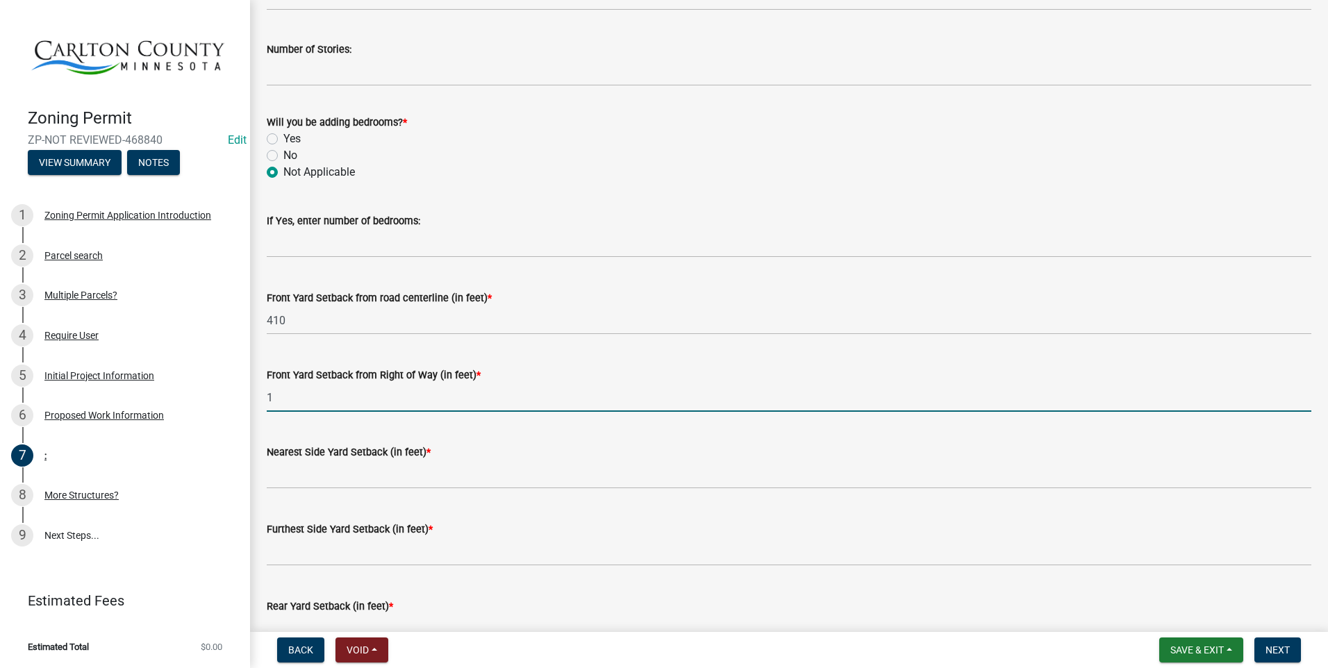
type input "1"
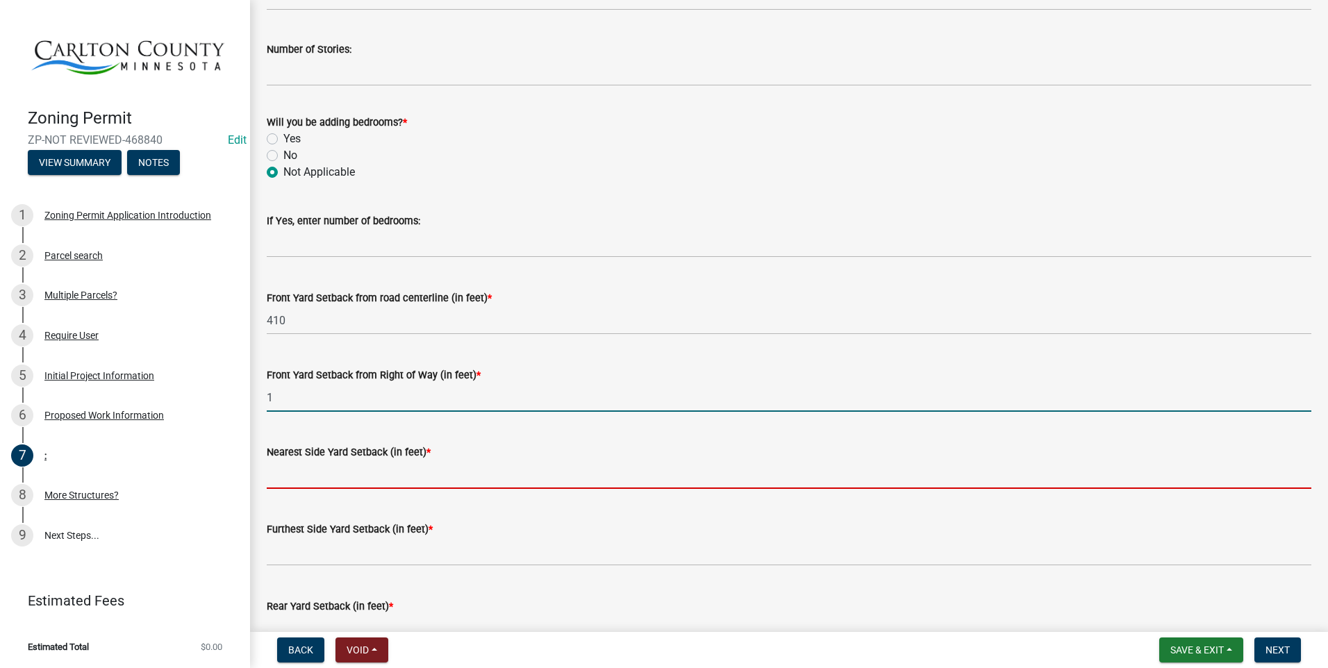
click at [364, 474] on input "text" at bounding box center [789, 475] width 1045 height 28
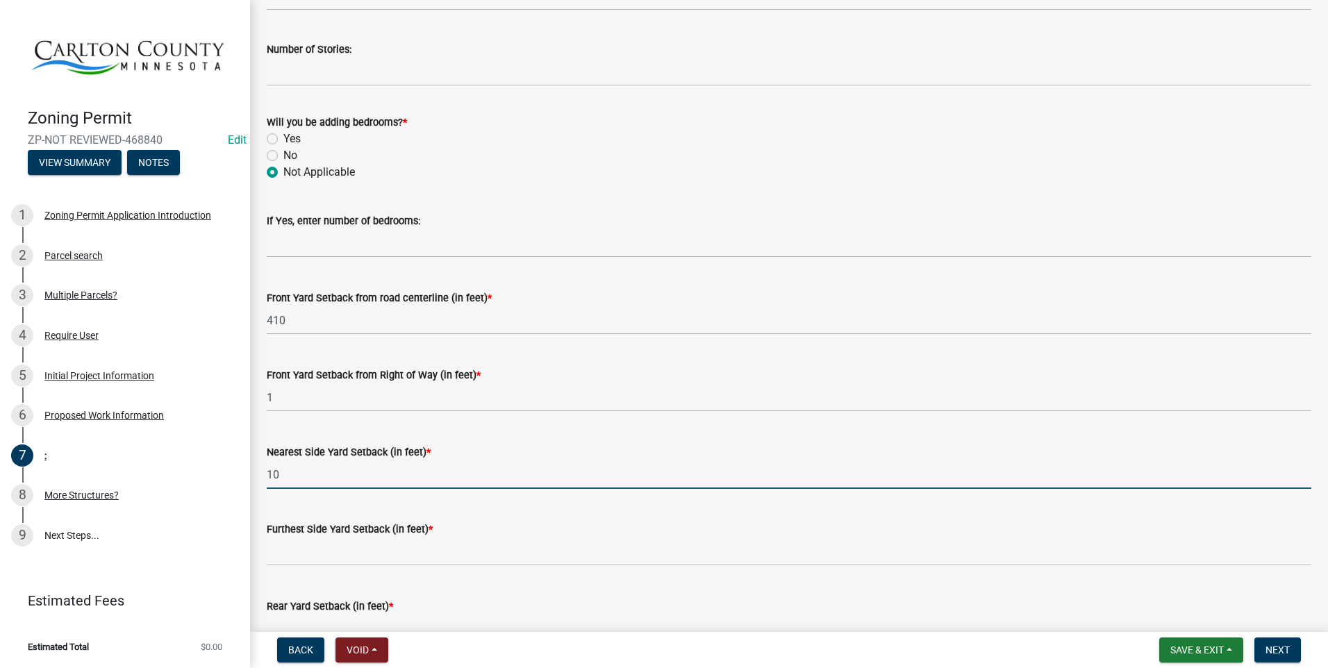
type input "10"
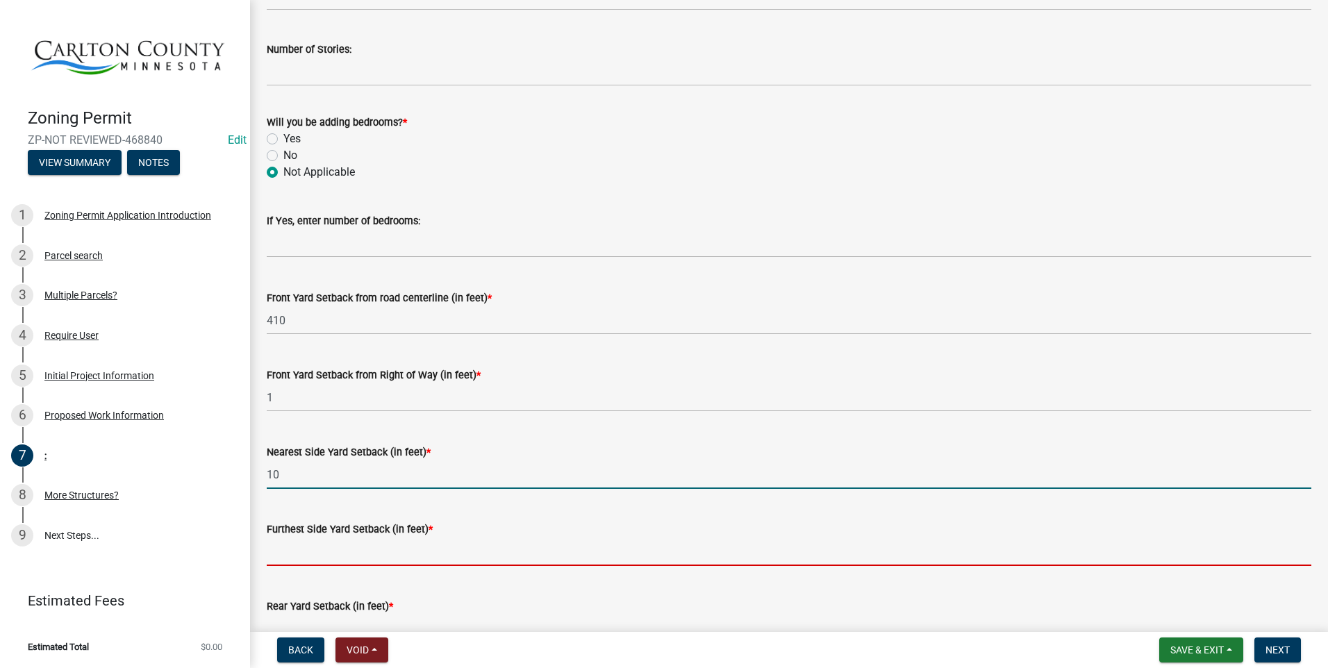
click at [336, 546] on input "text" at bounding box center [789, 552] width 1045 height 28
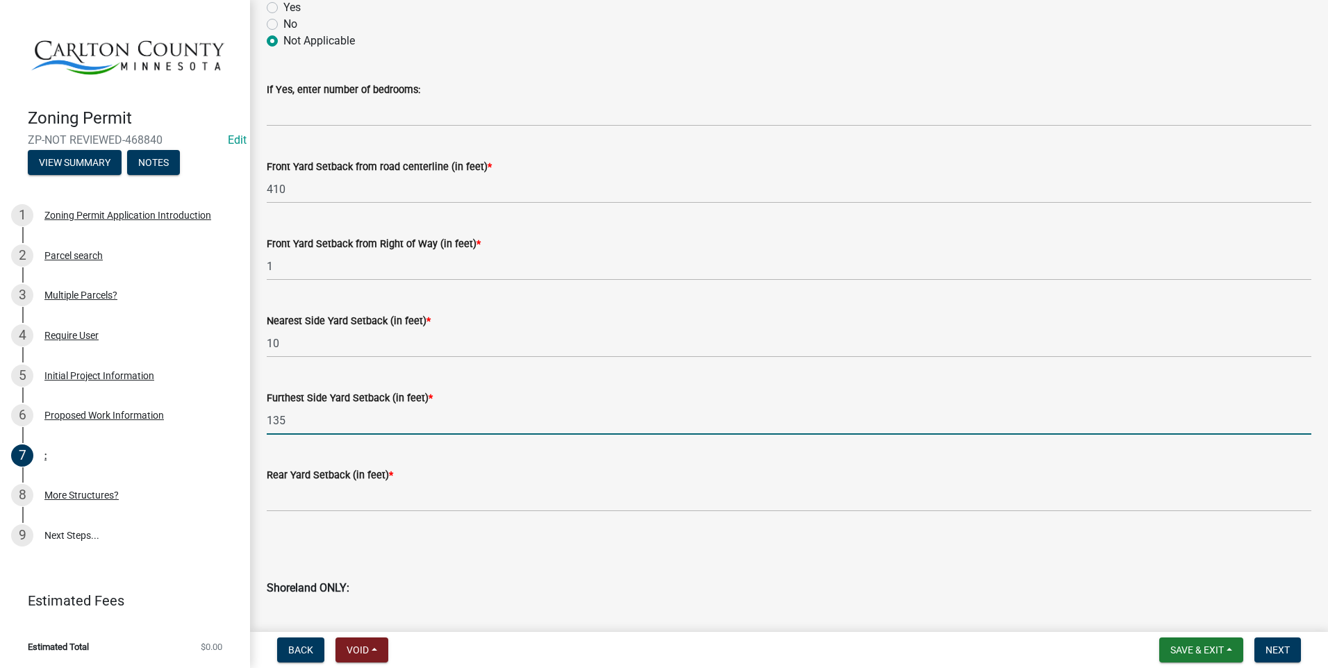
scroll to position [972, 0]
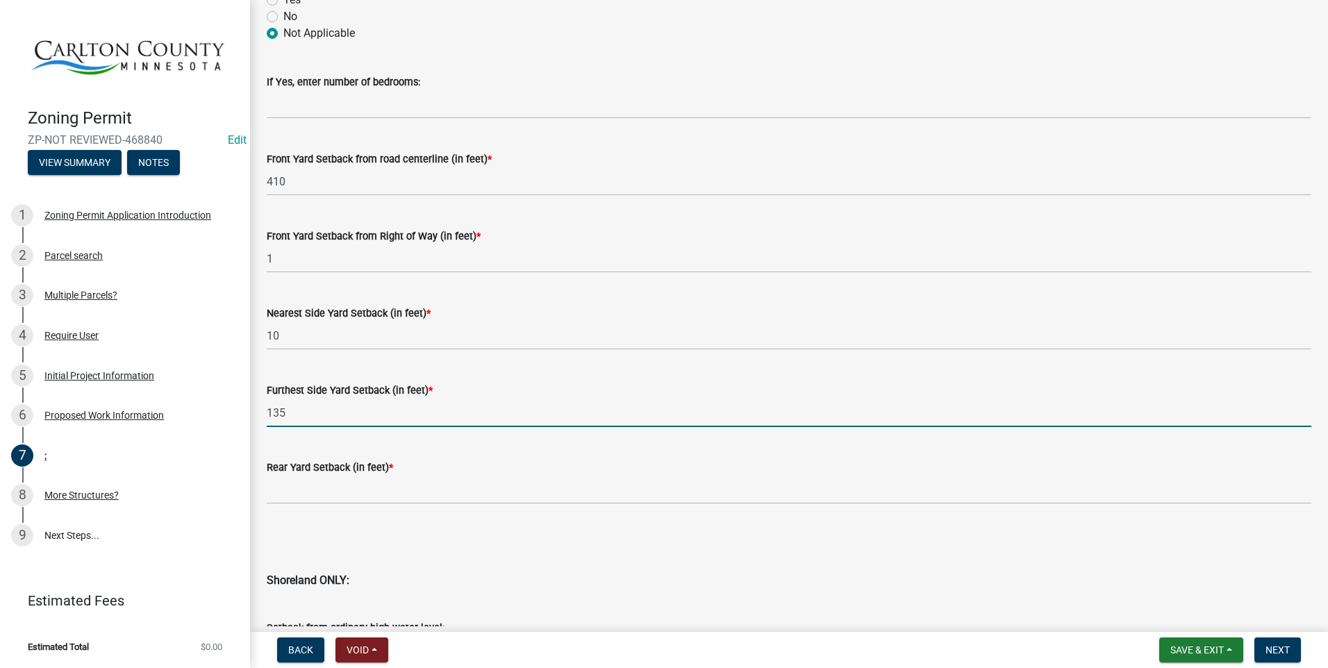
type input "135"
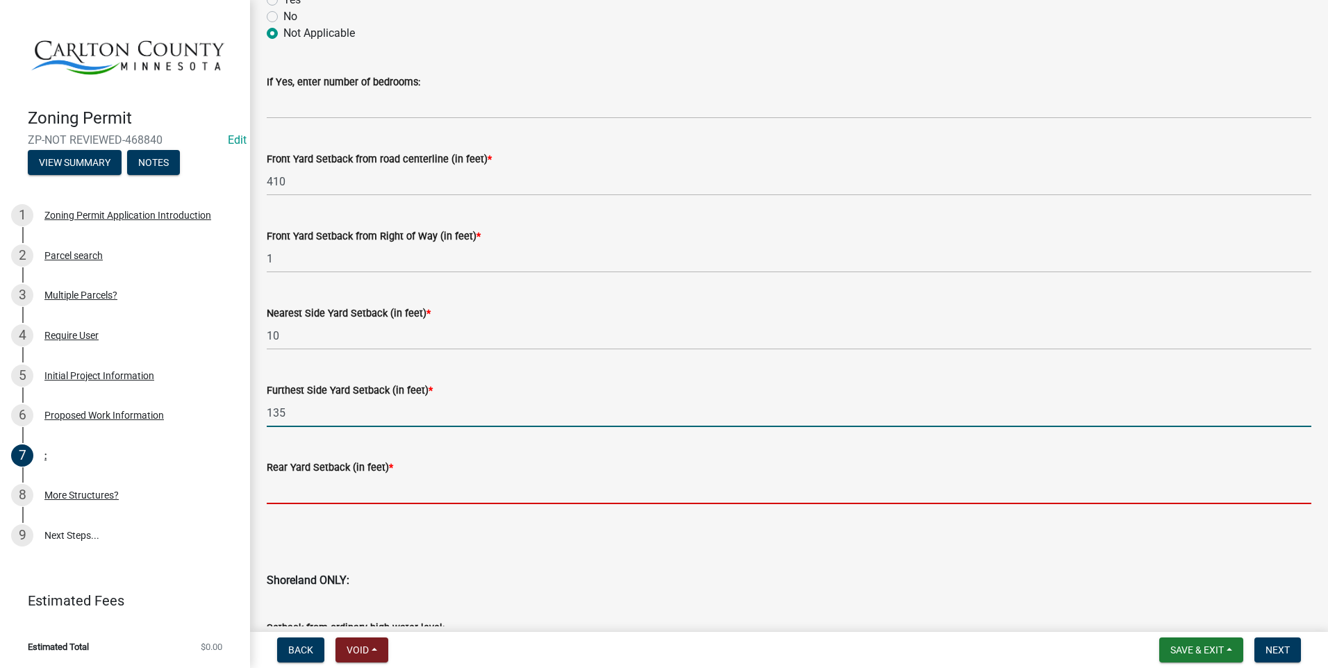
click at [345, 487] on input "text" at bounding box center [789, 490] width 1045 height 28
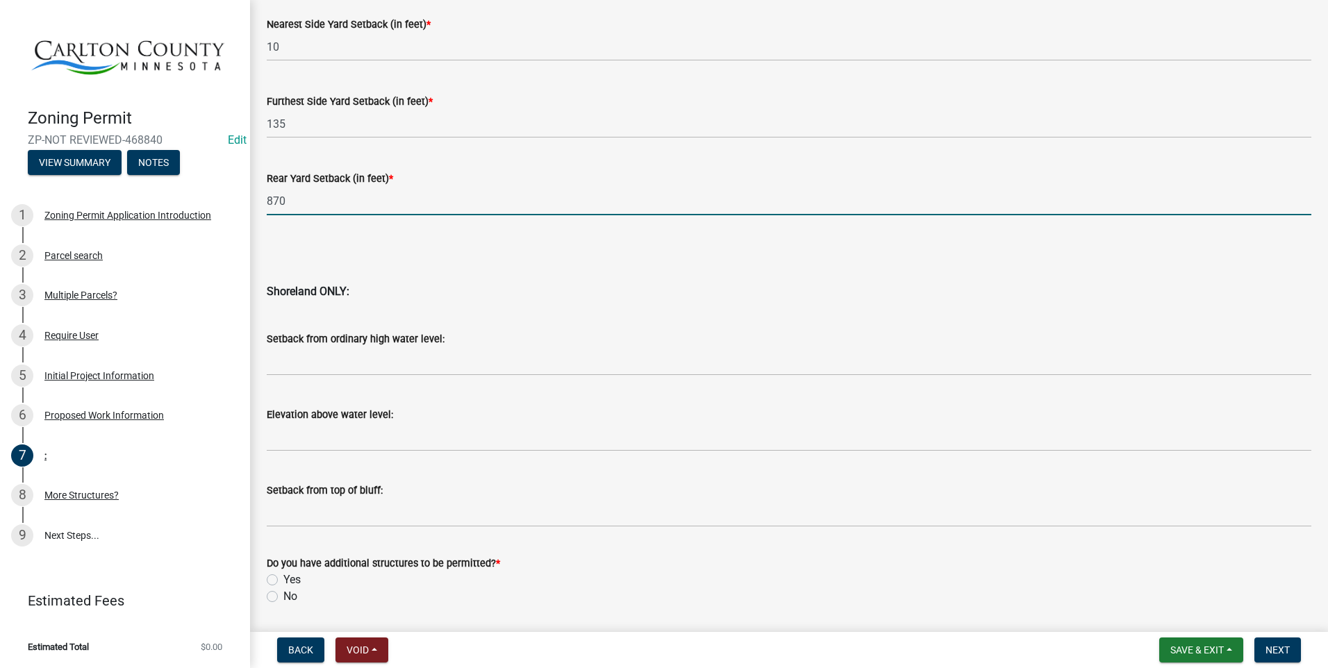
scroll to position [1307, 0]
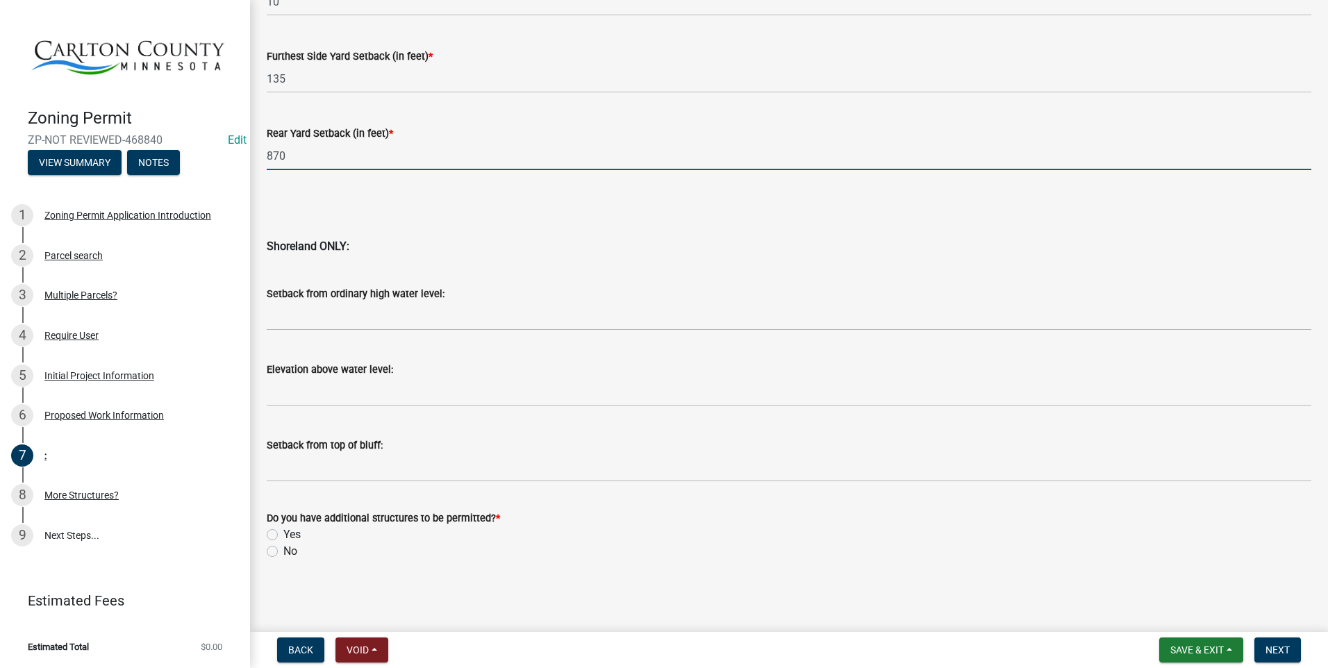
type input "870"
click at [283, 554] on label "No" at bounding box center [290, 551] width 14 height 17
click at [283, 552] on input "No" at bounding box center [287, 547] width 9 height 9
radio input "true"
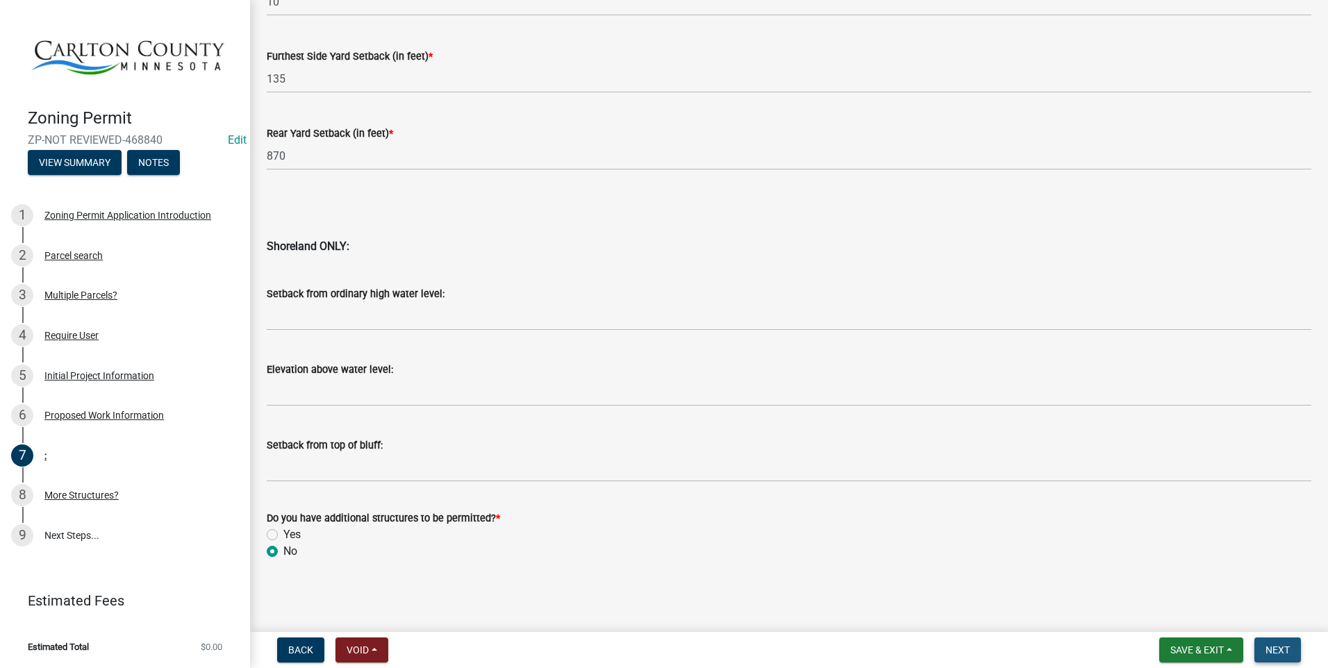
click at [1284, 643] on button "Next" at bounding box center [1277, 650] width 47 height 25
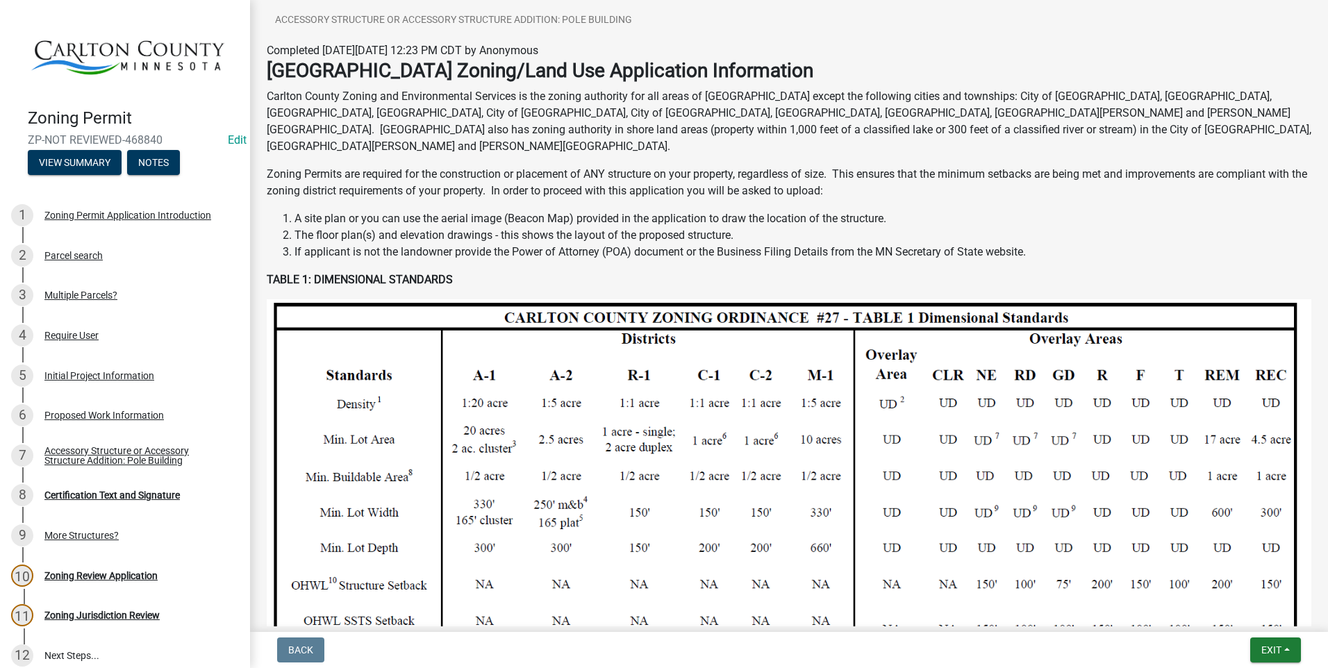
scroll to position [208, 0]
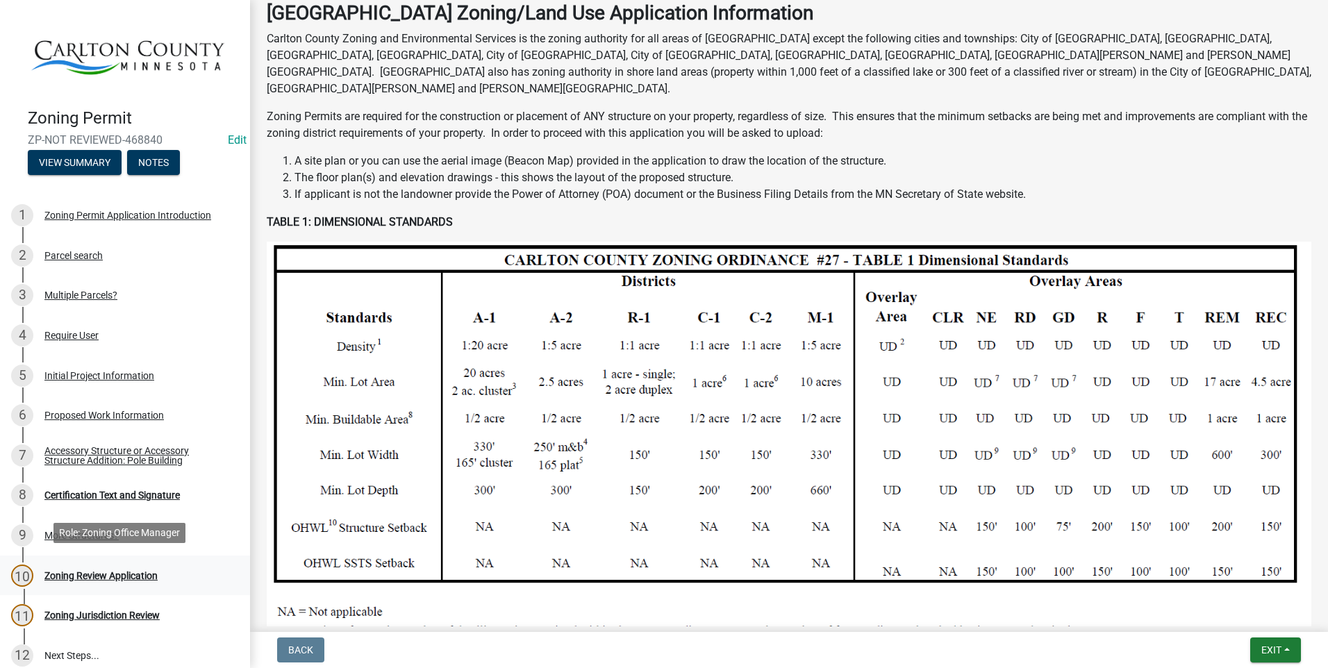
click at [140, 571] on div "Zoning Review Application" at bounding box center [100, 576] width 113 height 10
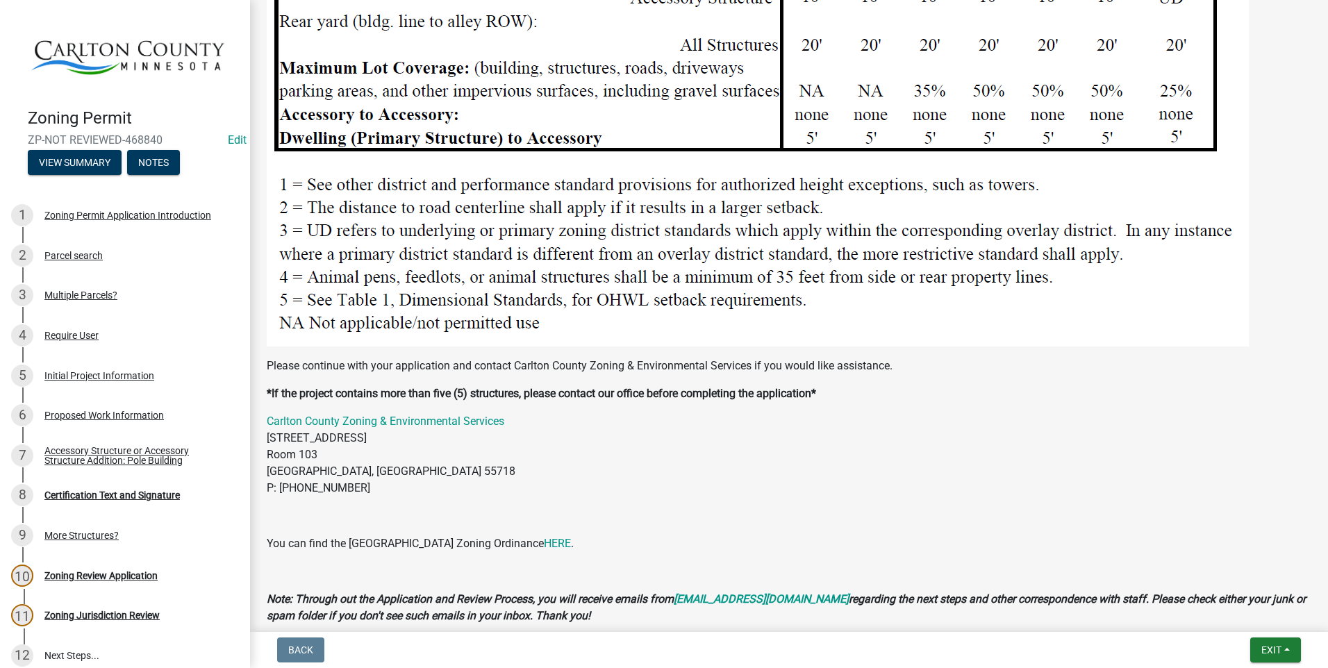
scroll to position [1855, 0]
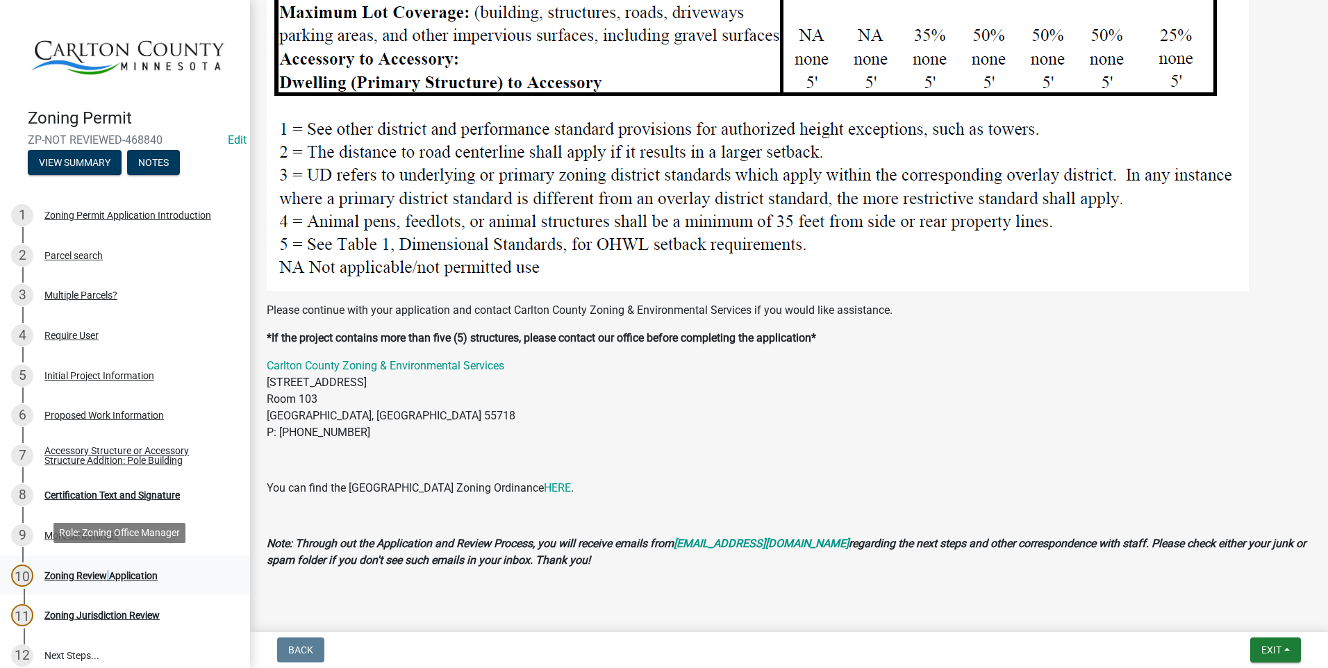
click at [104, 565] on div "10 Zoning Review Application" at bounding box center [119, 576] width 217 height 22
drag, startPoint x: 104, startPoint y: 565, endPoint x: 71, endPoint y: 577, distance: 35.6
click at [71, 577] on div "10 Zoning Review Application" at bounding box center [119, 576] width 217 height 22
click at [71, 571] on div "Zoning Review Application" at bounding box center [100, 576] width 113 height 10
click at [20, 570] on div "10" at bounding box center [22, 576] width 22 height 22
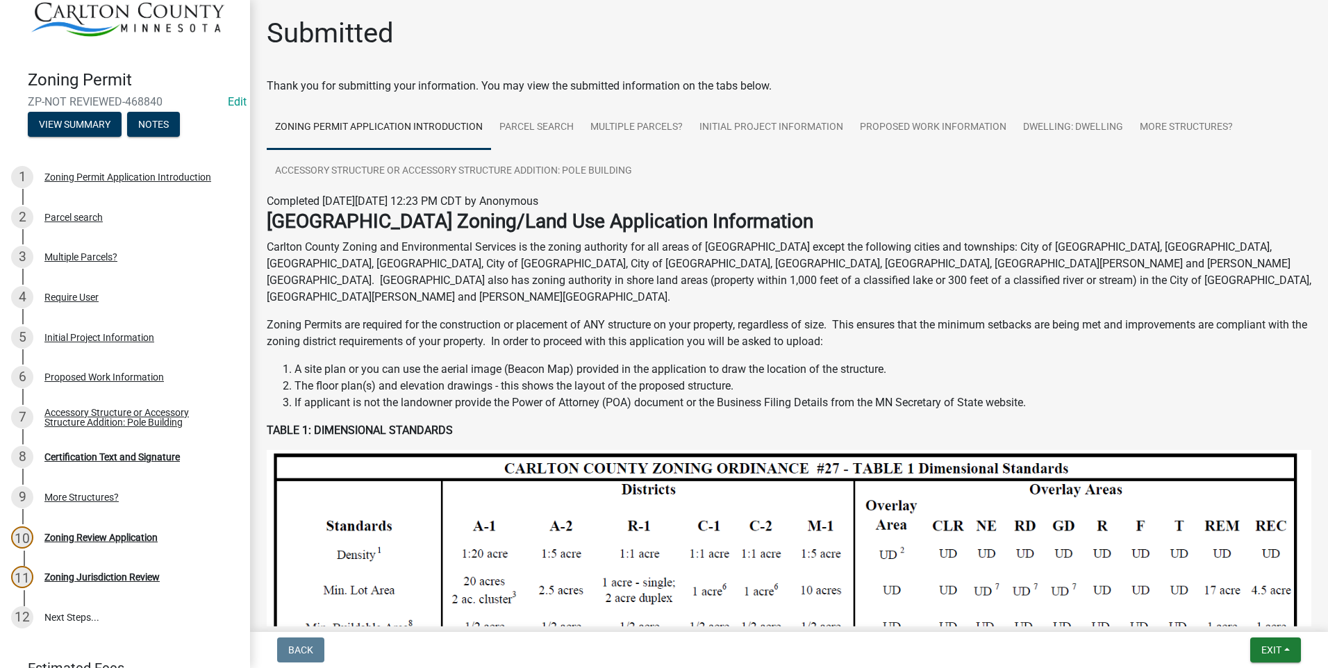
scroll to position [69, 0]
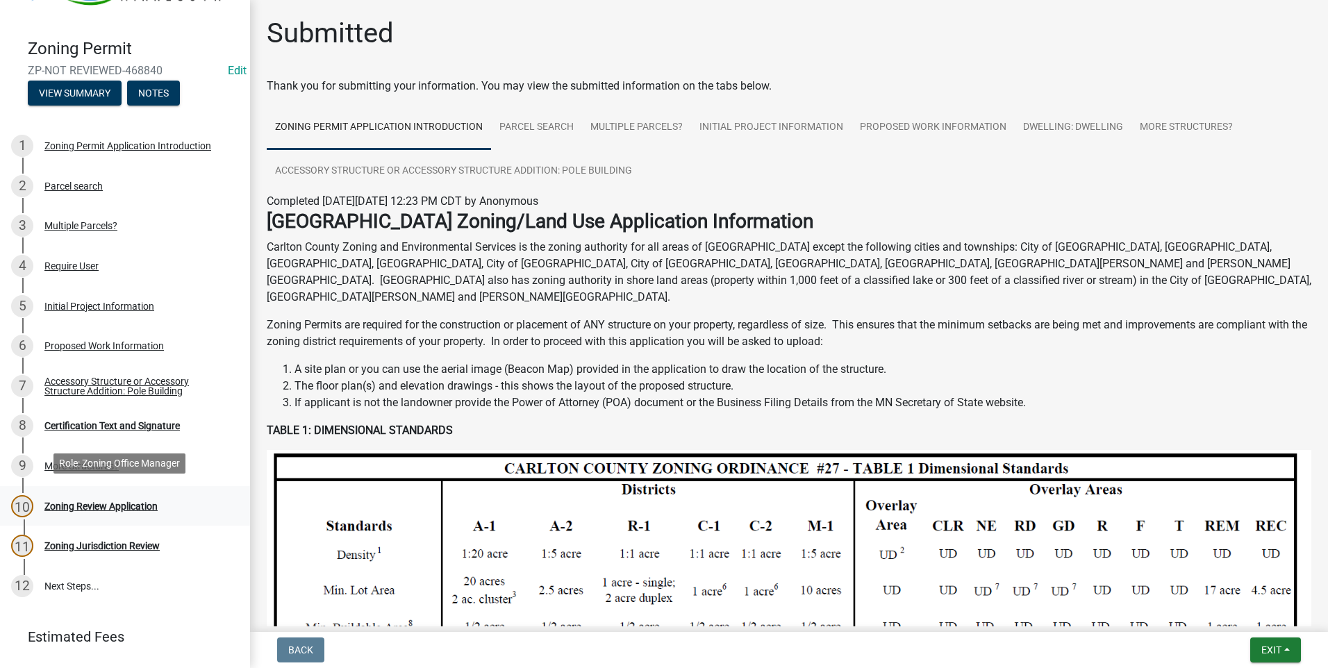
click at [140, 502] on div "Zoning Review Application" at bounding box center [100, 507] width 113 height 10
click at [103, 535] on div "11 Zoning Jurisdiction Review" at bounding box center [119, 546] width 217 height 22
click at [26, 536] on div "11" at bounding box center [22, 546] width 22 height 22
drag, startPoint x: 26, startPoint y: 536, endPoint x: 88, endPoint y: 537, distance: 61.1
click at [90, 541] on div "Zoning Jurisdiction Review" at bounding box center [101, 546] width 115 height 10
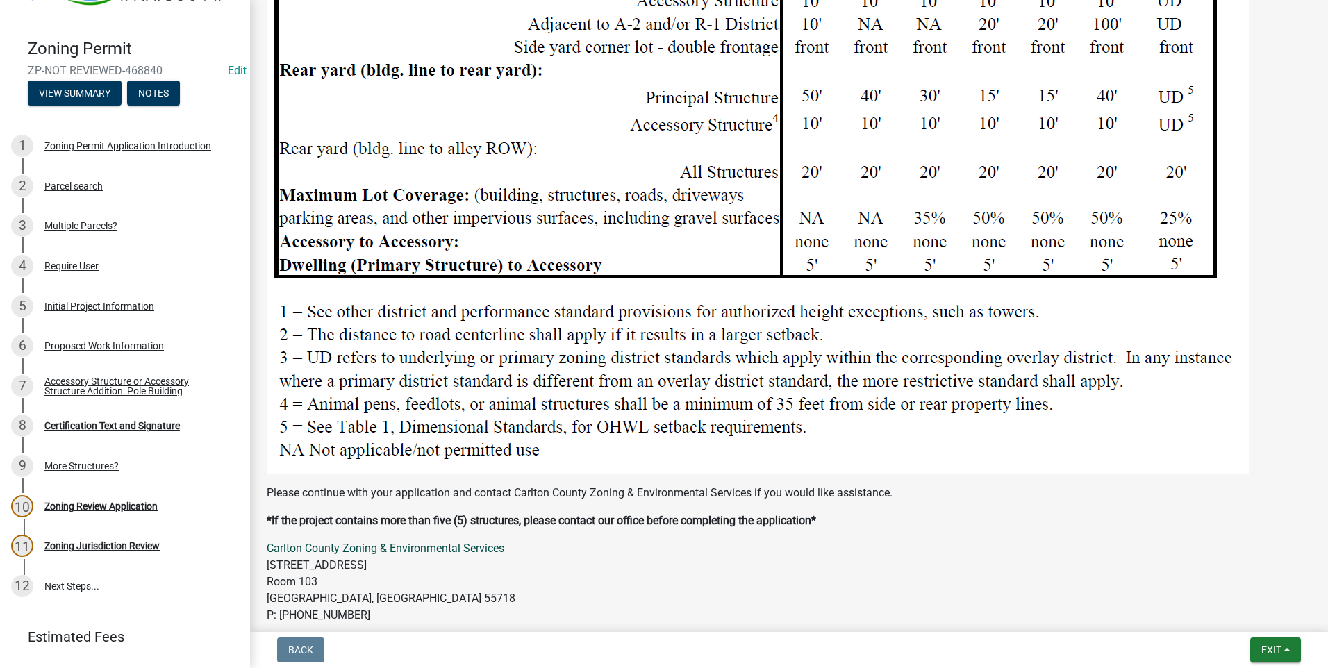
scroll to position [1855, 0]
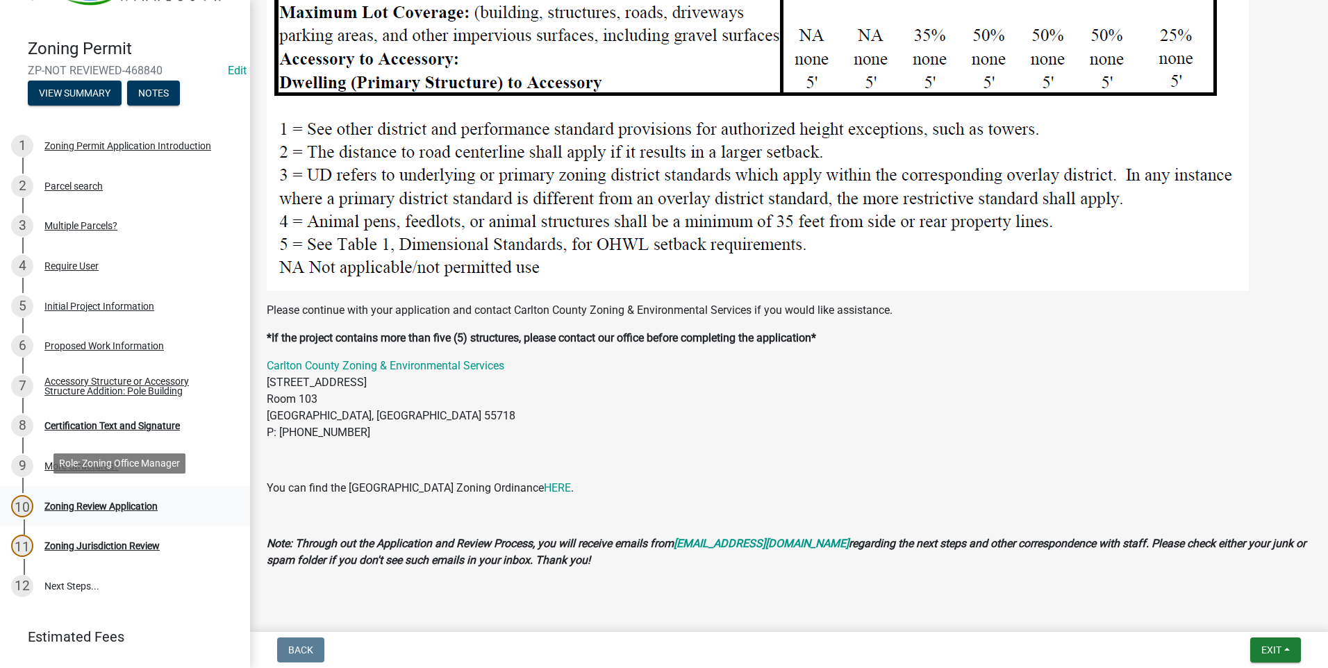
click at [76, 495] on div "10 Zoning Review Application" at bounding box center [119, 506] width 217 height 22
click at [20, 499] on div "10" at bounding box center [22, 506] width 22 height 22
drag, startPoint x: 20, startPoint y: 499, endPoint x: 133, endPoint y: 538, distance: 118.8
click at [133, 541] on div "Zoning Jurisdiction Review" at bounding box center [101, 546] width 115 height 10
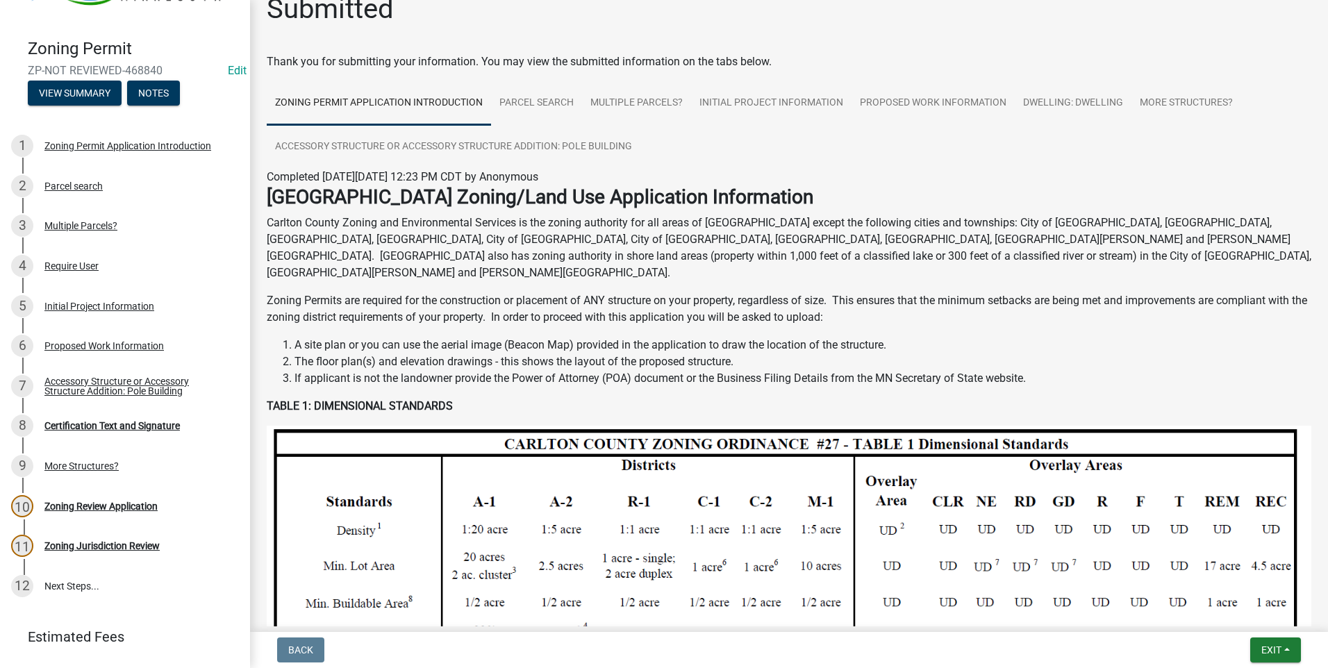
scroll to position [0, 0]
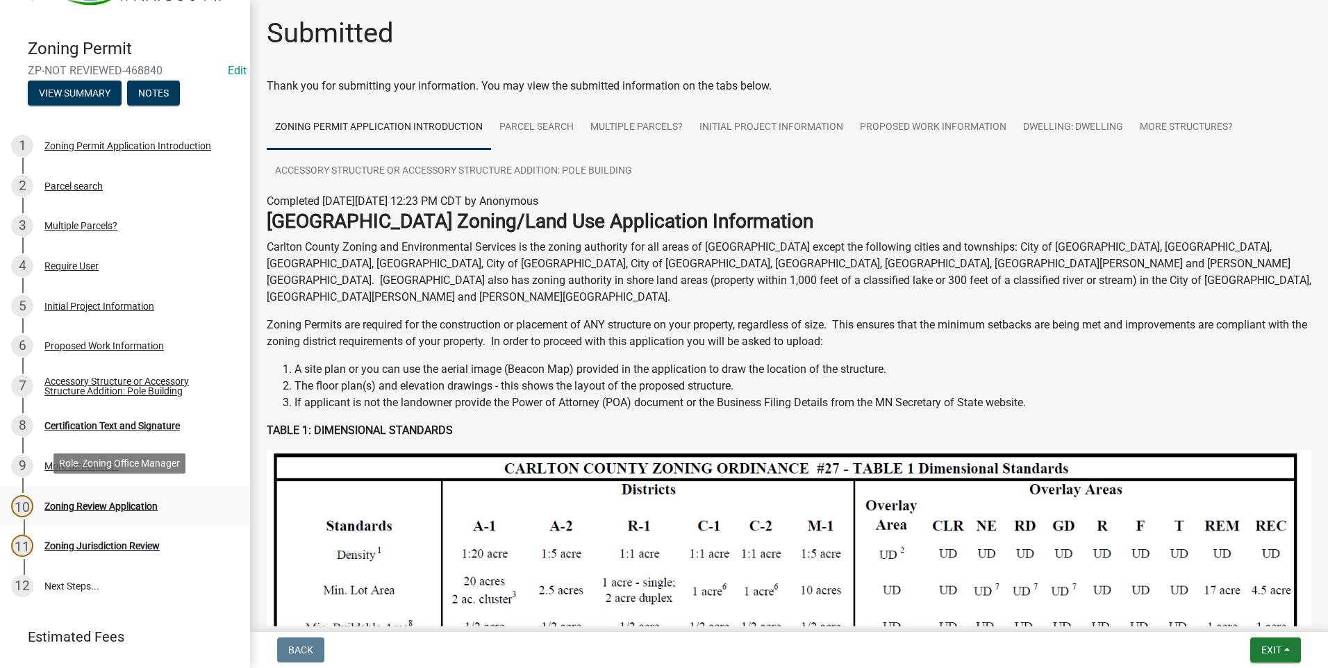
click at [106, 495] on div "10 Zoning Review Application" at bounding box center [119, 506] width 217 height 22
drag, startPoint x: 85, startPoint y: 449, endPoint x: 94, endPoint y: 433, distance: 19.0
click at [85, 449] on link "9 More Structures?" at bounding box center [125, 466] width 250 height 40
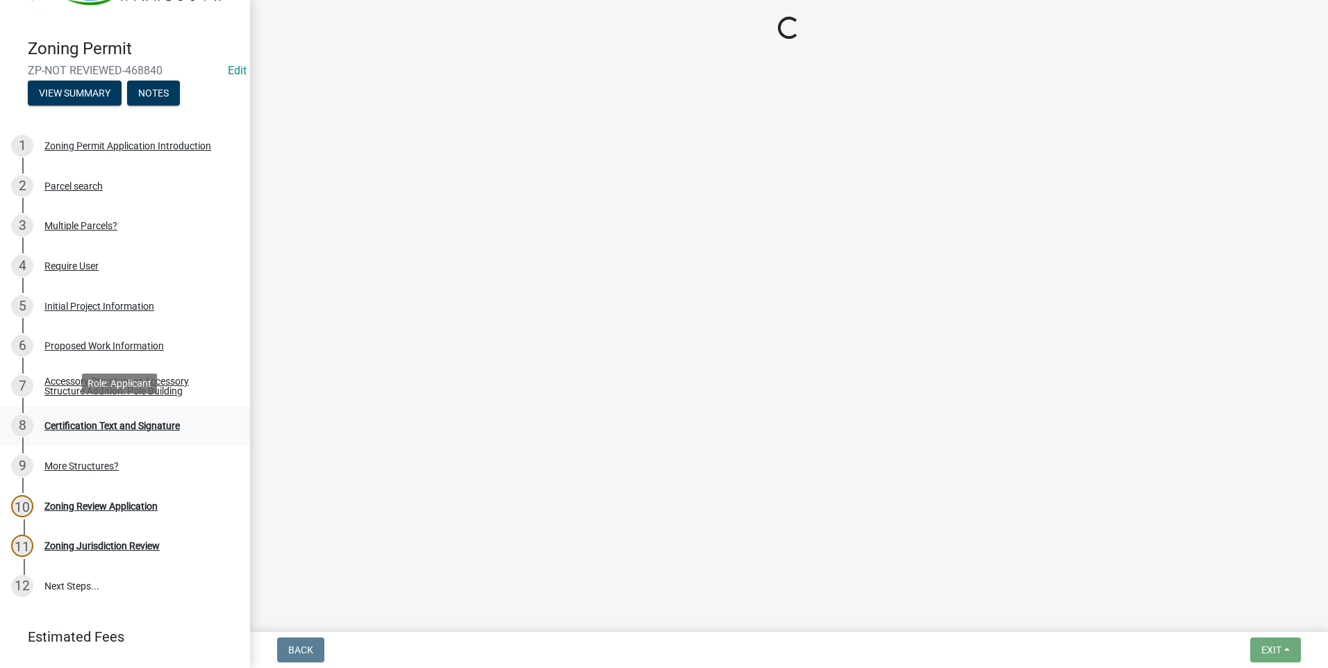
click at [101, 421] on div "Certification Text and Signature" at bounding box center [111, 426] width 135 height 10
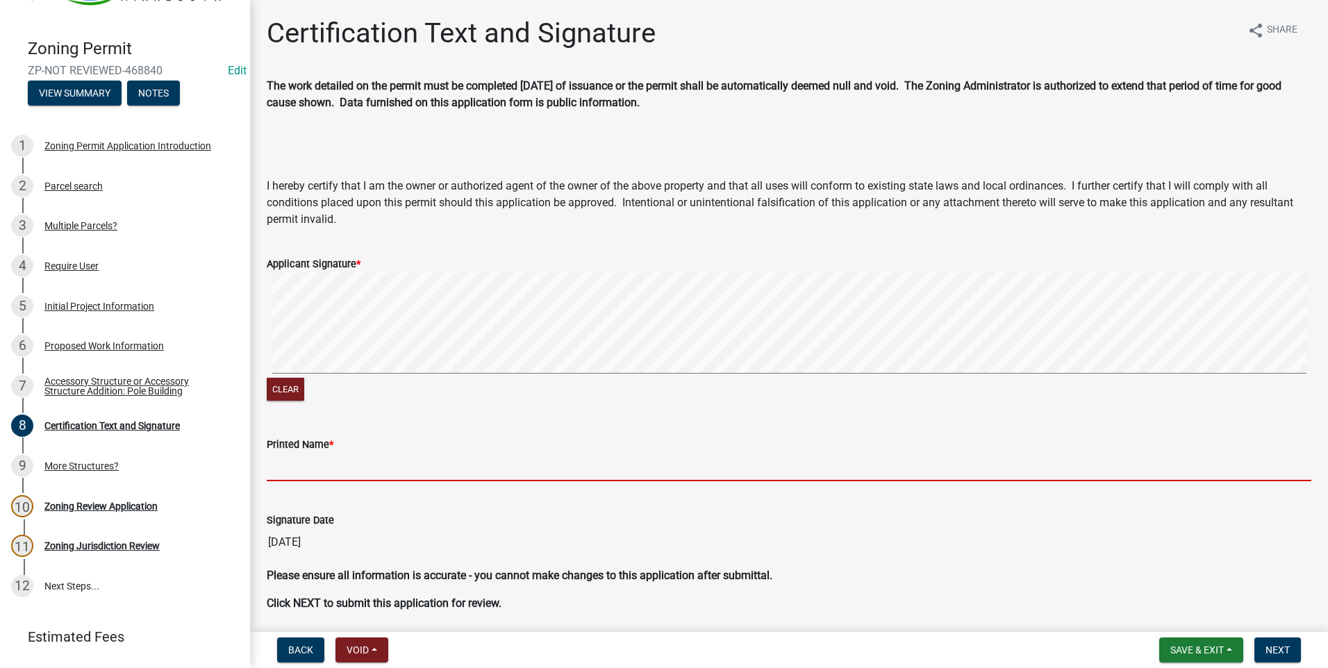
click at [341, 456] on input "Printed Name *" at bounding box center [789, 467] width 1045 height 28
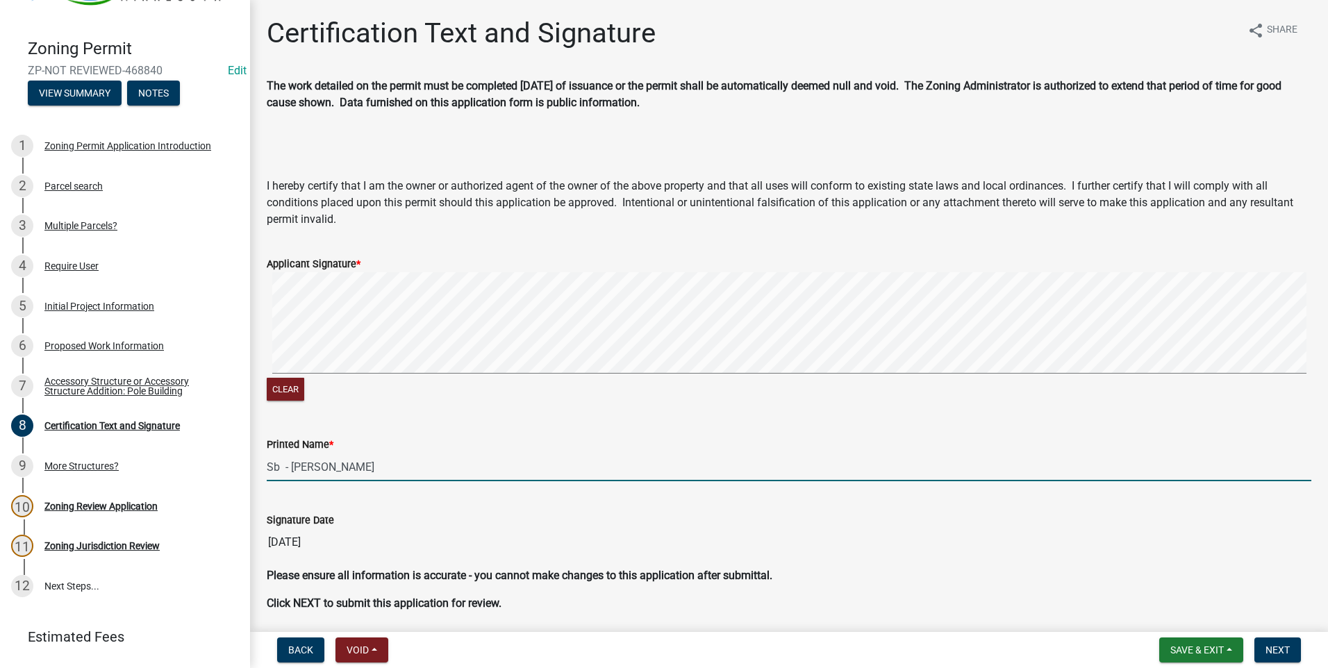
drag, startPoint x: 291, startPoint y: 468, endPoint x: 315, endPoint y: 453, distance: 28.1
click at [297, 464] on input "Sb - [PERSON_NAME]" at bounding box center [789, 467] width 1045 height 28
drag, startPoint x: 289, startPoint y: 467, endPoint x: 293, endPoint y: 451, distance: 17.2
click at [290, 465] on input "Sb - [PERSON_NAME]" at bounding box center [789, 467] width 1045 height 28
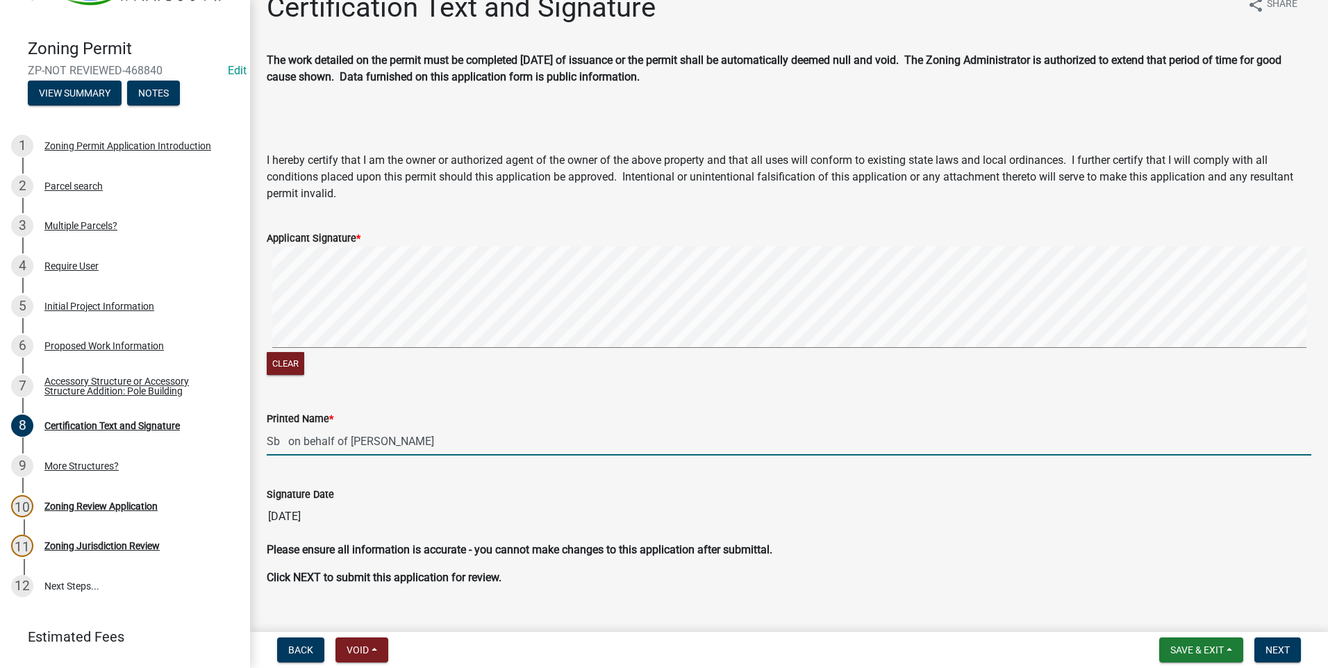
scroll to position [51, 0]
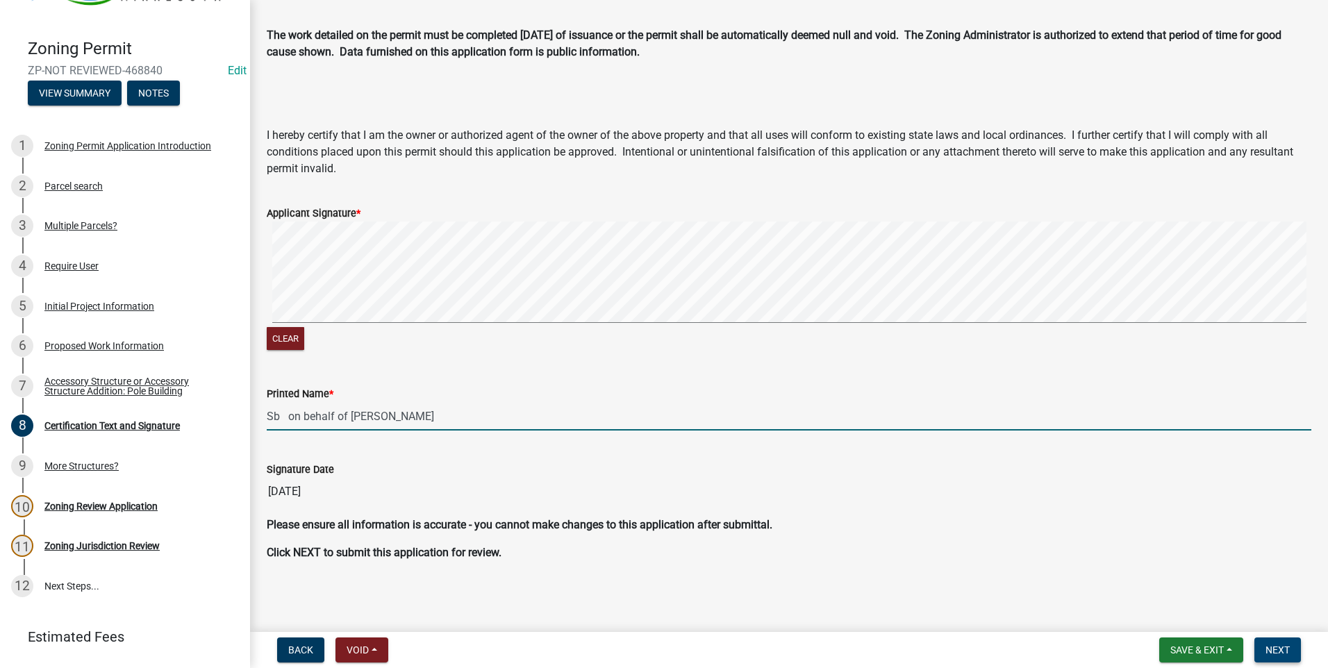
type input "Sb on behalf of [PERSON_NAME]"
click at [1282, 638] on button "Next" at bounding box center [1277, 650] width 47 height 25
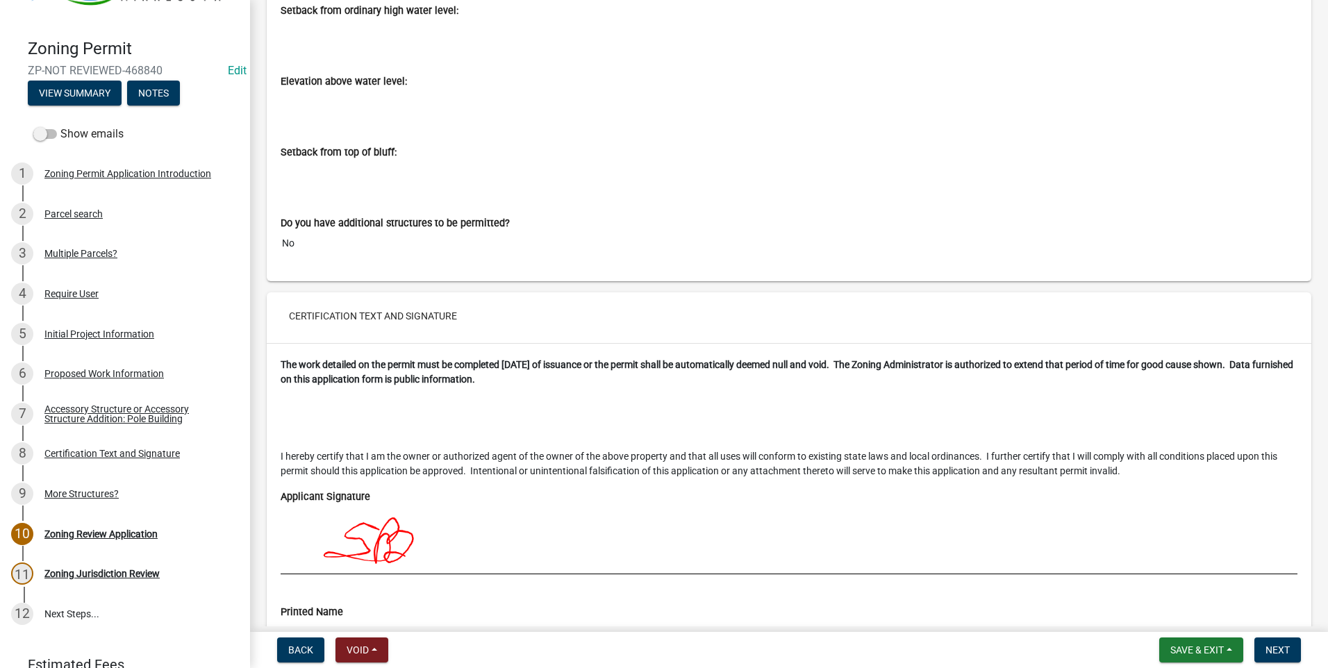
scroll to position [7367, 0]
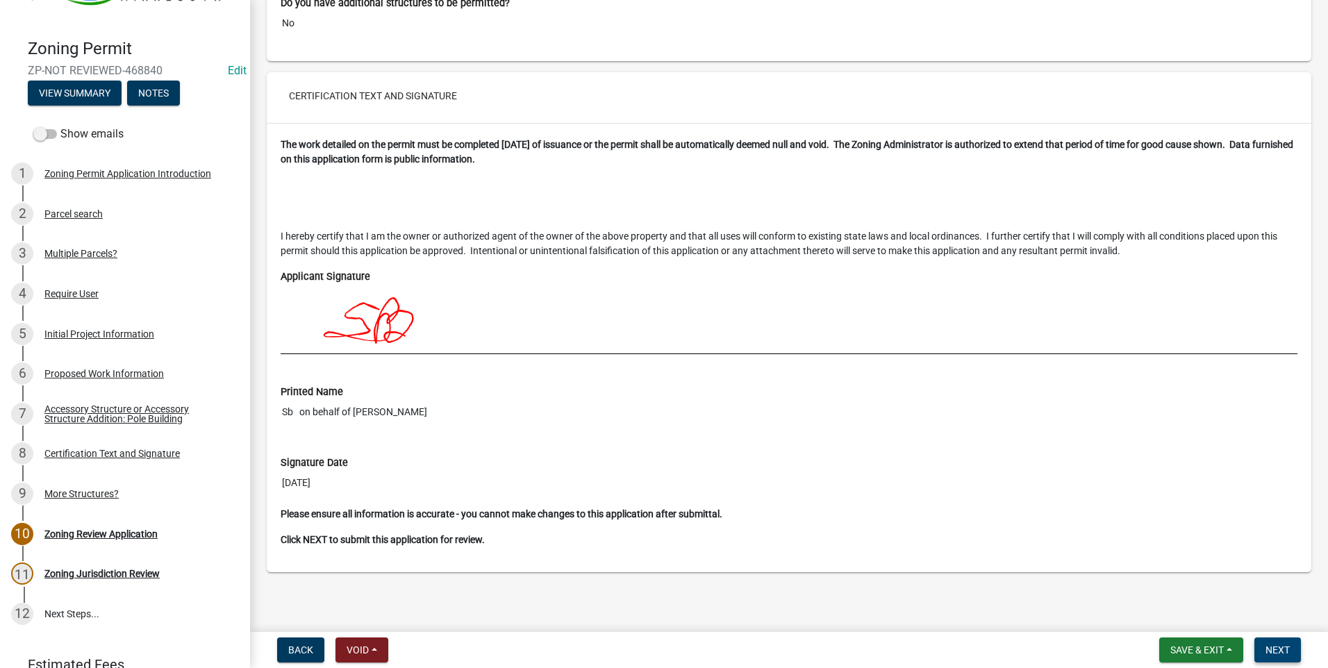
click at [1286, 645] on span "Next" at bounding box center [1278, 650] width 24 height 11
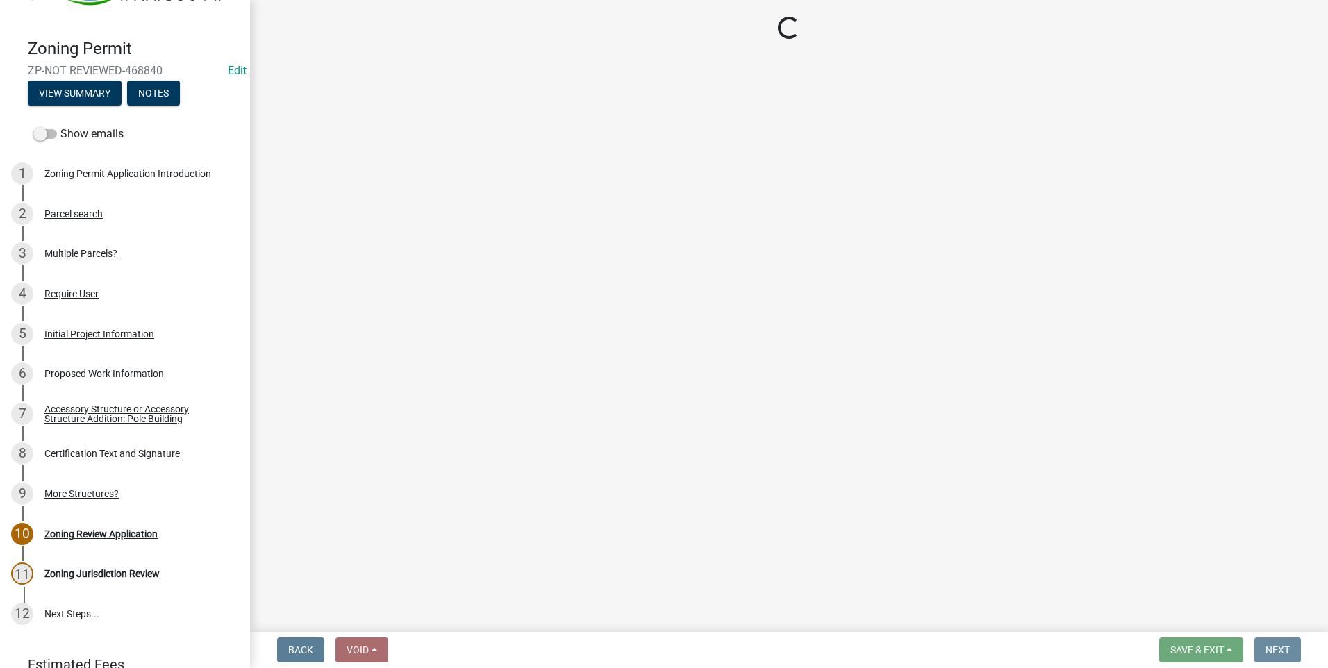
scroll to position [0, 0]
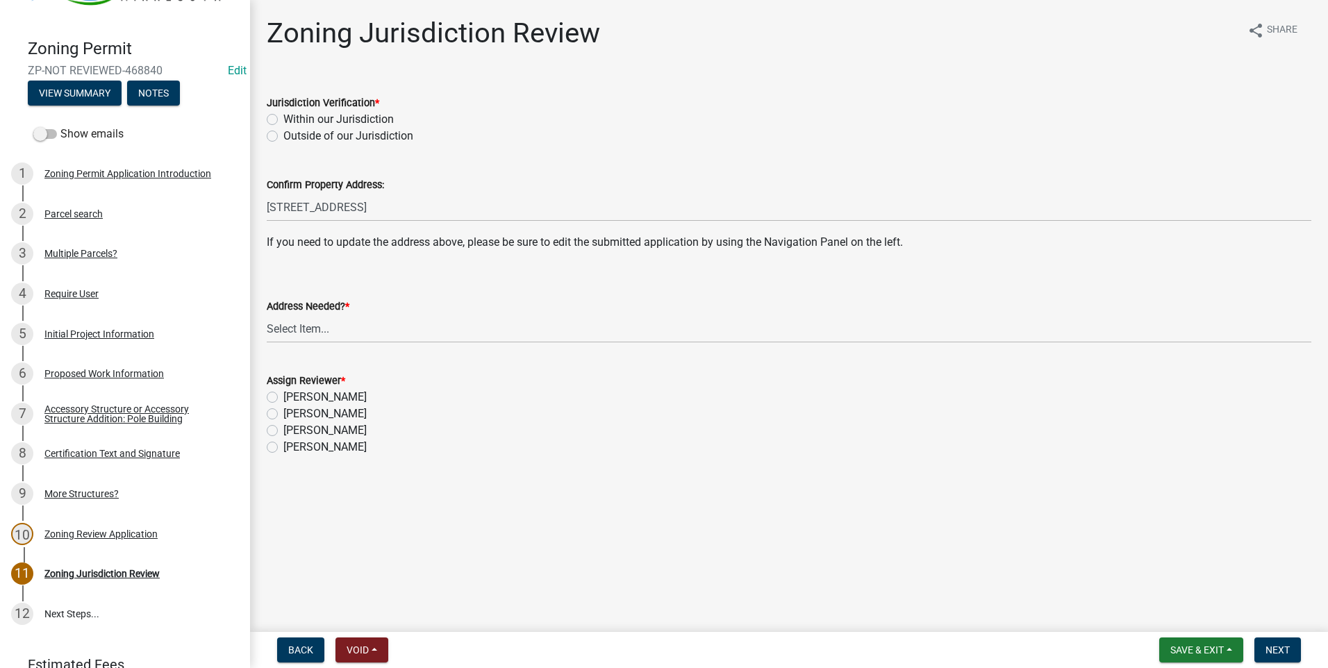
click at [326, 119] on label "Within our Jurisdiction" at bounding box center [338, 119] width 110 height 17
click at [292, 119] on input "Within our Jurisdiction" at bounding box center [287, 115] width 9 height 9
radio input "true"
click at [327, 322] on select "Select Item... Yes No" at bounding box center [789, 329] width 1045 height 28
click at [267, 315] on select "Select Item... Yes No" at bounding box center [789, 329] width 1045 height 28
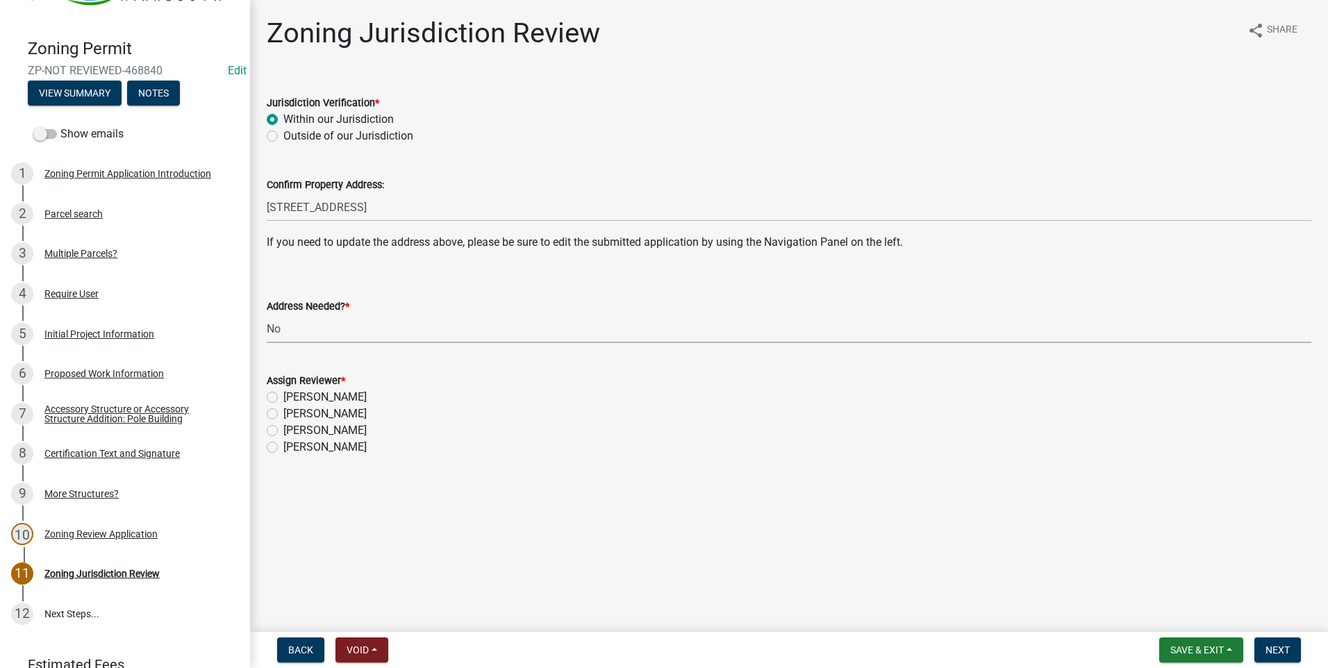
select select "aade736b-b8ba-42e5-ae4c-e00a265c1909"
click at [283, 415] on label "[PERSON_NAME]" at bounding box center [324, 414] width 83 height 17
click at [283, 415] on input "[PERSON_NAME]" at bounding box center [287, 410] width 9 height 9
radio input "true"
click at [1273, 640] on button "Next" at bounding box center [1277, 650] width 47 height 25
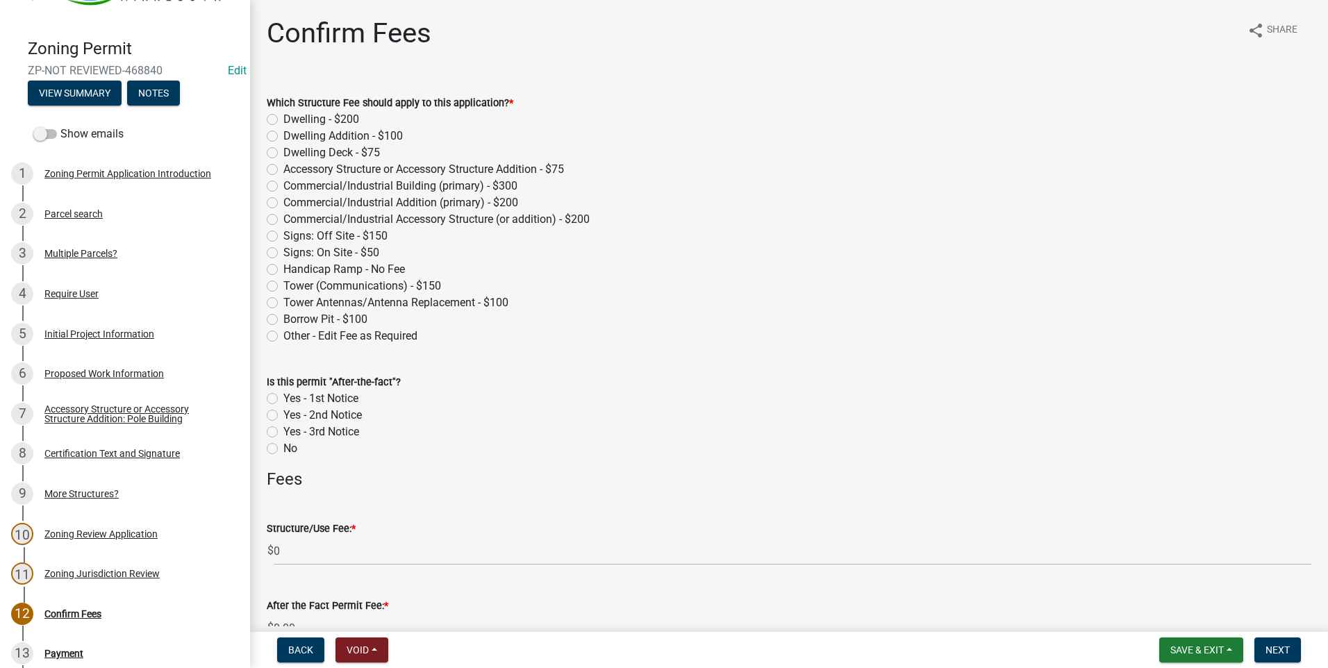
click at [283, 121] on label "Dwelling - $200" at bounding box center [321, 119] width 76 height 17
click at [283, 120] on input "Dwelling - $200" at bounding box center [287, 115] width 9 height 9
radio input "true"
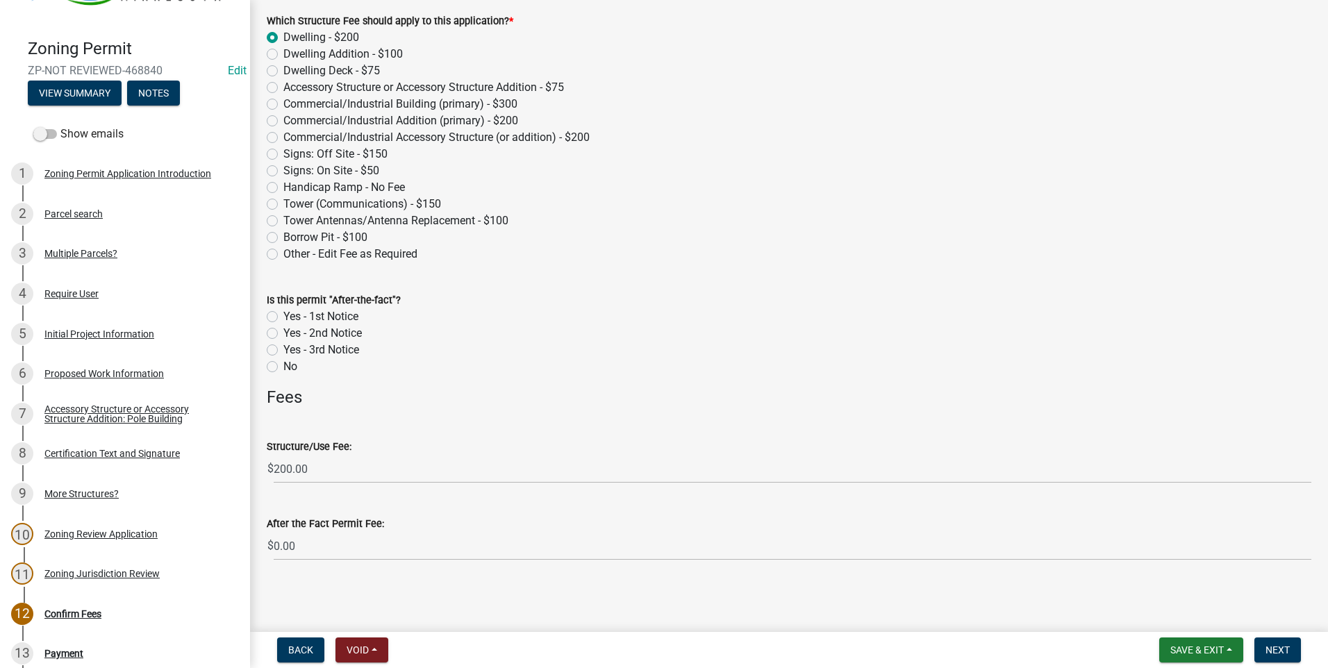
scroll to position [83, 0]
click at [1293, 643] on button "Next" at bounding box center [1277, 650] width 47 height 25
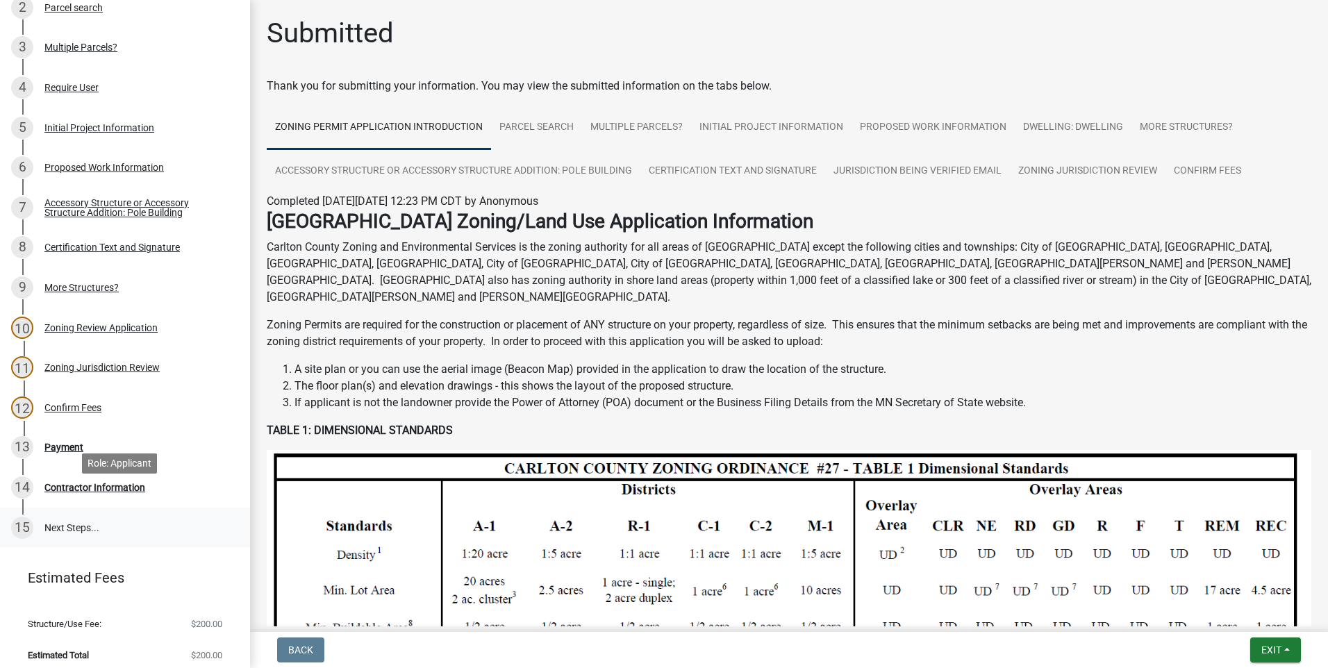
scroll to position [280, 0]
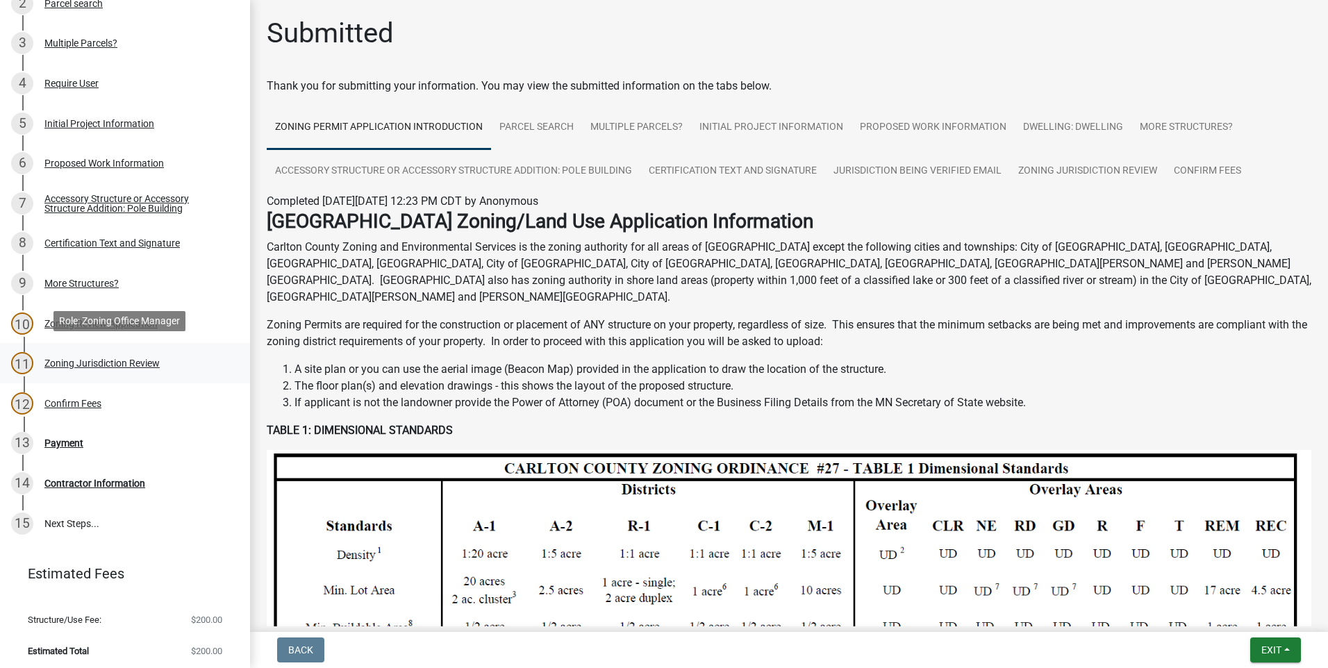
click at [122, 358] on div "Zoning Jurisdiction Review" at bounding box center [101, 363] width 115 height 10
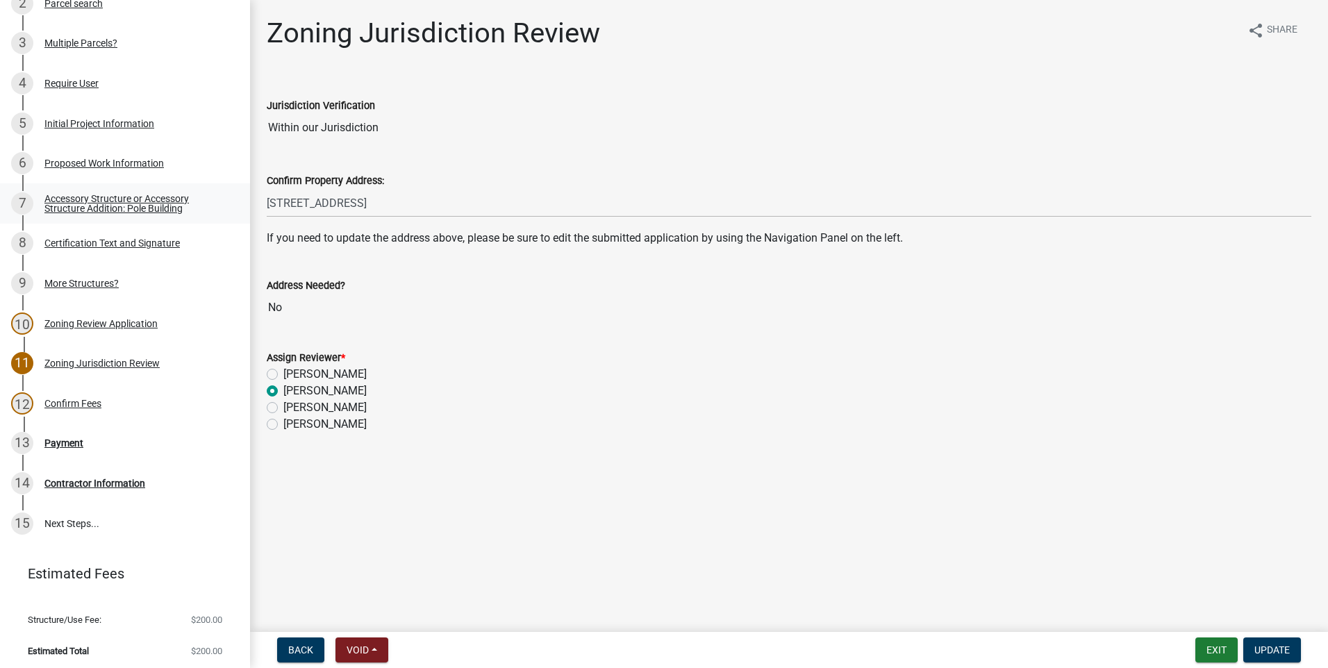
click at [126, 197] on div "Accessory Structure or Accessory Structure Addition: Pole Building" at bounding box center [135, 203] width 183 height 19
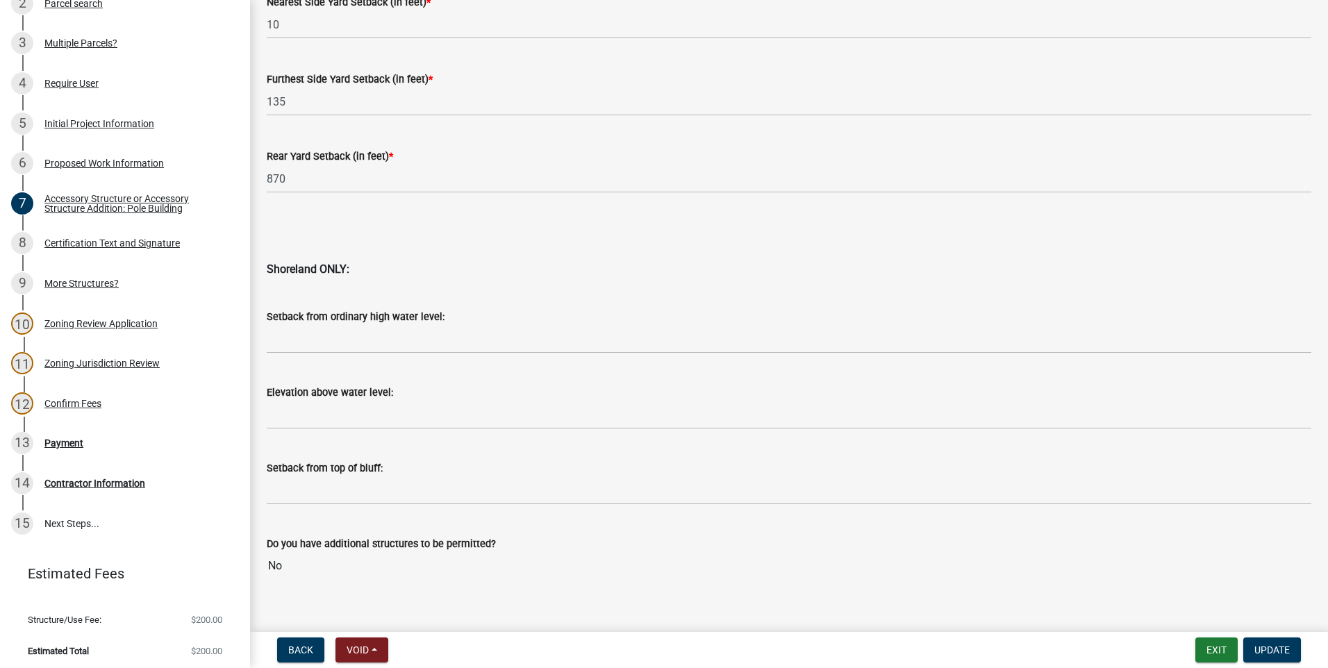
scroll to position [1302, 0]
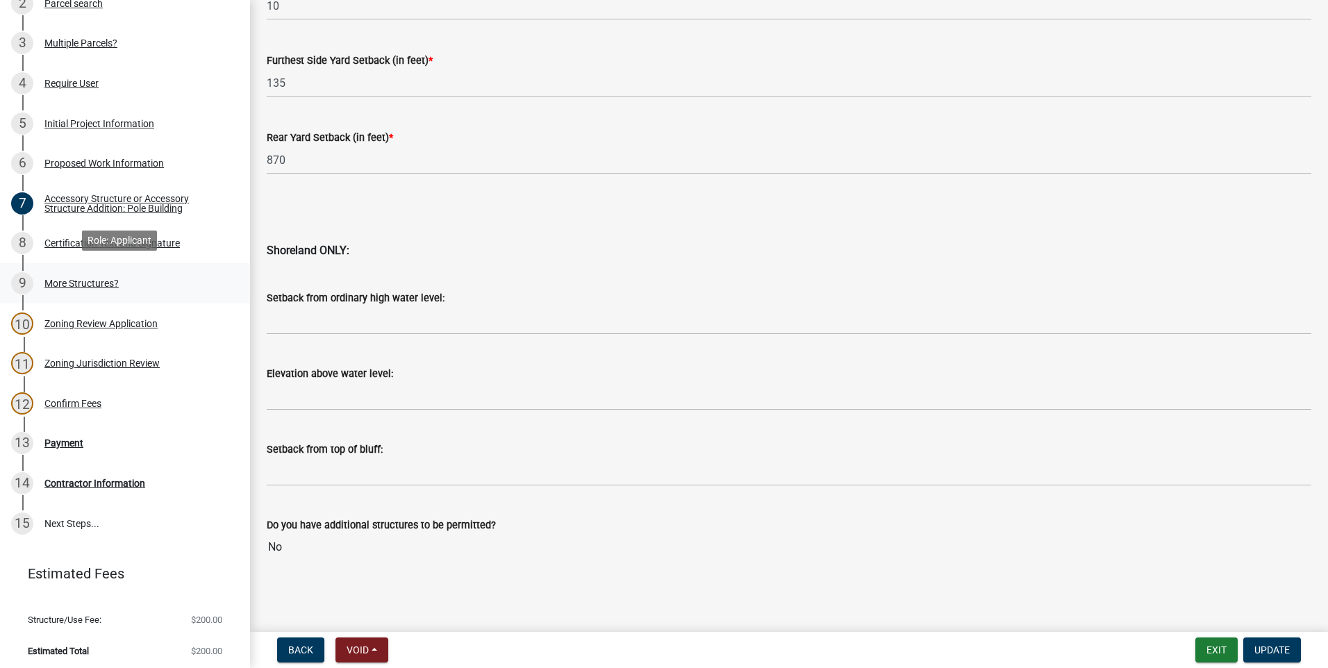
click at [100, 279] on div "More Structures?" at bounding box center [81, 284] width 74 height 10
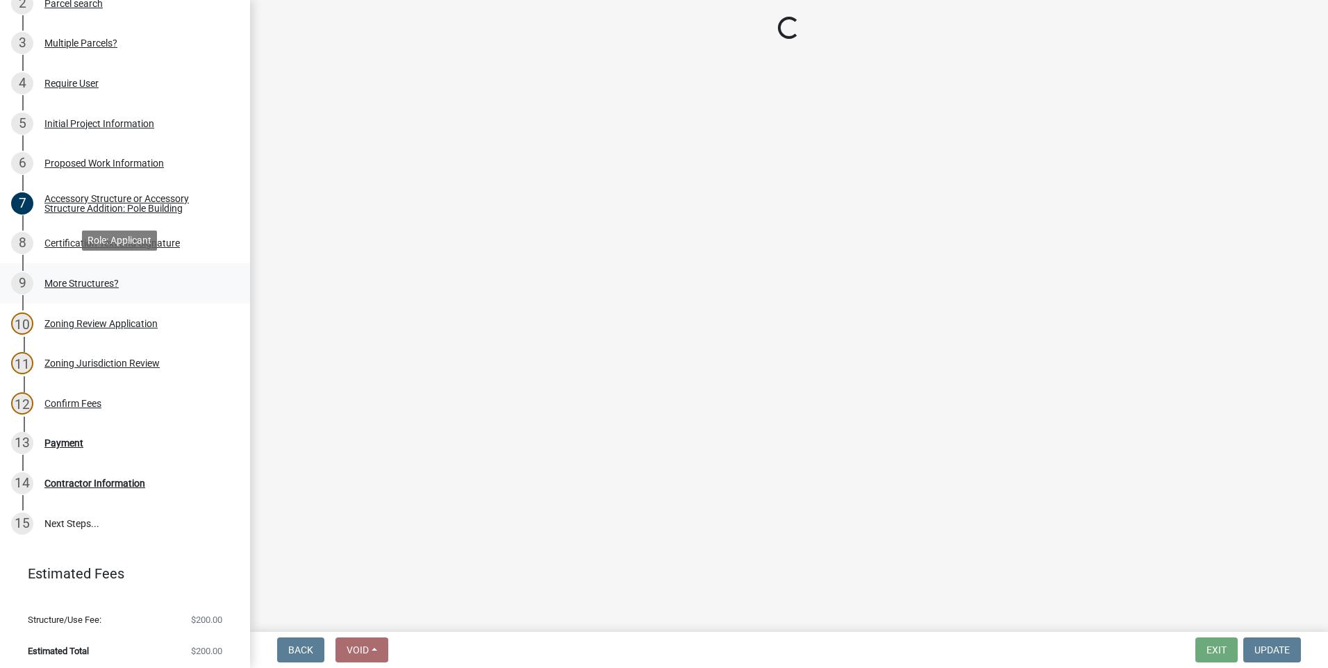
scroll to position [0, 0]
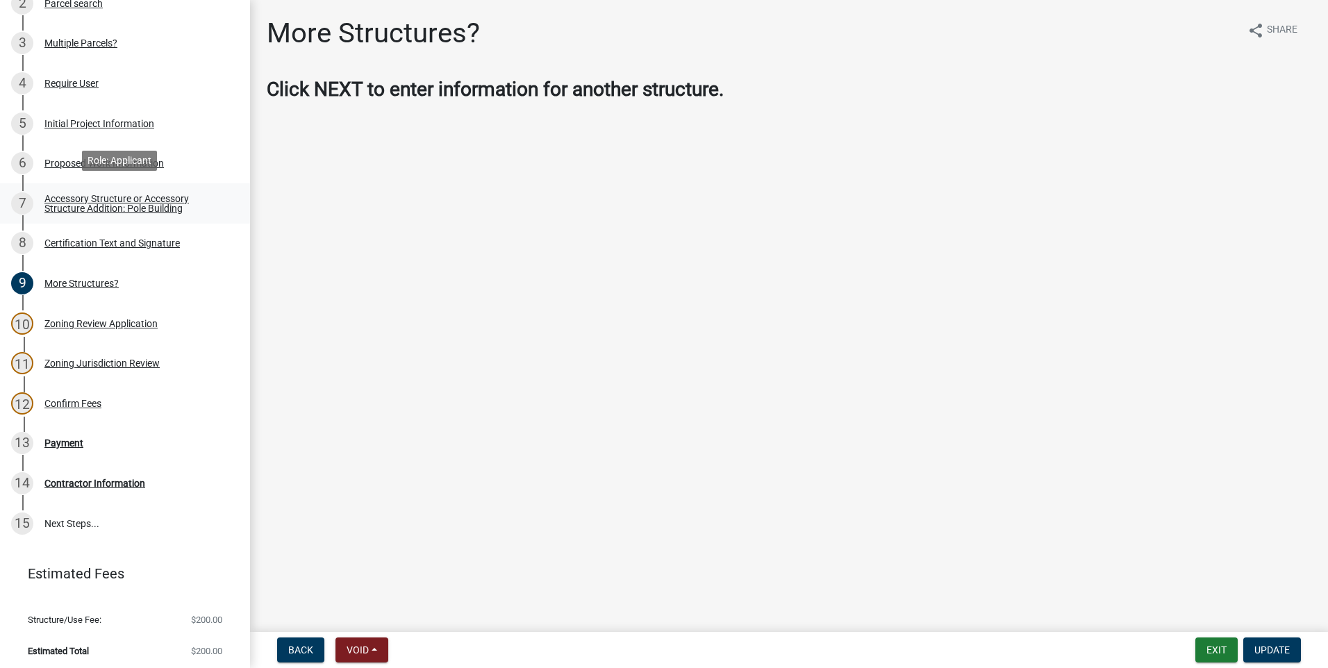
click at [131, 197] on div "Accessory Structure or Accessory Structure Addition: Pole Building" at bounding box center [135, 203] width 183 height 19
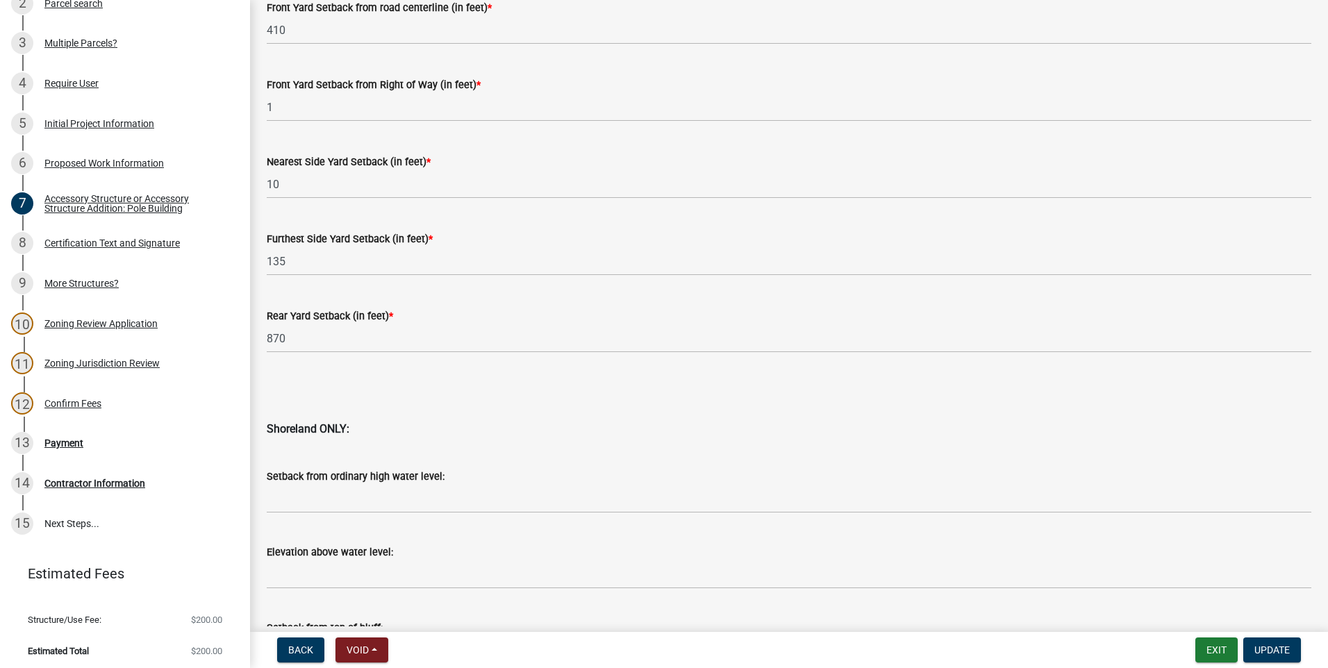
scroll to position [1302, 0]
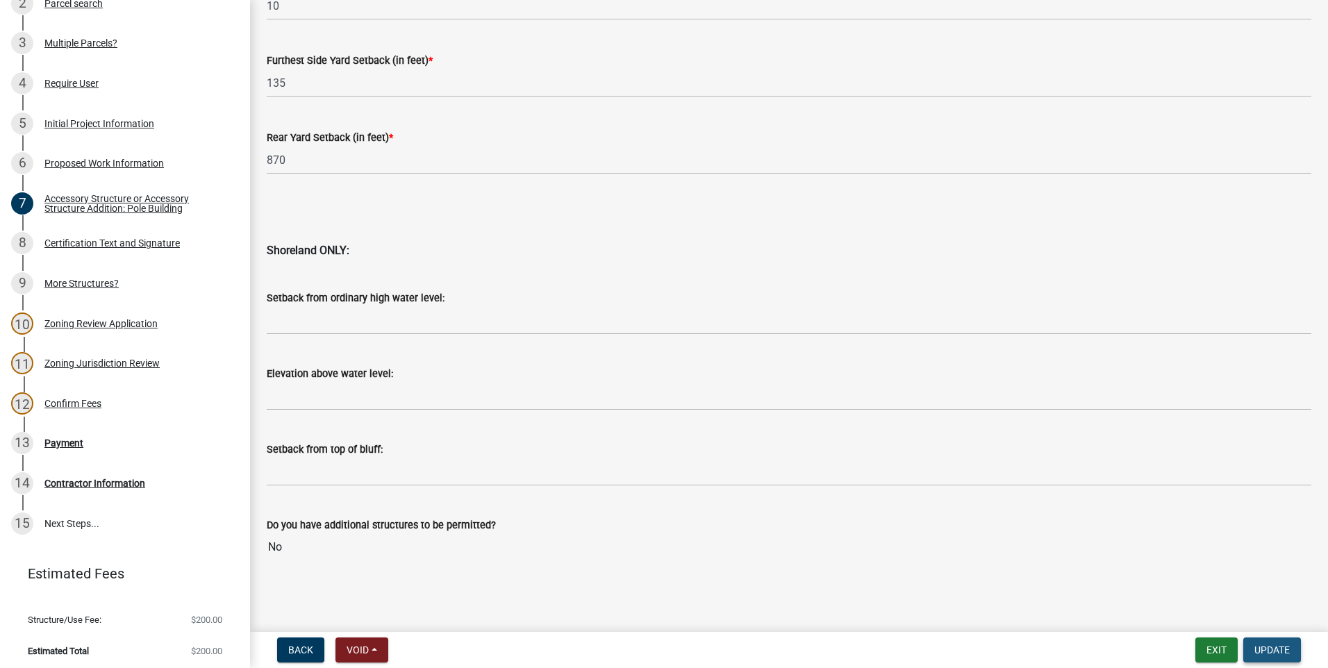
click at [1285, 647] on span "Update" at bounding box center [1271, 650] width 35 height 11
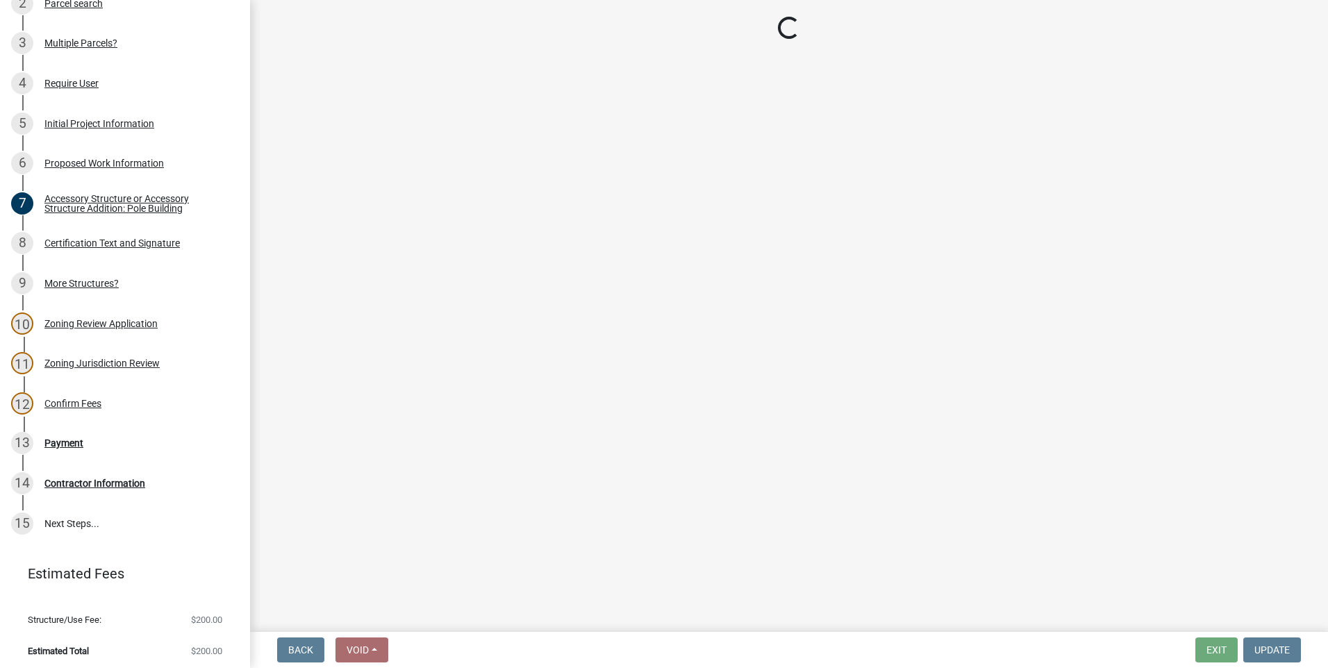
scroll to position [400, 0]
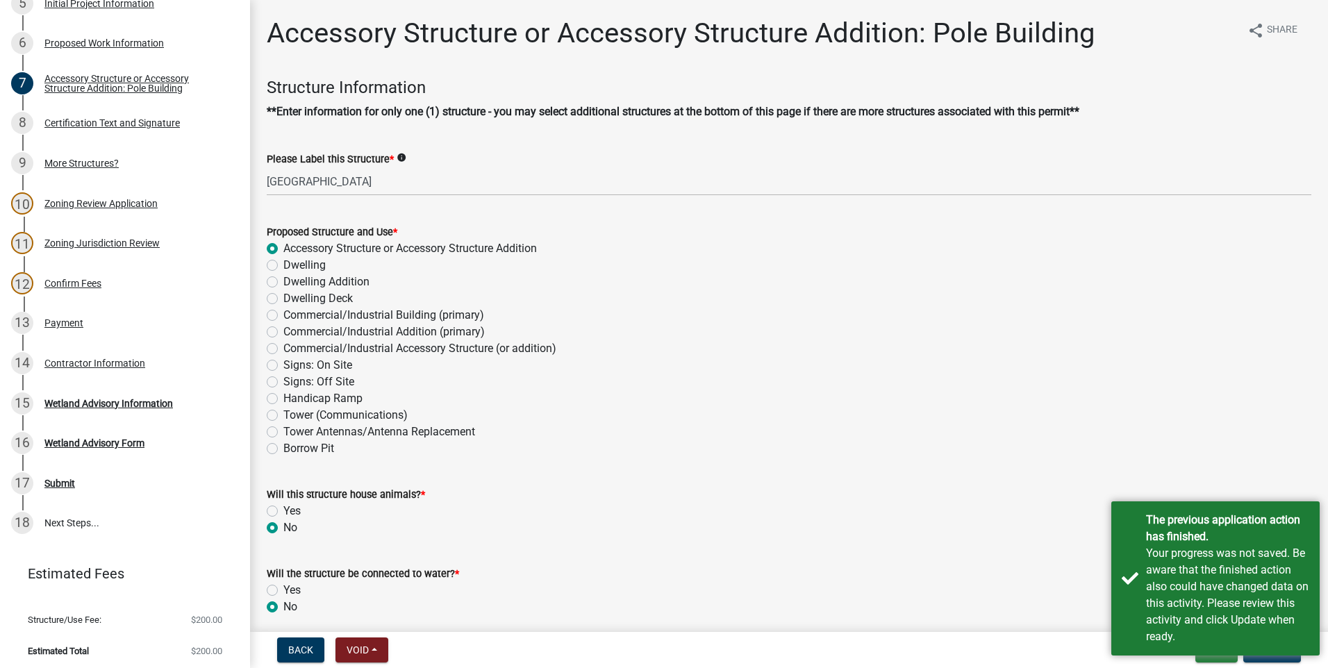
click at [899, 438] on div "Proposed Structure and Use * Accessory Structure or Accessory Structure Additio…" at bounding box center [789, 340] width 1045 height 233
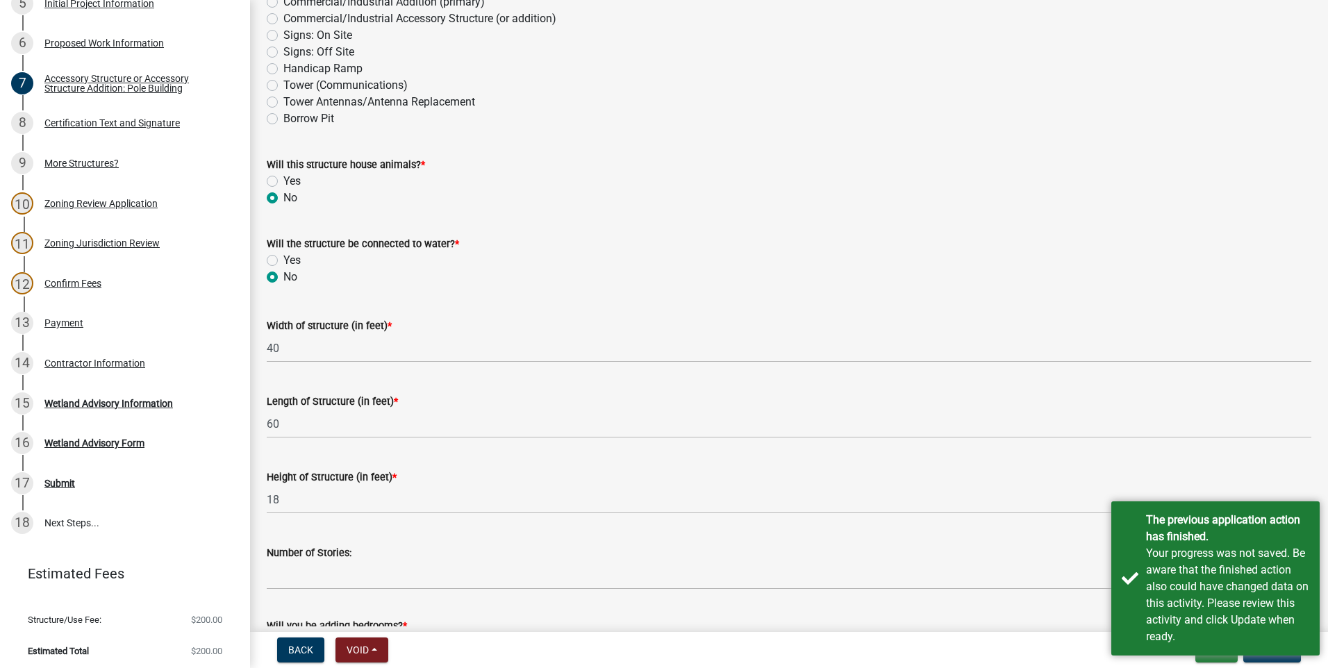
scroll to position [0, 0]
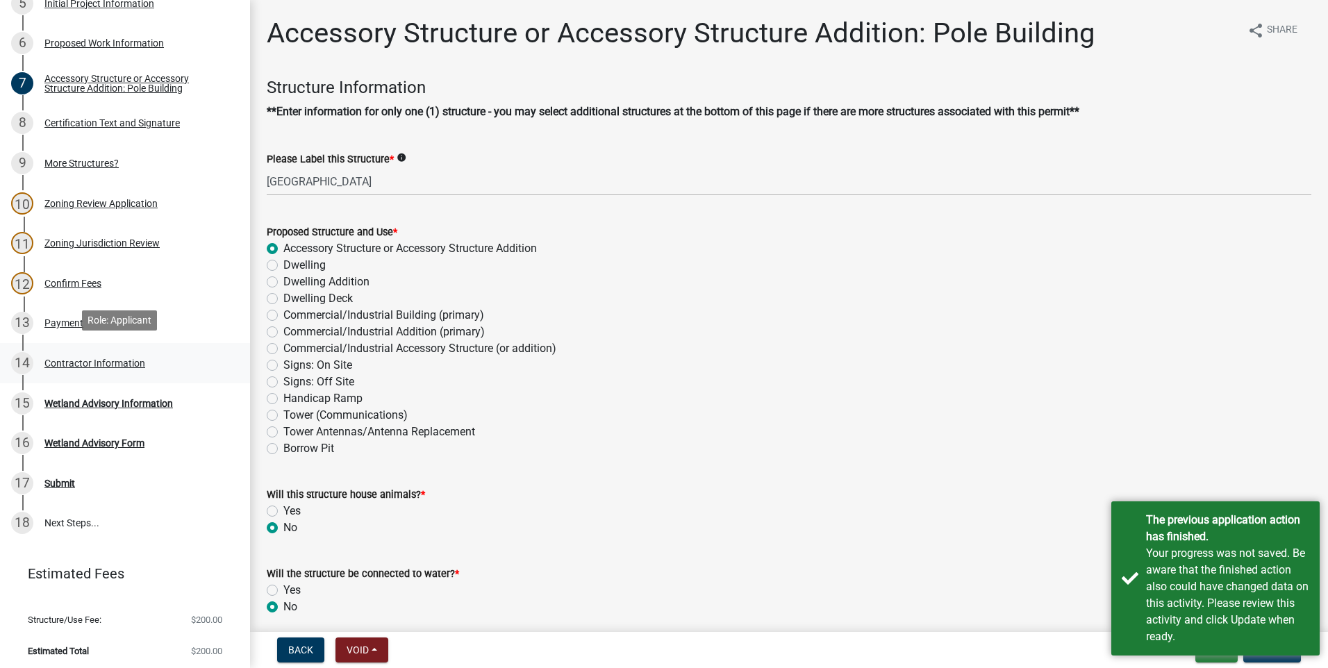
click at [83, 352] on div "14 Contractor Information" at bounding box center [119, 363] width 217 height 22
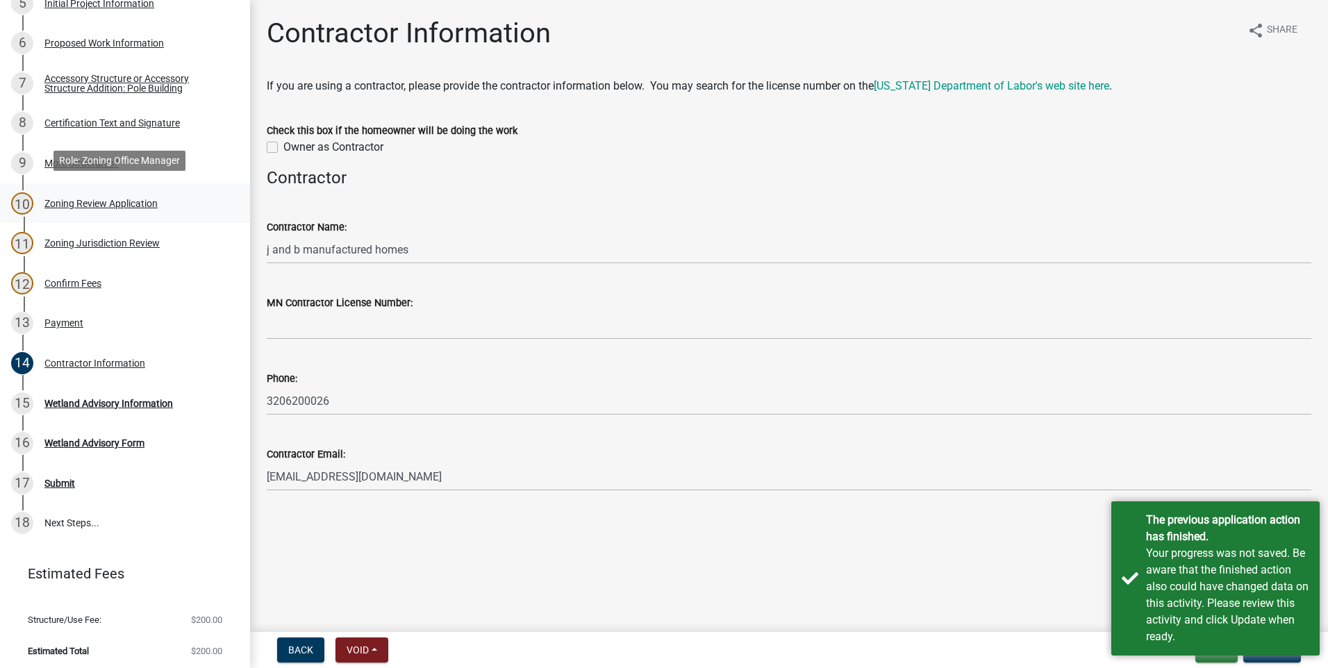
click at [87, 199] on div "Zoning Review Application" at bounding box center [100, 204] width 113 height 10
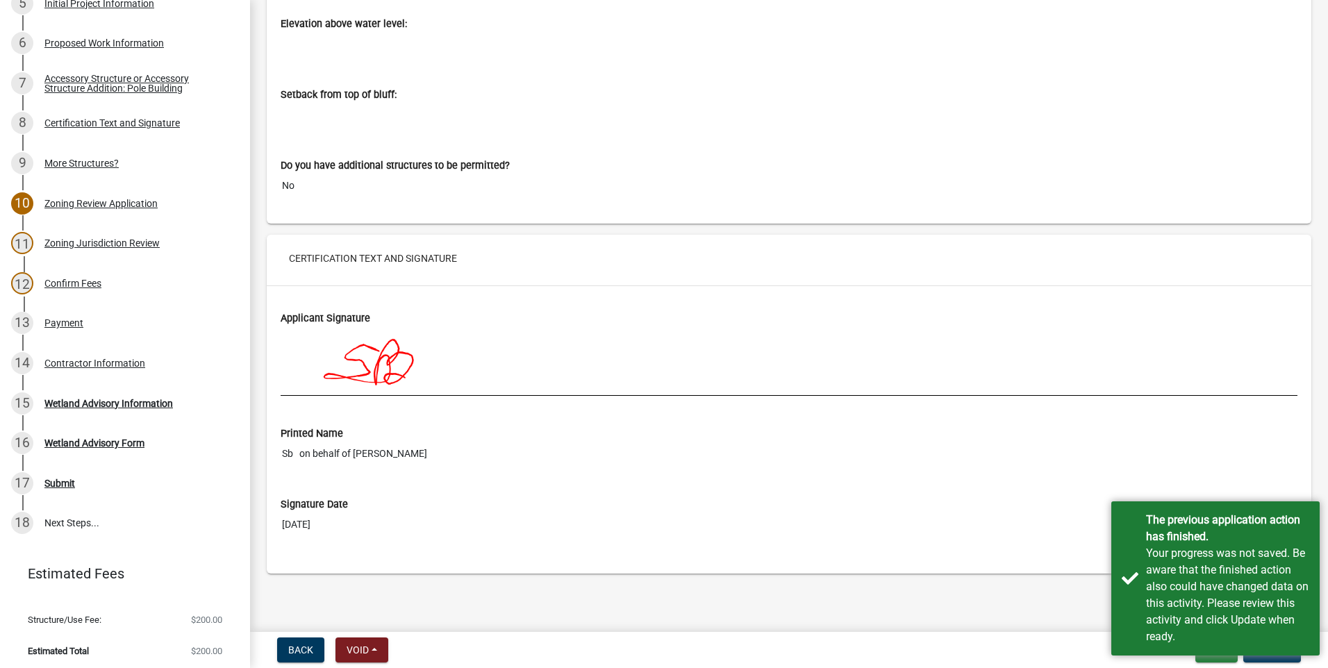
scroll to position [7206, 0]
click at [130, 201] on div "Zoning Review Application" at bounding box center [100, 204] width 113 height 10
click at [122, 238] on div "Zoning Jurisdiction Review" at bounding box center [101, 243] width 115 height 10
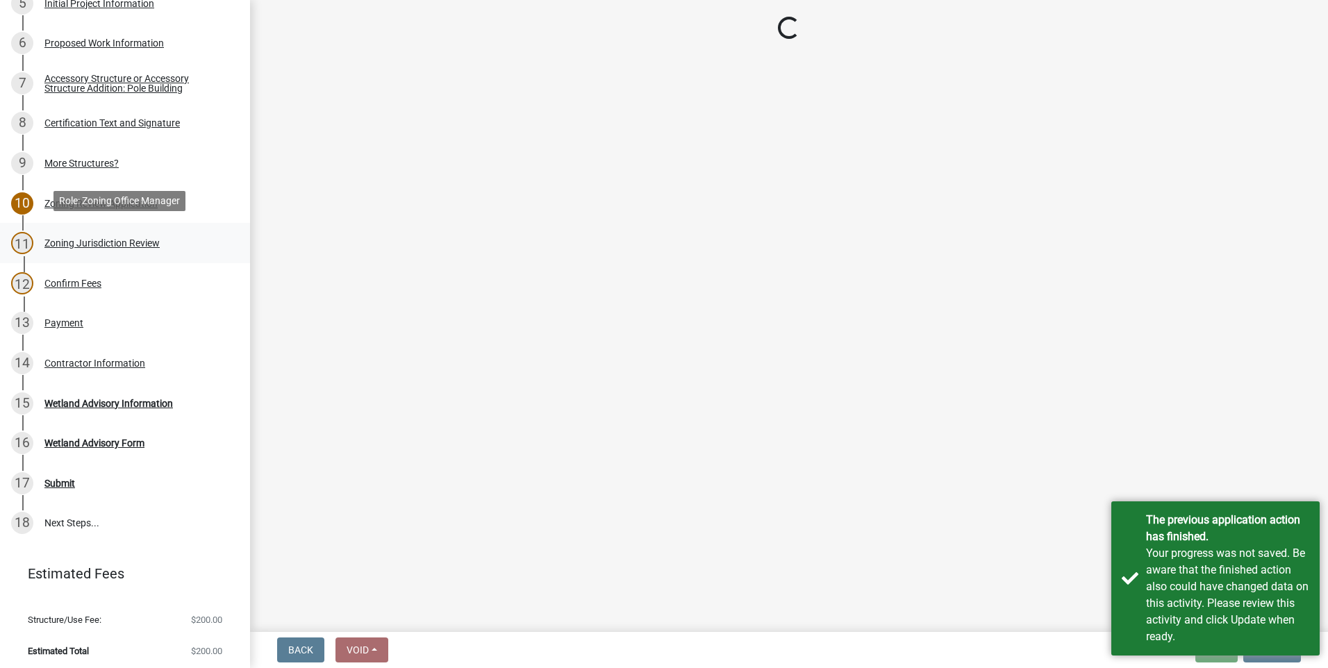
scroll to position [0, 0]
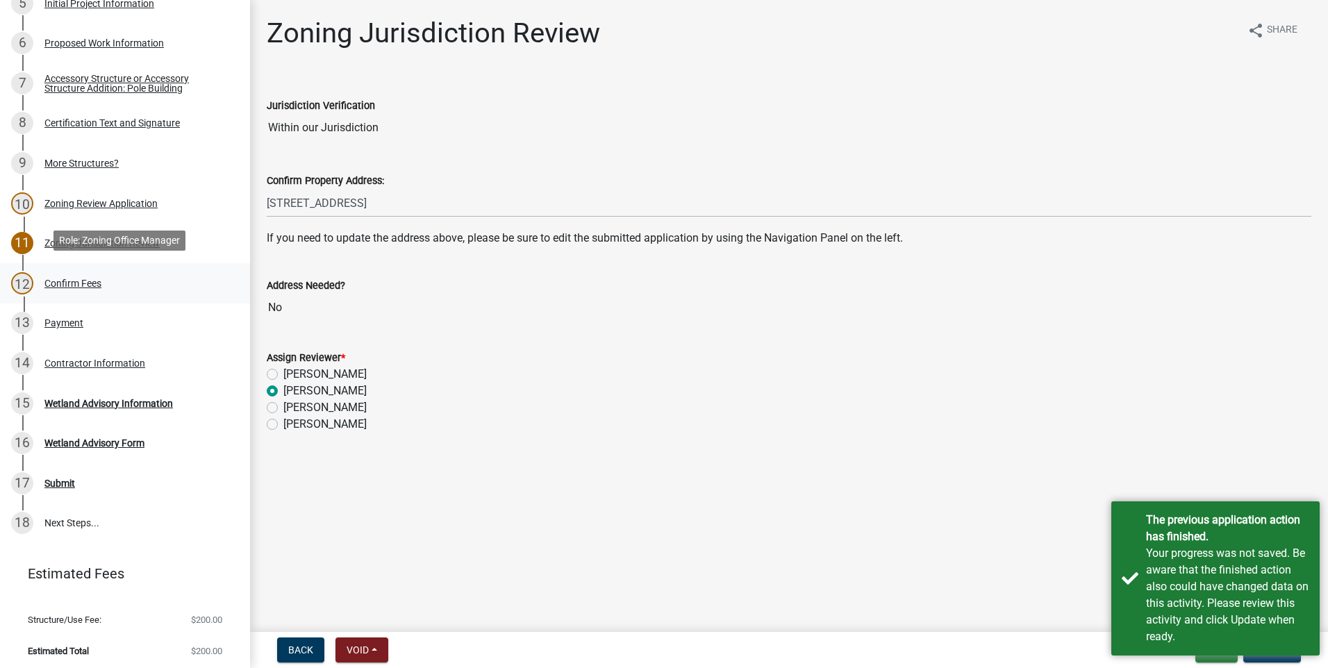
click at [78, 279] on div "Confirm Fees" at bounding box center [72, 284] width 57 height 10
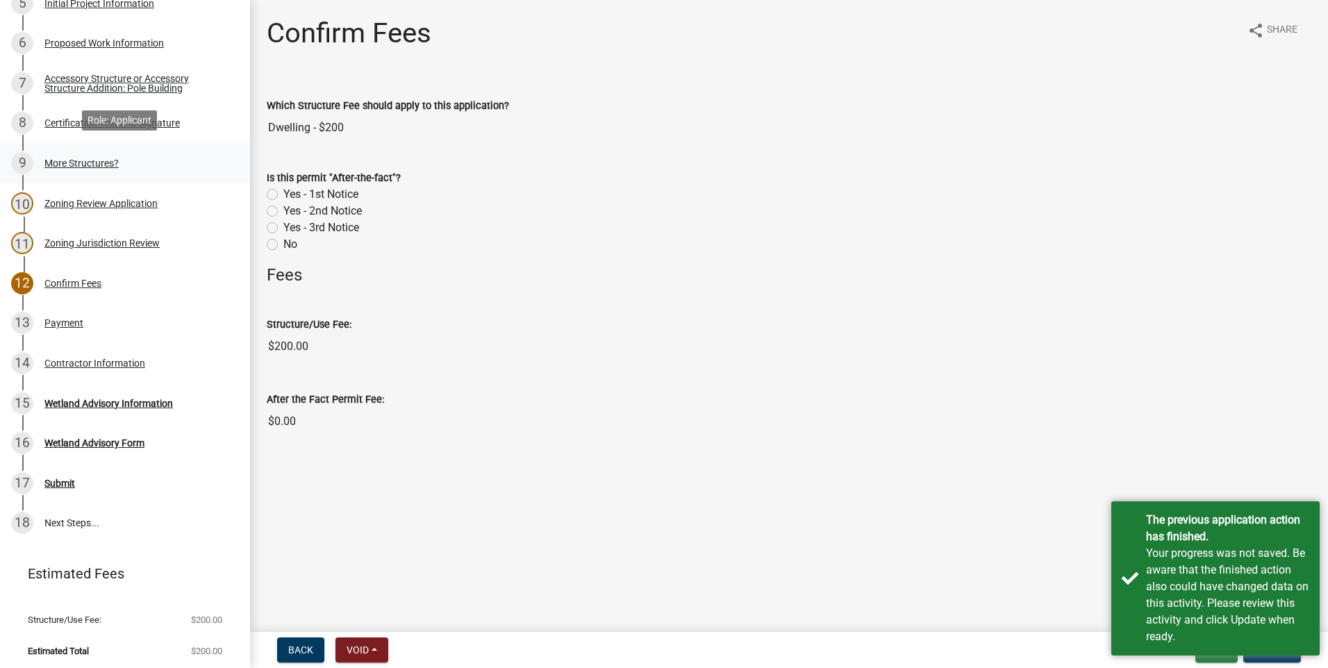
click at [69, 158] on div "More Structures?" at bounding box center [81, 163] width 74 height 10
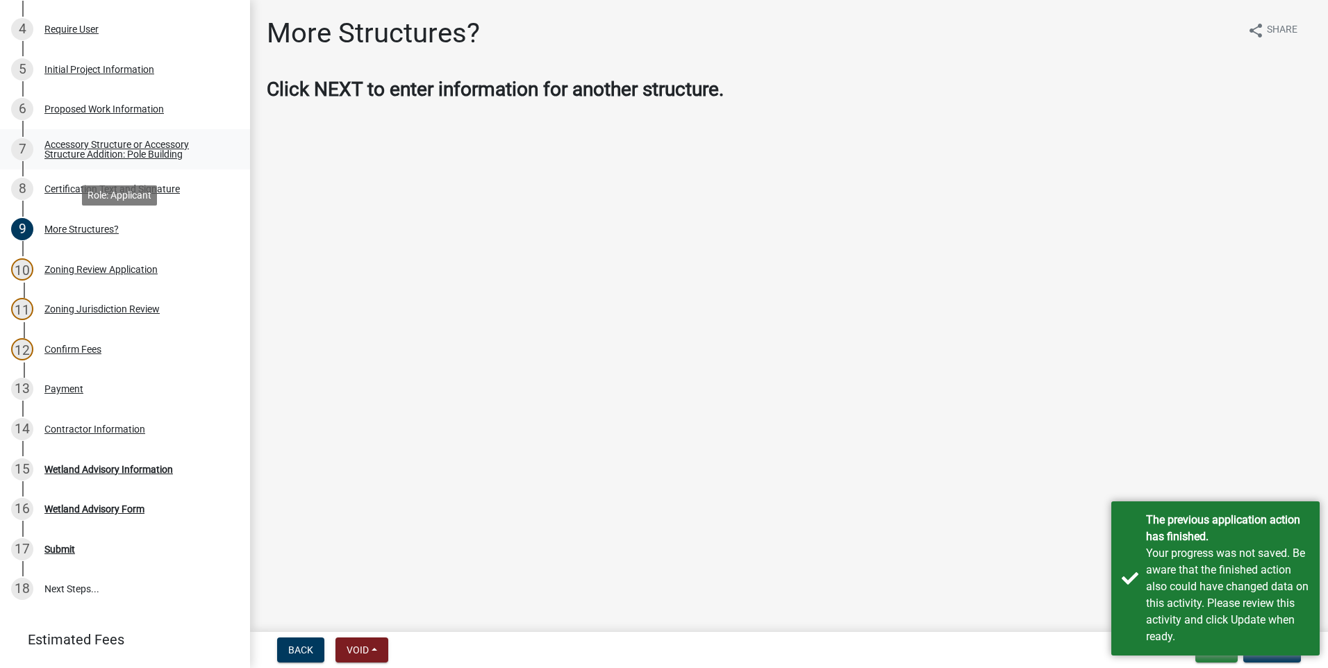
scroll to position [192, 0]
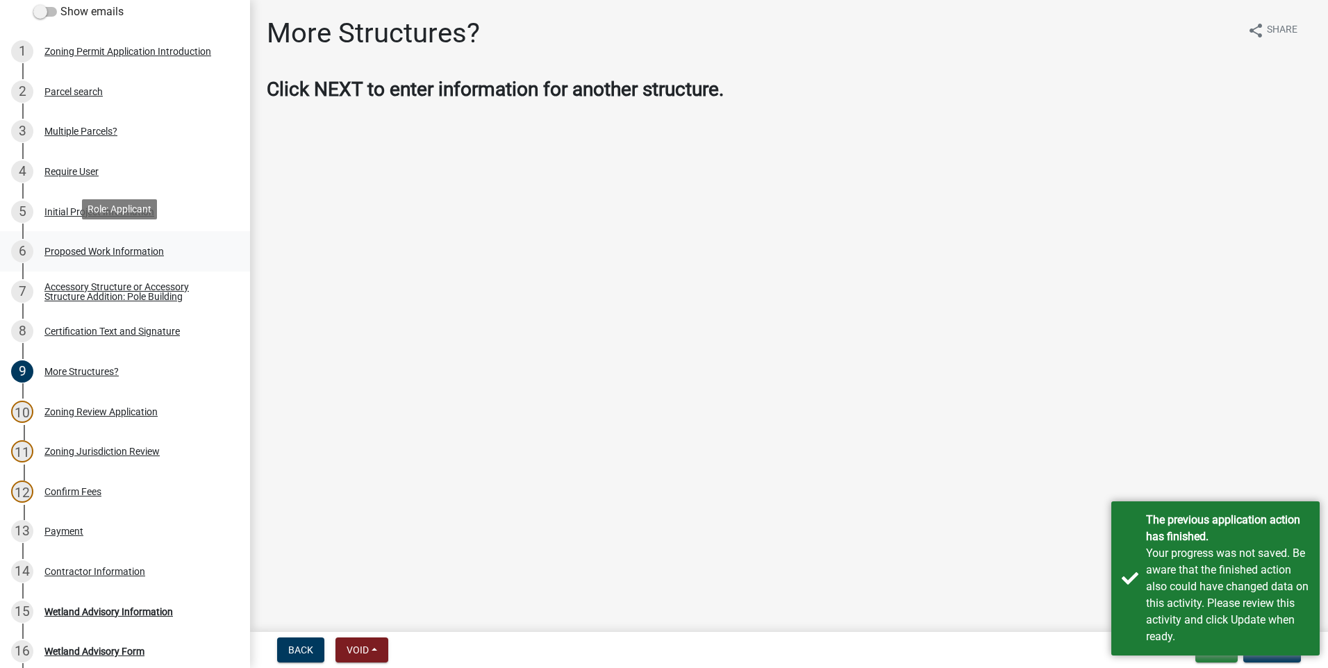
click at [109, 247] on div "Proposed Work Information" at bounding box center [103, 252] width 119 height 10
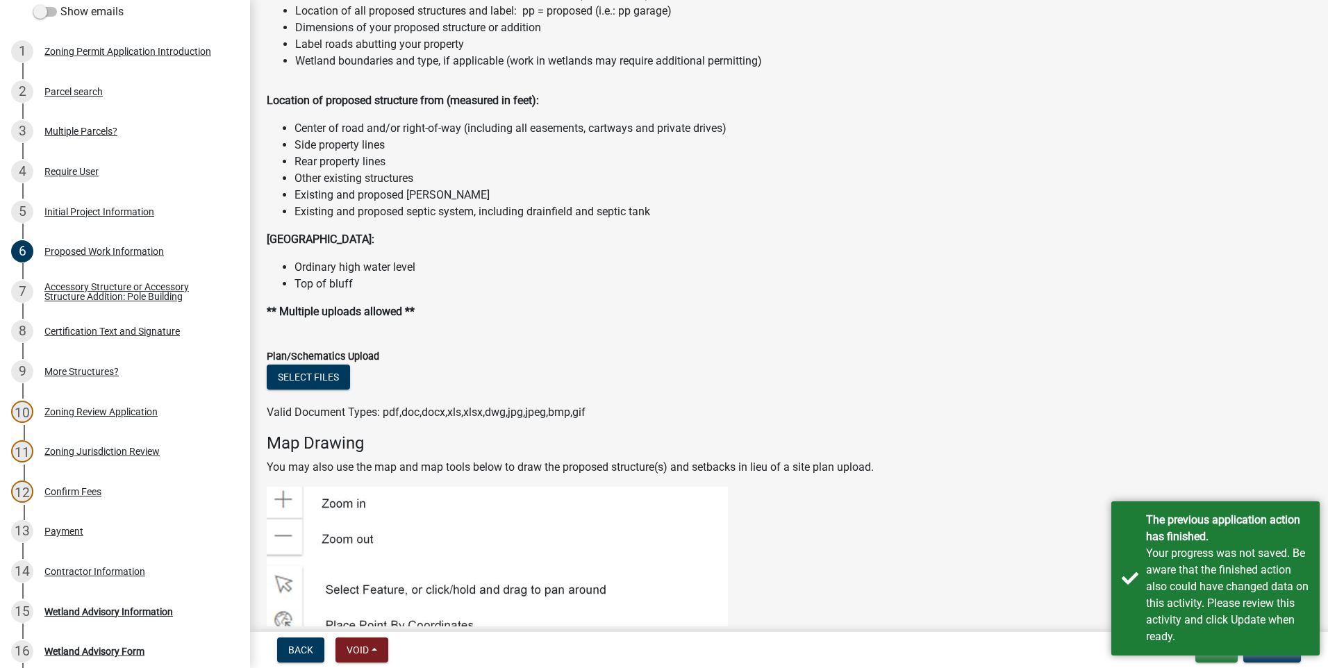
scroll to position [1598, 0]
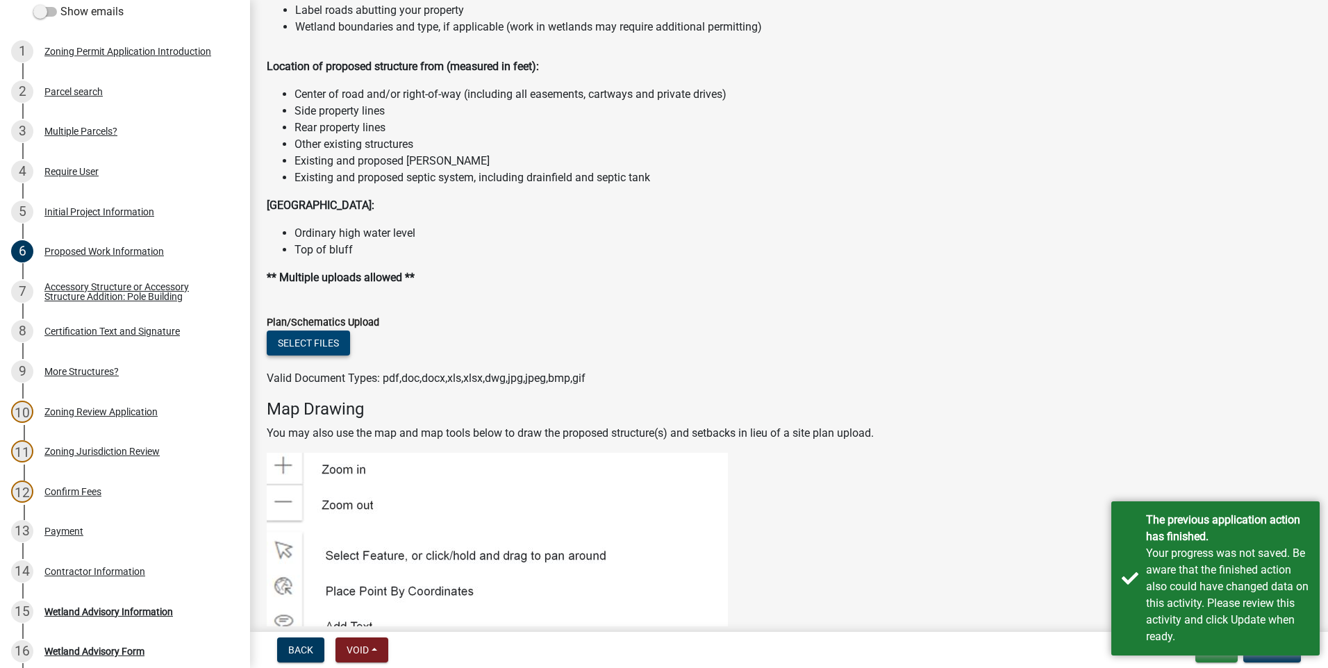
click at [308, 341] on button "Select files" at bounding box center [308, 343] width 83 height 25
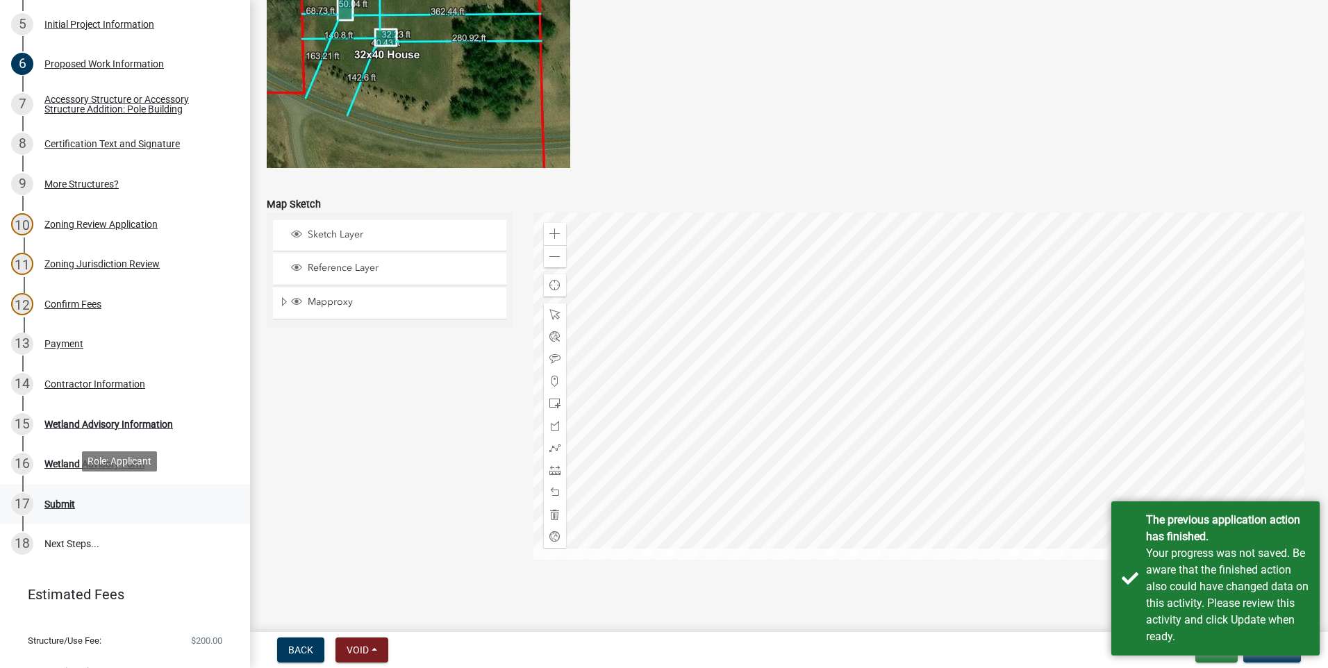
scroll to position [400, 0]
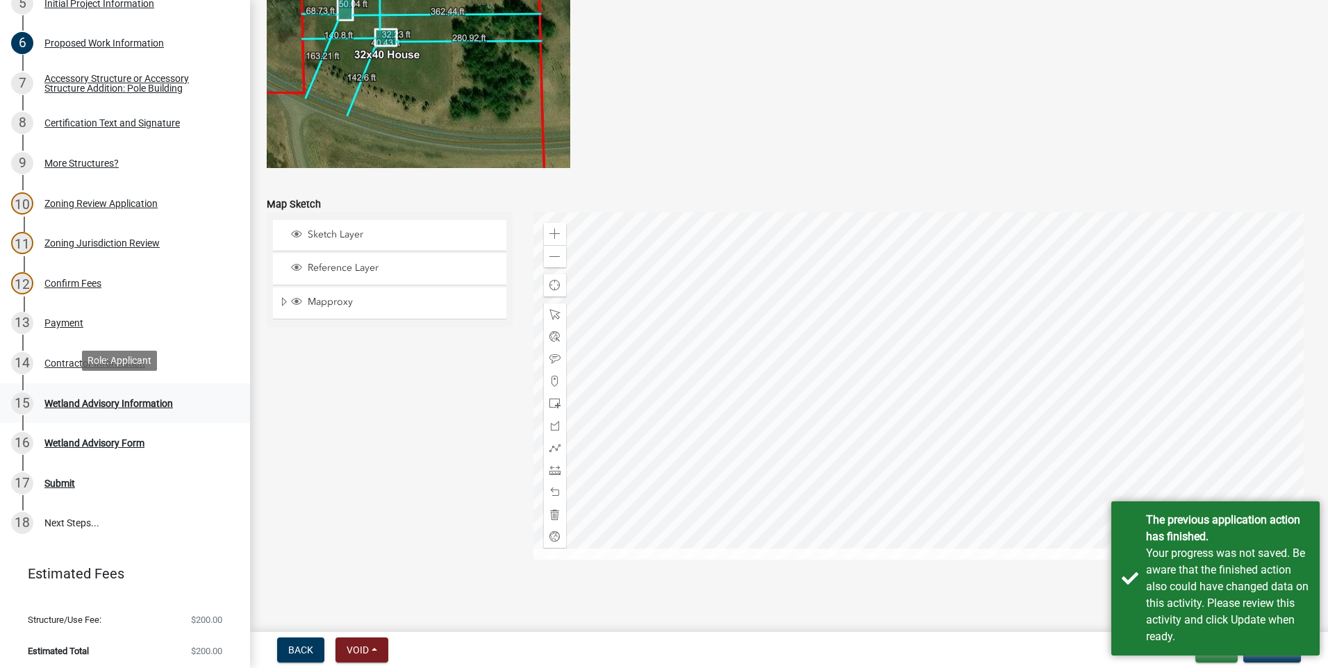
click at [130, 399] on div "Wetland Advisory Information" at bounding box center [108, 404] width 129 height 10
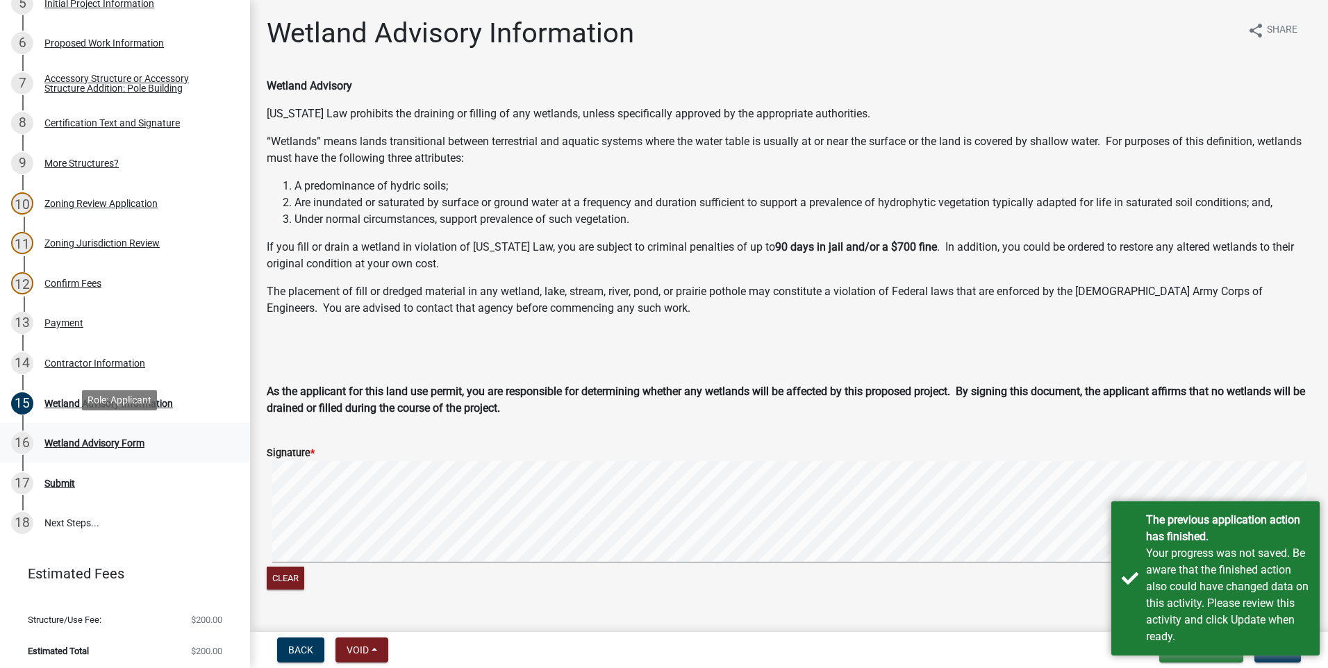
click at [113, 438] on div "Wetland Advisory Form" at bounding box center [94, 443] width 100 height 10
click at [115, 438] on div "Wetland Advisory Form" at bounding box center [94, 443] width 100 height 10
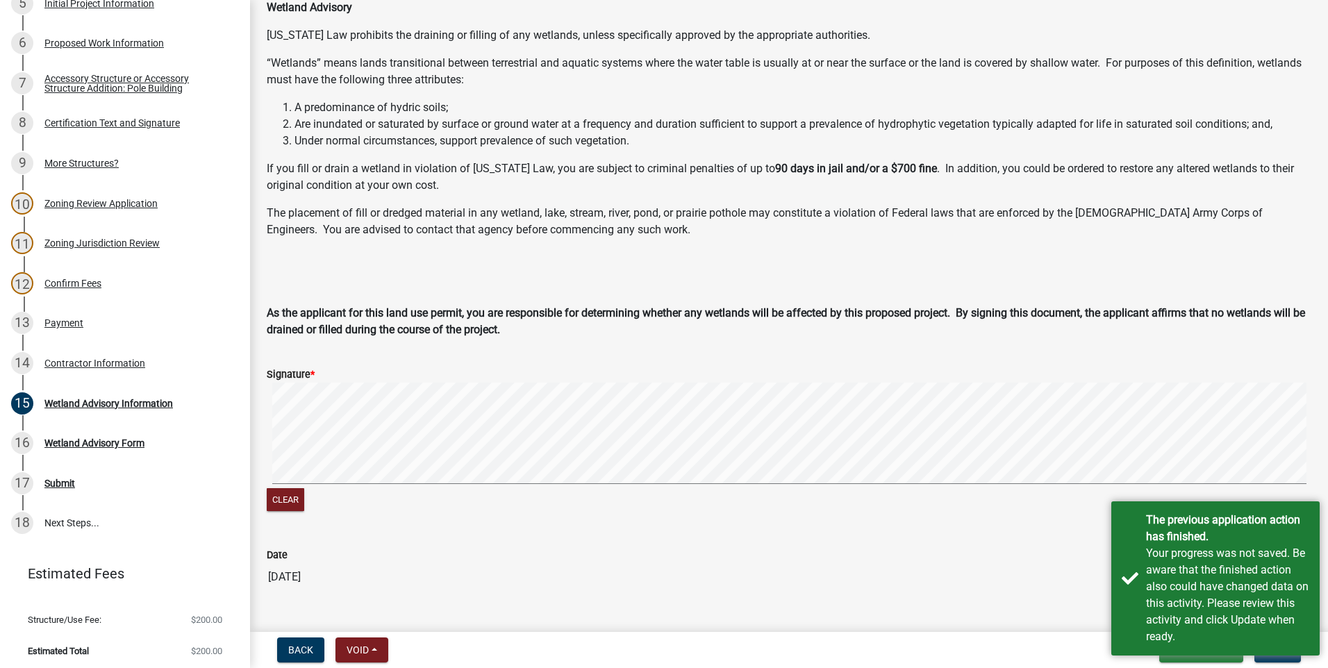
scroll to position [108, 0]
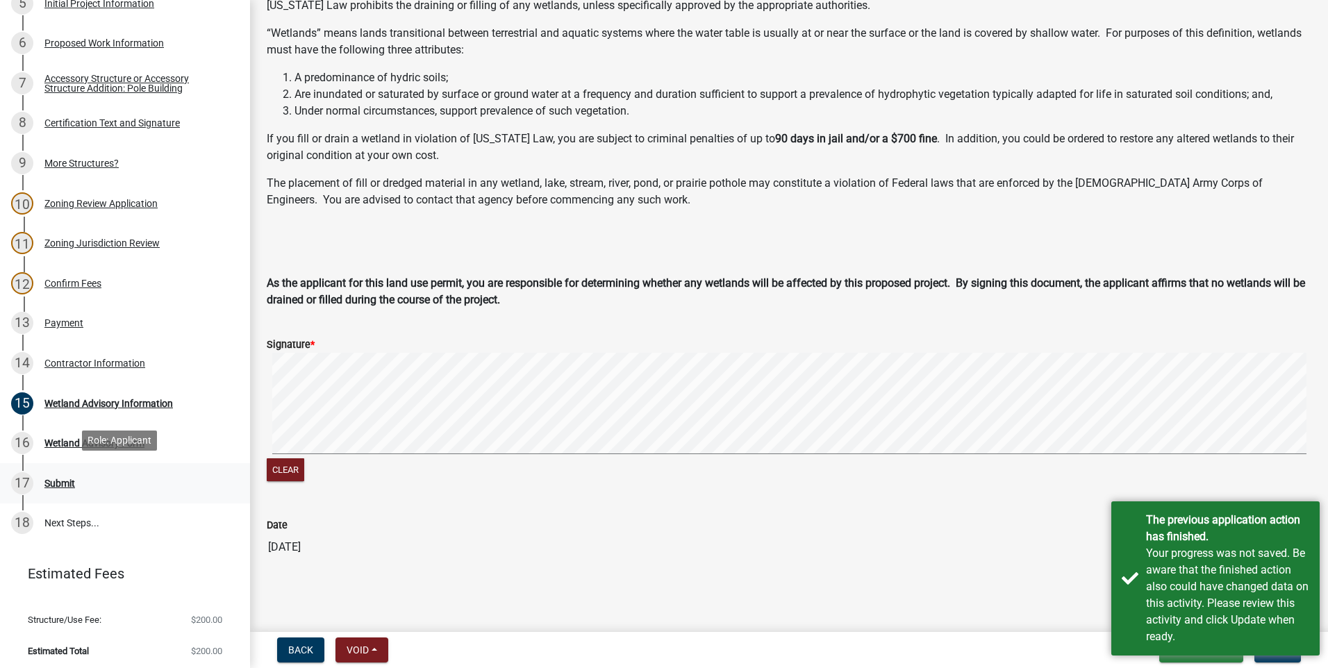
click at [55, 479] on div "Submit" at bounding box center [59, 484] width 31 height 10
click at [1257, 624] on div "Your progress was not saved. Be aware that the finished action also could have …" at bounding box center [1227, 595] width 163 height 100
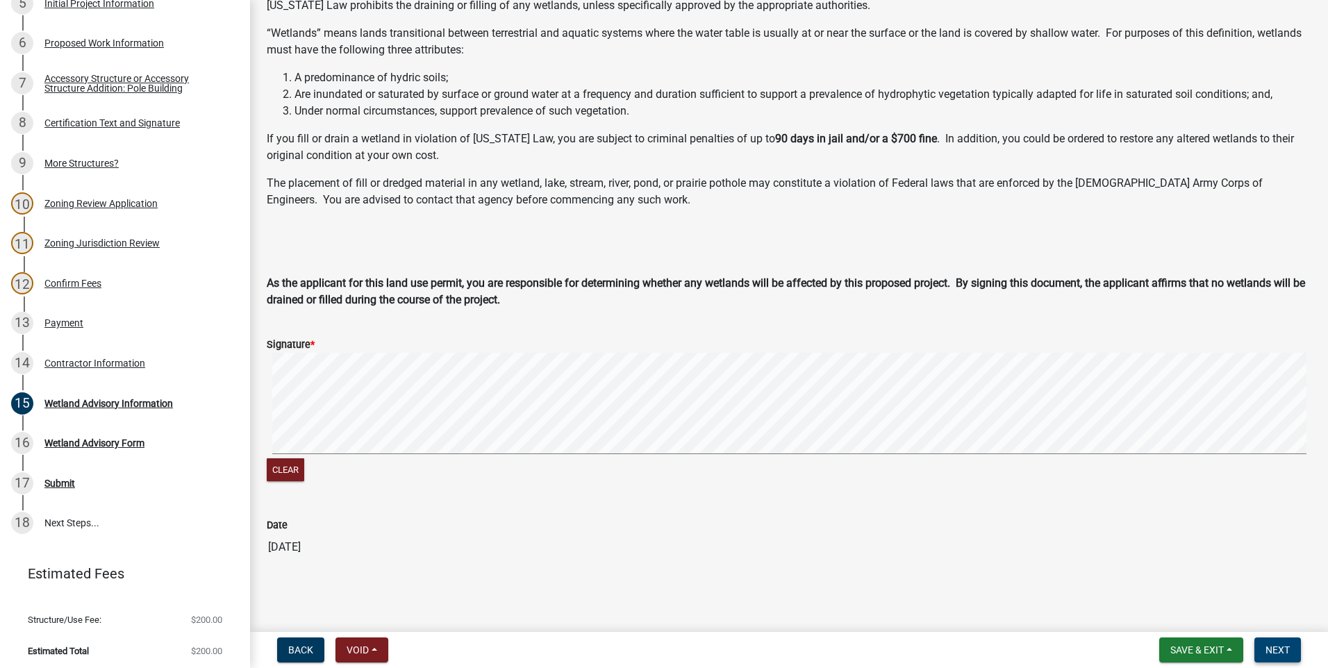
drag, startPoint x: 1257, startPoint y: 624, endPoint x: 1282, endPoint y: 643, distance: 30.7
click at [1282, 643] on button "Next" at bounding box center [1277, 650] width 47 height 25
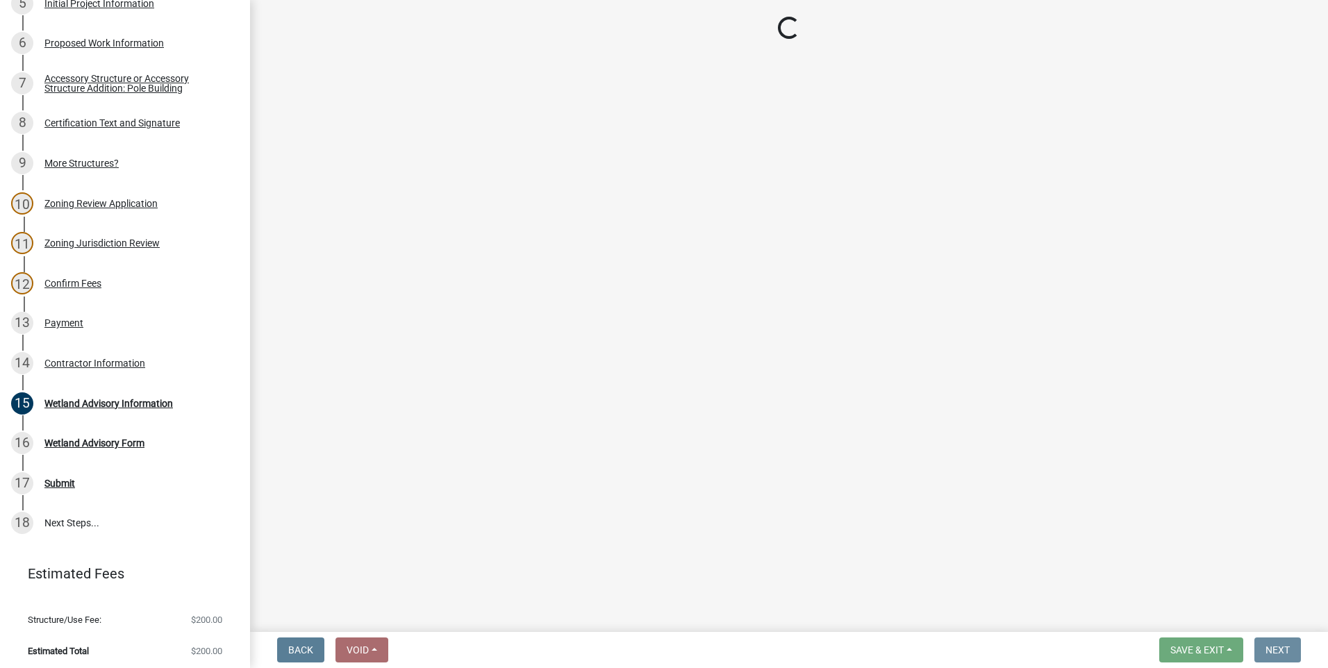
scroll to position [0, 0]
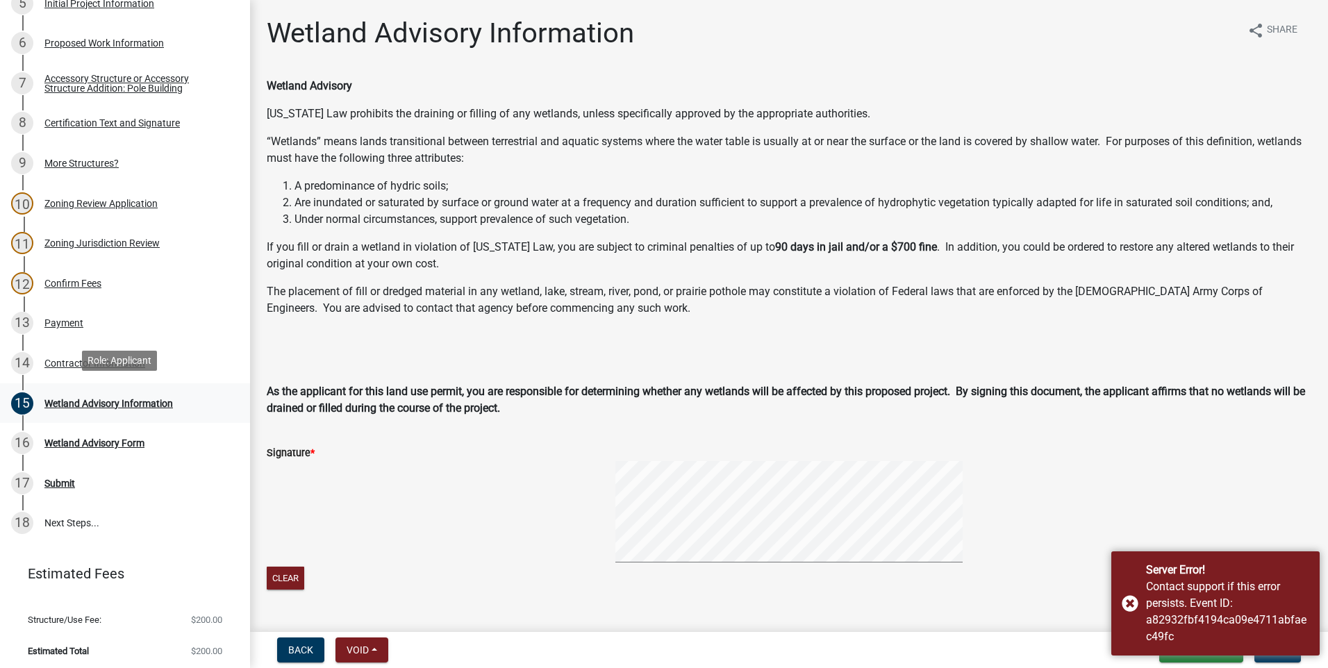
click at [147, 399] on div "Wetland Advisory Information" at bounding box center [108, 404] width 129 height 10
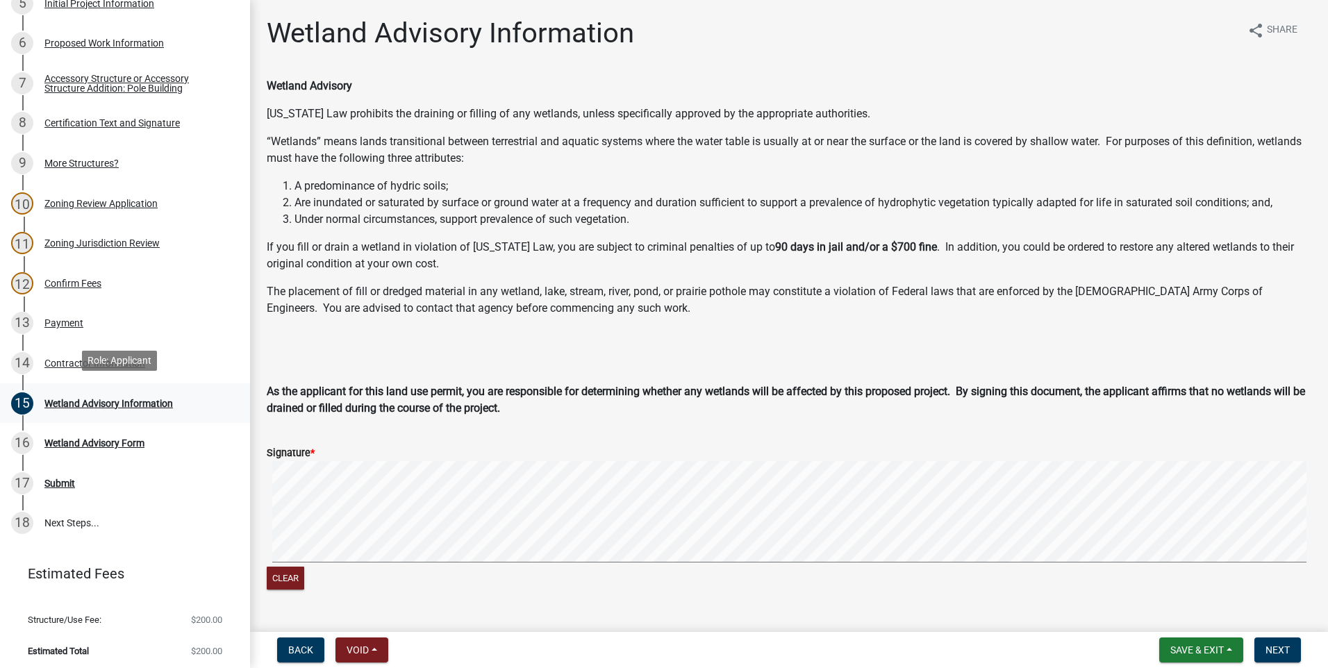
click at [121, 406] on div "15 Wetland Advisory Information" at bounding box center [119, 403] width 217 height 22
click at [116, 399] on div "Wetland Advisory Information" at bounding box center [108, 404] width 129 height 10
click at [1295, 647] on button "Next" at bounding box center [1277, 650] width 47 height 25
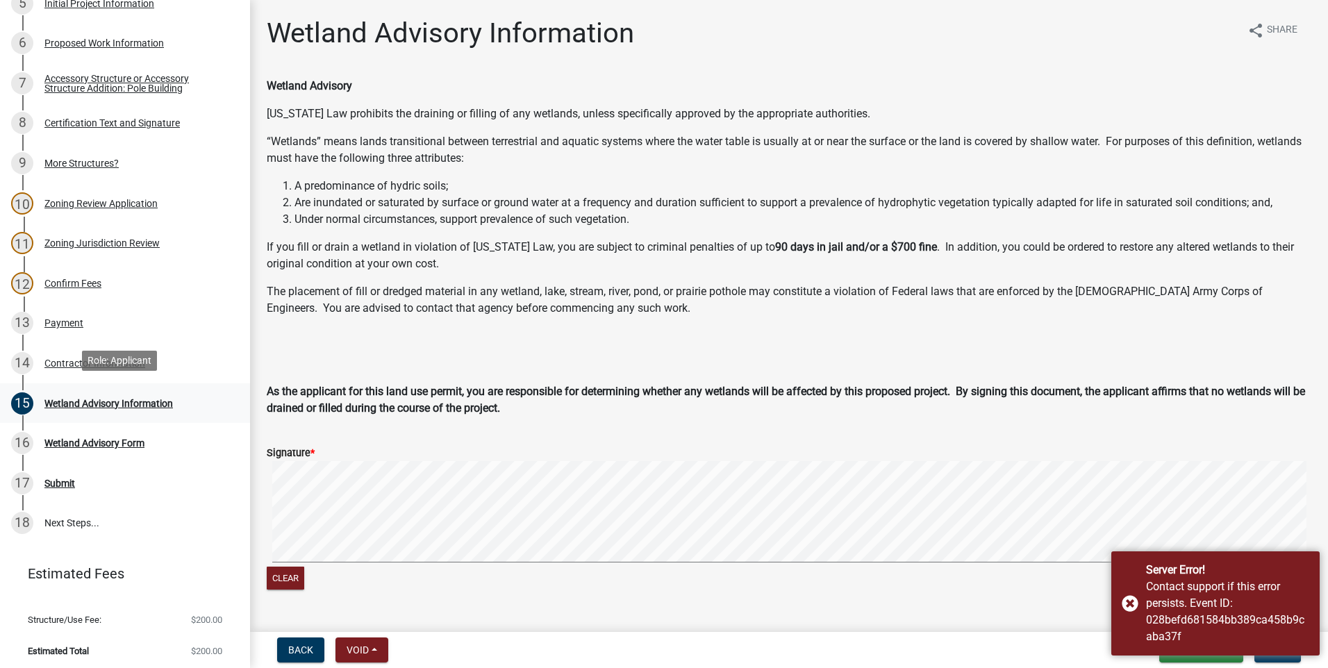
click at [94, 399] on div "Wetland Advisory Information" at bounding box center [108, 404] width 129 height 10
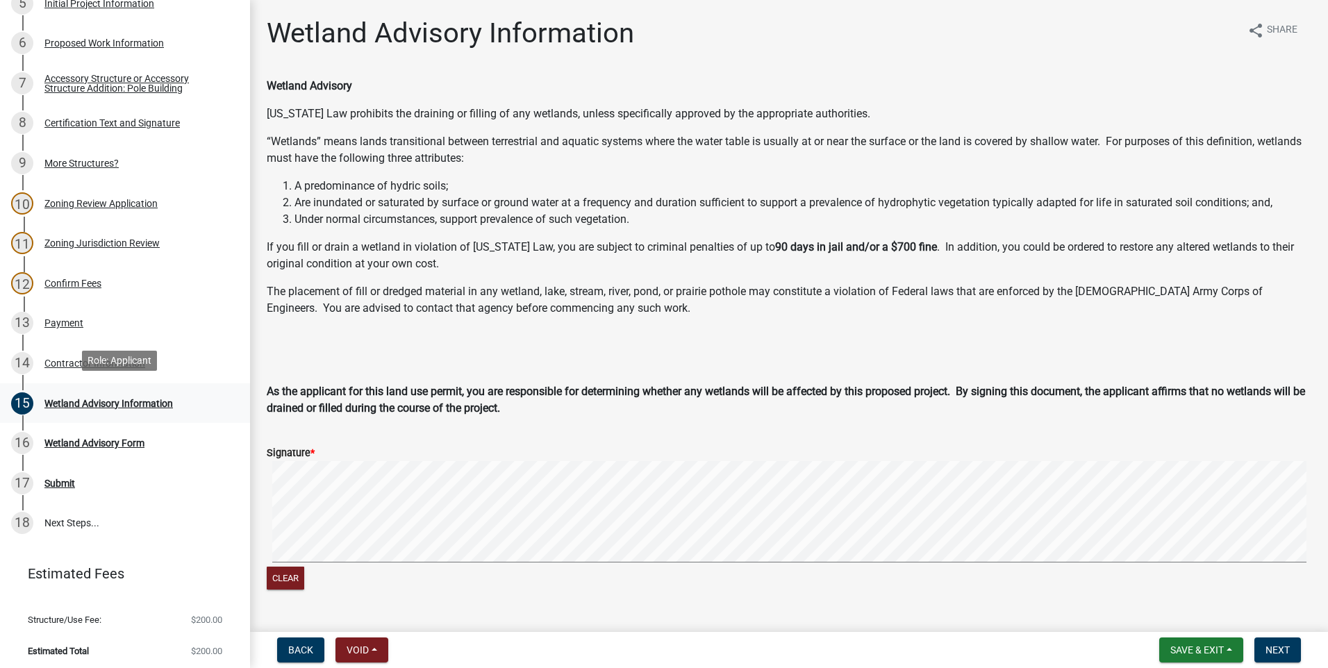
click at [92, 399] on div "Wetland Advisory Information" at bounding box center [108, 404] width 129 height 10
click at [78, 440] on div "Wetland Advisory Form" at bounding box center [94, 443] width 100 height 10
click at [80, 438] on div "Wetland Advisory Form" at bounding box center [94, 443] width 100 height 10
click at [78, 440] on div "Wetland Advisory Form" at bounding box center [94, 443] width 100 height 10
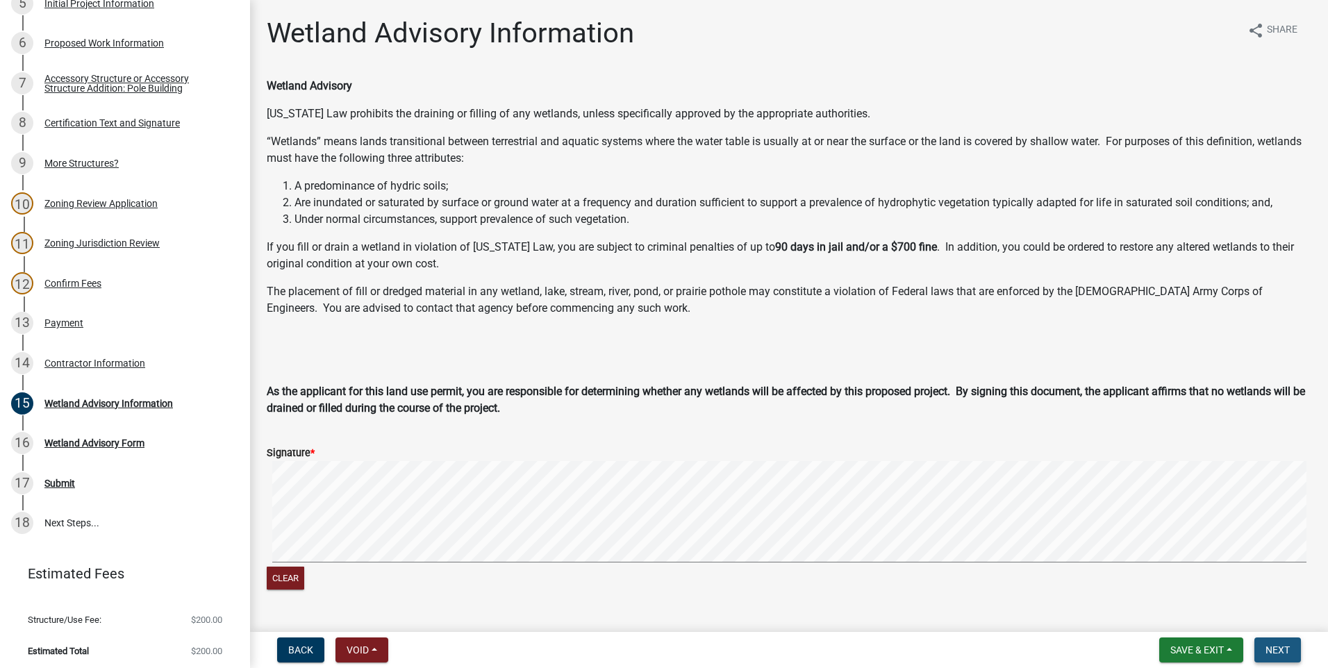
click at [1278, 646] on span "Next" at bounding box center [1278, 650] width 24 height 11
click at [72, 463] on link "17 Submit" at bounding box center [125, 483] width 250 height 40
click at [72, 479] on div "Submit" at bounding box center [59, 484] width 31 height 10
click at [76, 432] on div "16 Wetland Advisory Form" at bounding box center [119, 443] width 217 height 22
click at [78, 438] on div "Wetland Advisory Form" at bounding box center [94, 443] width 100 height 10
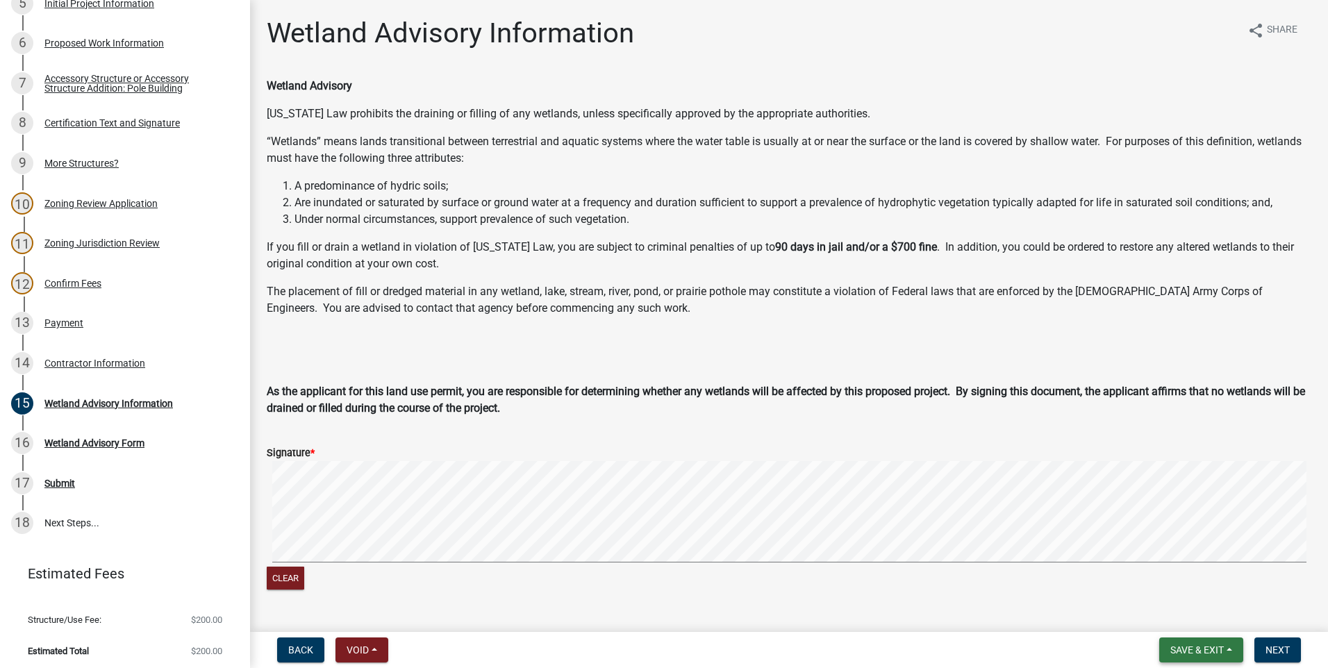
click at [1191, 647] on span "Save & Exit" at bounding box center [1196, 650] width 53 height 11
click at [1175, 577] on button "Save" at bounding box center [1187, 580] width 111 height 33
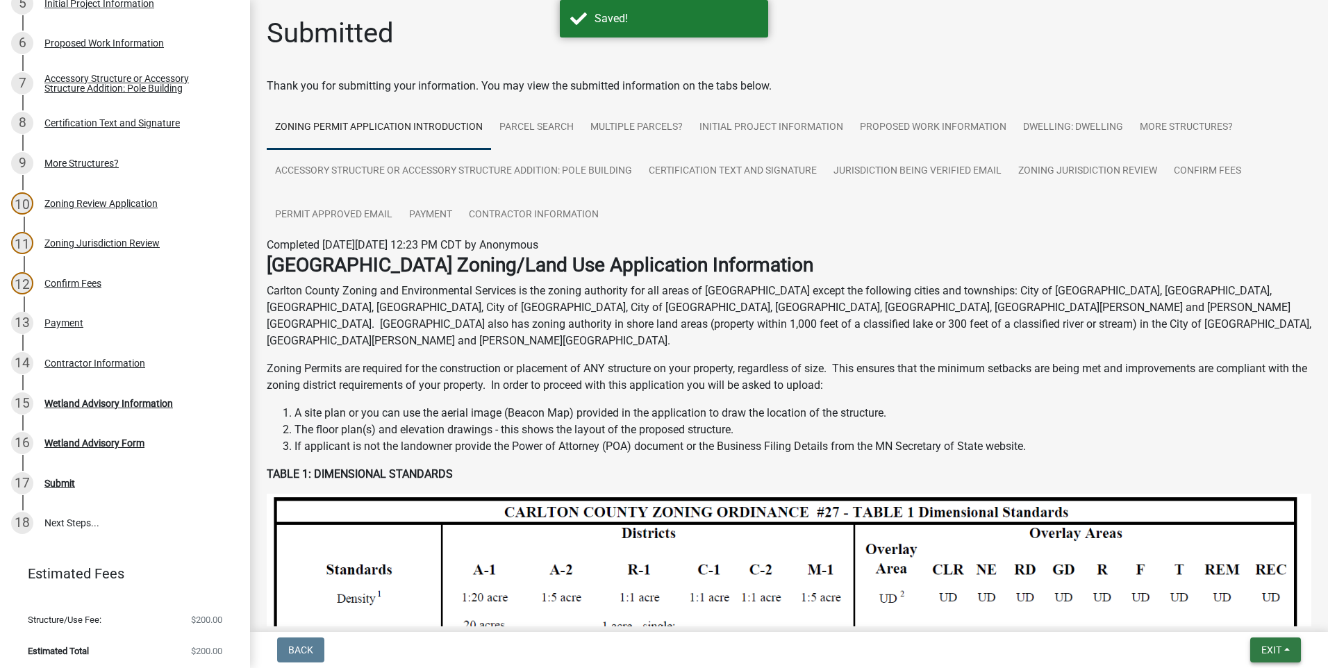
click at [1286, 646] on button "Exit" at bounding box center [1275, 650] width 51 height 25
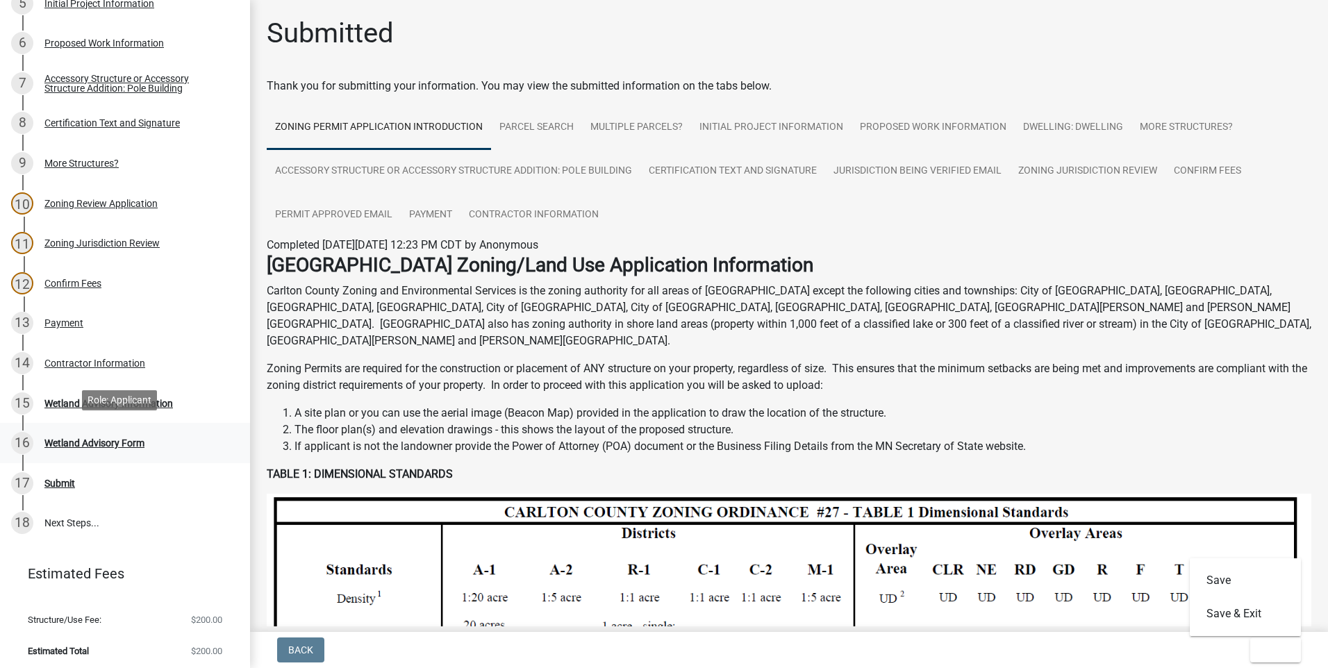
click at [60, 438] on div "Wetland Advisory Form" at bounding box center [94, 443] width 100 height 10
click at [56, 438] on div "Wetland Advisory Form" at bounding box center [94, 443] width 100 height 10
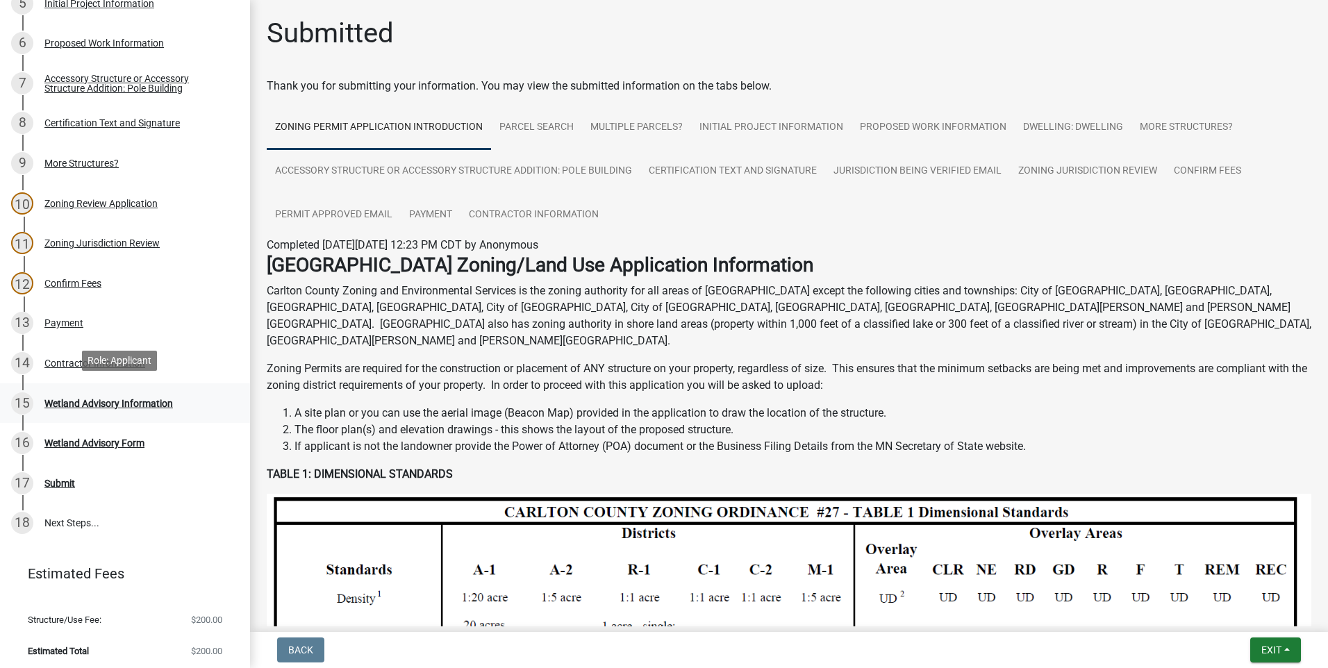
click at [108, 405] on div "15 Wetland Advisory Information" at bounding box center [119, 403] width 217 height 22
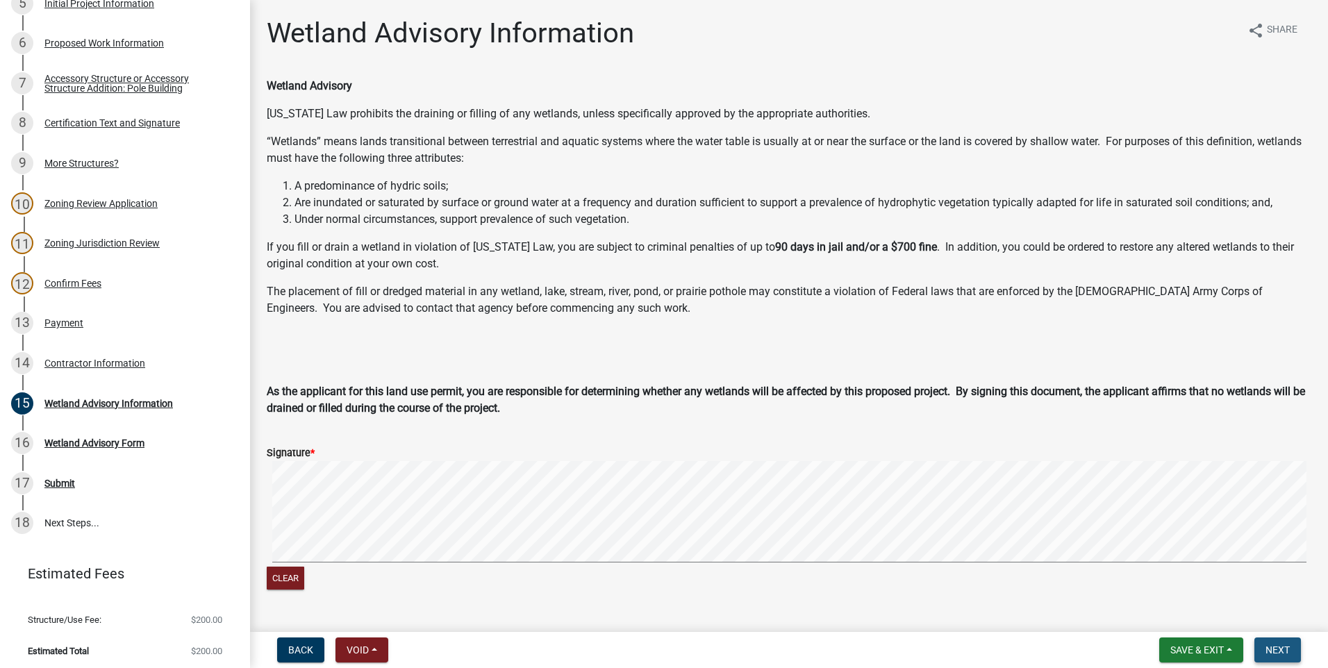
click at [1279, 645] on span "Next" at bounding box center [1278, 650] width 24 height 11
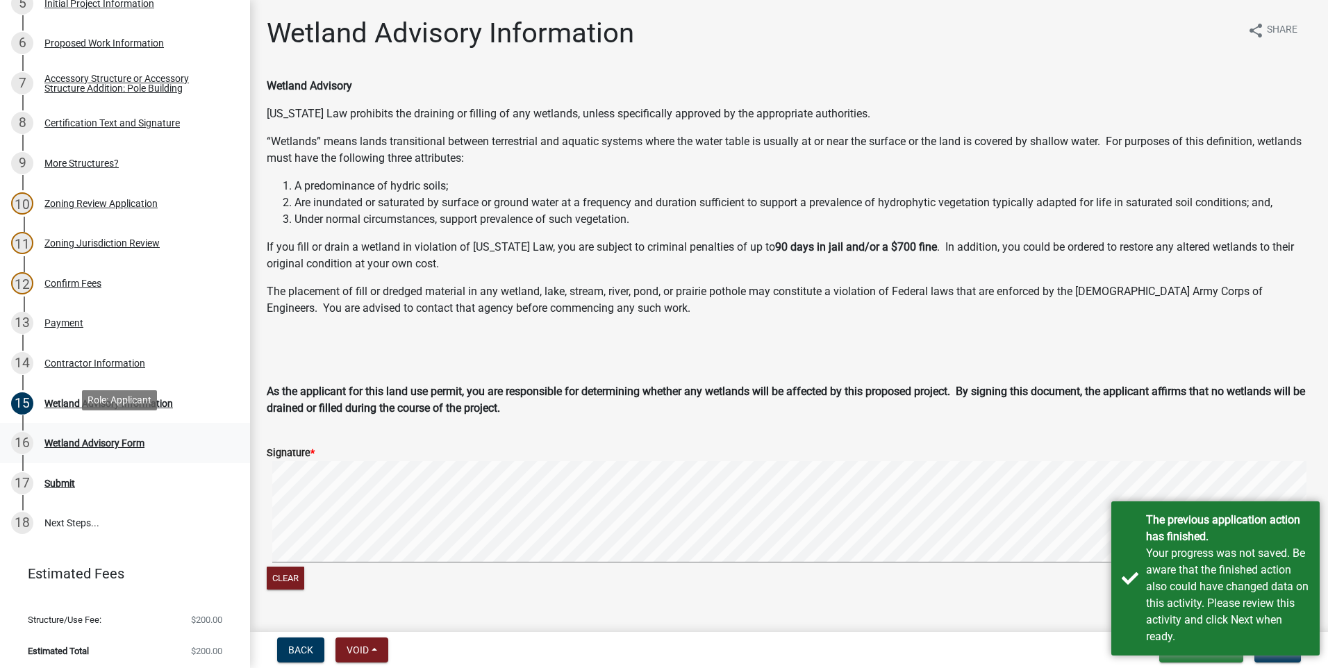
click at [92, 438] on div "Wetland Advisory Form" at bounding box center [94, 443] width 100 height 10
click at [1285, 656] on button "Next" at bounding box center [1277, 650] width 47 height 25
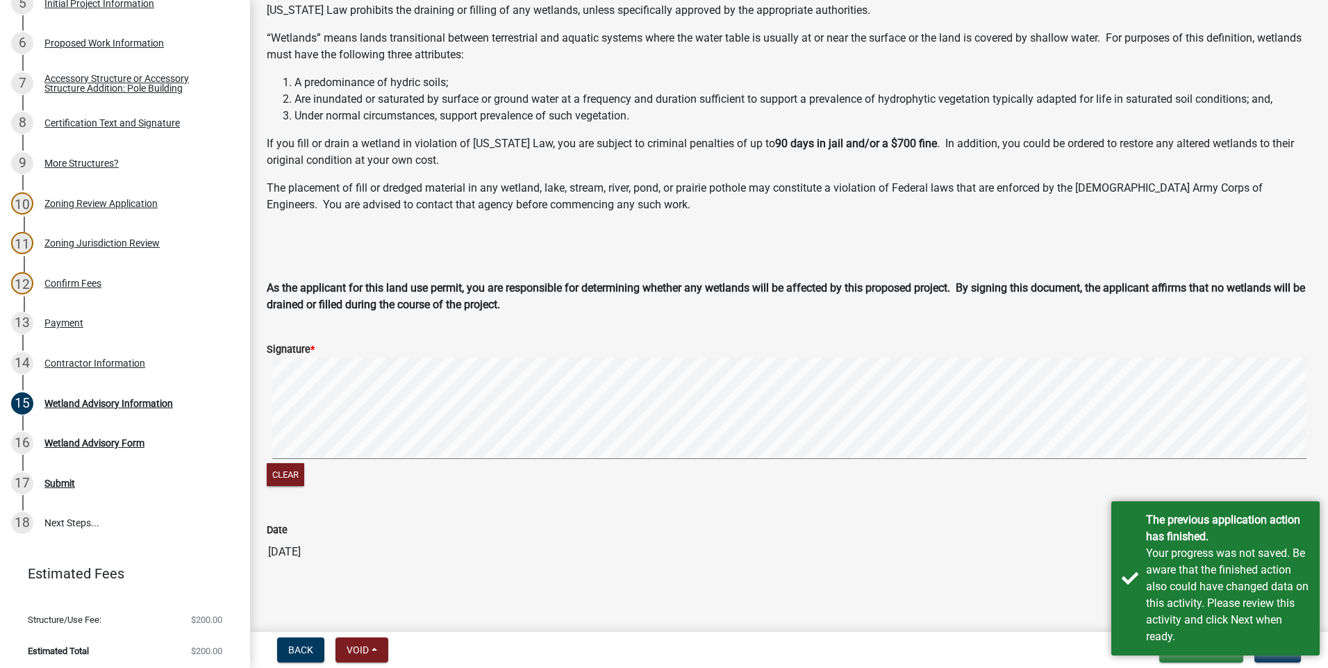
scroll to position [108, 0]
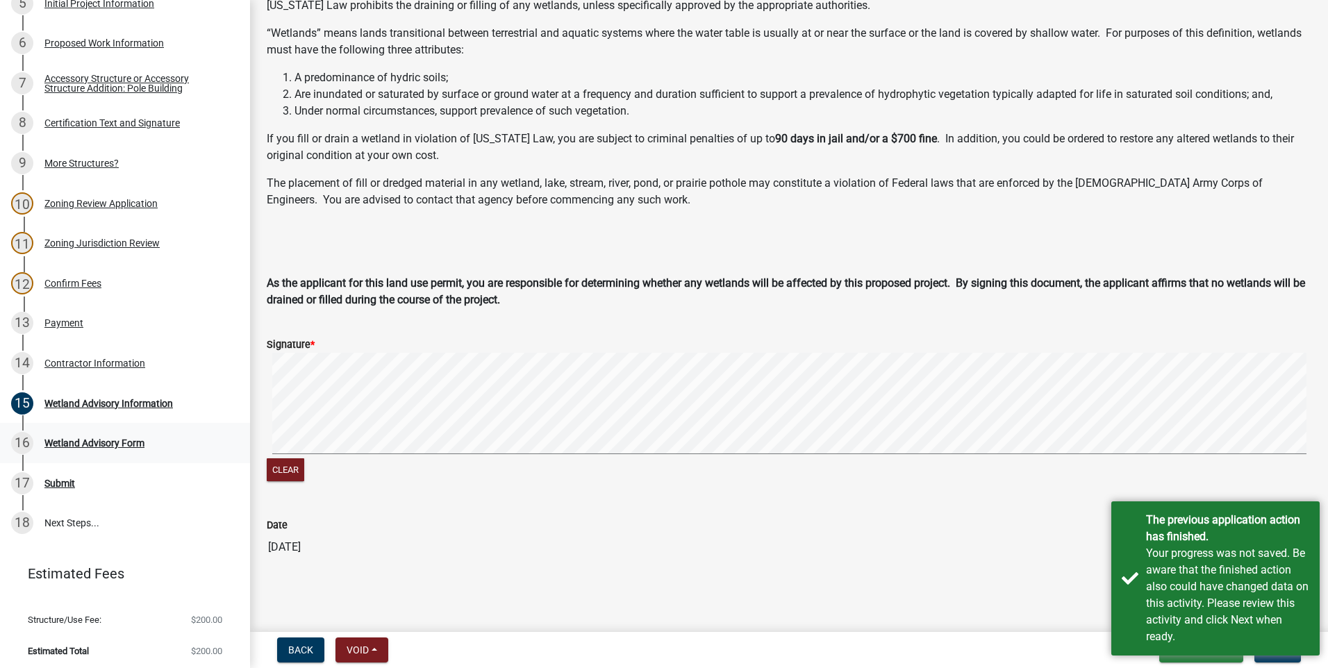
click at [88, 438] on div "Wetland Advisory Form" at bounding box center [94, 443] width 100 height 10
click at [1279, 615] on div "Your progress was not saved. Be aware that the finished action also could have …" at bounding box center [1227, 595] width 163 height 100
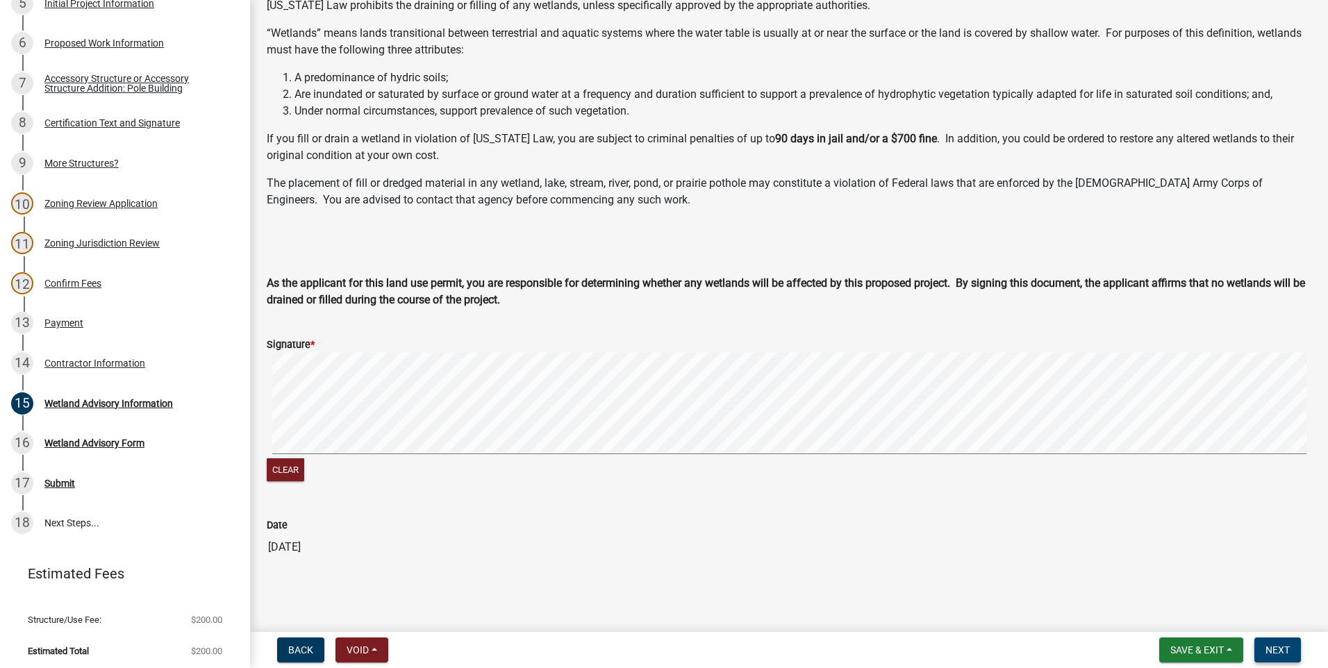
click at [1275, 645] on span "Next" at bounding box center [1278, 650] width 24 height 11
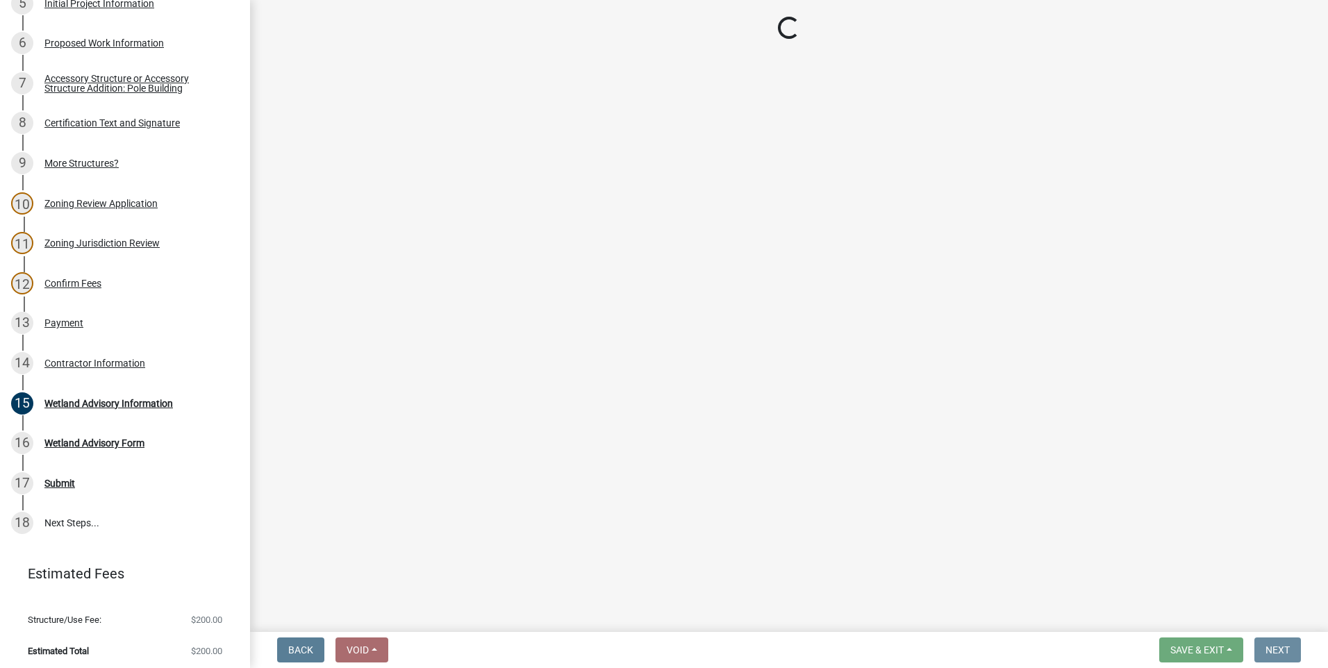
scroll to position [0, 0]
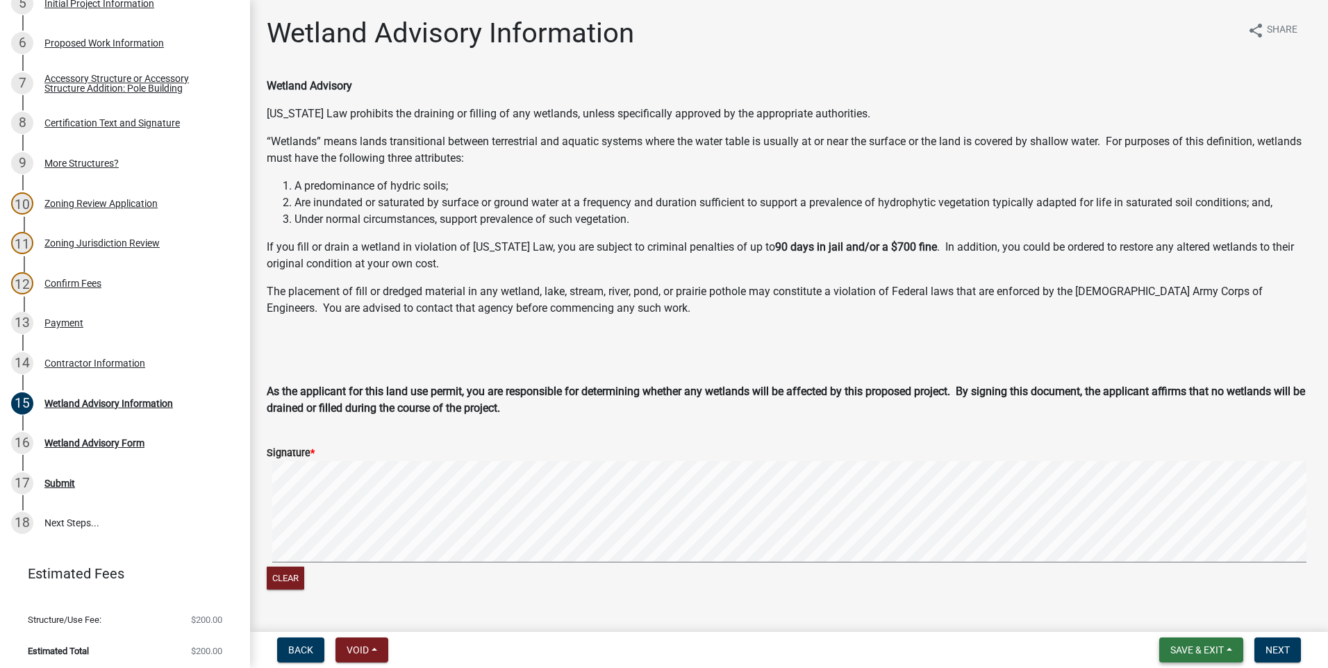
click at [1207, 647] on span "Save & Exit" at bounding box center [1196, 650] width 53 height 11
click at [1206, 615] on button "Save & Exit" at bounding box center [1187, 613] width 111 height 33
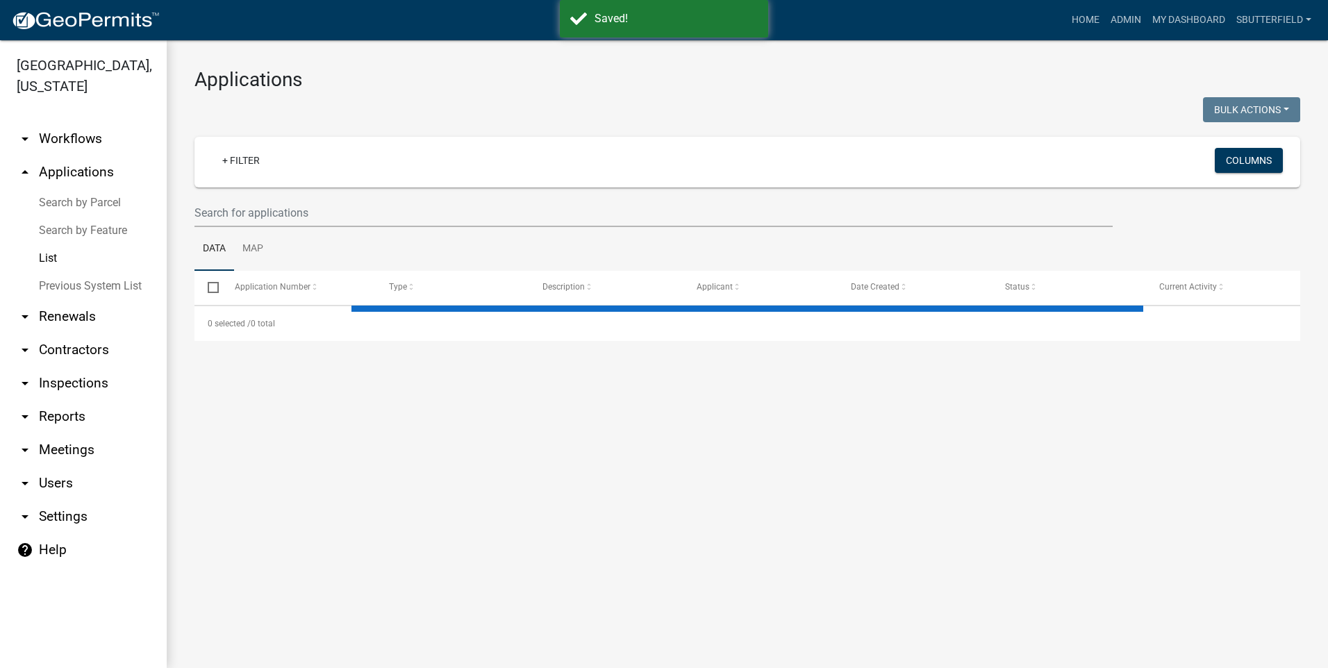
select select "1: 25"
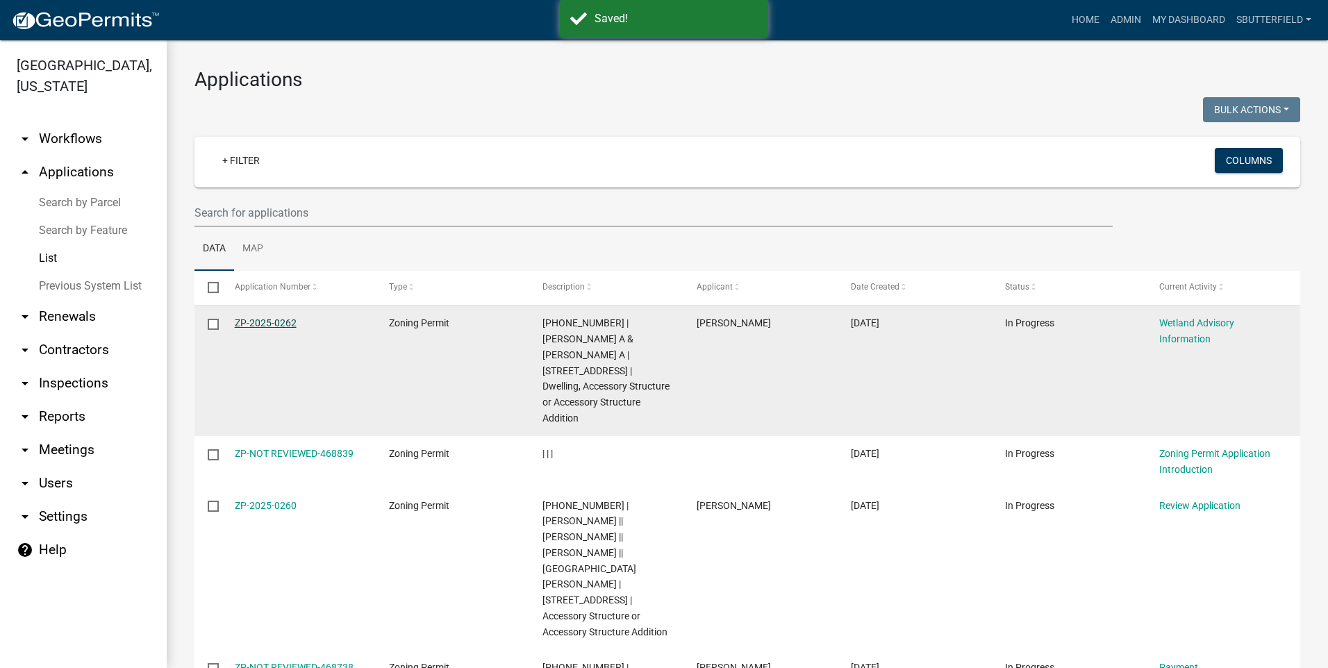
click at [273, 319] on link "ZP-2025-0262" at bounding box center [266, 322] width 62 height 11
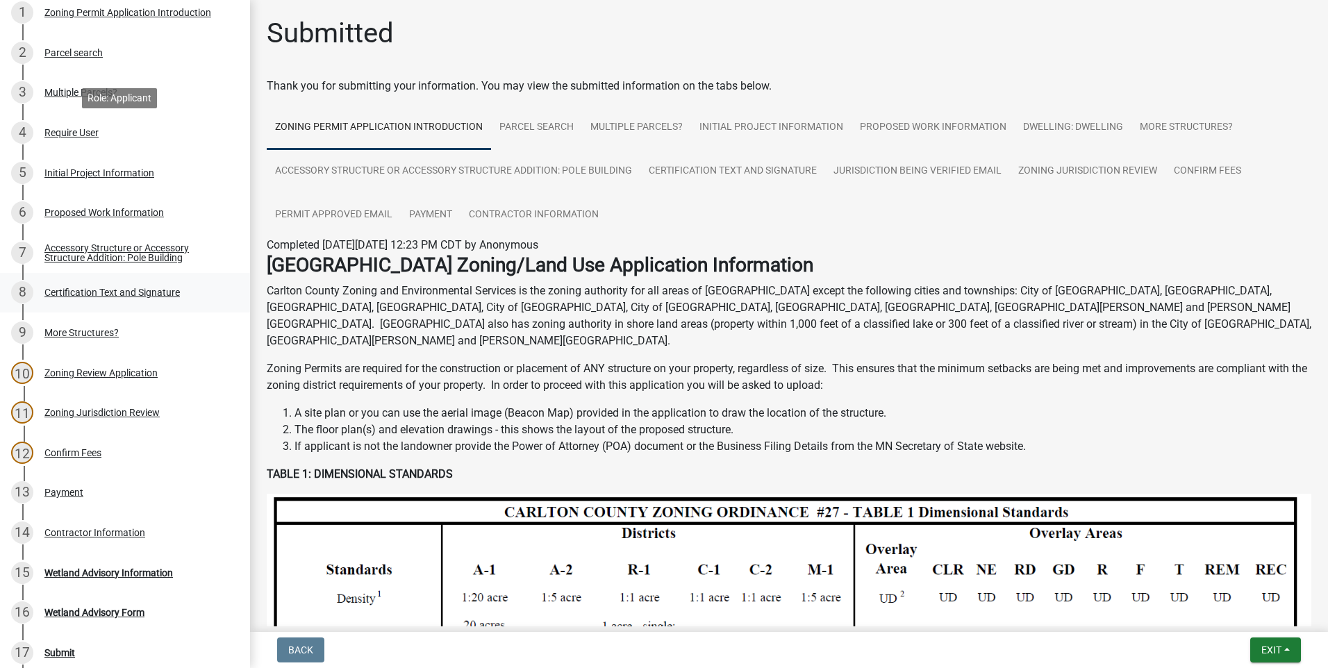
scroll to position [400, 0]
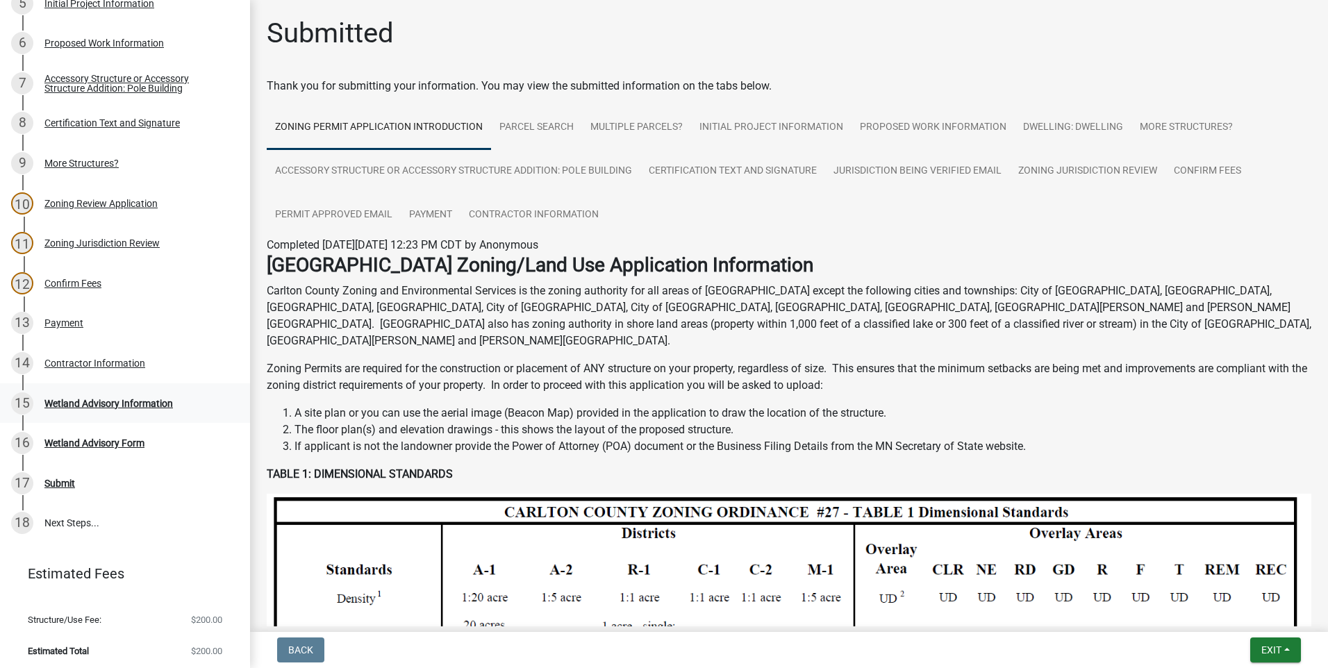
click at [119, 399] on div "Wetland Advisory Information" at bounding box center [108, 404] width 129 height 10
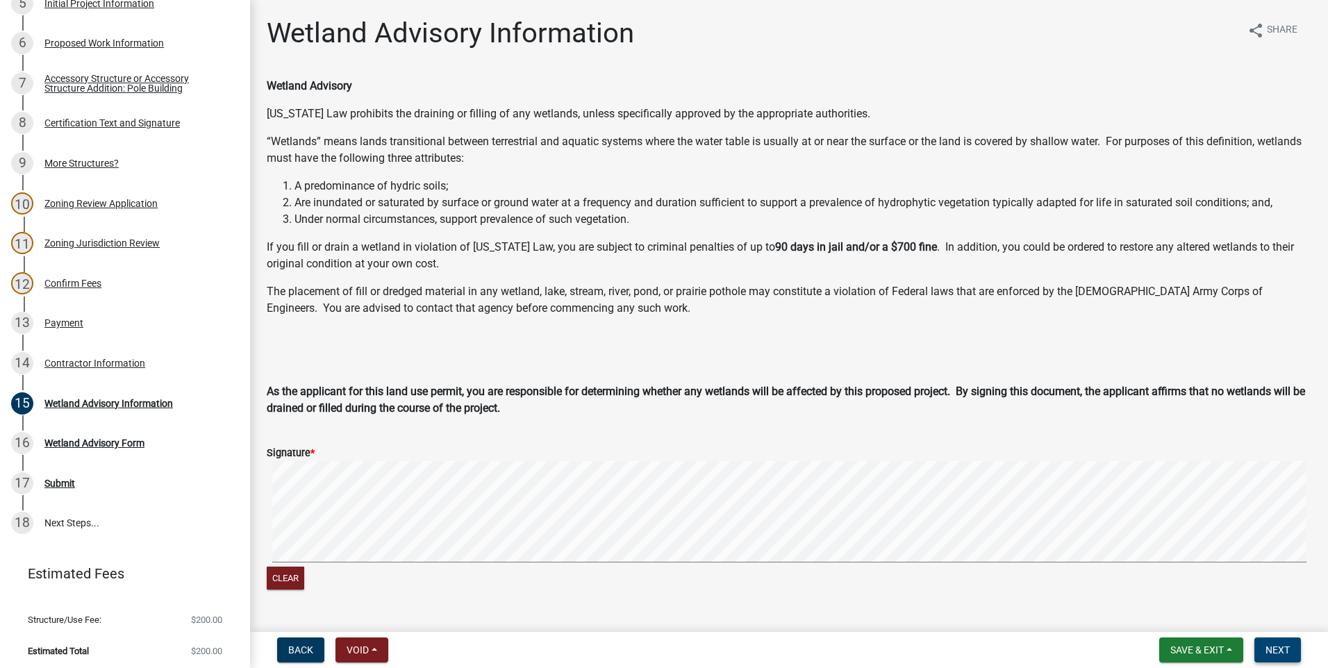
click at [1275, 646] on span "Next" at bounding box center [1278, 650] width 24 height 11
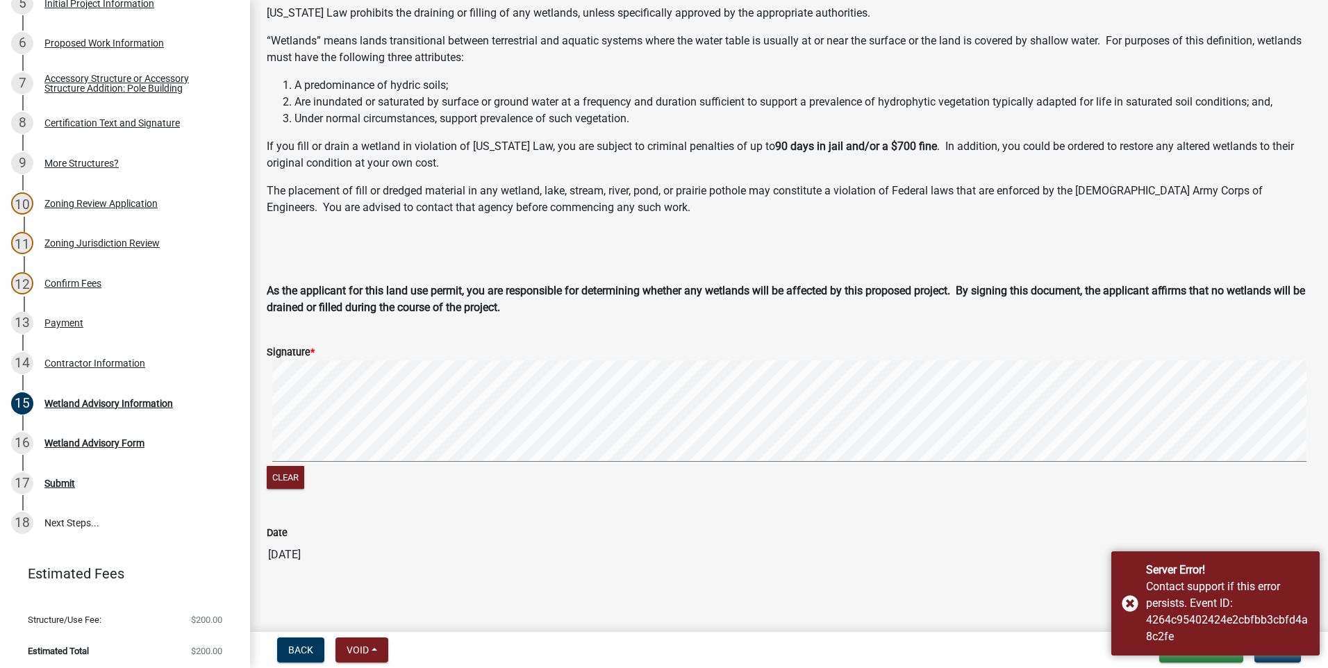
scroll to position [108, 0]
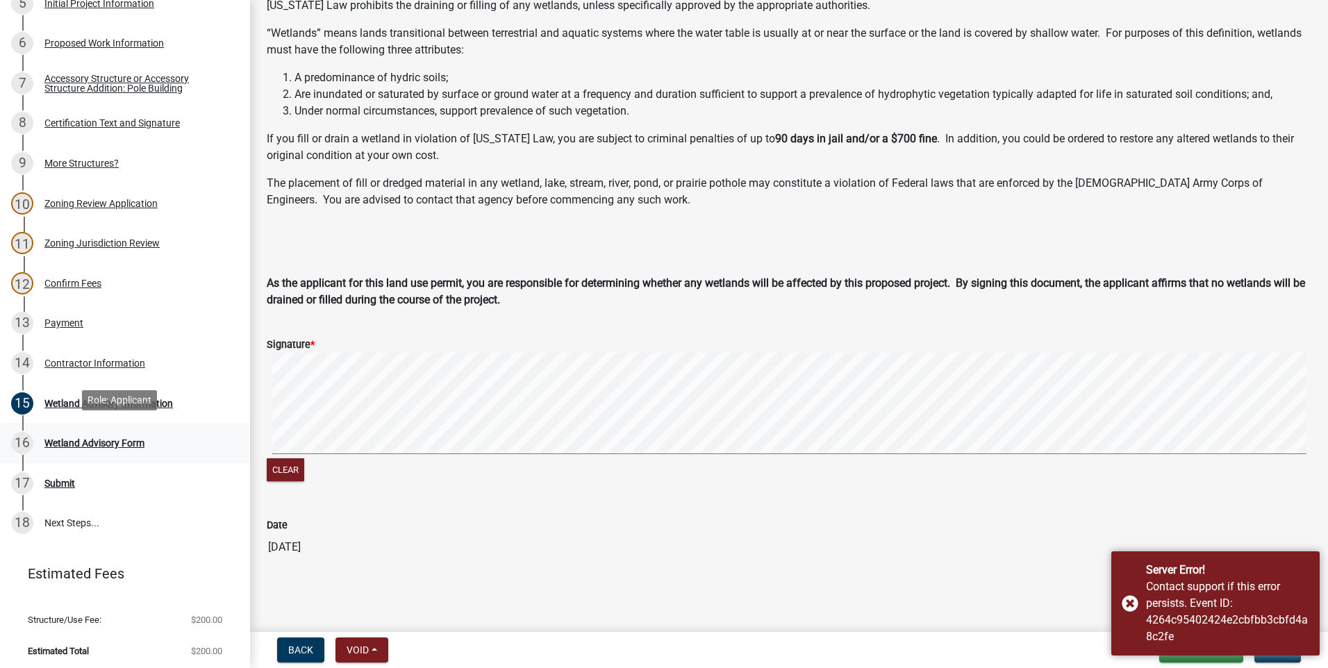
click at [44, 438] on div "Wetland Advisory Form" at bounding box center [94, 443] width 100 height 10
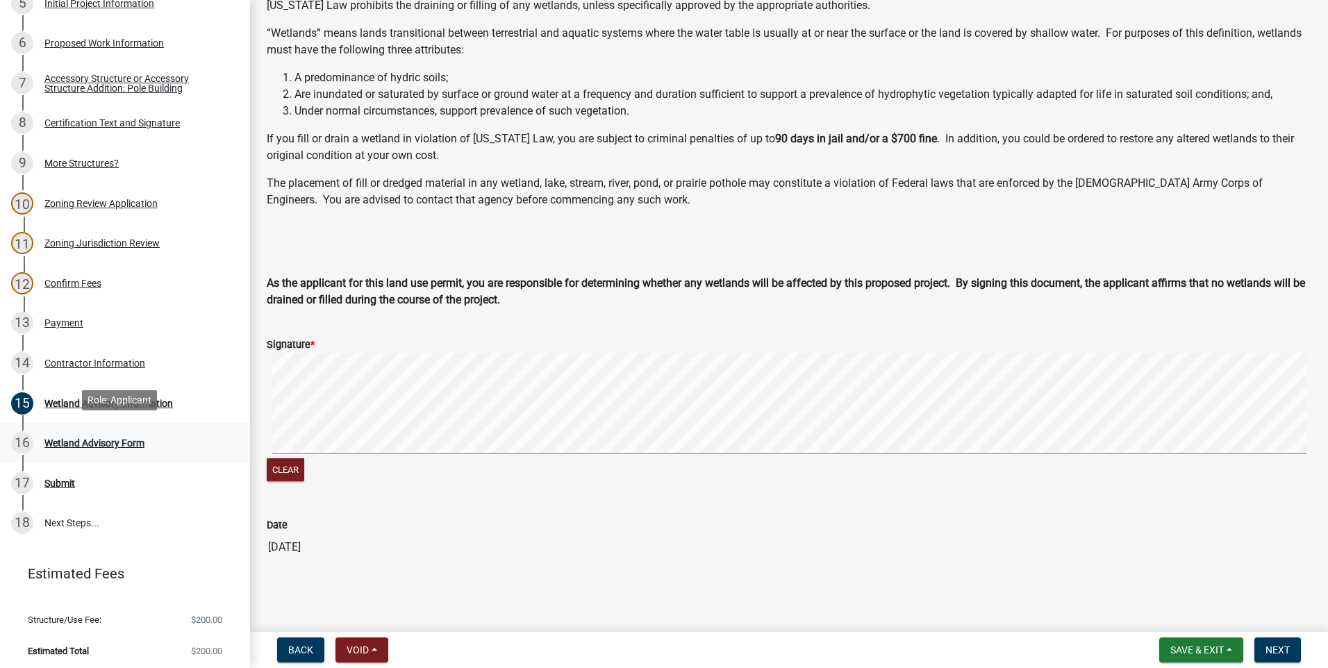
click at [42, 437] on div "16 Wetland Advisory Form" at bounding box center [119, 443] width 217 height 22
click at [67, 472] on div "17 Submit" at bounding box center [119, 483] width 217 height 22
click at [106, 402] on div "Wetland Advisory Information" at bounding box center [108, 404] width 129 height 10
click at [293, 646] on span "Back" at bounding box center [300, 650] width 25 height 11
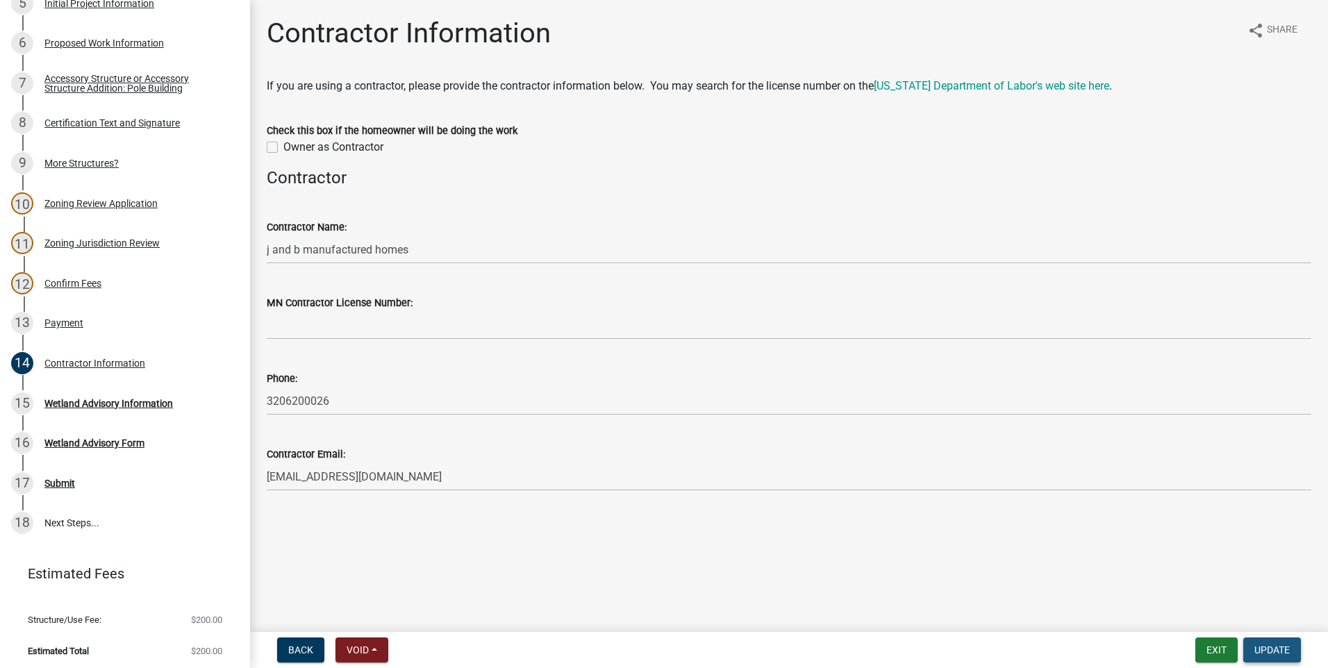
click at [1280, 645] on span "Update" at bounding box center [1271, 650] width 35 height 11
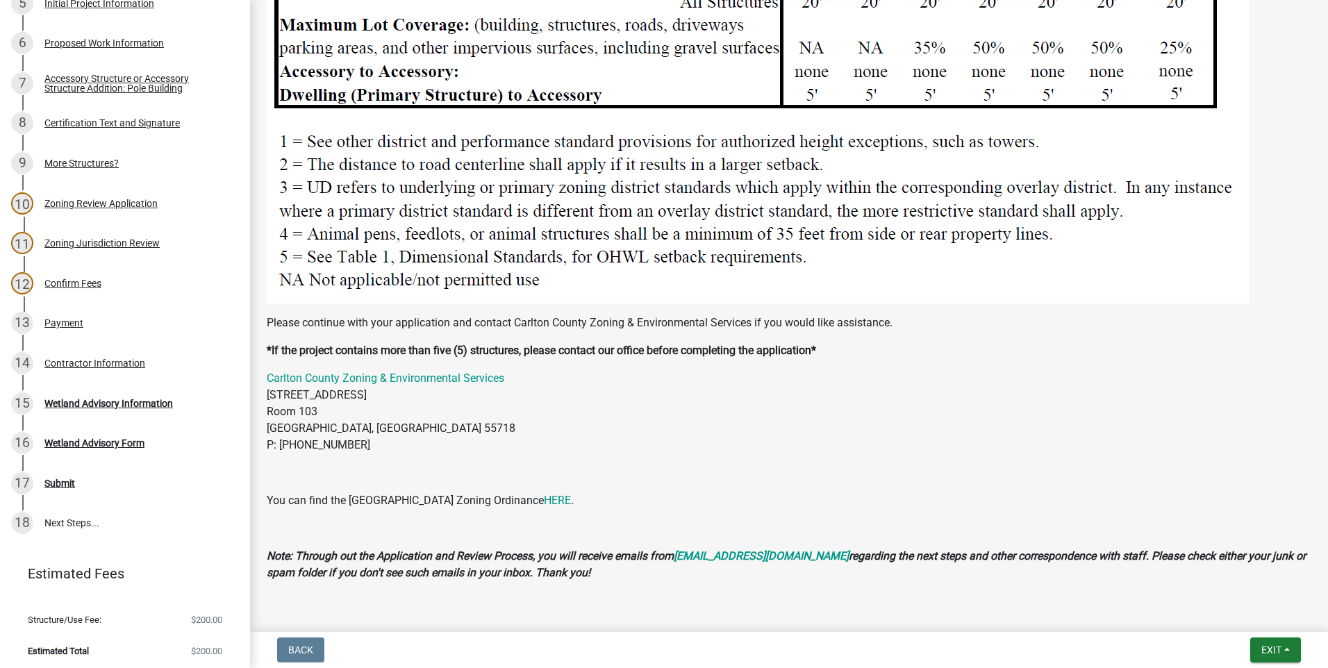
scroll to position [1899, 0]
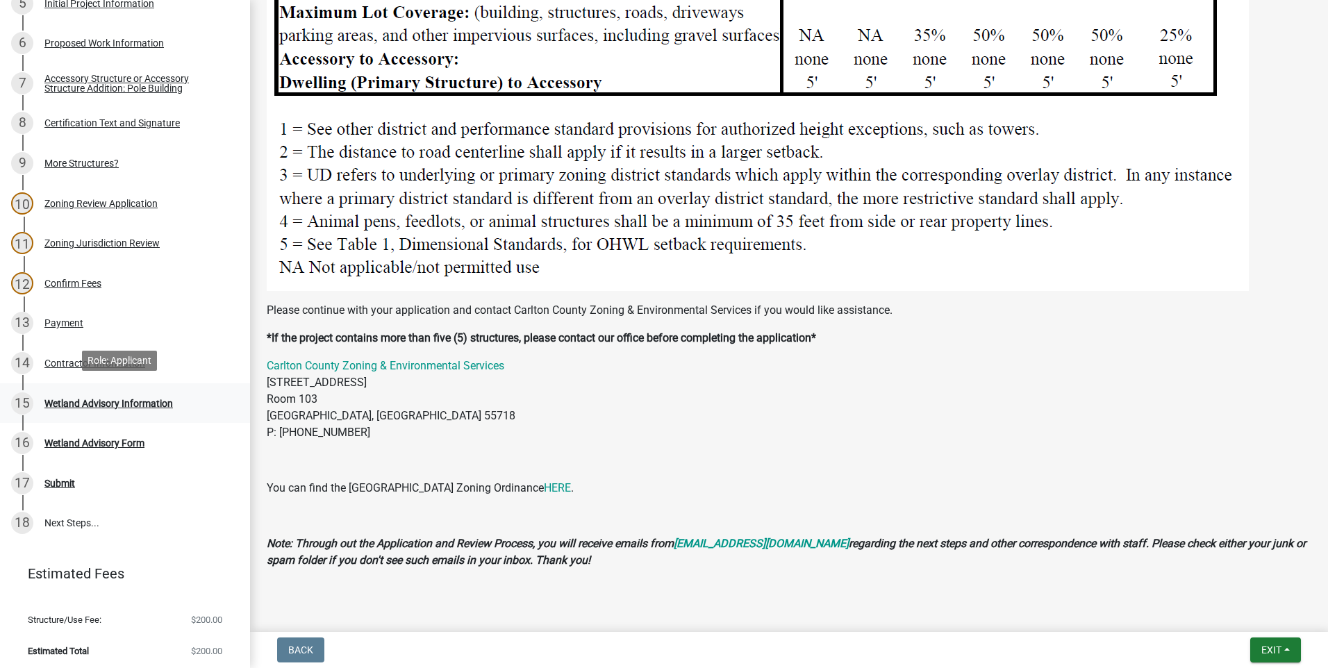
click at [117, 399] on div "Wetland Advisory Information" at bounding box center [108, 404] width 129 height 10
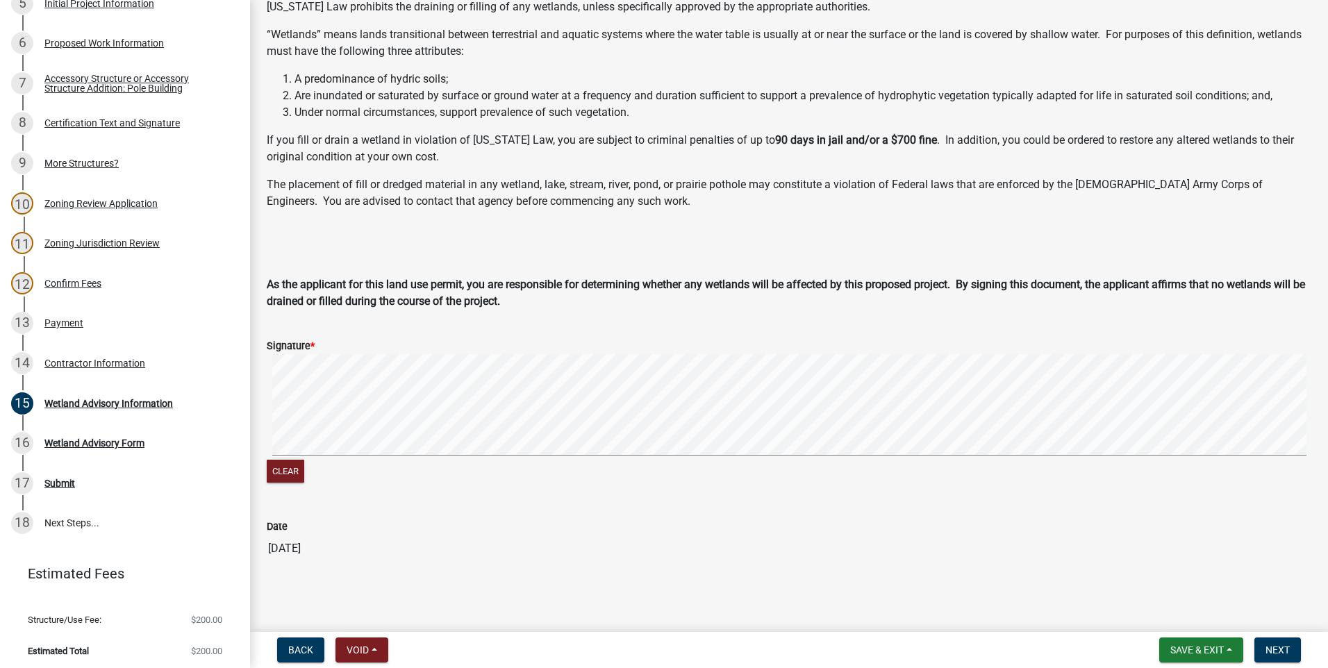
scroll to position [108, 0]
click at [1277, 651] on span "Next" at bounding box center [1278, 650] width 24 height 11
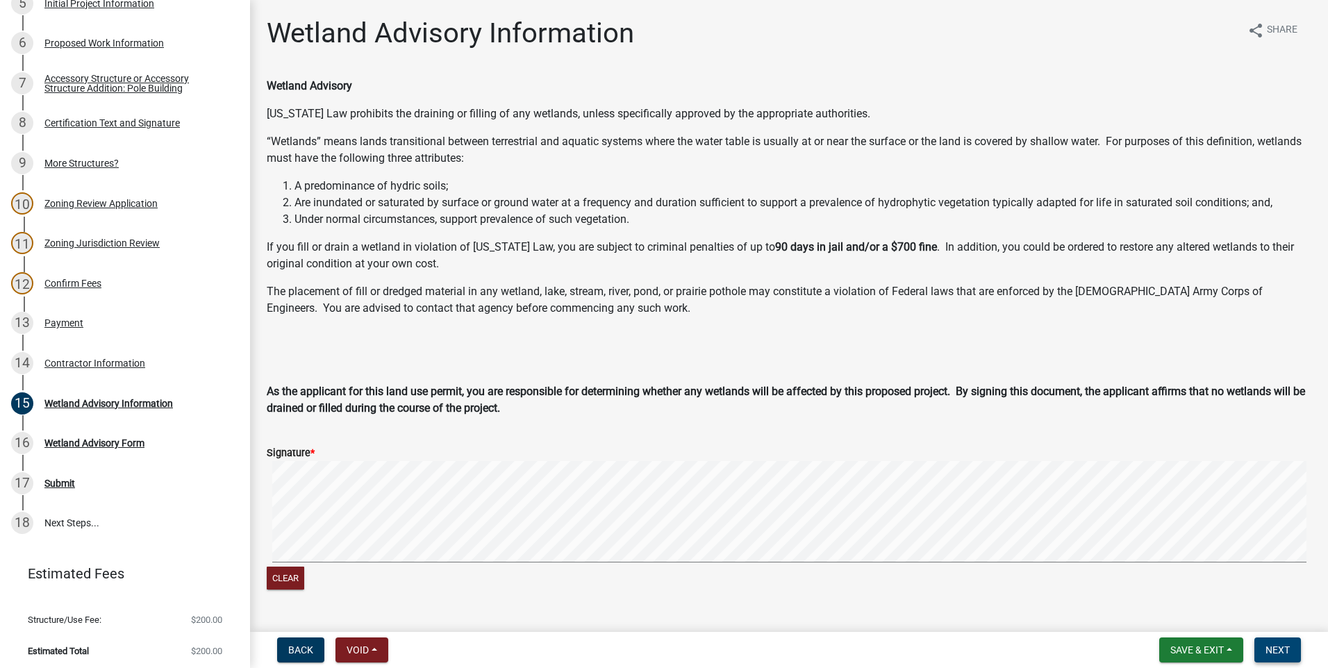
click at [1269, 647] on span "Next" at bounding box center [1278, 650] width 24 height 11
click at [94, 432] on div "16 Wetland Advisory Form" at bounding box center [119, 443] width 217 height 22
click at [92, 438] on div "Wetland Advisory Form" at bounding box center [94, 443] width 100 height 10
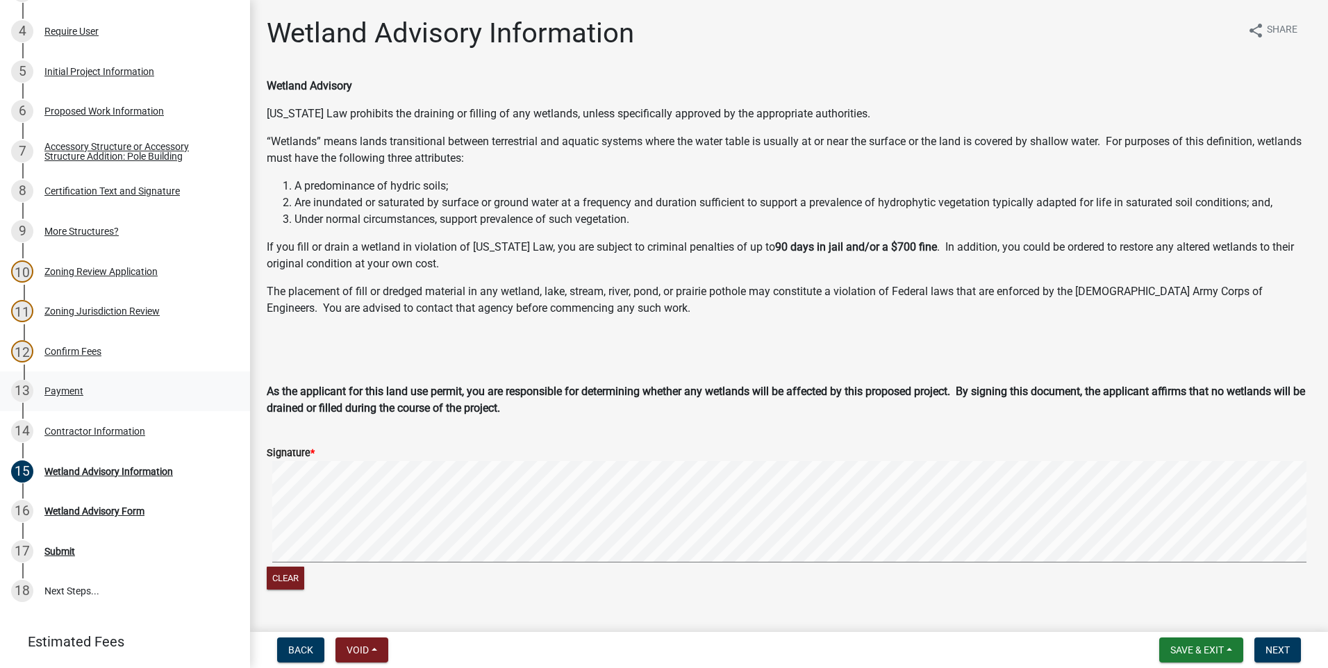
scroll to position [331, 0]
click at [113, 508] on div "Wetland Advisory Form" at bounding box center [94, 513] width 100 height 10
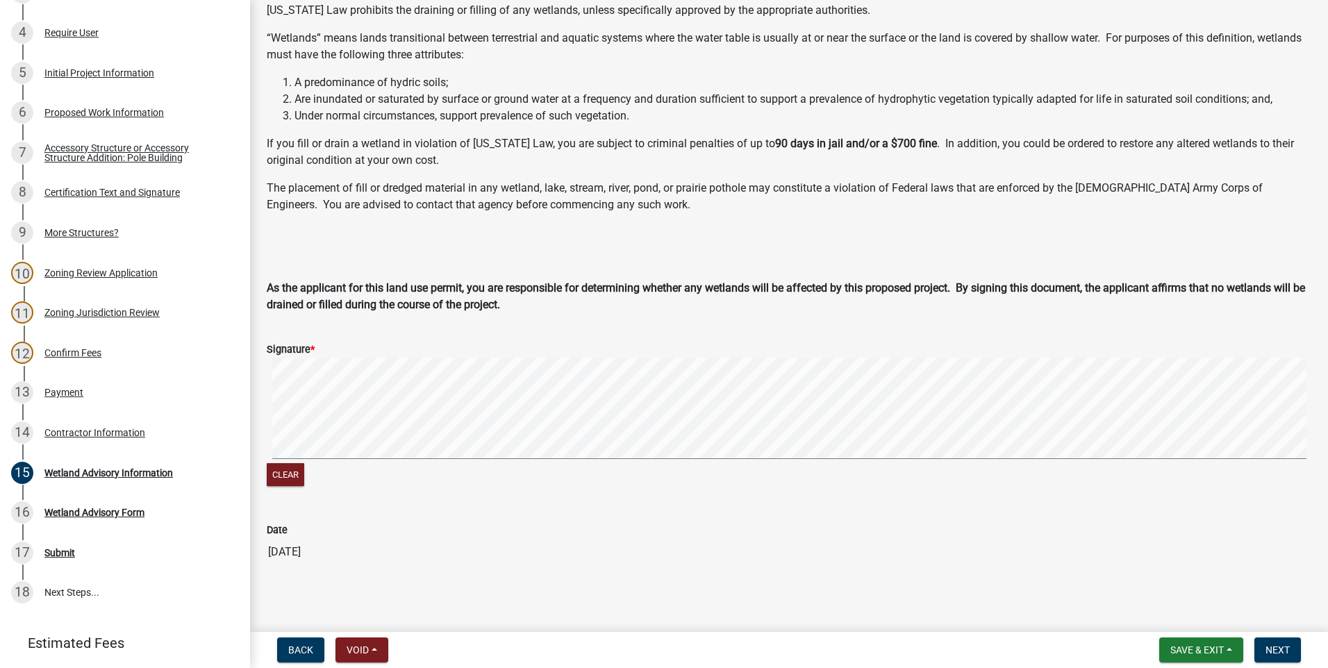
scroll to position [108, 0]
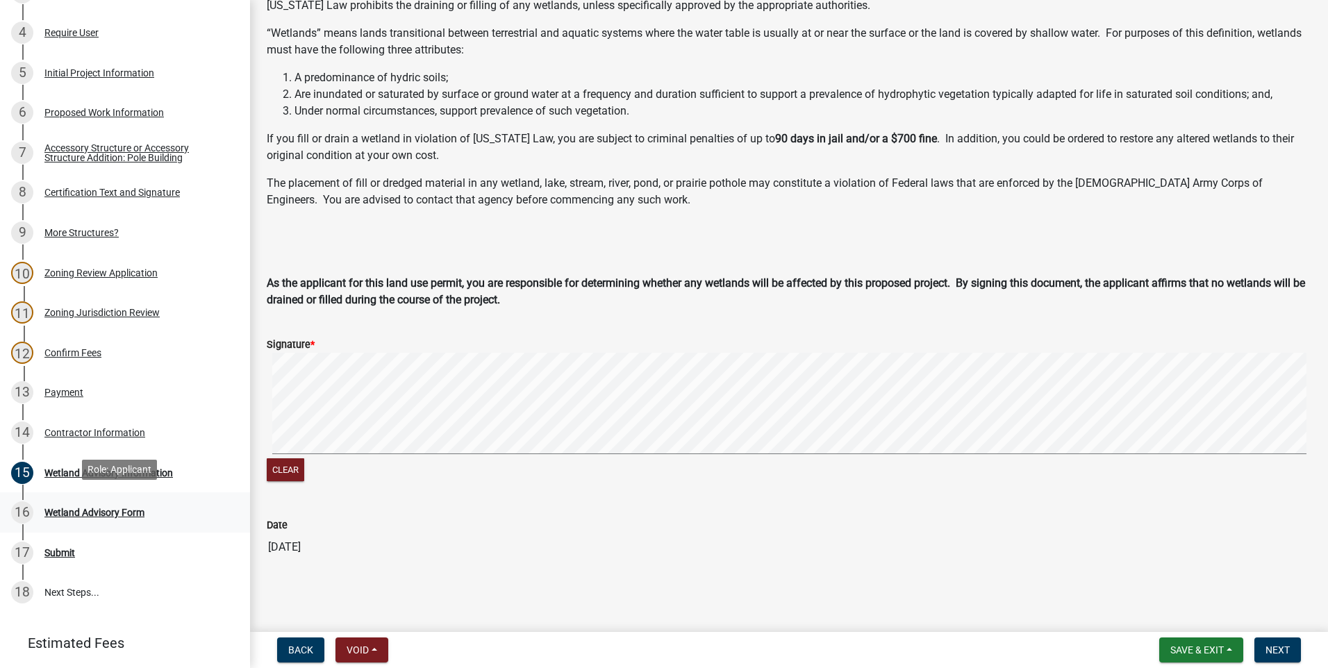
click at [109, 508] on div "Wetland Advisory Form" at bounding box center [94, 513] width 100 height 10
click at [60, 548] on div "Submit" at bounding box center [59, 553] width 31 height 10
click at [1211, 655] on span "Save & Exit" at bounding box center [1196, 650] width 53 height 11
click at [1202, 612] on button "Save & Exit" at bounding box center [1187, 613] width 111 height 33
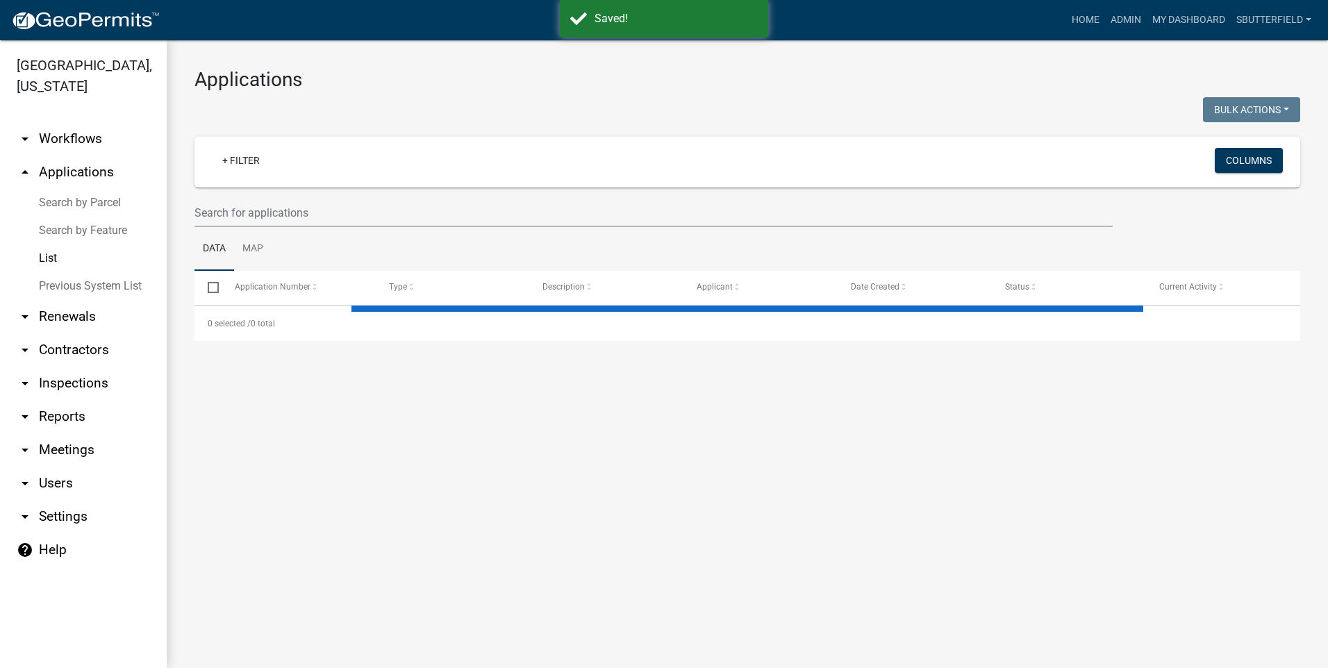
select select "1: 25"
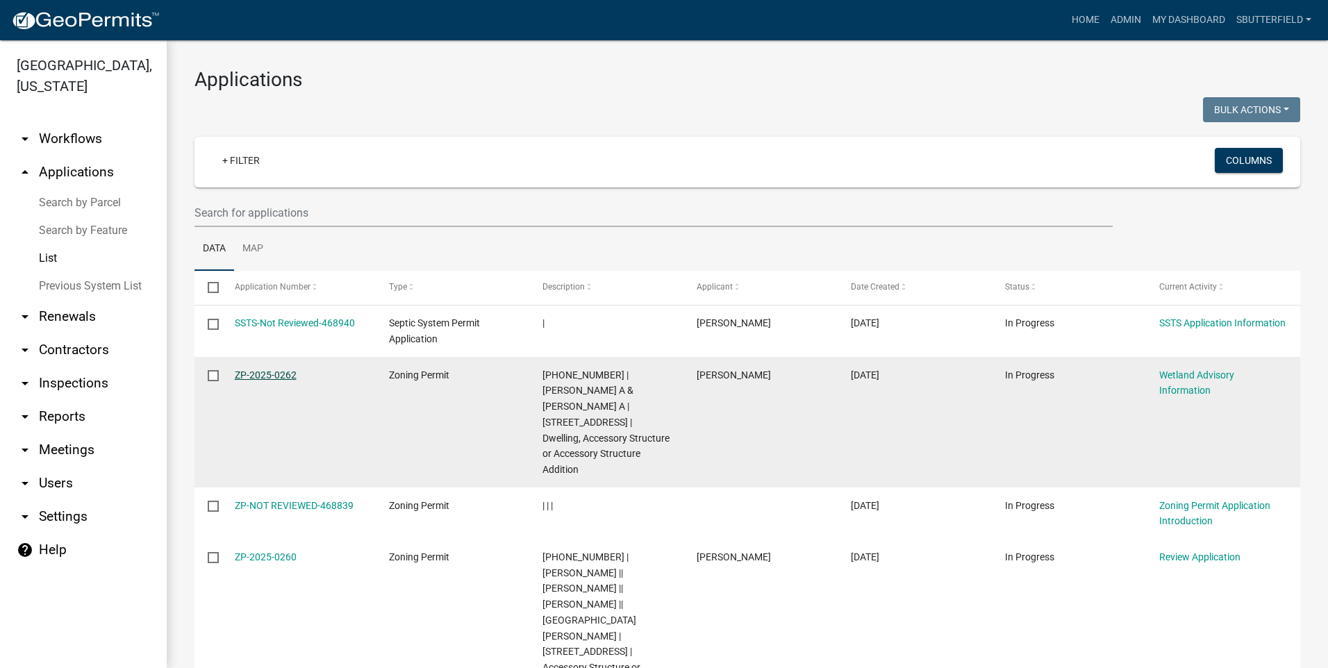
click at [264, 375] on link "ZP-2025-0262" at bounding box center [266, 375] width 62 height 11
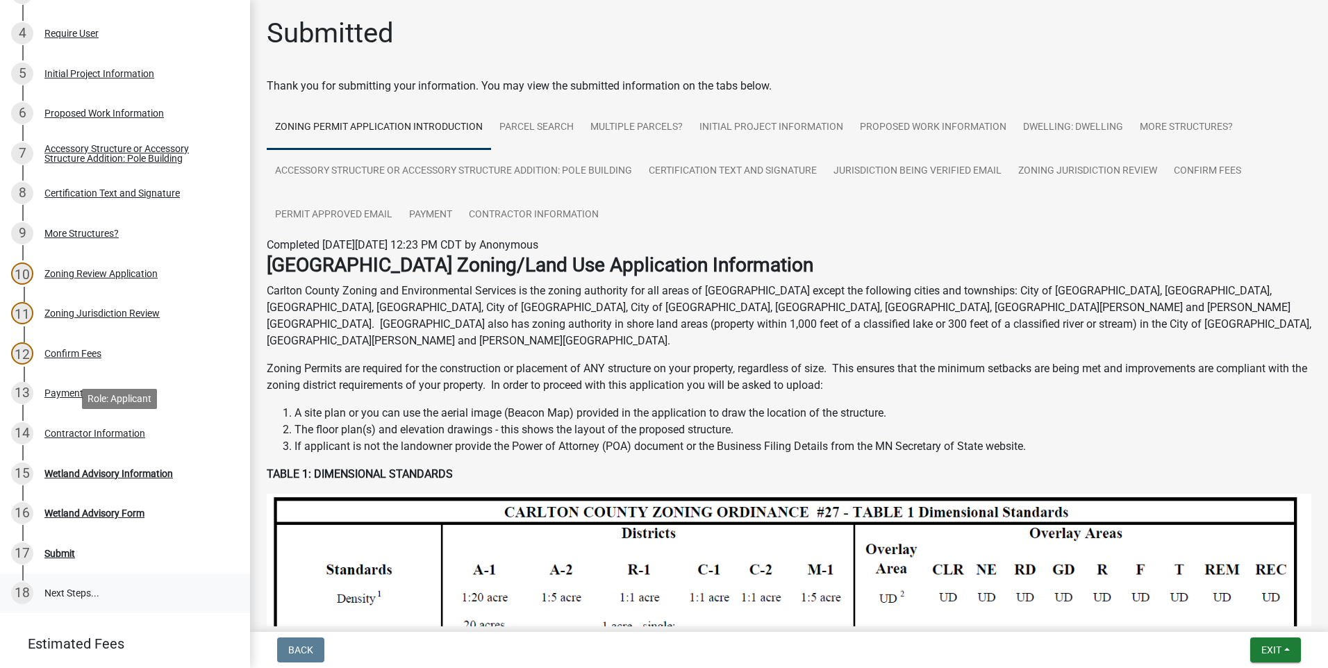
scroll to position [400, 0]
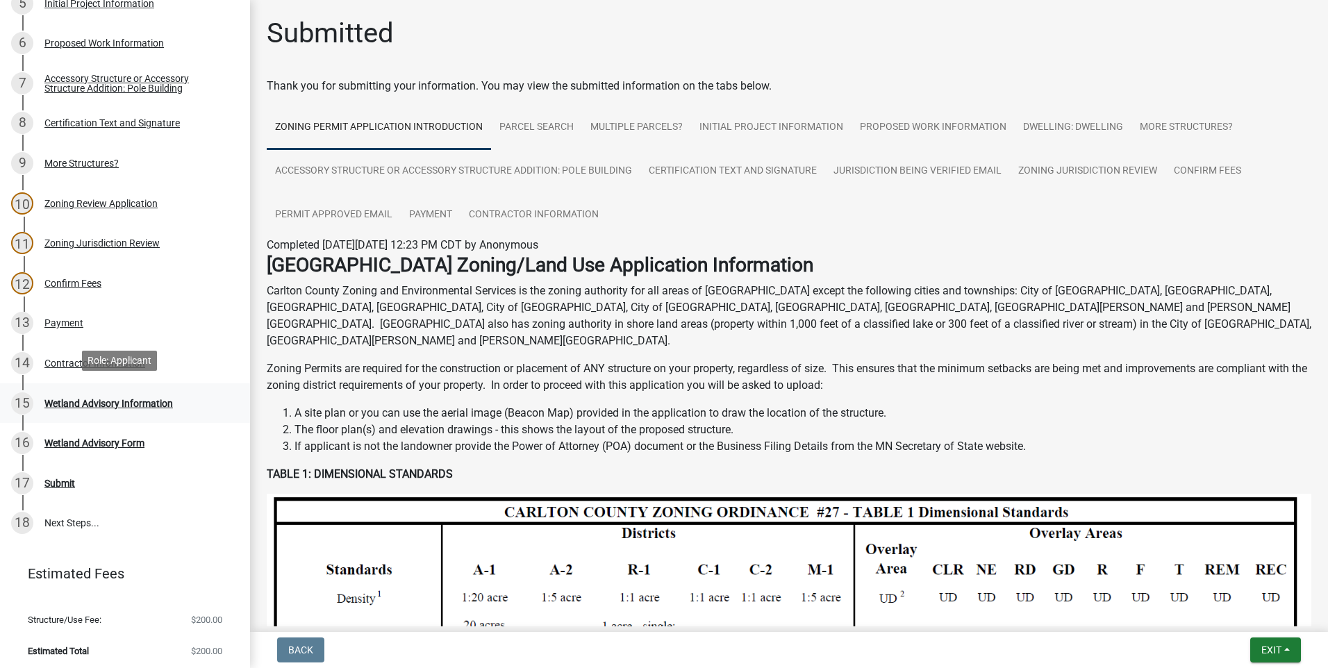
click at [119, 401] on div "Wetland Advisory Information" at bounding box center [108, 404] width 129 height 10
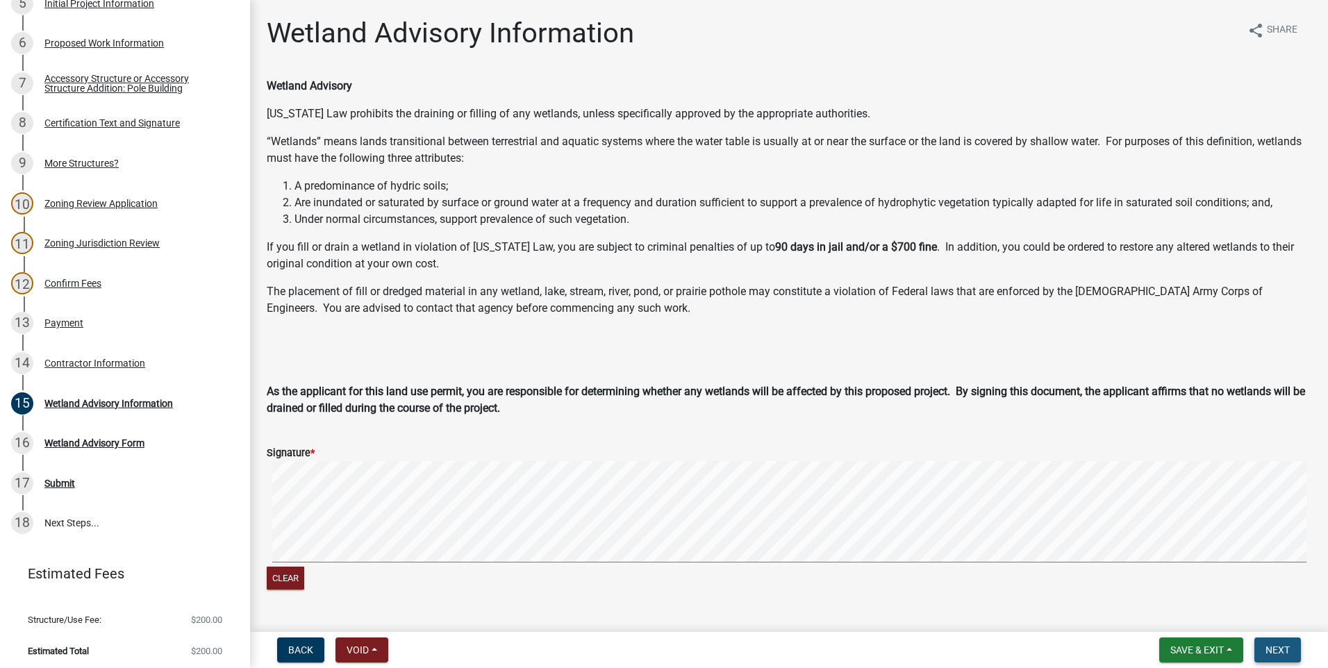
click at [1284, 645] on span "Next" at bounding box center [1278, 650] width 24 height 11
click at [53, 438] on div "Wetland Advisory Form" at bounding box center [94, 443] width 100 height 10
click at [56, 438] on div "Wetland Advisory Form" at bounding box center [94, 443] width 100 height 10
click at [22, 436] on div "16" at bounding box center [22, 443] width 22 height 22
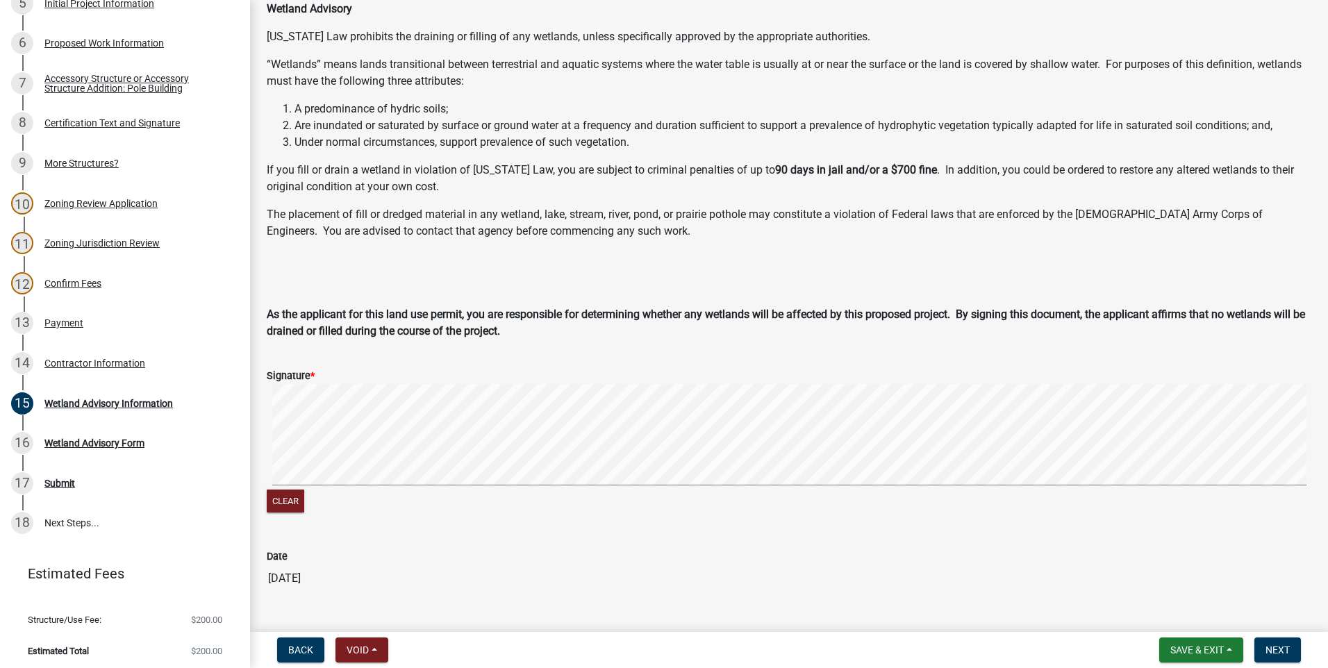
scroll to position [108, 0]
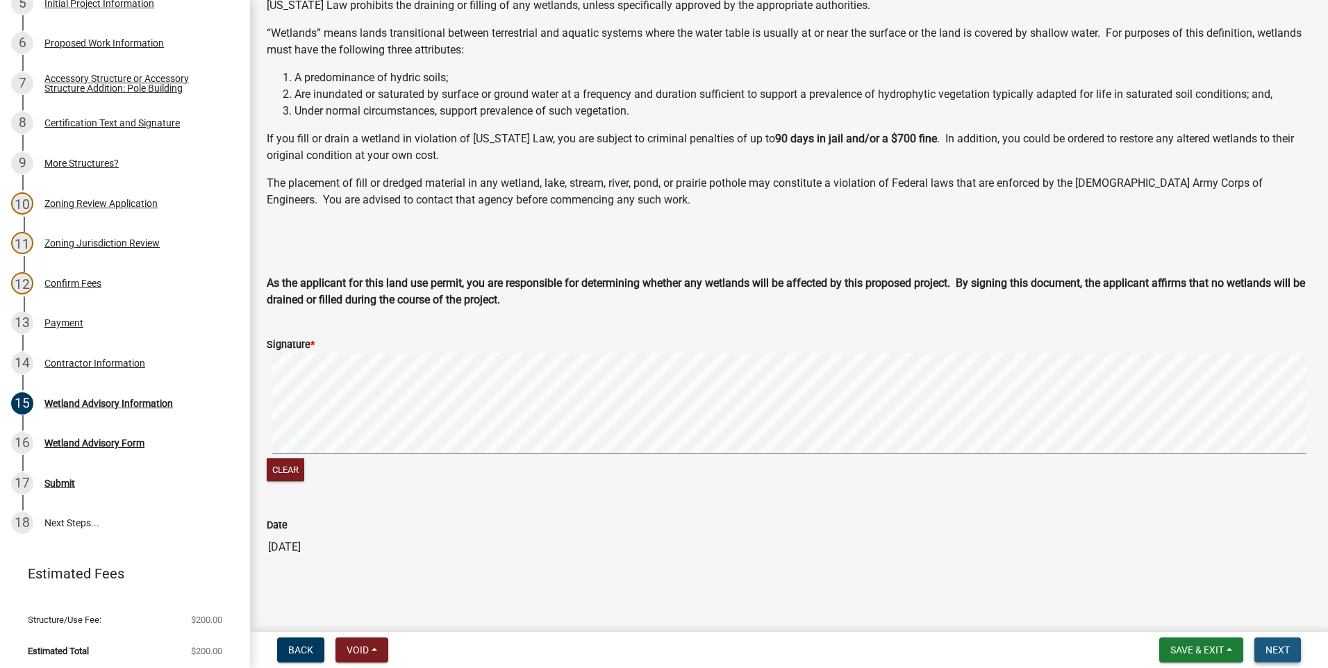
click at [1283, 651] on span "Next" at bounding box center [1278, 650] width 24 height 11
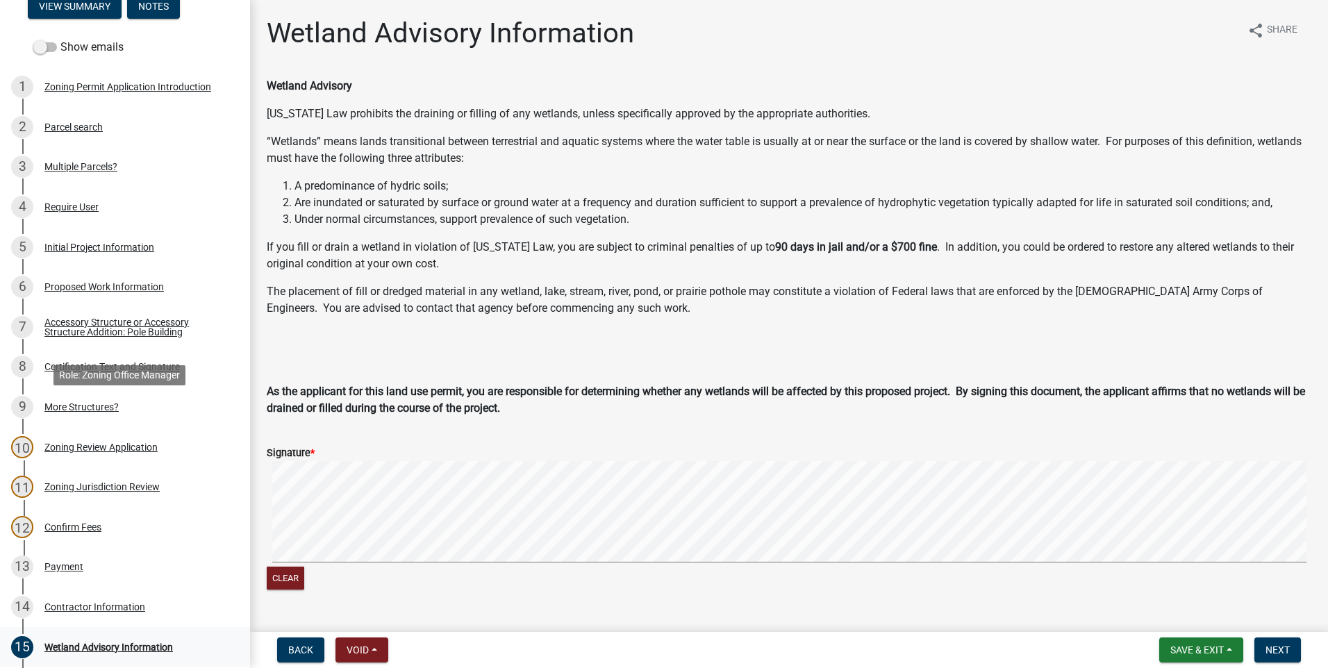
scroll to position [400, 0]
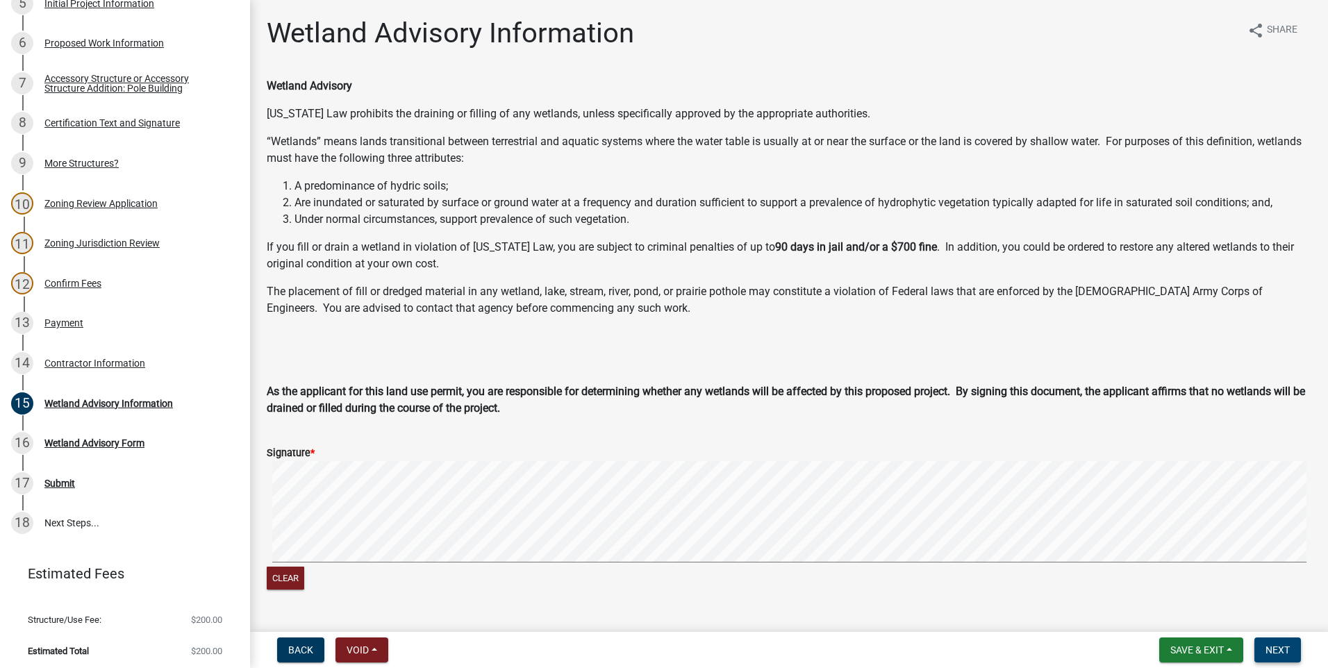
click at [1275, 654] on span "Next" at bounding box center [1278, 650] width 24 height 11
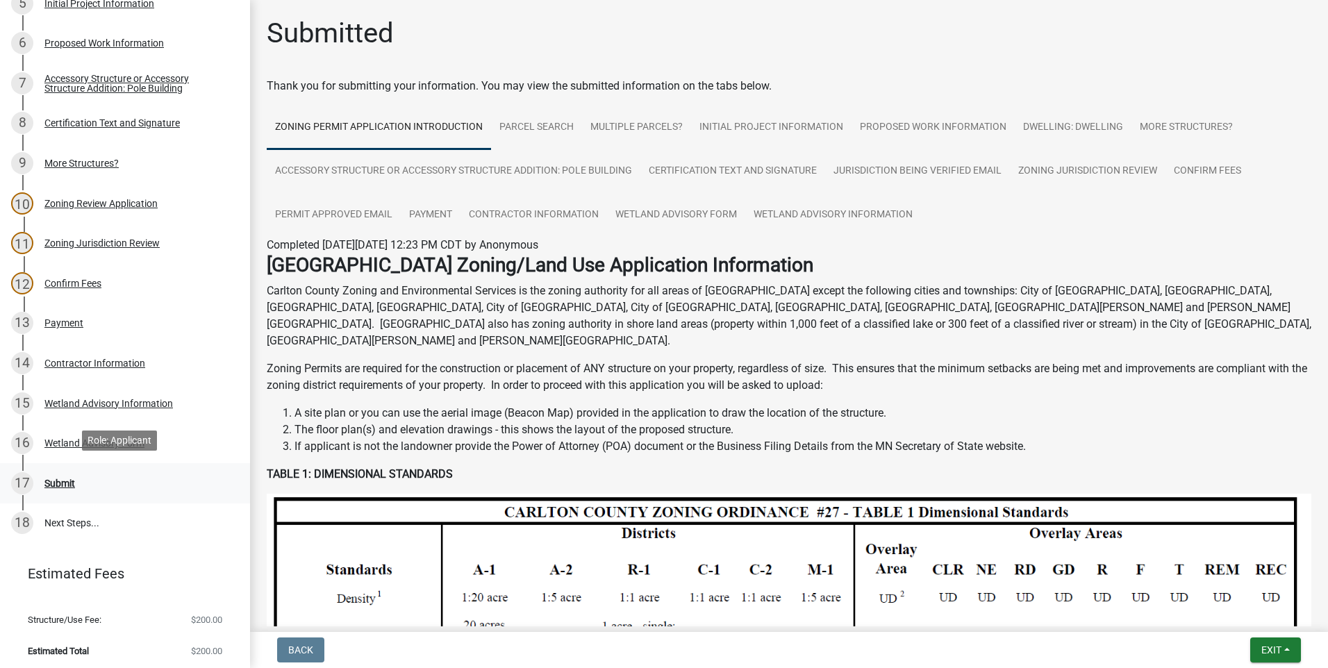
click at [63, 479] on div "Submit" at bounding box center [59, 484] width 31 height 10
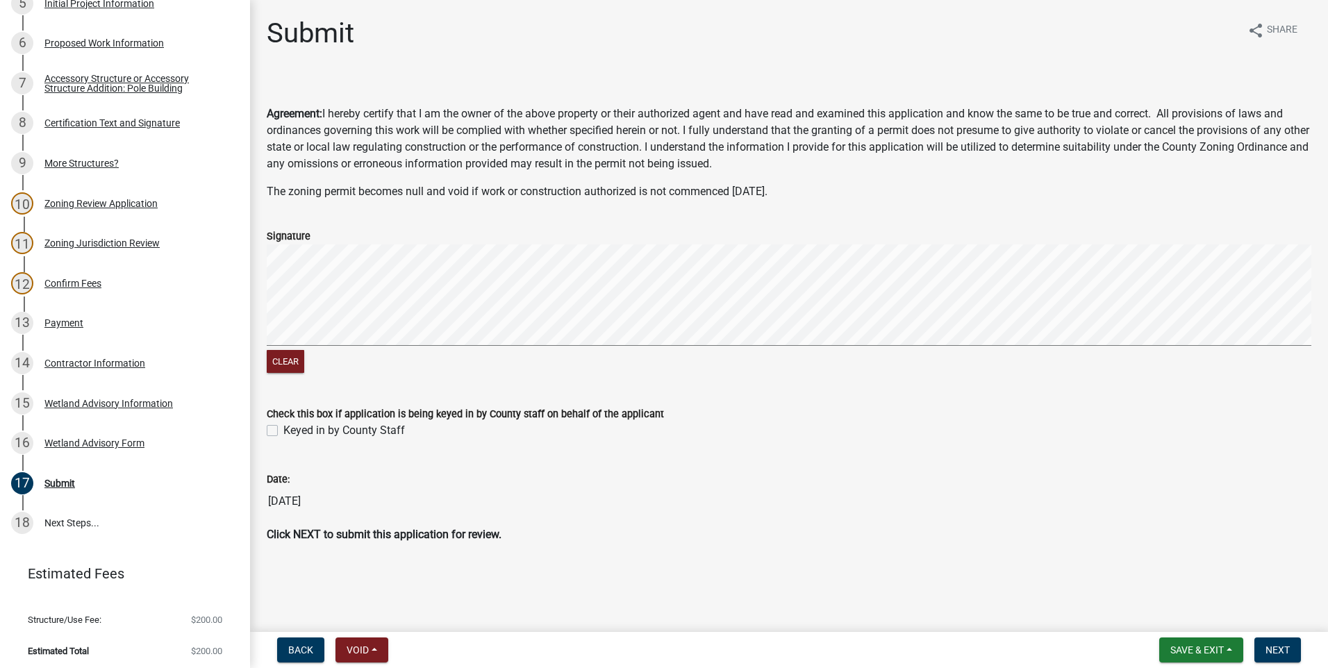
click at [283, 430] on label "Keyed in by County Staff" at bounding box center [344, 430] width 122 height 17
click at [283, 430] on input "Keyed in by County Staff" at bounding box center [287, 426] width 9 height 9
checkbox input "true"
click at [1279, 649] on span "Next" at bounding box center [1278, 650] width 24 height 11
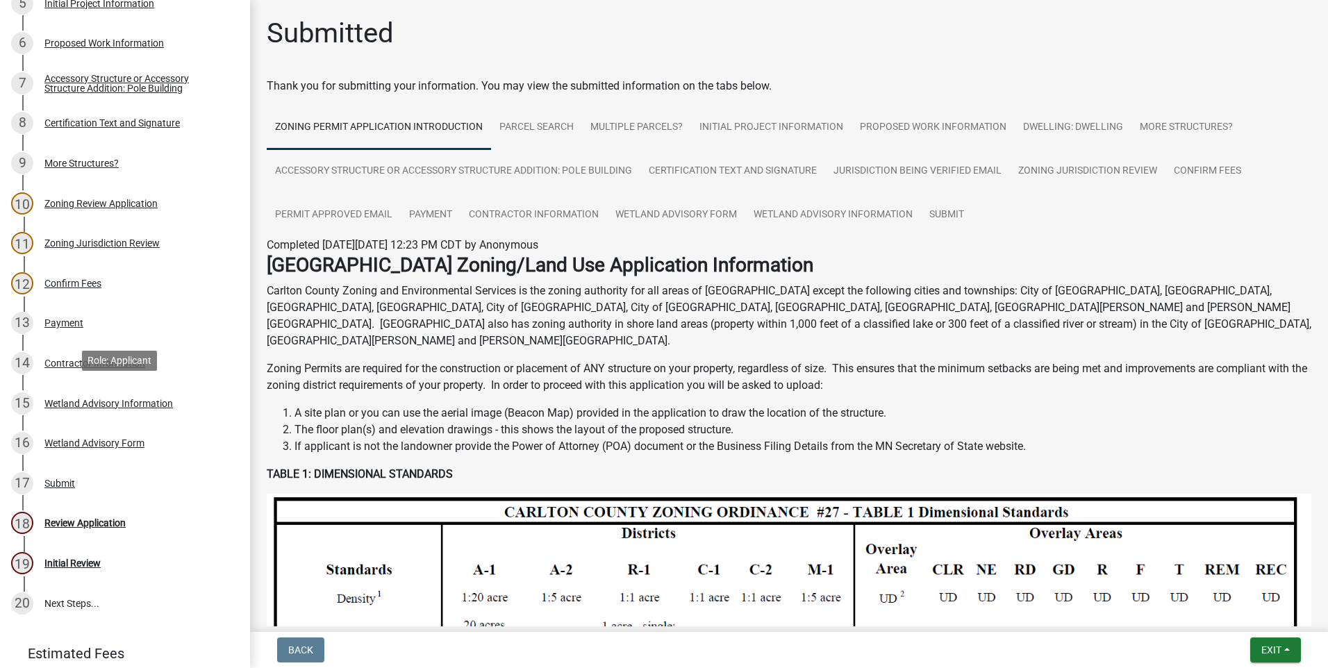
scroll to position [480, 0]
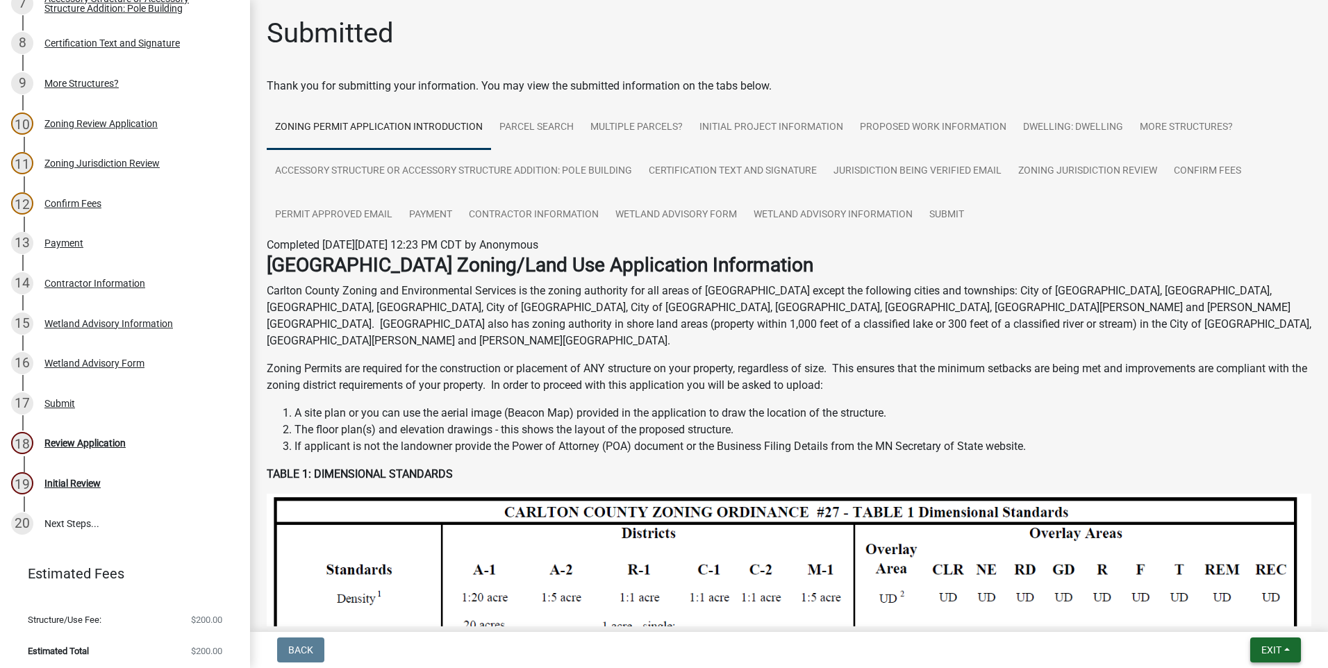
click at [1264, 651] on span "Exit" at bounding box center [1271, 650] width 20 height 11
click at [1259, 616] on button "Save & Exit" at bounding box center [1245, 613] width 111 height 33
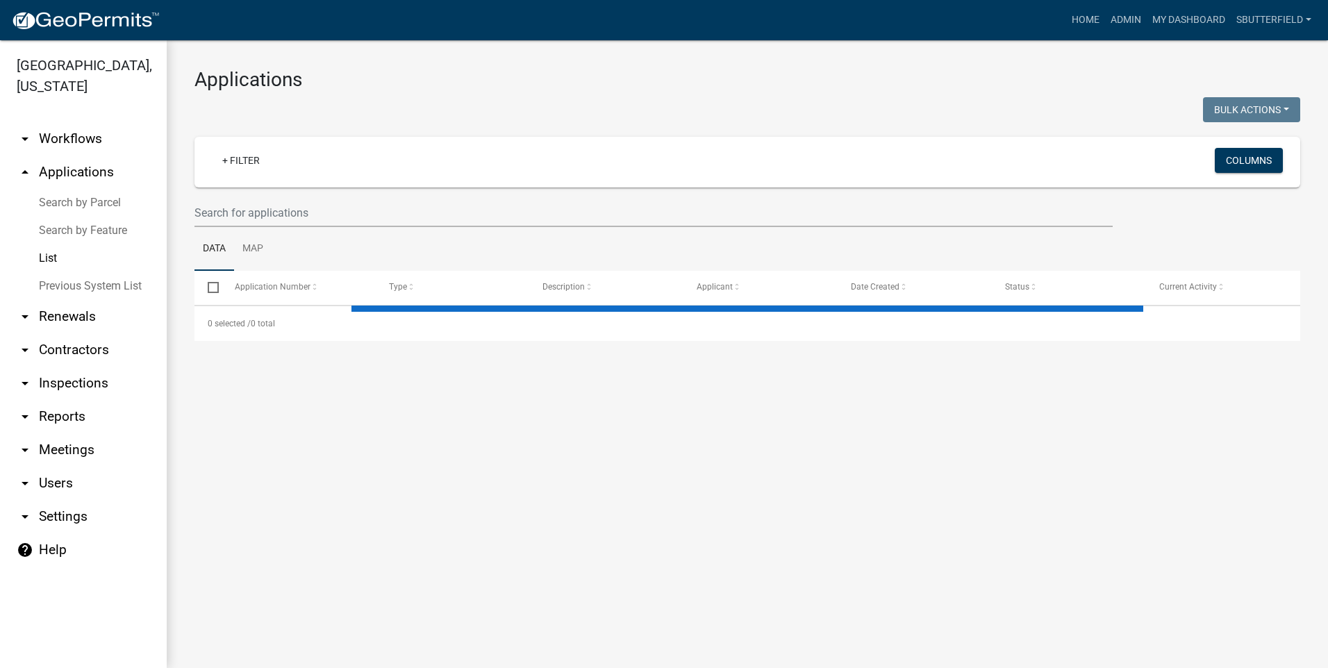
select select "1: 25"
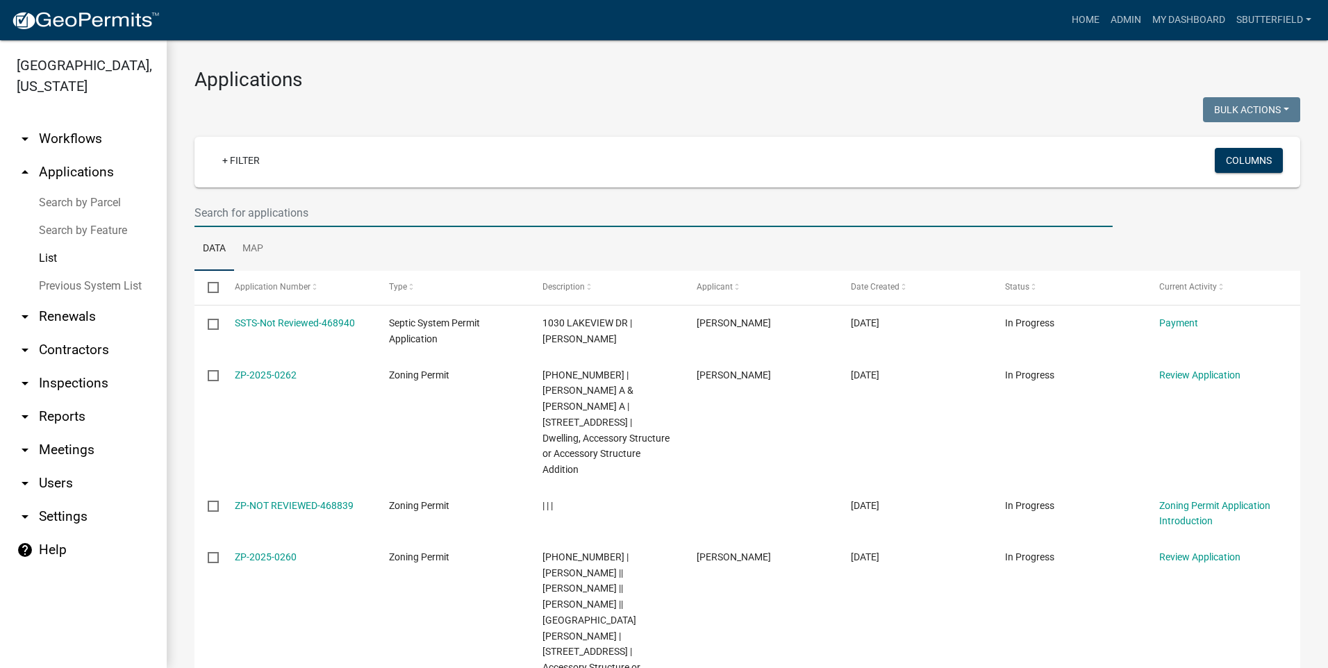
click at [254, 211] on input "text" at bounding box center [653, 213] width 918 height 28
type input "N"
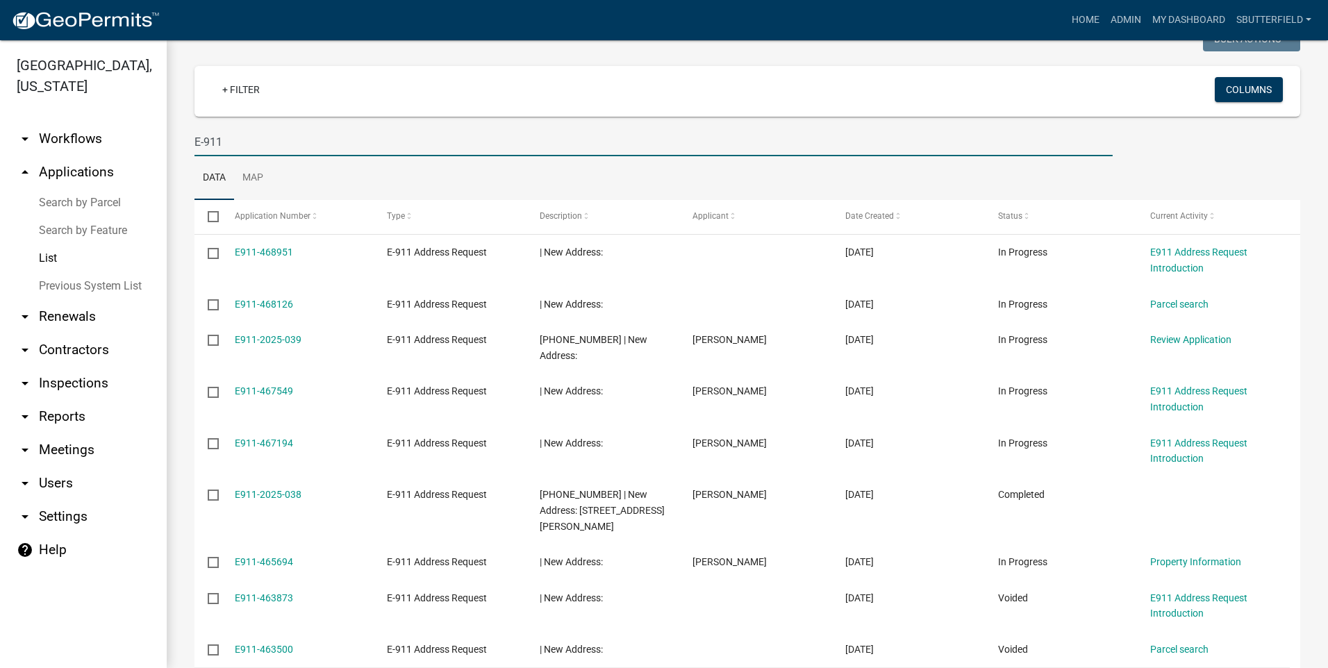
scroll to position [69, 0]
drag, startPoint x: 258, startPoint y: 136, endPoint x: 189, endPoint y: 135, distance: 68.8
click at [189, 135] on div "E-911" at bounding box center [653, 143] width 939 height 28
click at [269, 136] on input "E-911" at bounding box center [653, 143] width 918 height 28
type input "nett"
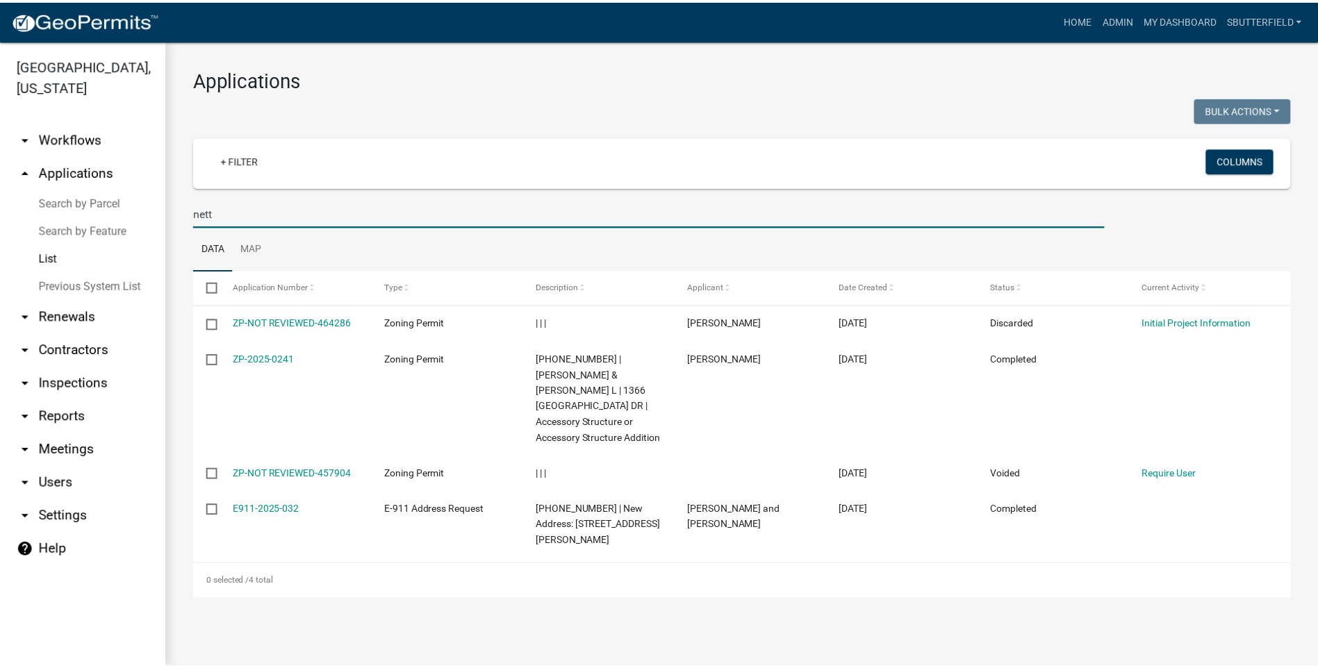
scroll to position [0, 0]
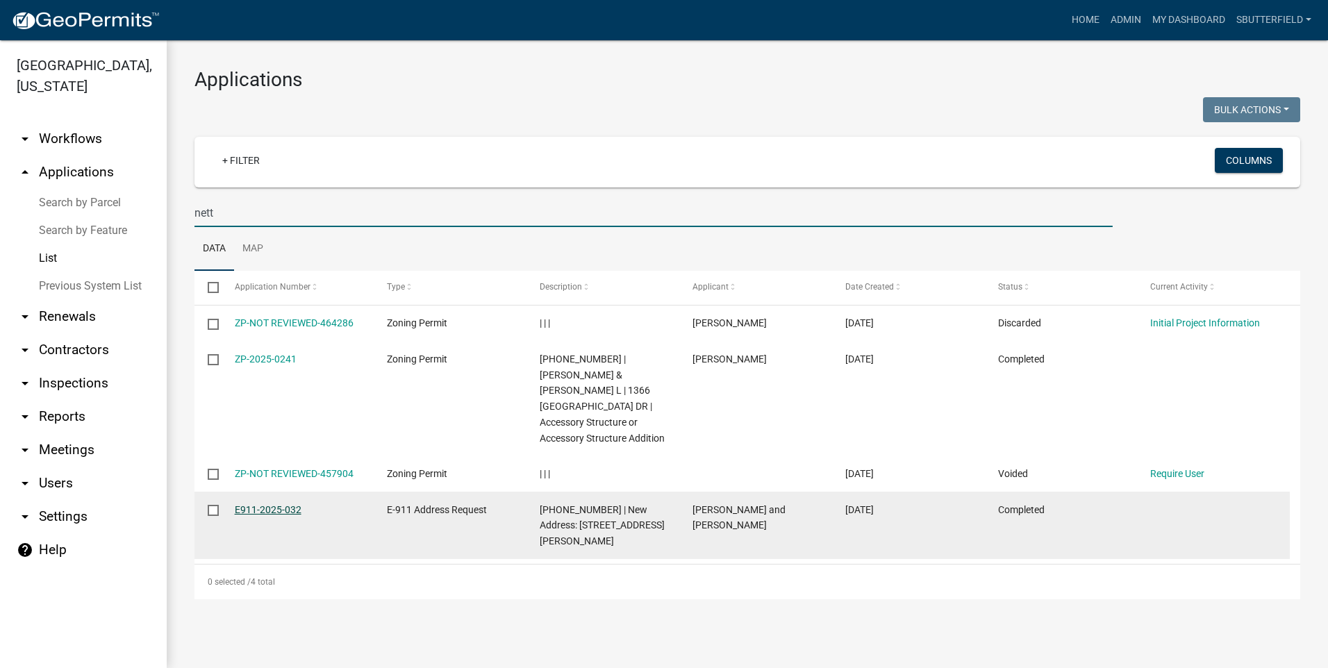
click at [273, 504] on link "E911-2025-032" at bounding box center [268, 509] width 67 height 11
